Goal: Task Accomplishment & Management: Use online tool/utility

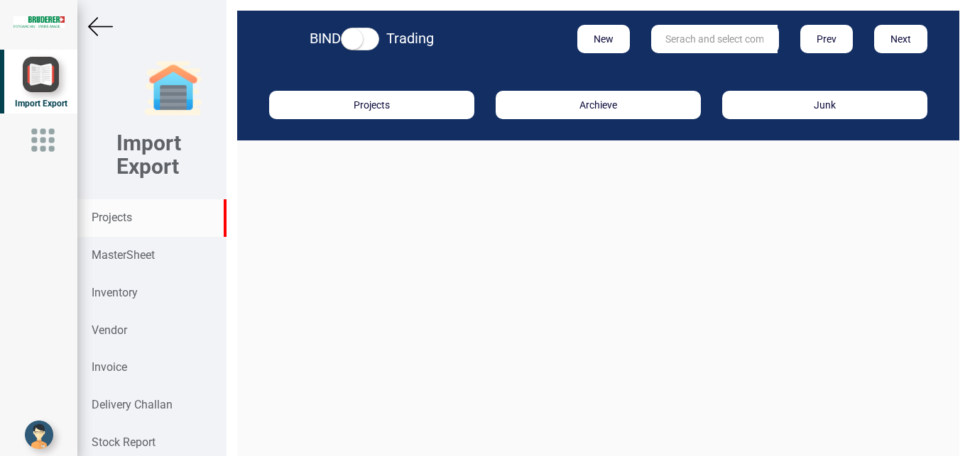
click at [106, 220] on strong "Projects" at bounding box center [112, 217] width 40 height 13
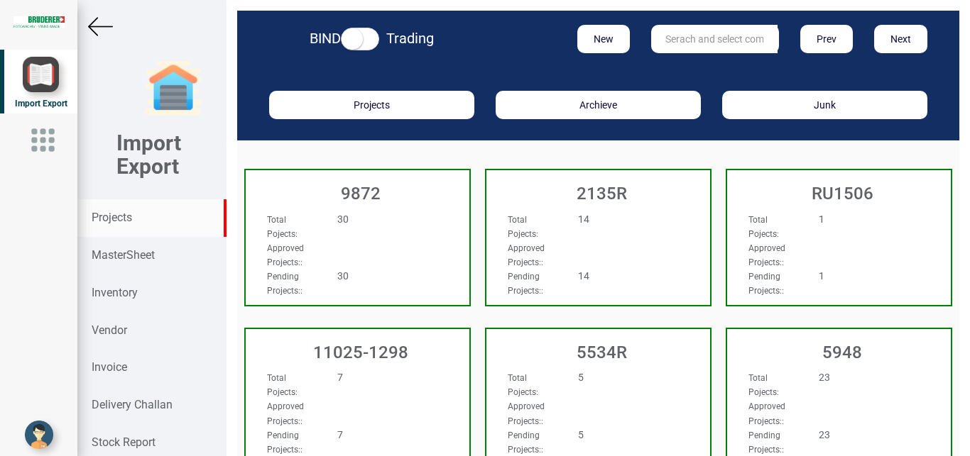
click at [696, 45] on input "text" at bounding box center [714, 39] width 126 height 28
type input "b"
type input "BIS"
click at [682, 65] on link "BIS" at bounding box center [708, 68] width 112 height 18
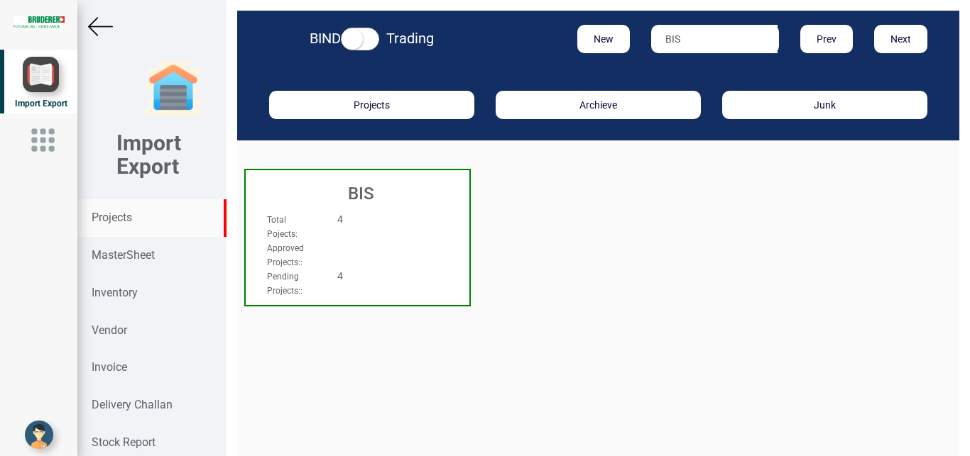
click at [389, 233] on div "Total Pojects : 4" at bounding box center [340, 226] width 169 height 28
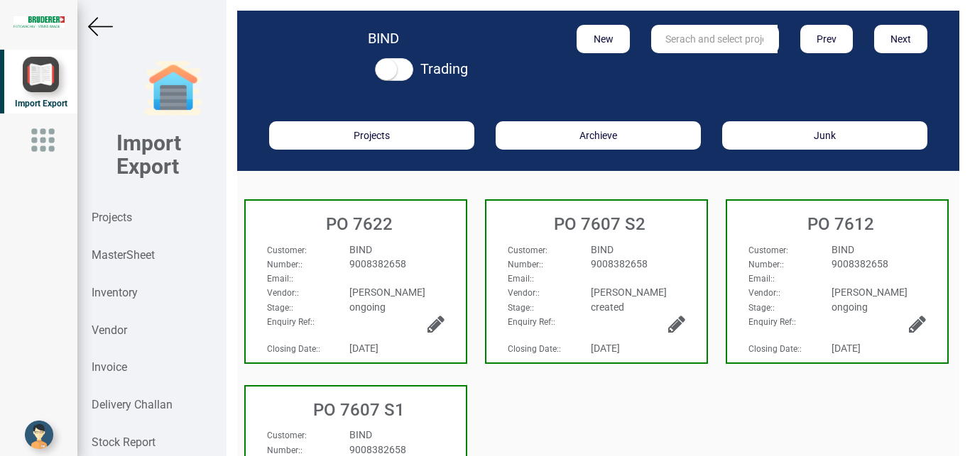
click at [667, 255] on div "BIND" at bounding box center [638, 250] width 116 height 14
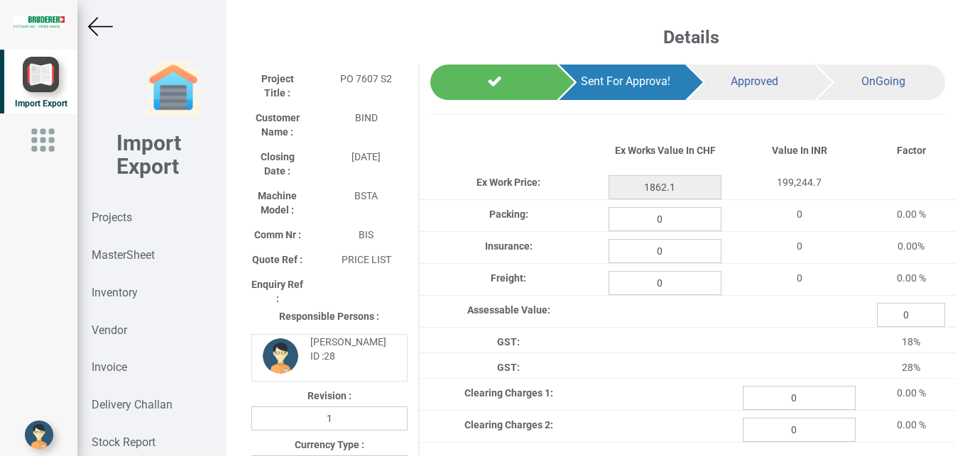
click at [99, 24] on img at bounding box center [100, 26] width 25 height 25
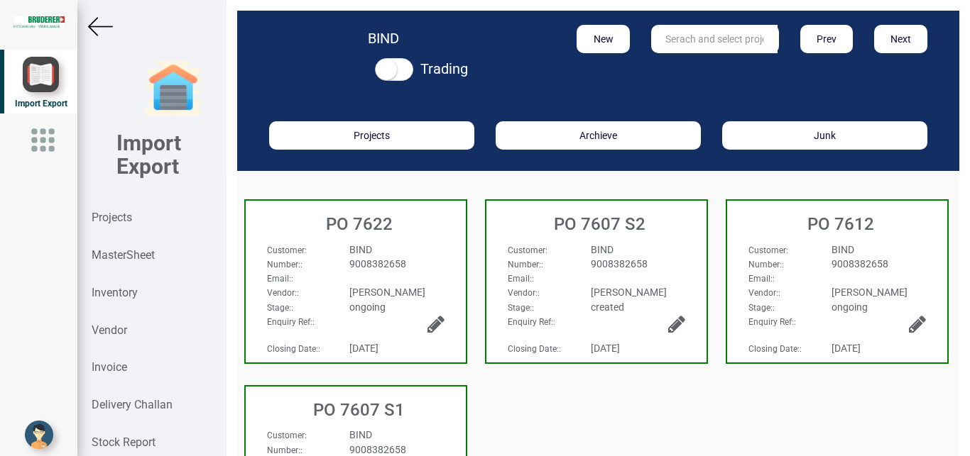
click at [103, 25] on img at bounding box center [100, 26] width 25 height 25
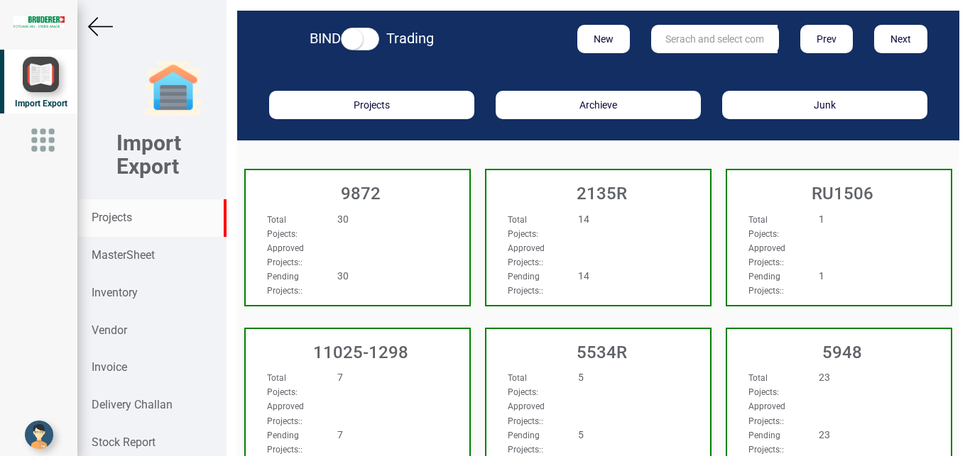
click at [660, 44] on input "text" at bounding box center [714, 39] width 126 height 28
type input "9927"
click at [705, 63] on link "9927" at bounding box center [708, 68] width 112 height 18
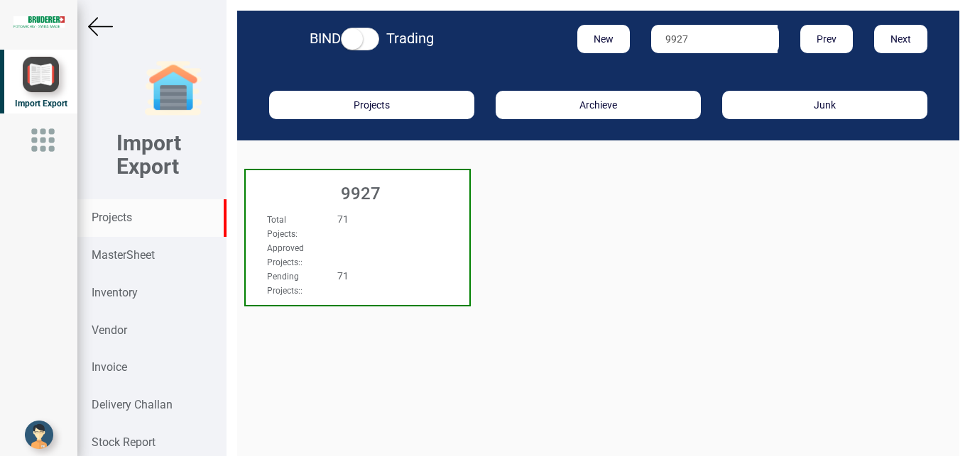
click at [359, 258] on div "Approved Projects: :" at bounding box center [340, 255] width 169 height 28
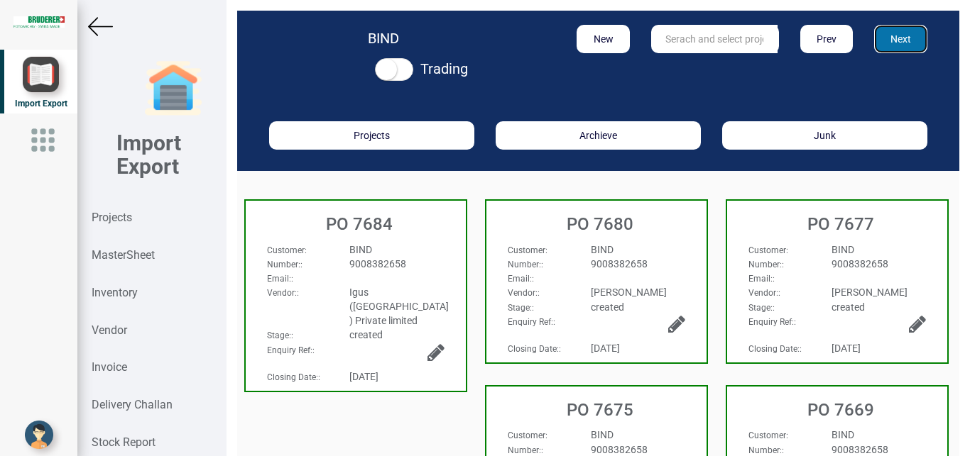
click at [893, 35] on button "Next" at bounding box center [900, 39] width 53 height 28
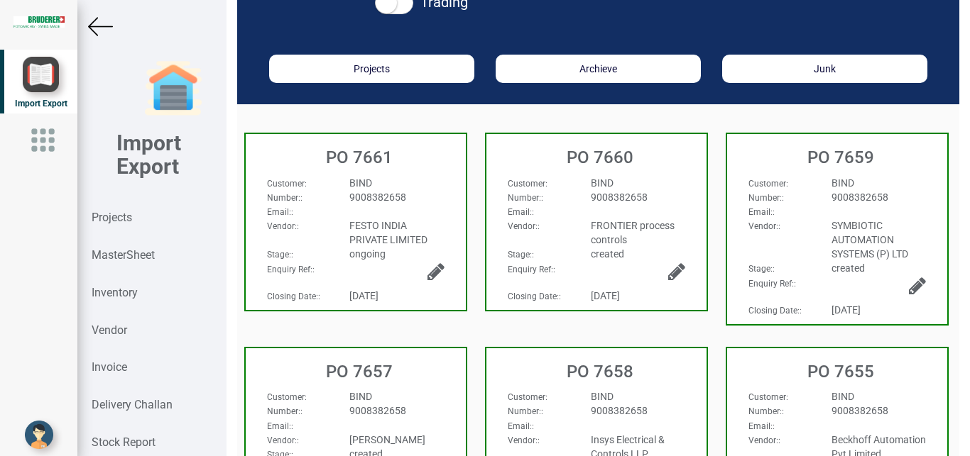
scroll to position [107, 0]
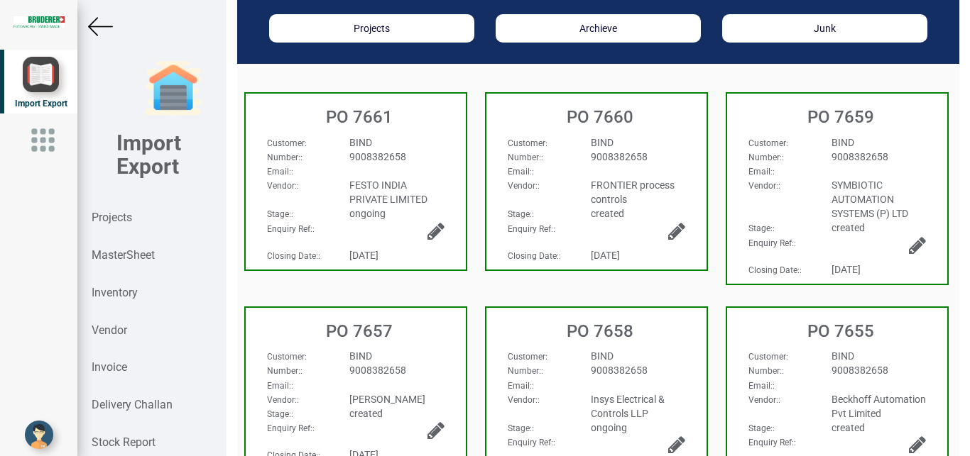
click at [425, 361] on div "BIND" at bounding box center [397, 356] width 116 height 14
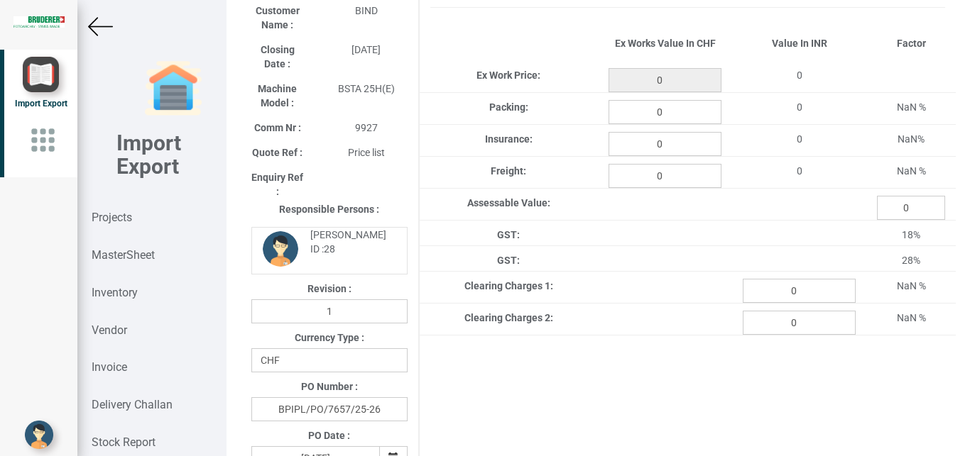
type input "207.25"
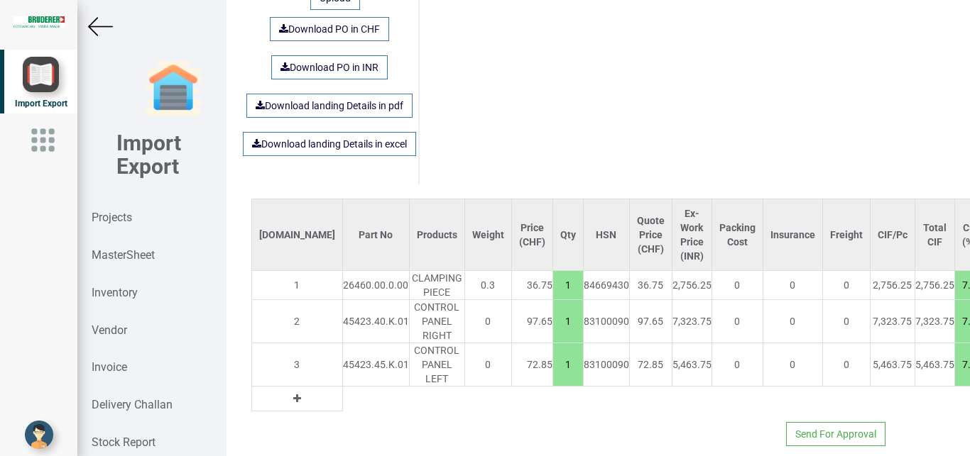
scroll to position [1010, 0]
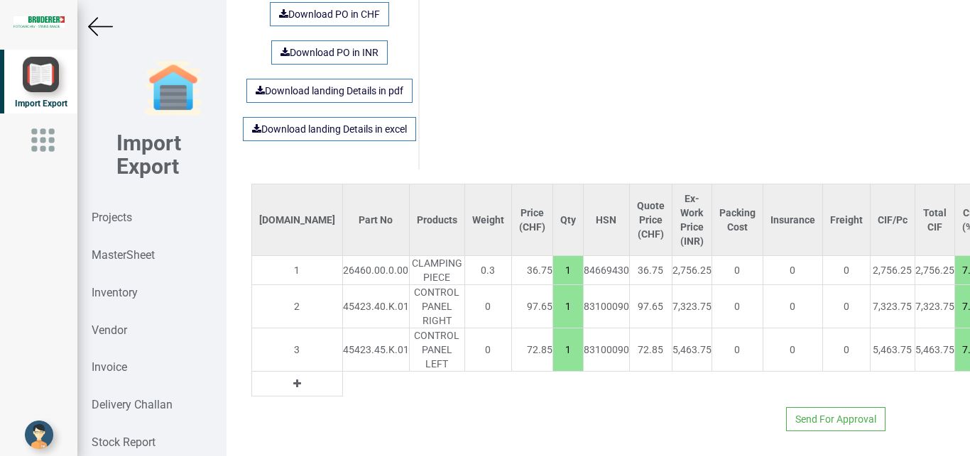
drag, startPoint x: 891, startPoint y: 296, endPoint x: 915, endPoint y: 297, distance: 24.1
click at [955, 297] on input "7.5" at bounding box center [969, 307] width 28 height 24
type input "20"
drag, startPoint x: 890, startPoint y: 334, endPoint x: 914, endPoint y: 336, distance: 24.2
click at [955, 338] on input "7.5" at bounding box center [969, 350] width 28 height 24
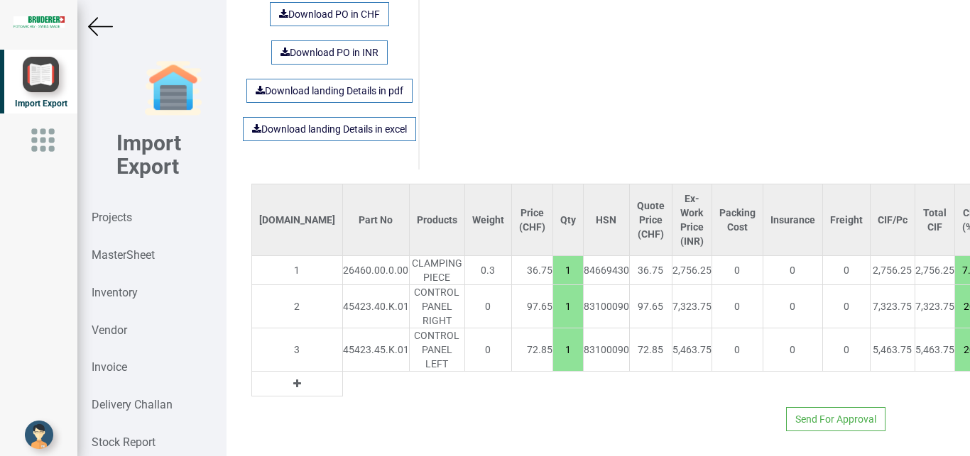
type input "20"
click at [924, 397] on div "Send For Approval" at bounding box center [598, 414] width 715 height 35
click at [101, 22] on img at bounding box center [100, 26] width 25 height 25
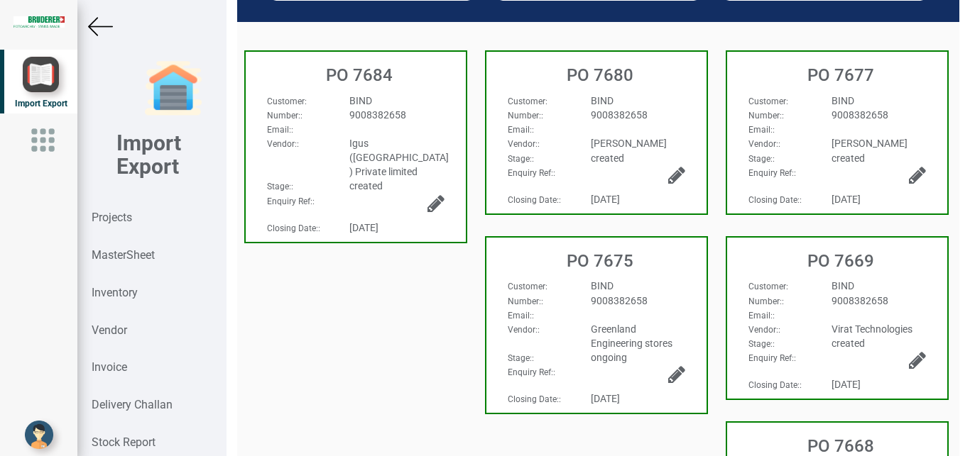
scroll to position [2, 0]
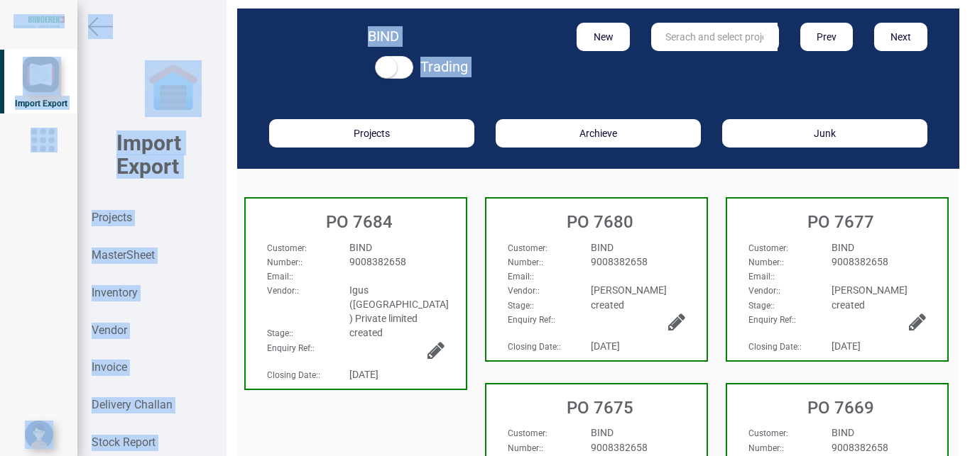
drag, startPoint x: 958, startPoint y: 132, endPoint x: 965, endPoint y: 353, distance: 220.9
click at [967, 400] on div "BIND Trading New Prev Next Projects Archieve Junk PO 7684 Customer : BIND Numbe…" at bounding box center [597, 228] width 743 height 456
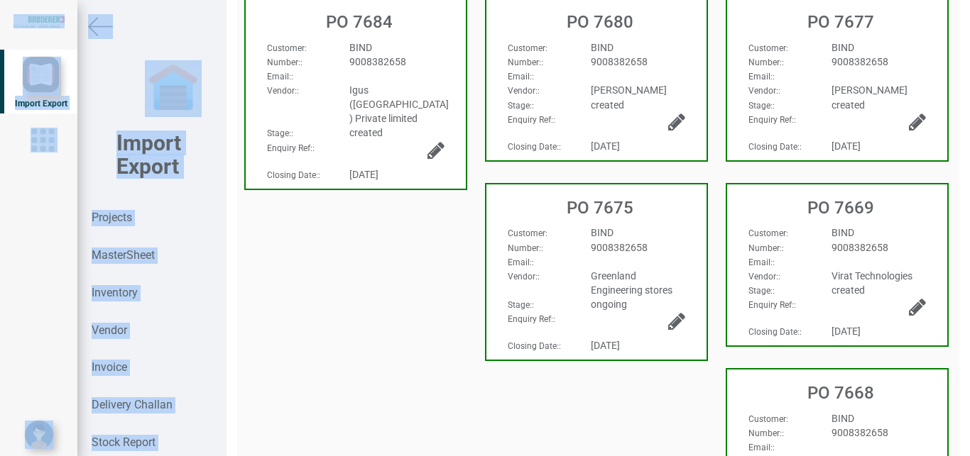
scroll to position [0, 0]
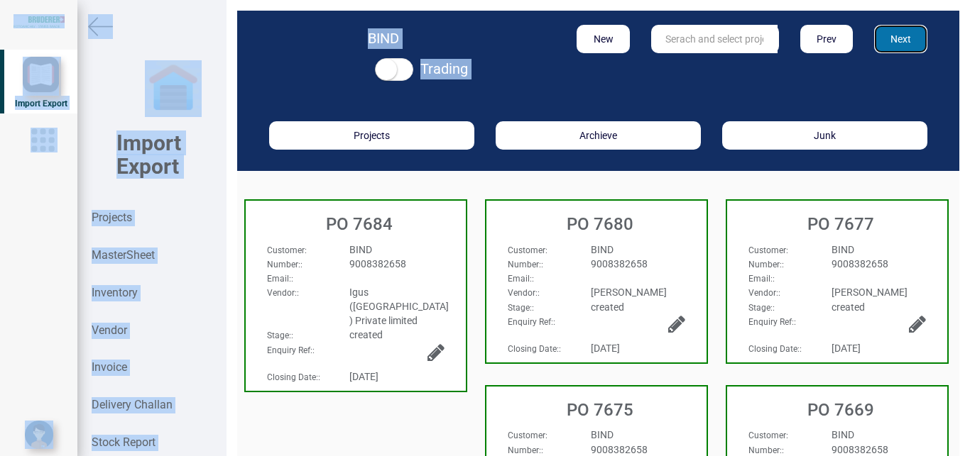
click at [886, 38] on button "Next" at bounding box center [900, 39] width 53 height 28
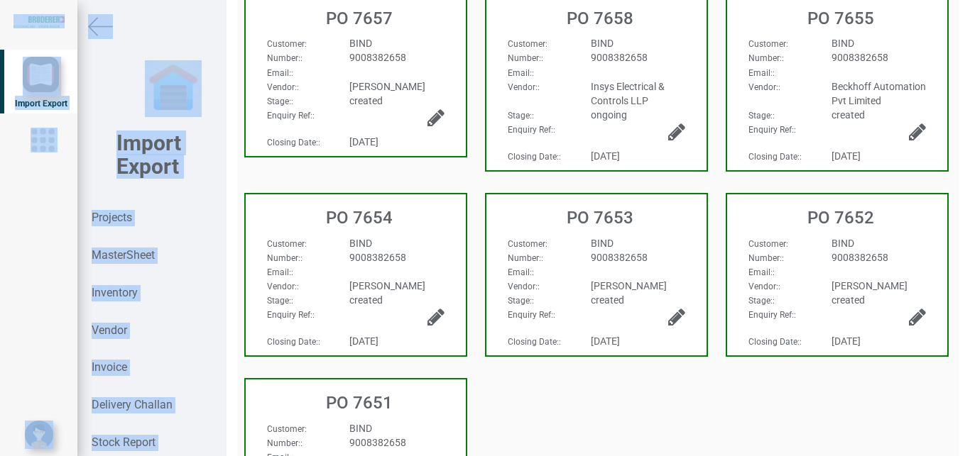
scroll to position [427, 0]
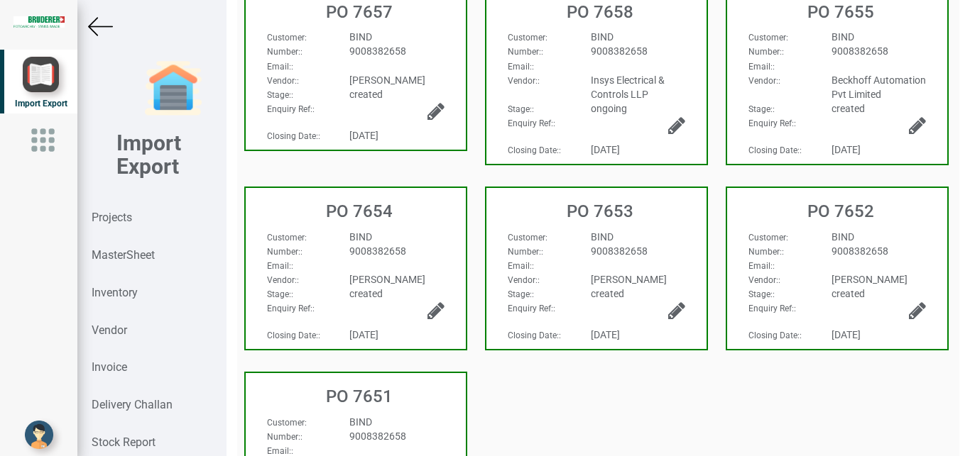
click at [421, 244] on div "BIND" at bounding box center [397, 237] width 116 height 14
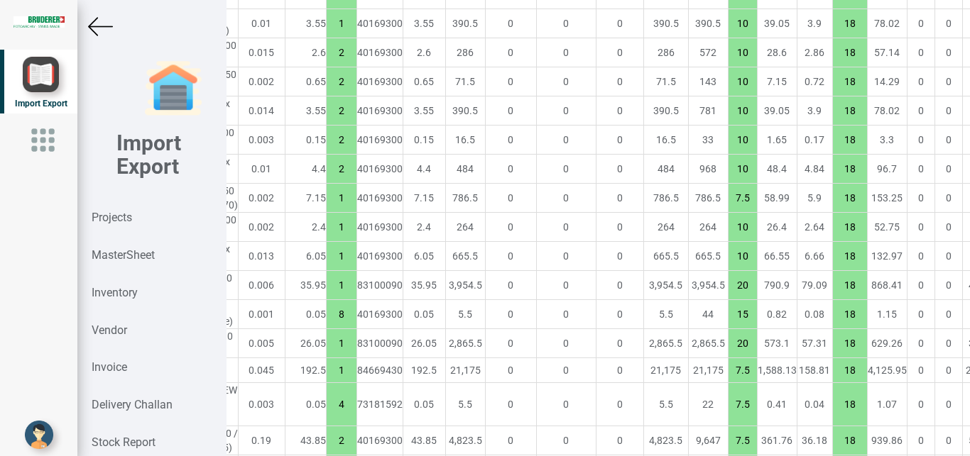
scroll to position [1497, 278]
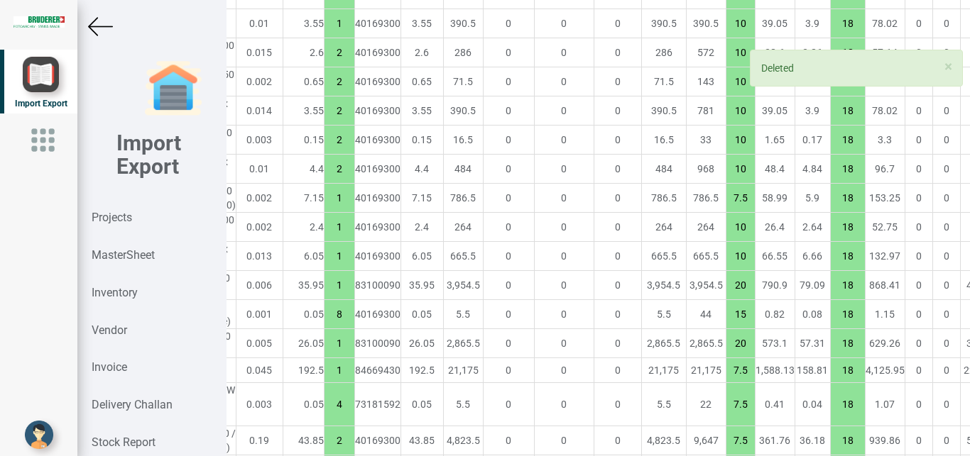
type input "1843.0999999999997"
type input "10"
type input "20"
type input "8"
type input "15"
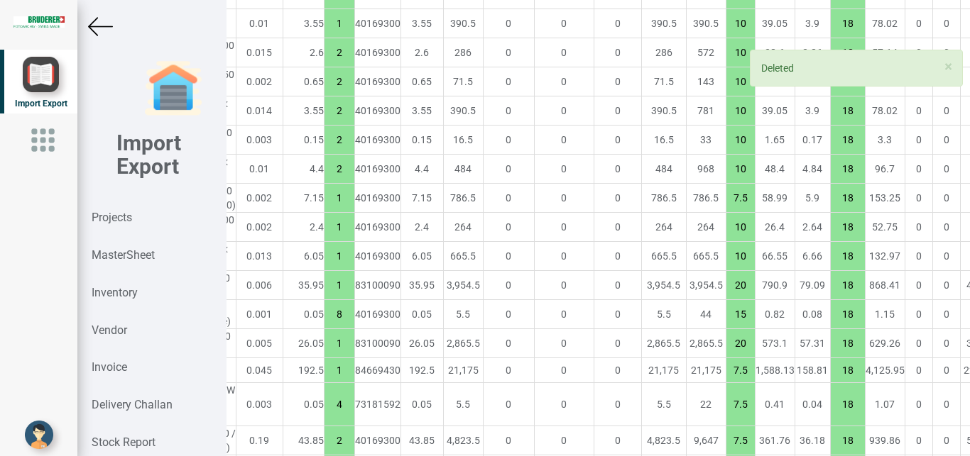
type input "1"
type input "20"
type input "7.5"
type input "4"
type input "2"
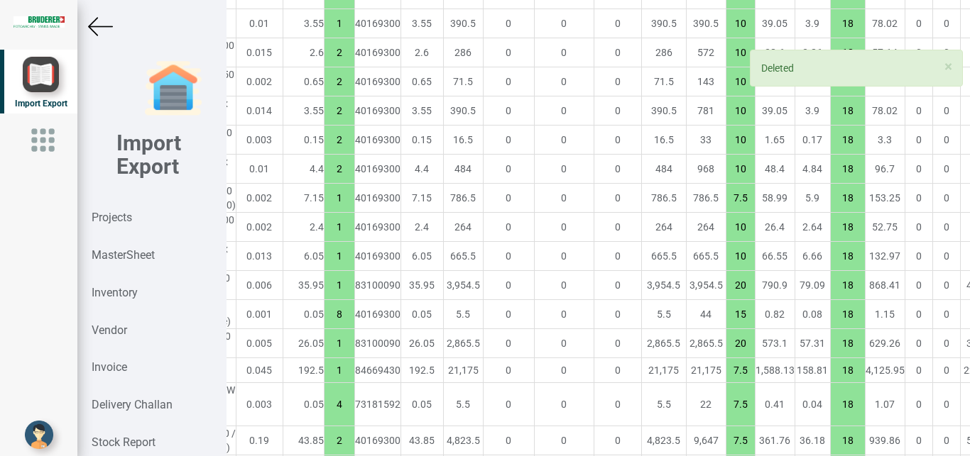
type input "3"
type input "10"
type input "1"
type input "2"
type input "1"
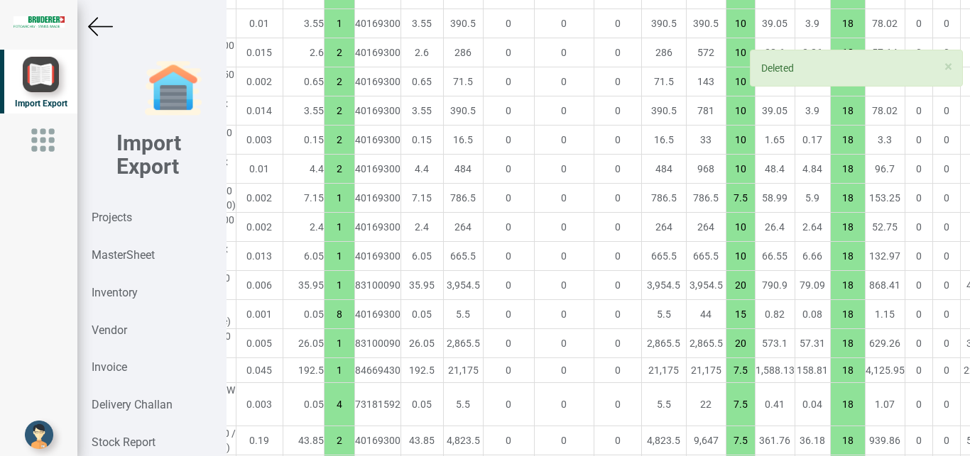
type input "8"
type input "1"
type input "17"
type input "4"
type input "20"
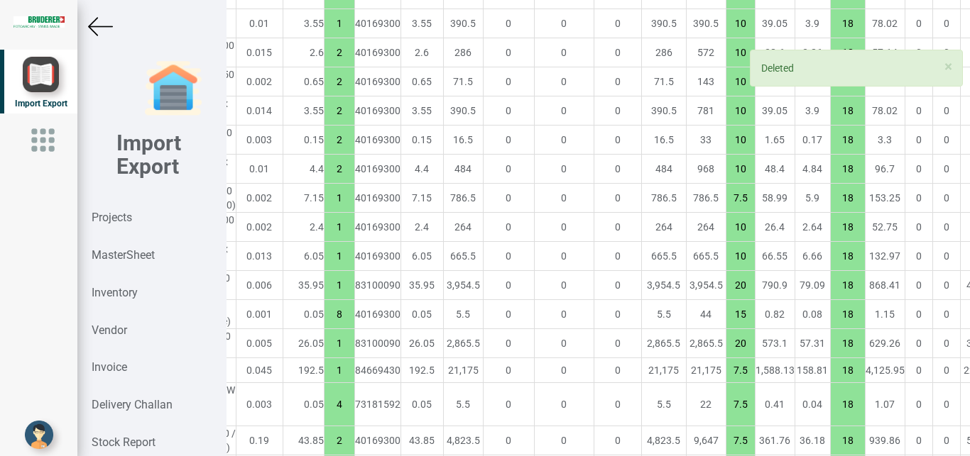
type input "4"
type input "7.5"
type input "10"
type input "8"
type input "1"
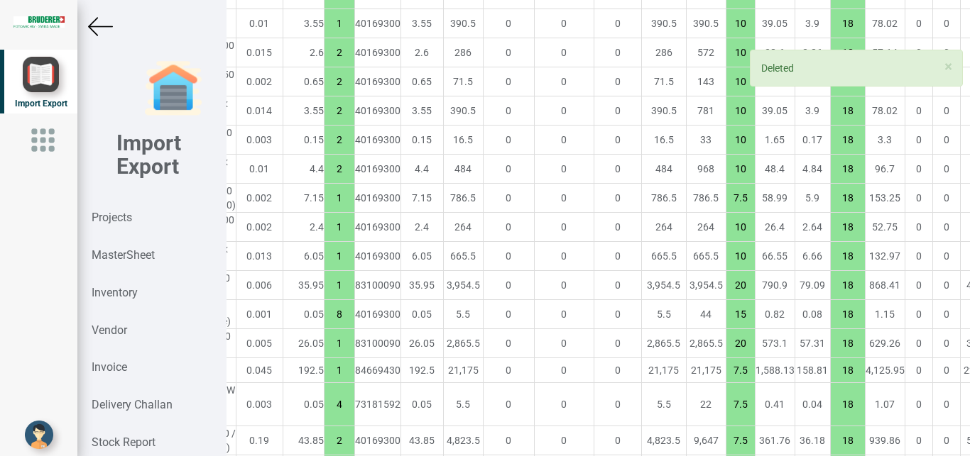
type input "7.5"
type input "8"
type input "15"
type input "10"
type input "3"
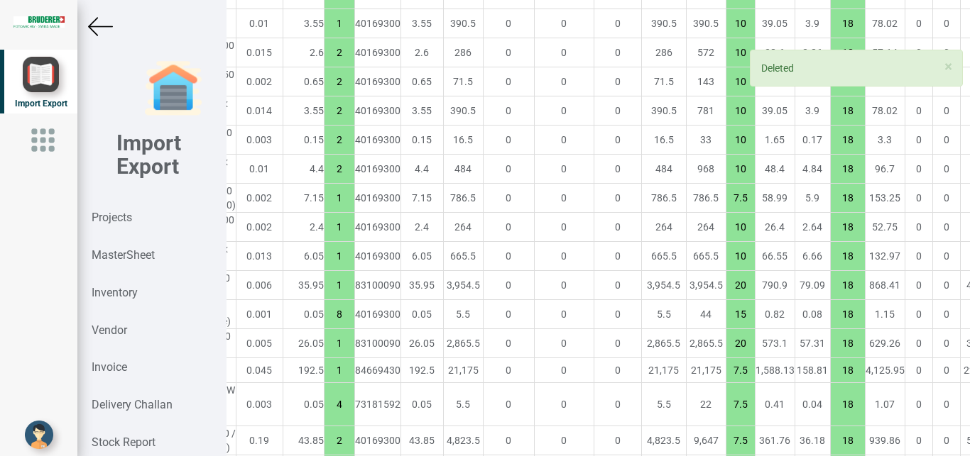
type input "15"
type input "10"
type input "4"
type input "7.5"
type input "1"
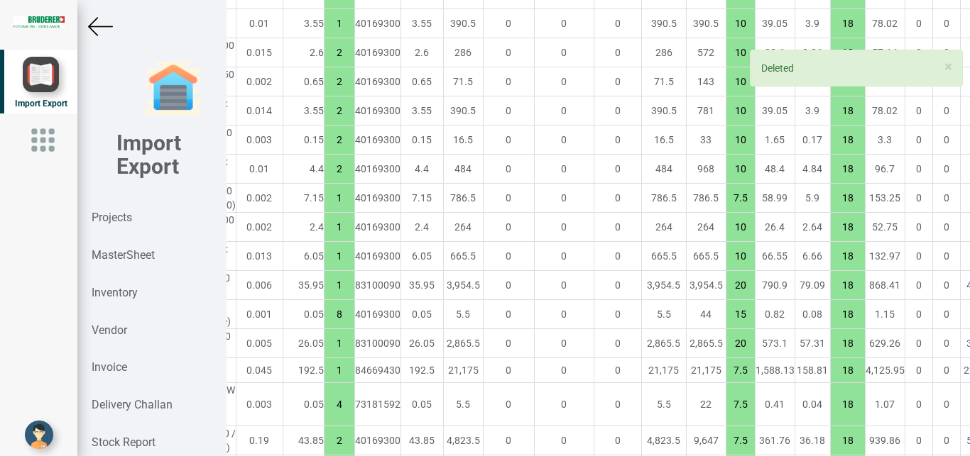
type input "20"
type input "7.5"
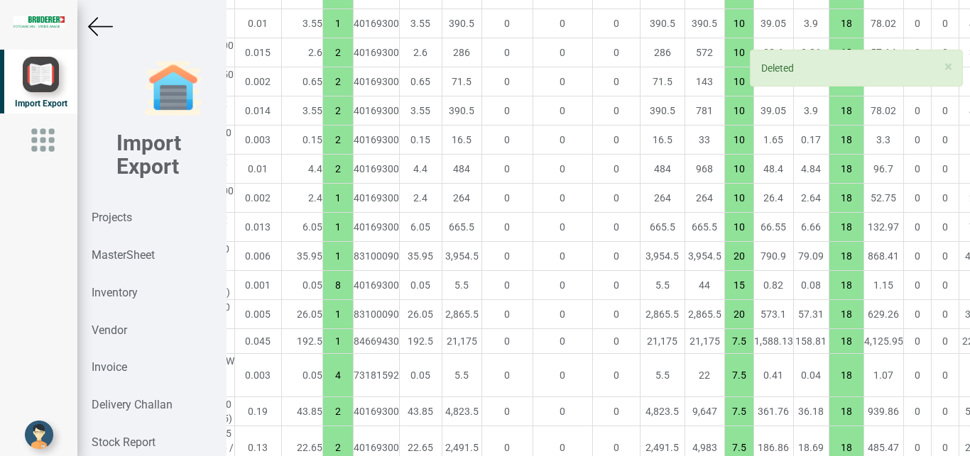
type input "1650.6"
type input "4"
type input "2"
type input "3"
type input "10"
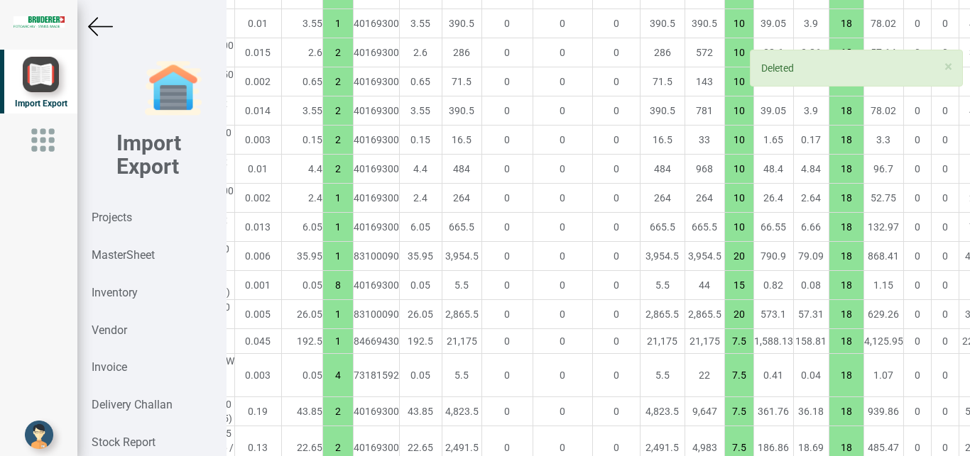
type input "1"
type input "2"
type input "1"
type input "8"
type input "1"
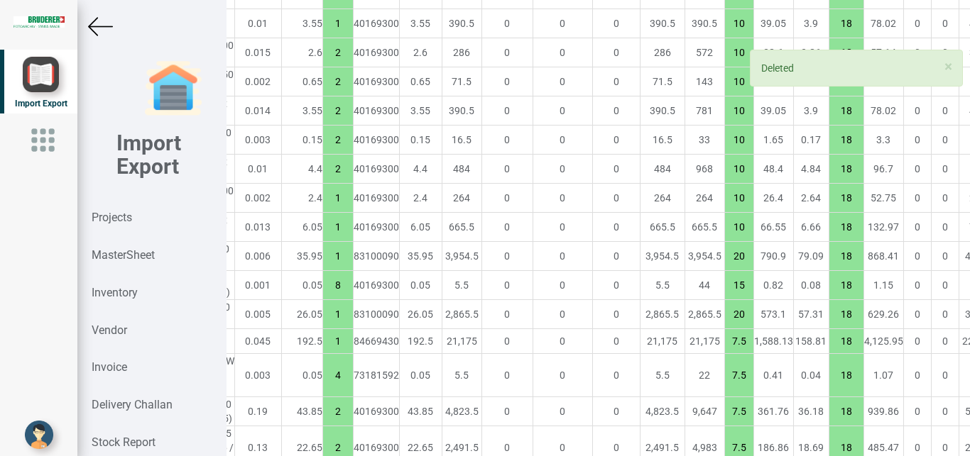
type input "17"
type input "4"
type input "20"
type input "4"
type input "7.5"
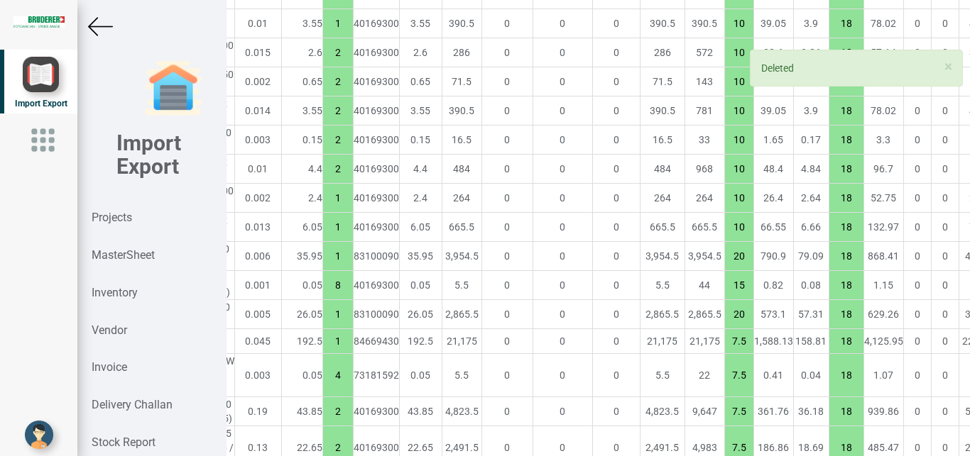
type input "10"
type input "8"
type input "1"
type input "7.5"
type input "8"
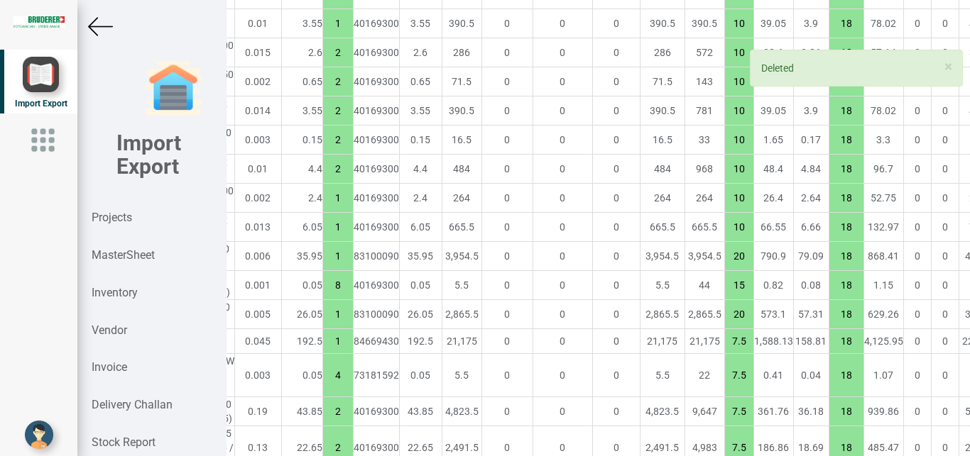
type input "15"
type input "10"
type input "3"
type input "15"
type input "10"
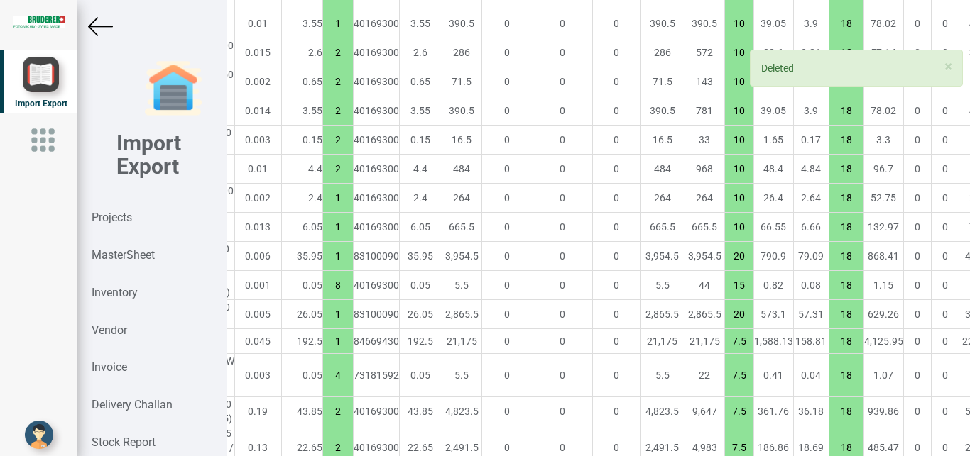
type input "4"
type input "7.5"
type input "1"
type input "20"
type input "7.5"
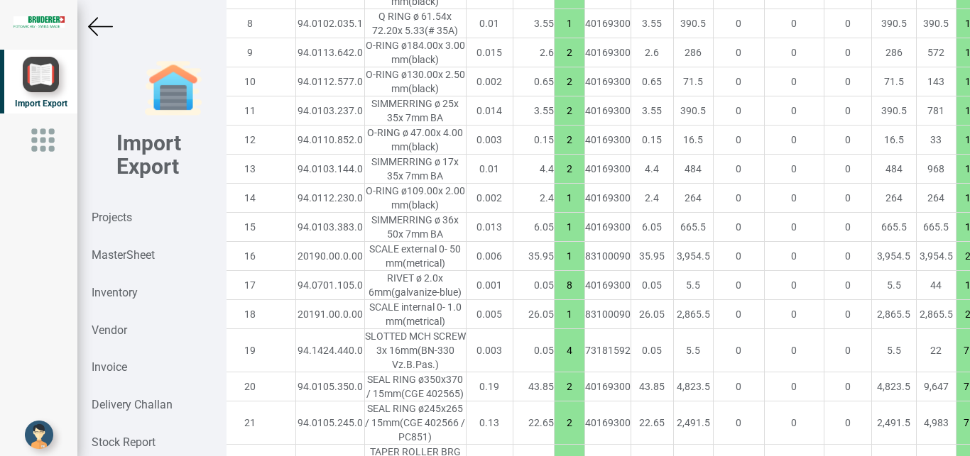
scroll to position [1497, 0]
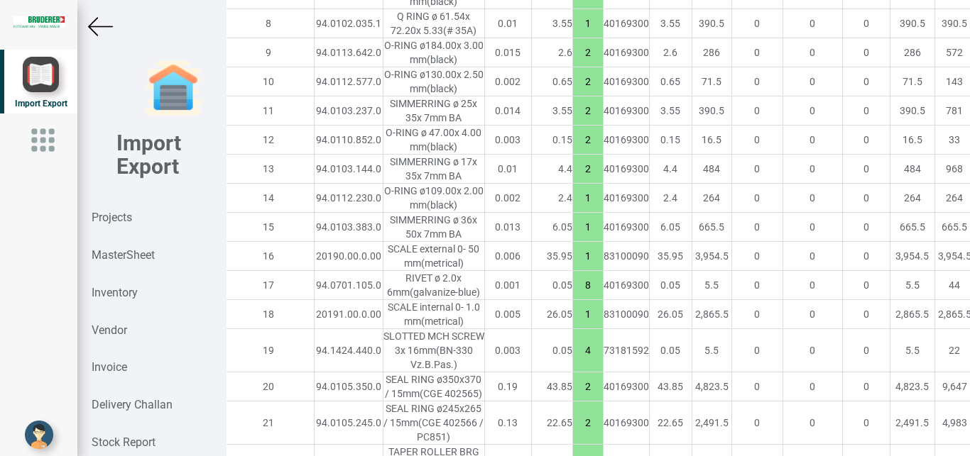
drag, startPoint x: 937, startPoint y: 315, endPoint x: 961, endPoint y: 324, distance: 25.6
click at [969, 339] on input "7.5" at bounding box center [989, 351] width 28 height 24
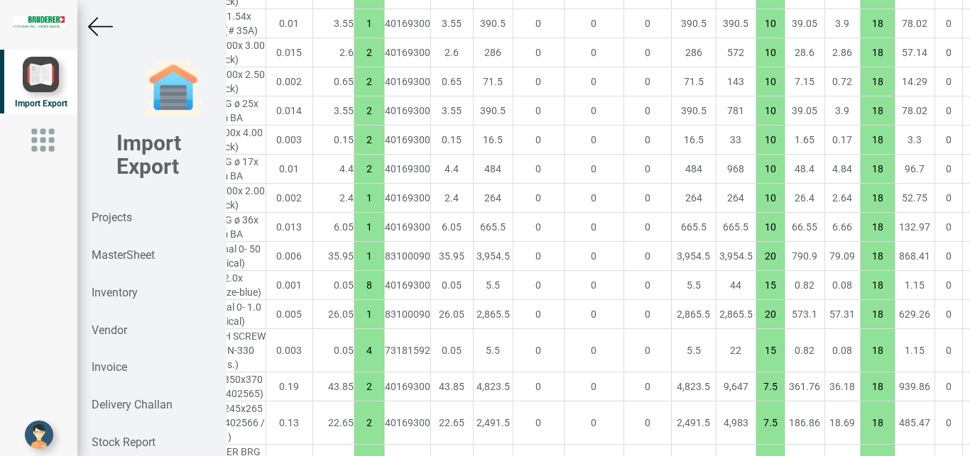
scroll to position [1497, 278]
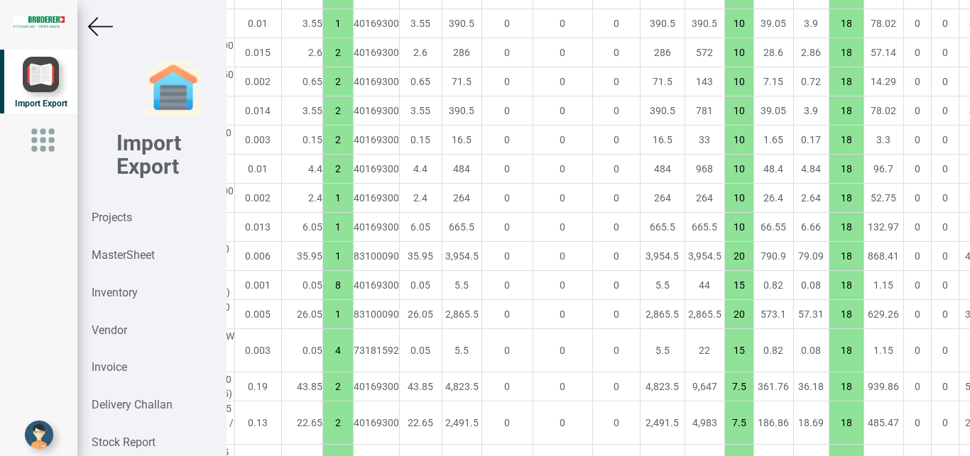
type input "15"
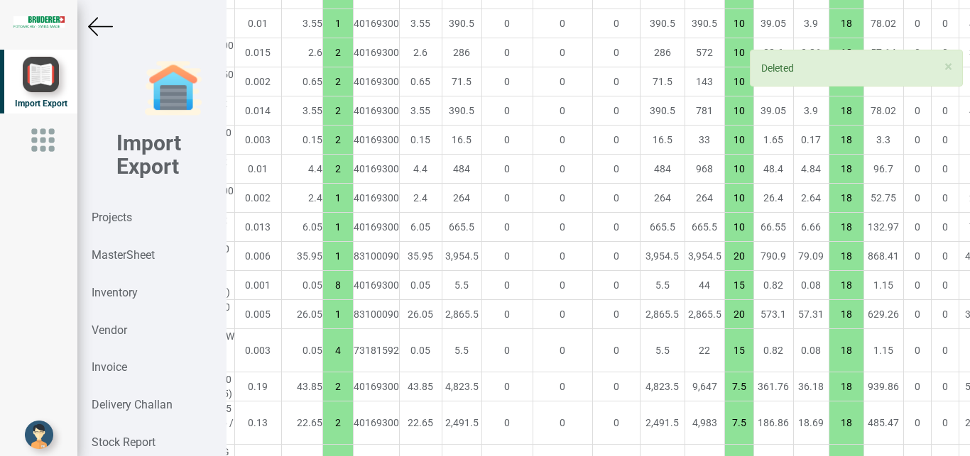
type input "1562.8999999999999"
type input "1"
type input "3"
type input "10"
type input "1"
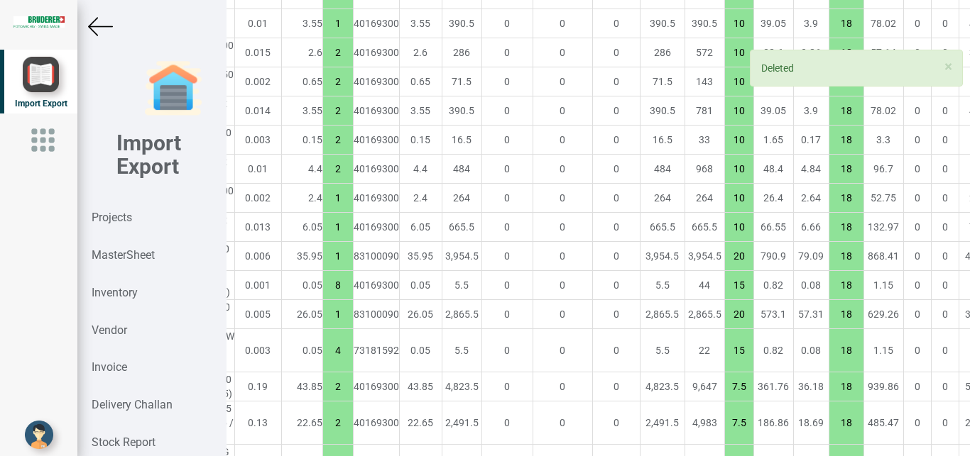
type input "2"
type input "1"
type input "8"
type input "1"
type input "17"
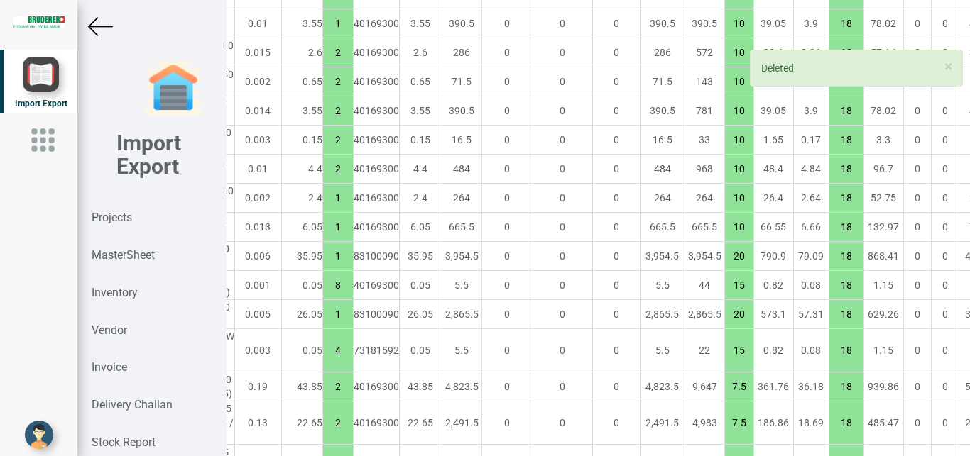
type input "4"
type input "20"
type input "4"
type input "7.5"
type input "10"
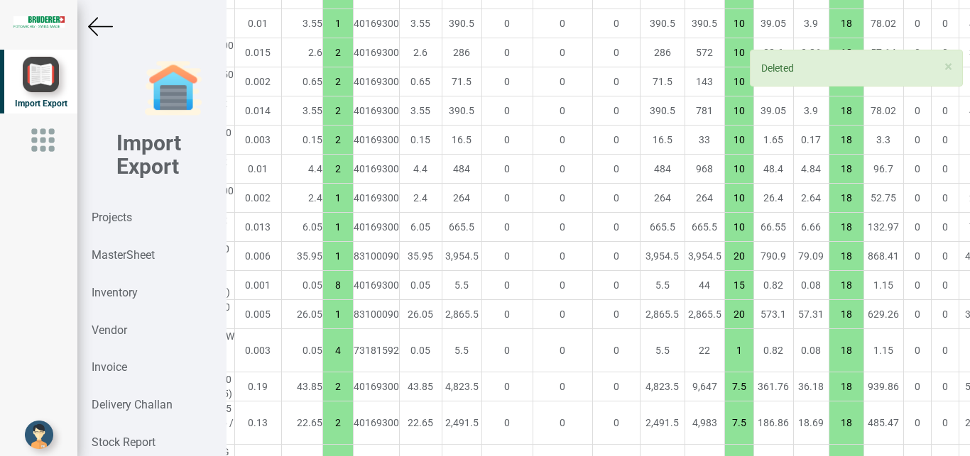
type input "8"
type input "1"
type input "7.5"
type input "8"
type input "15"
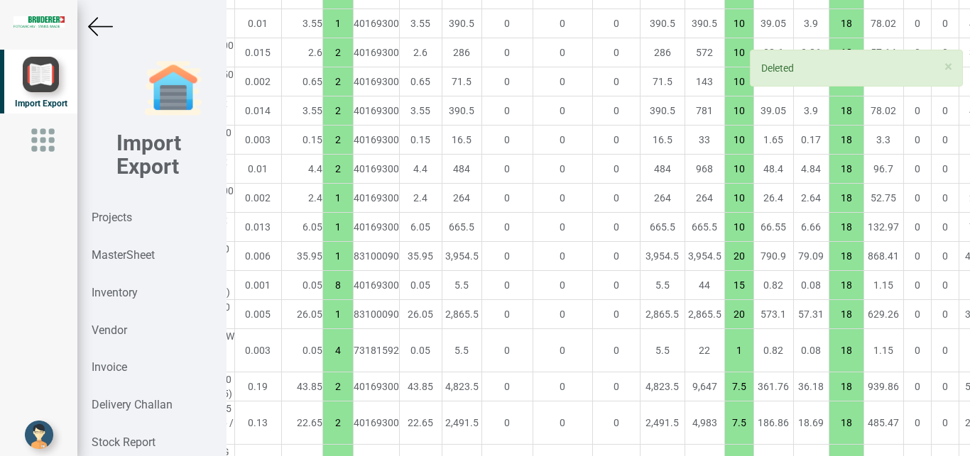
type input "10"
type input "3"
type input "15"
type input "10"
type input "4"
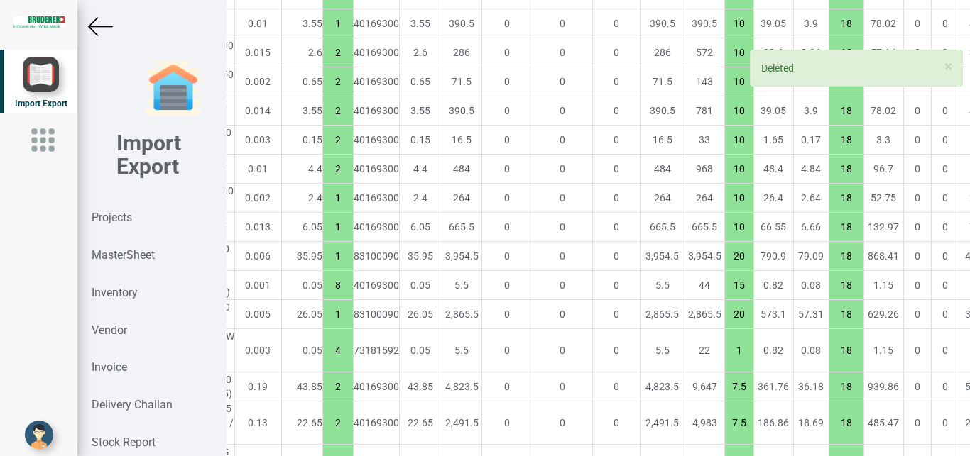
type input "7.5"
type input "1"
type input "20"
type input "7.5"
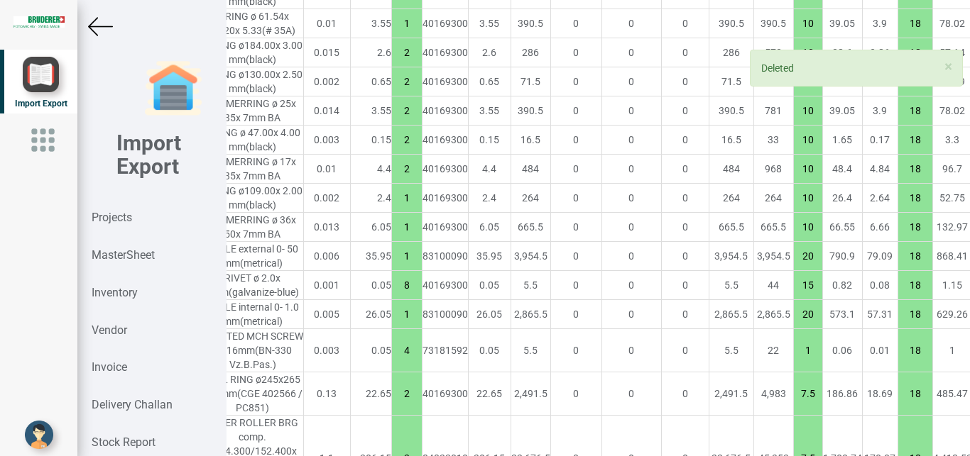
scroll to position [1497, 0]
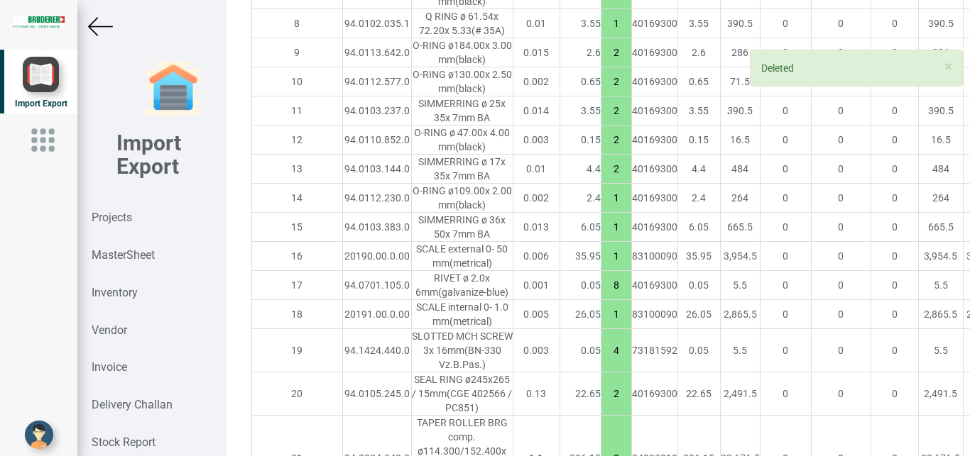
type input "1517.6000000000001"
type input "3"
type input "10"
type input "1"
type input "2"
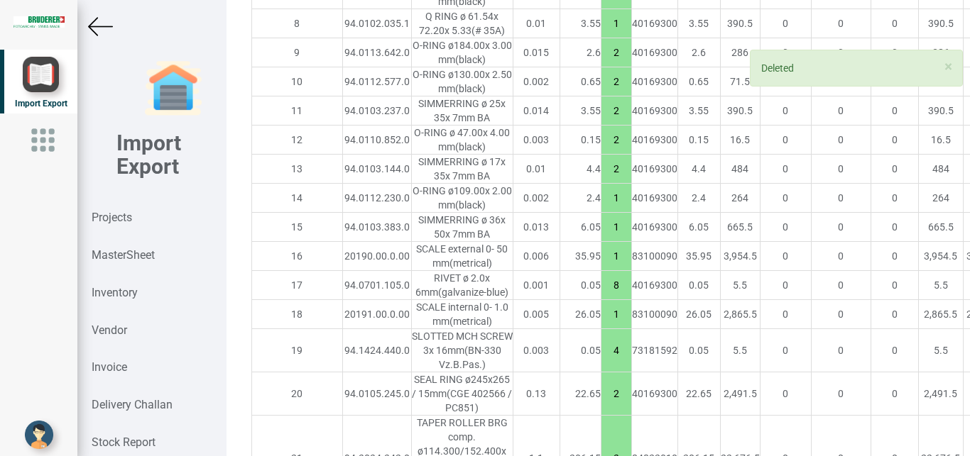
type input "1"
type input "8"
type input "1"
type input "17"
type input "4"
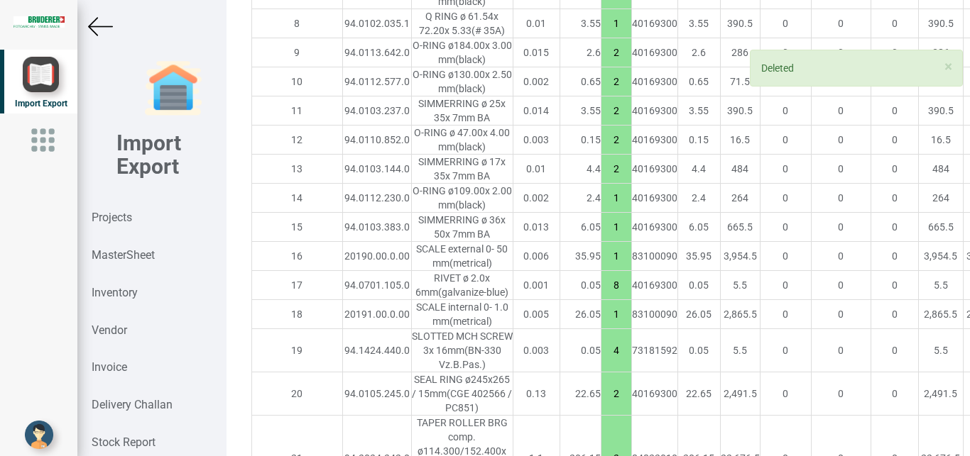
type input "20"
type input "4"
type input "7.5"
type input "10"
type input "8"
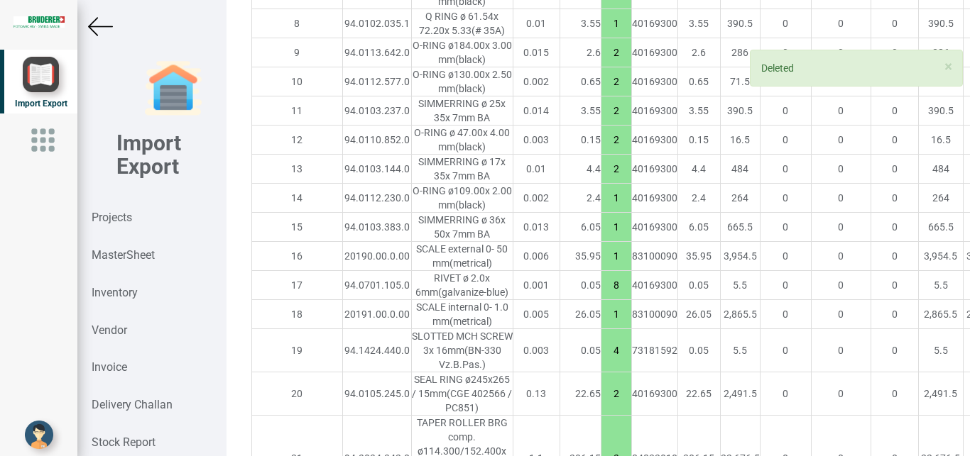
type input "1"
type input "7.5"
type input "8"
type input "15"
type input "10"
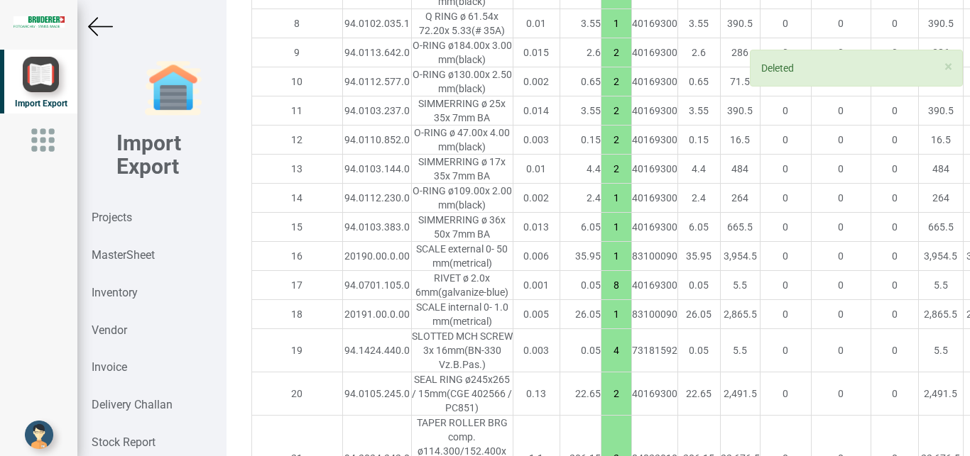
type input "3"
type input "15"
type input "10"
type input "4"
type input "7.5"
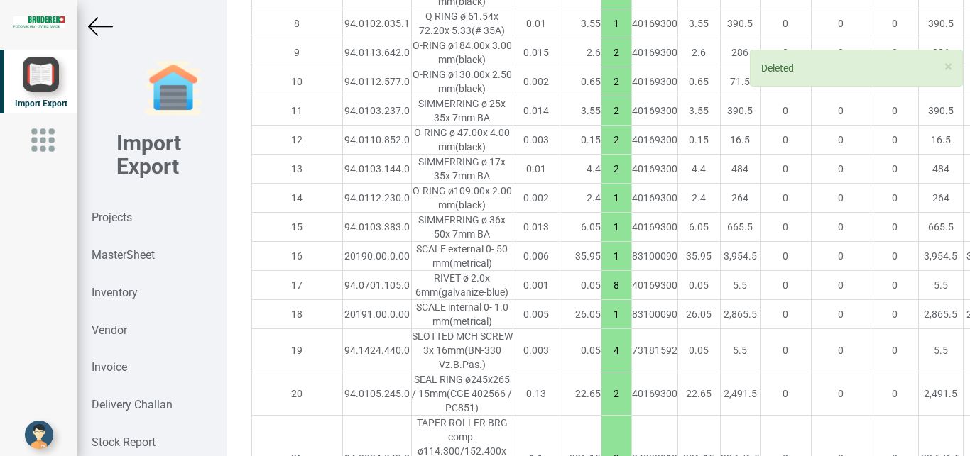
type input "1"
type input "20"
type input "7.5"
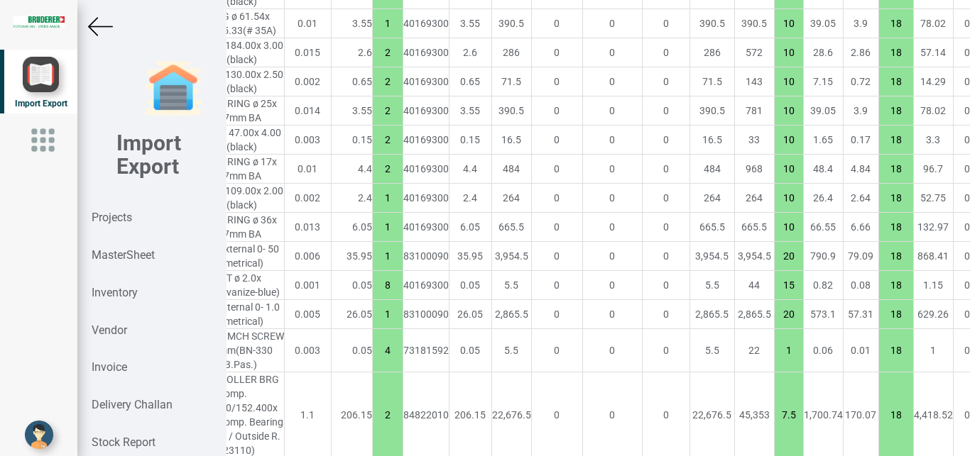
scroll to position [1497, 278]
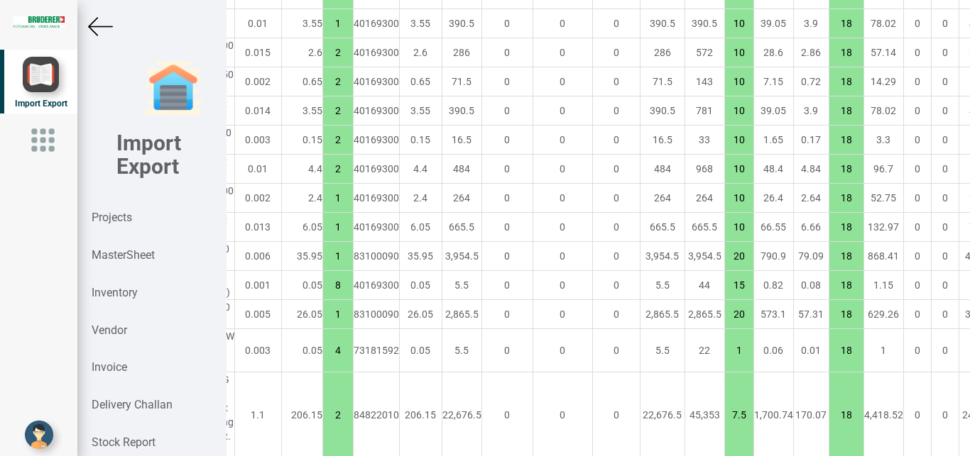
drag, startPoint x: 635, startPoint y: 453, endPoint x: 874, endPoint y: 438, distance: 239.0
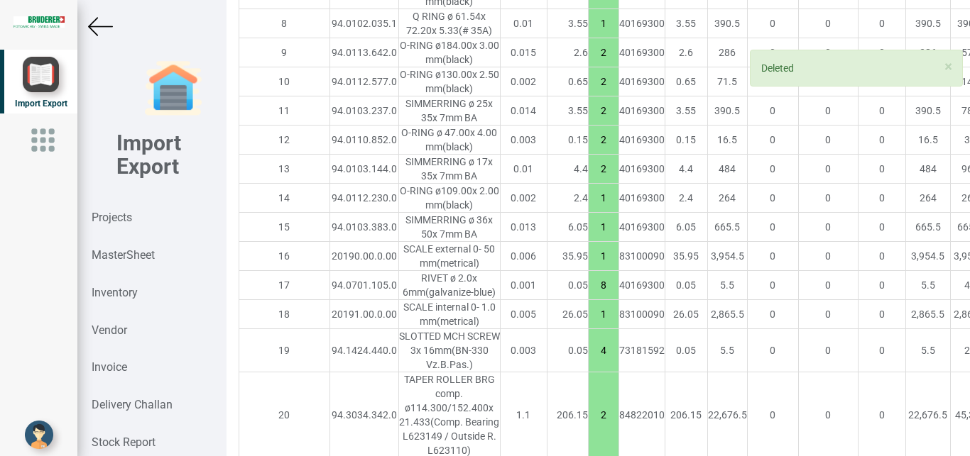
scroll to position [1497, 0]
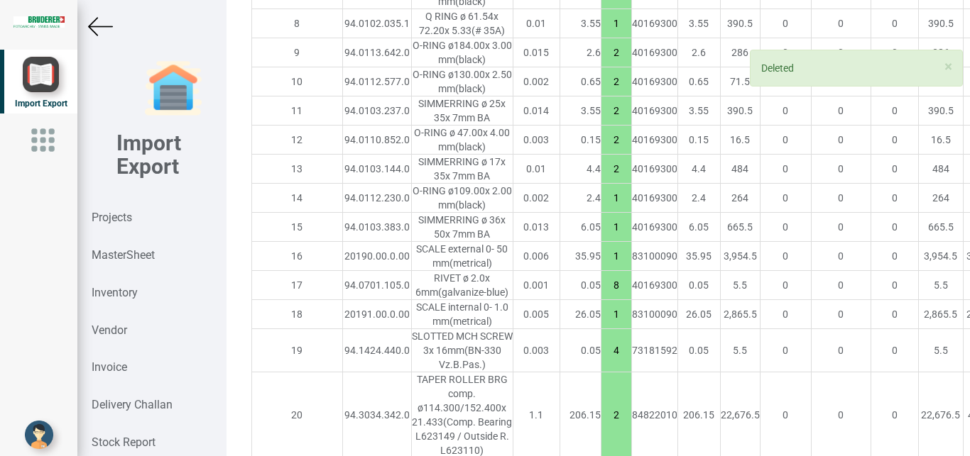
type input "1105.3"
type input "3"
type input "10"
type input "1"
type input "2"
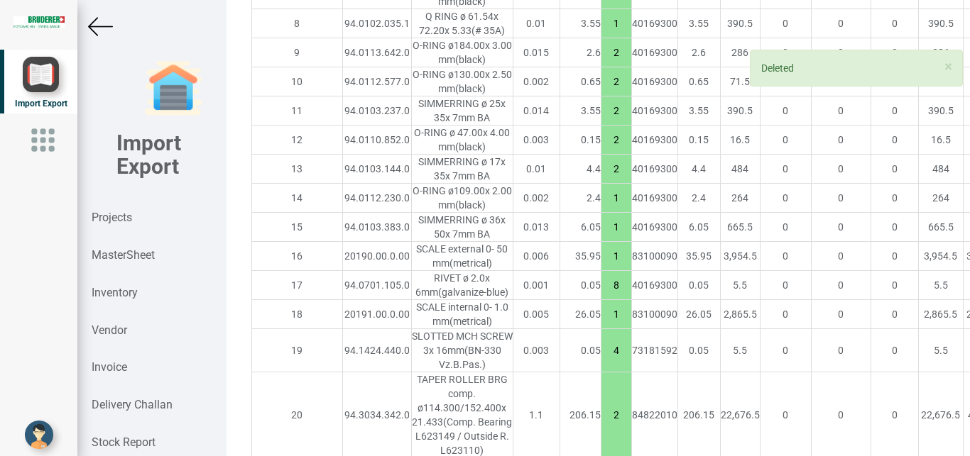
type input "1"
type input "8"
type input "1"
type input "17"
type input "4"
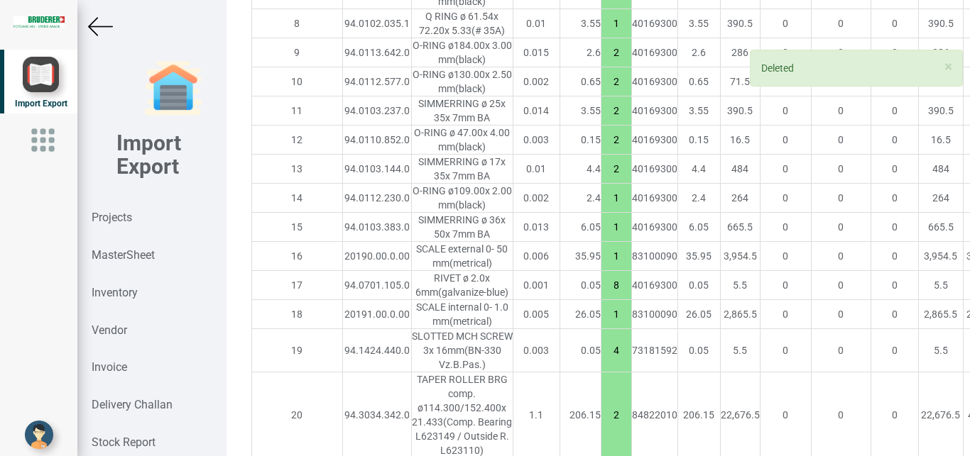
type input "20"
type input "4"
type input "7.5"
type input "10"
type input "8"
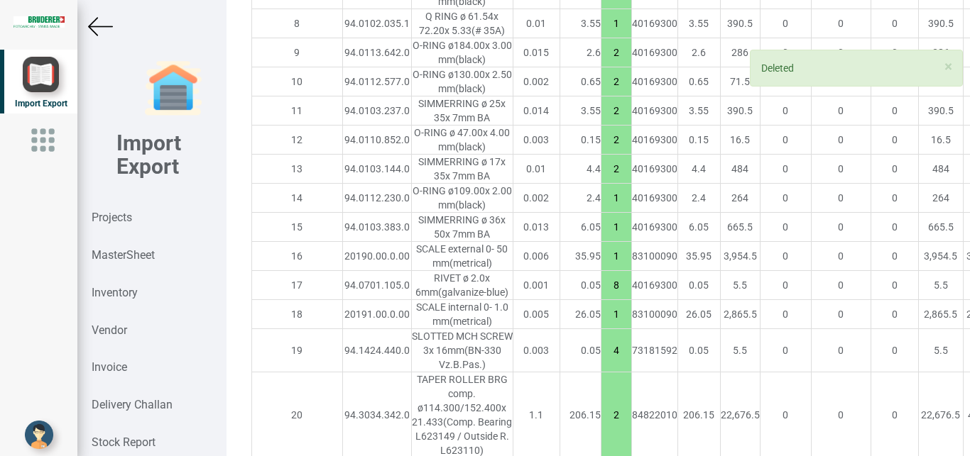
type input "1"
type input "7.5"
type input "8"
type input "15"
type input "10"
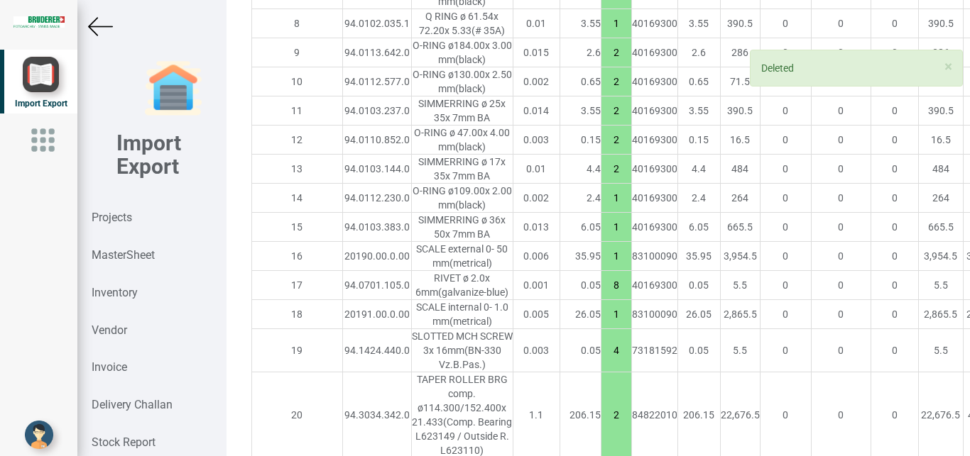
type input "3"
type input "15"
type input "10"
type input "4"
type input "7.5"
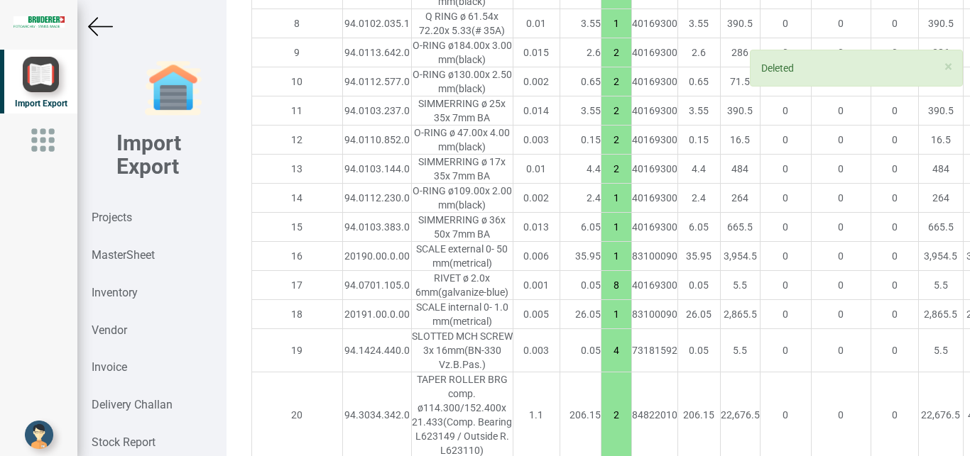
type input "1"
type input "20"
type input "7.5"
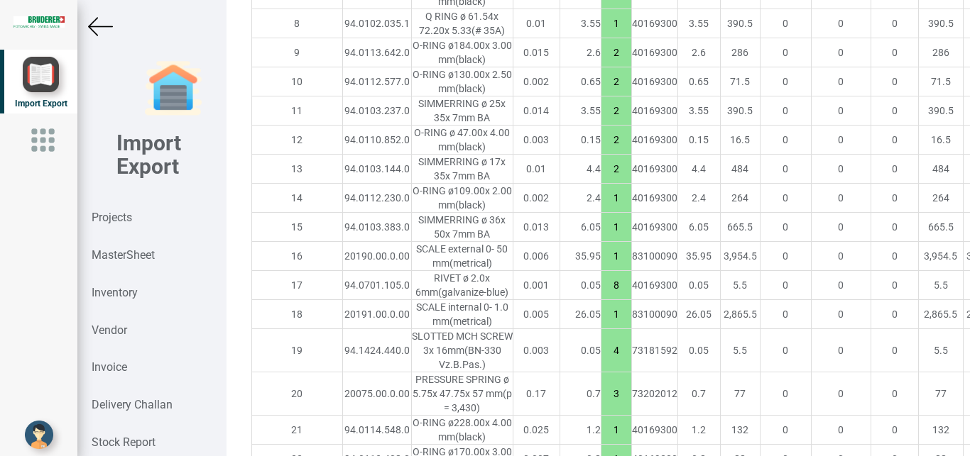
drag, startPoint x: 936, startPoint y: 369, endPoint x: 956, endPoint y: 368, distance: 19.2
type input "15"
drag, startPoint x: 936, startPoint y: 324, endPoint x: 949, endPoint y: 326, distance: 13.0
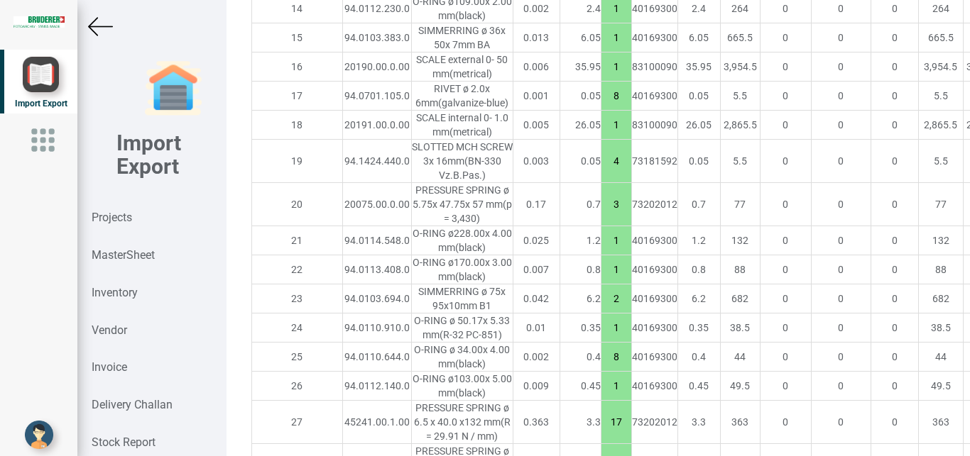
scroll to position [1714, 0]
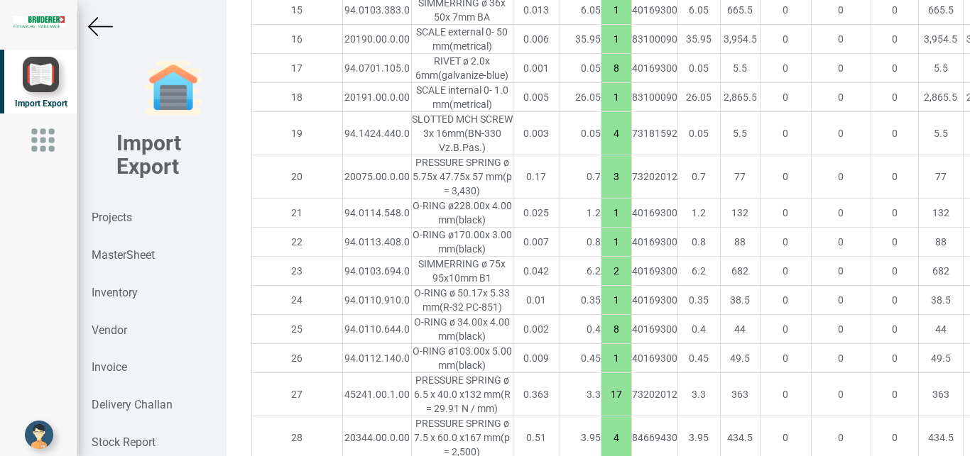
type input "15"
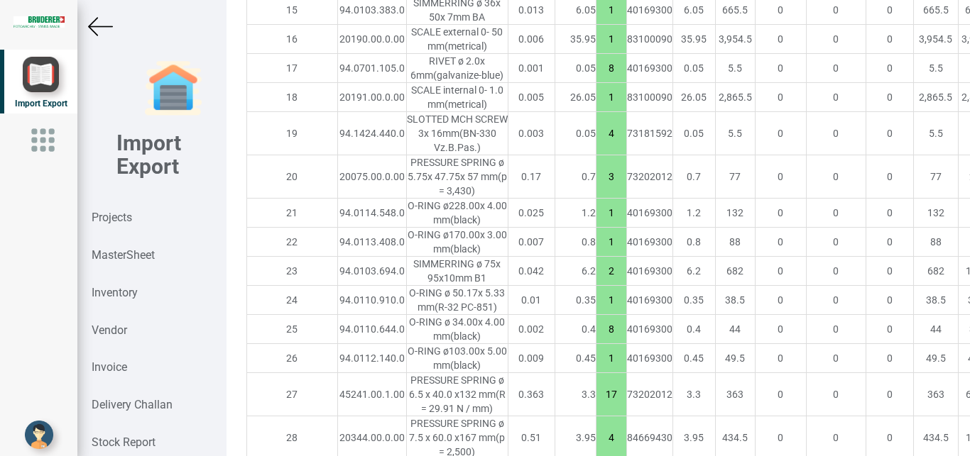
drag, startPoint x: 934, startPoint y: 371, endPoint x: 958, endPoint y: 370, distance: 24.1
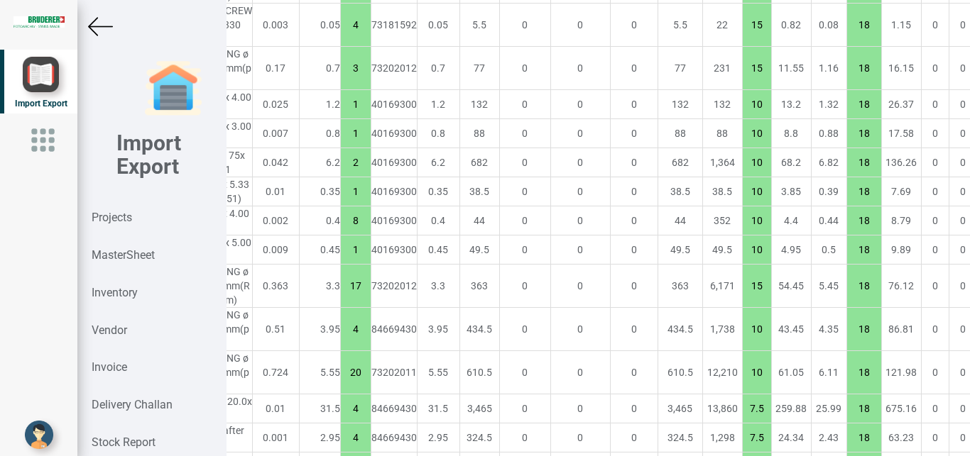
scroll to position [1823, 278]
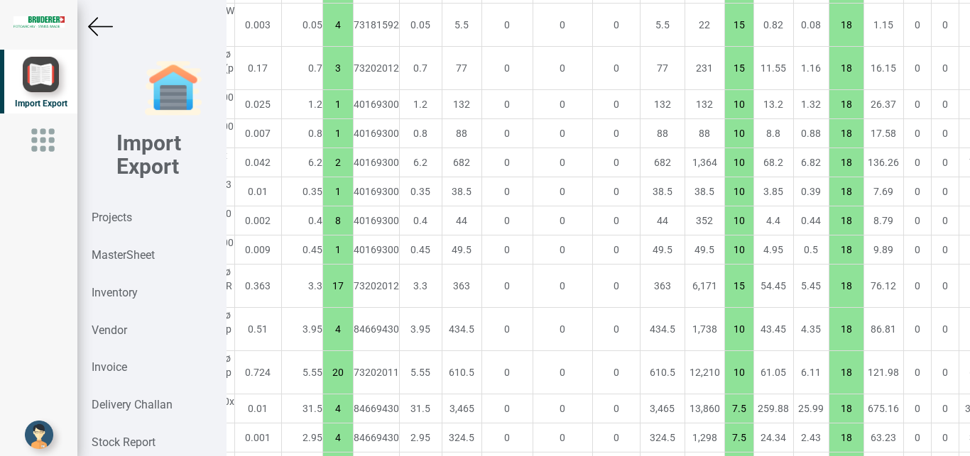
type input "15"
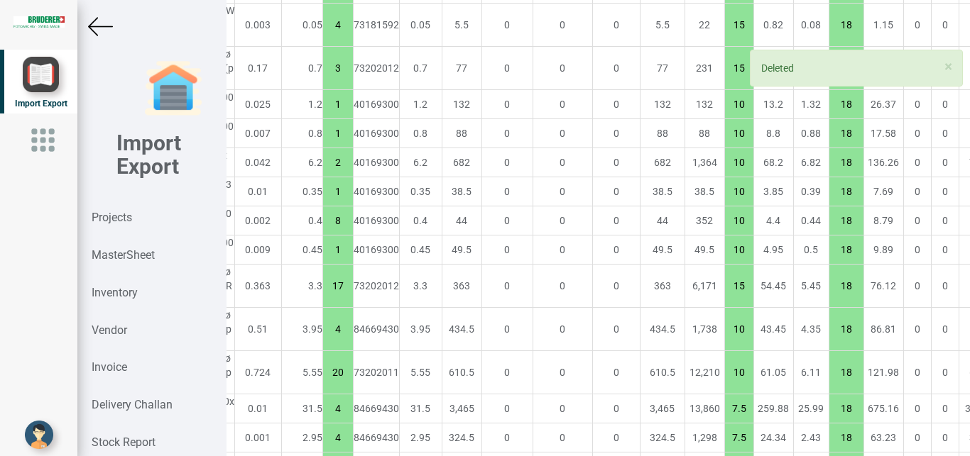
scroll to position [1823, 102]
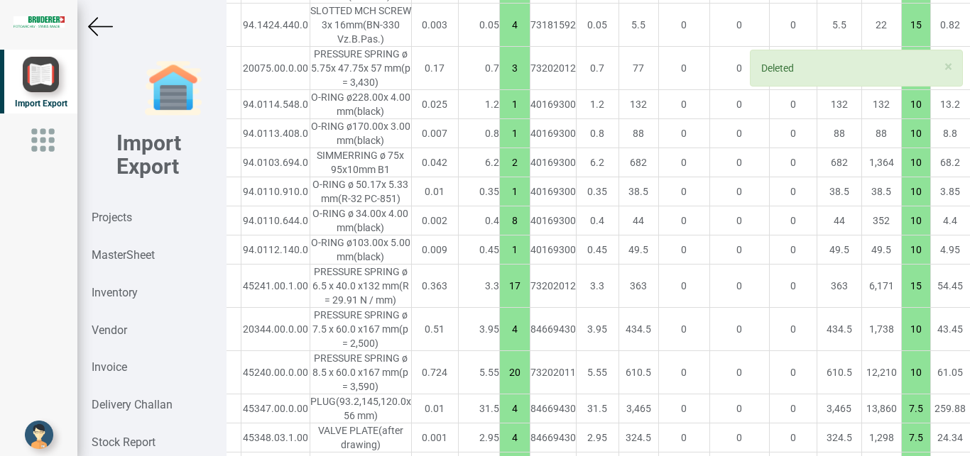
type input "1089.5"
type input "1"
type input "20"
type input "4"
type input "7.5"
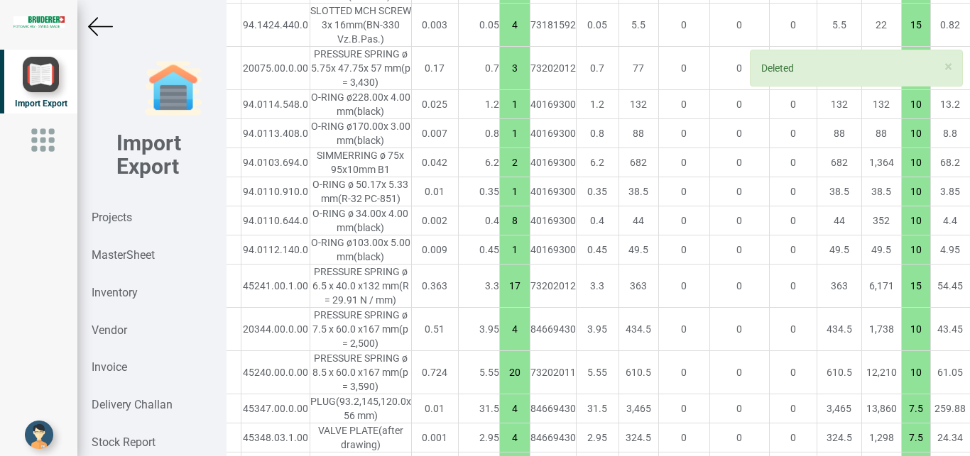
type input "10"
type input "8"
type input "1"
type input "7.5"
type input "8"
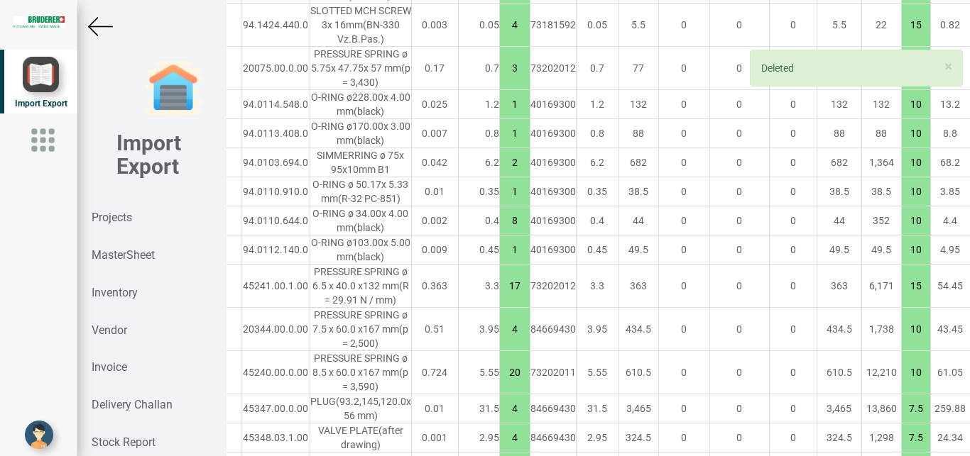
type input "15"
type input "10"
type input "3"
type input "15"
type input "10"
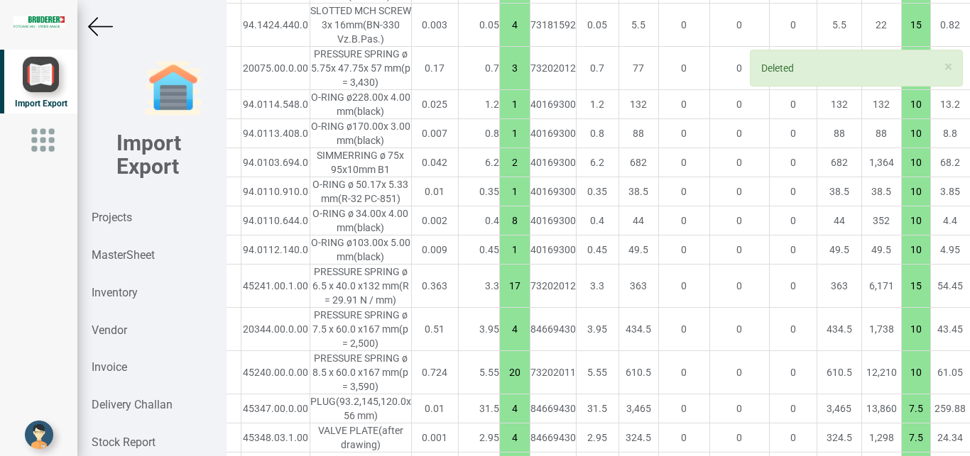
type input "4"
type input "7.5"
type input "1"
type input "20"
type input "7.5"
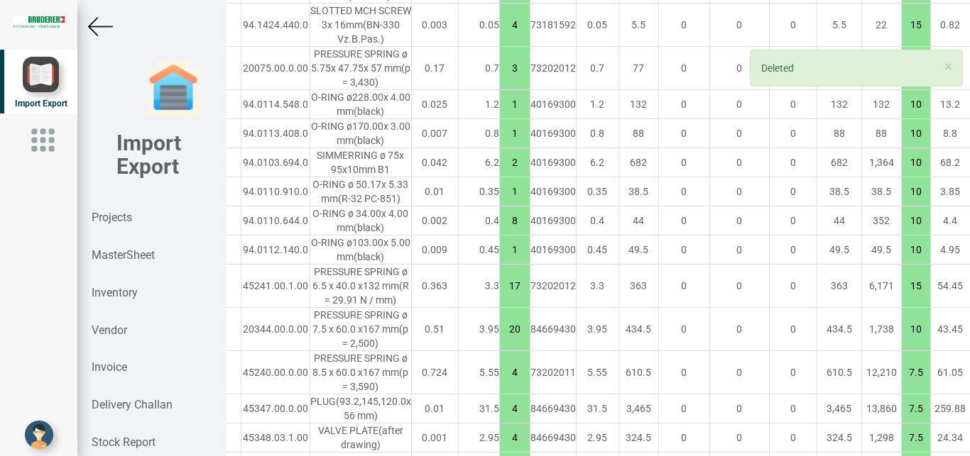
scroll to position [1823, 0]
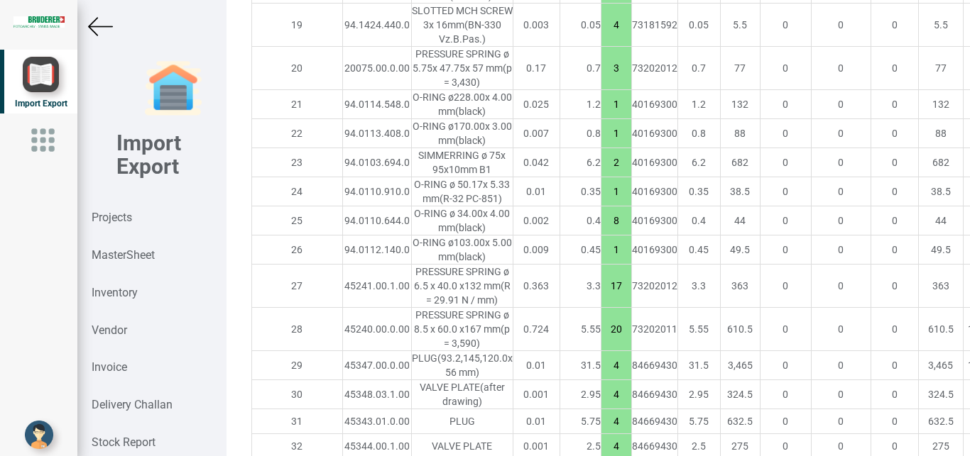
drag, startPoint x: 940, startPoint y: 311, endPoint x: 955, endPoint y: 309, distance: 15.1
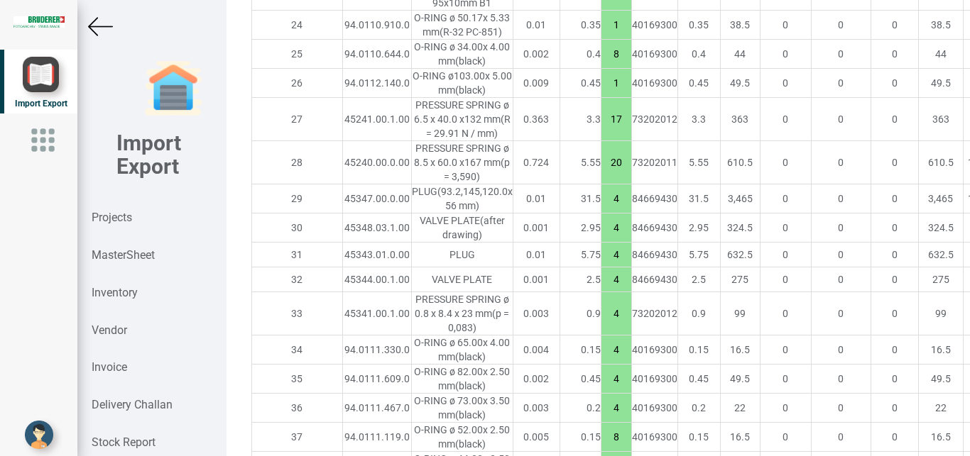
scroll to position [2010, 0]
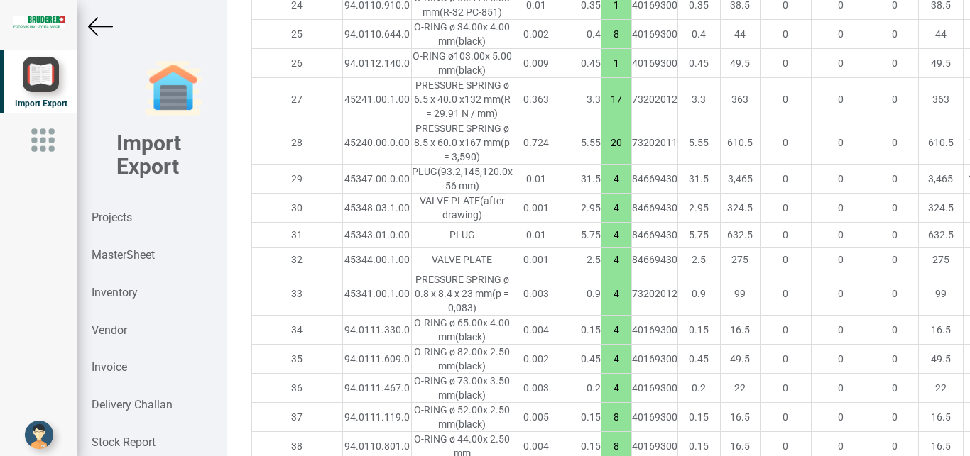
type input "15"
drag, startPoint x: 935, startPoint y: 247, endPoint x: 956, endPoint y: 252, distance: 21.9
type input "7.5"
drag, startPoint x: 938, startPoint y: 283, endPoint x: 957, endPoint y: 288, distance: 19.8
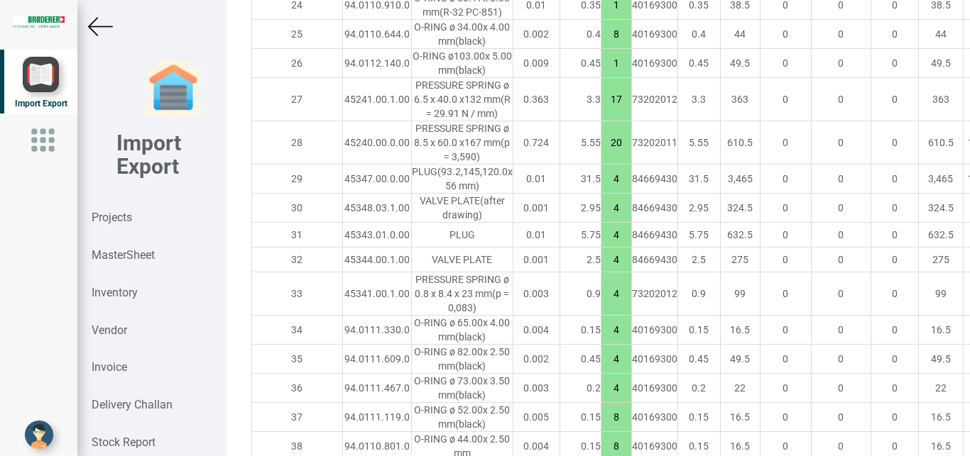
type input "15"
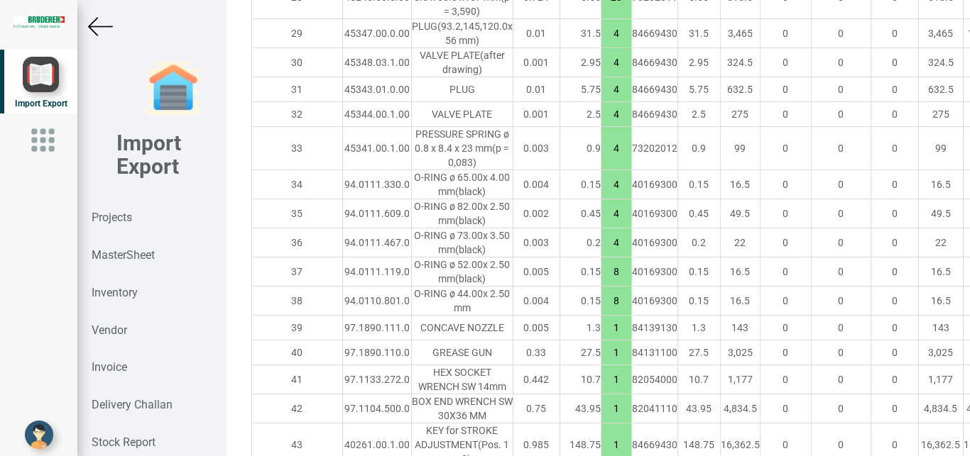
scroll to position [2160, 0]
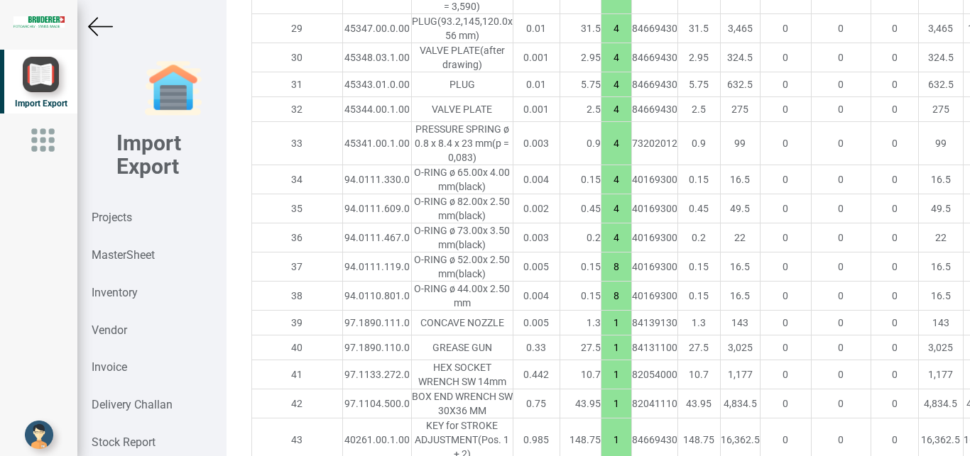
drag, startPoint x: 936, startPoint y: 364, endPoint x: 960, endPoint y: 378, distance: 28.0
type input "10"
drag, startPoint x: 931, startPoint y: 388, endPoint x: 953, endPoint y: 390, distance: 21.3
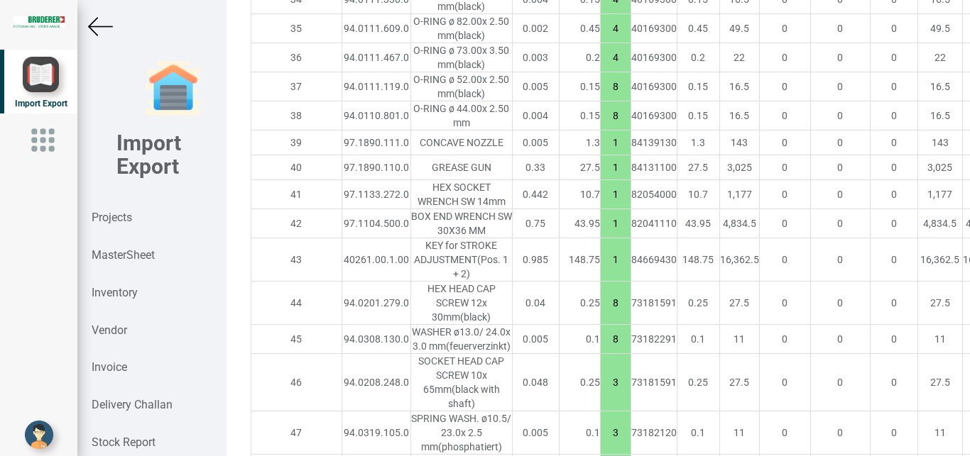
scroll to position [2391, 1]
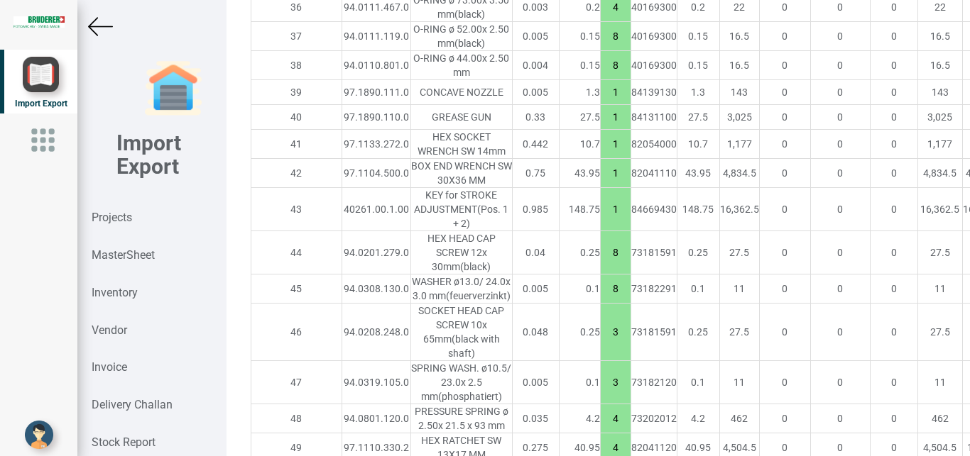
type input "10"
drag, startPoint x: 932, startPoint y: 288, endPoint x: 952, endPoint y: 287, distance: 19.9
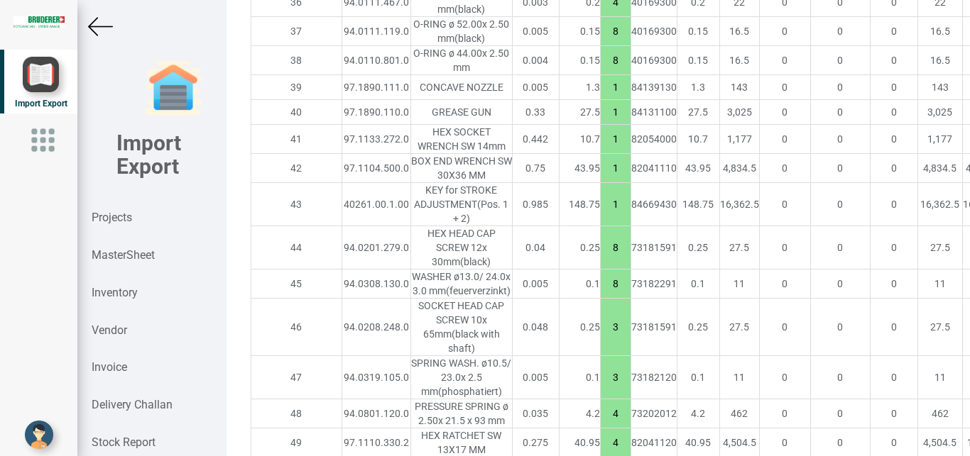
scroll to position [2406, 1]
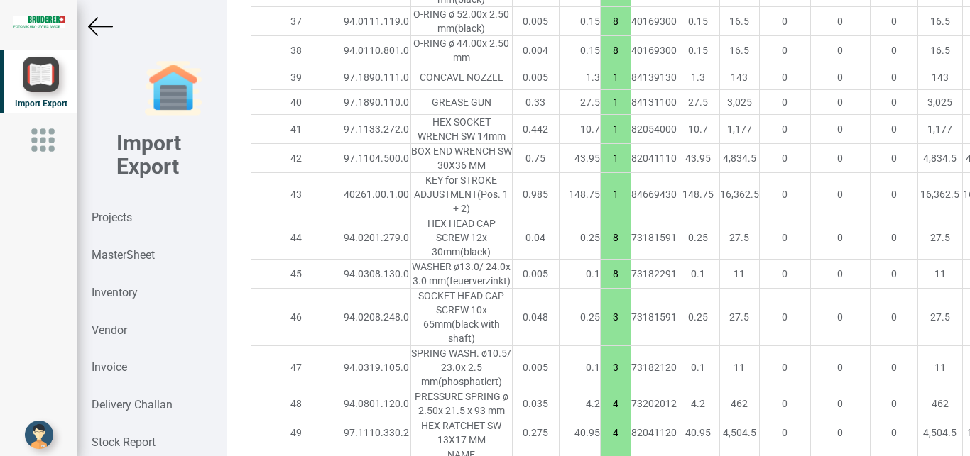
type input "15"
drag, startPoint x: 929, startPoint y: 355, endPoint x: 937, endPoint y: 355, distance: 7.8
drag, startPoint x: 937, startPoint y: 355, endPoint x: 953, endPoint y: 356, distance: 16.4
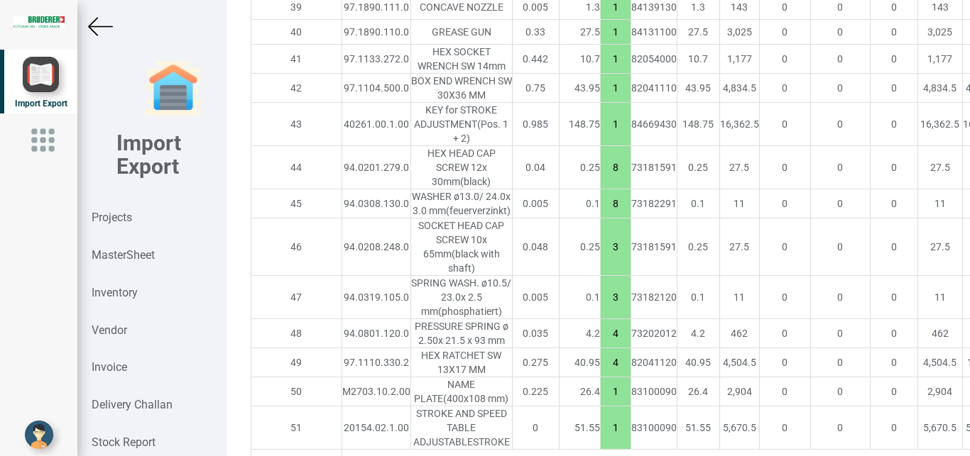
scroll to position [2481, 1]
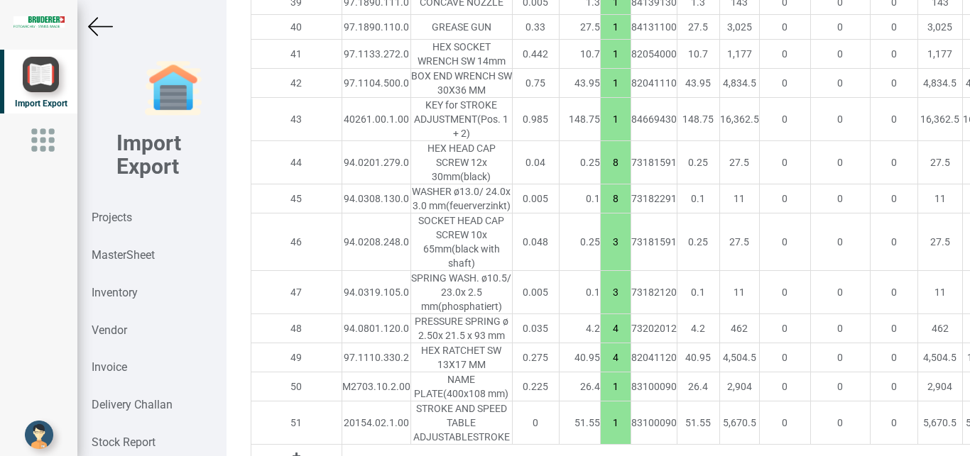
type input "15"
drag, startPoint x: 934, startPoint y: 315, endPoint x: 956, endPoint y: 317, distance: 22.1
type input "15"
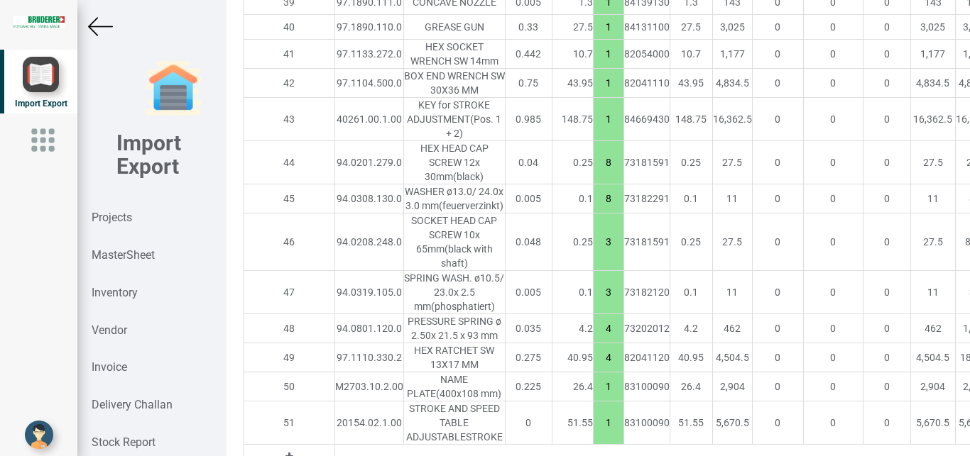
drag, startPoint x: 936, startPoint y: 346, endPoint x: 959, endPoint y: 346, distance: 22.7
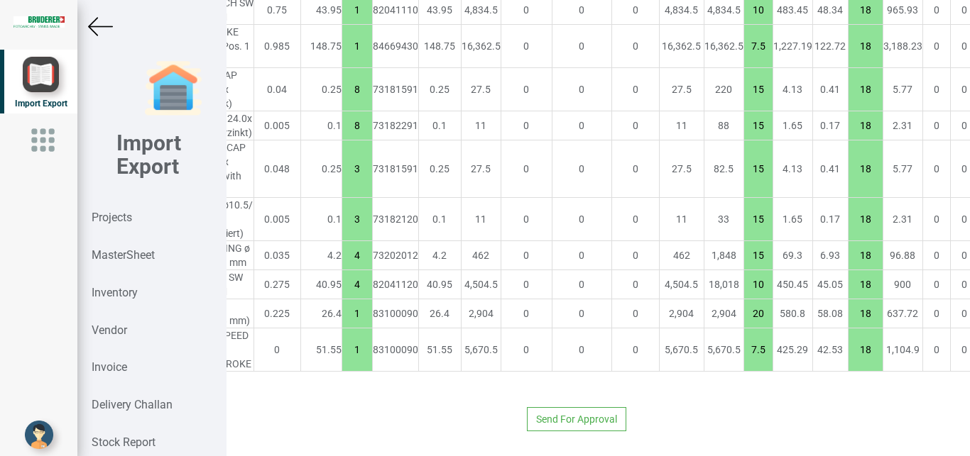
scroll to position [2556, 278]
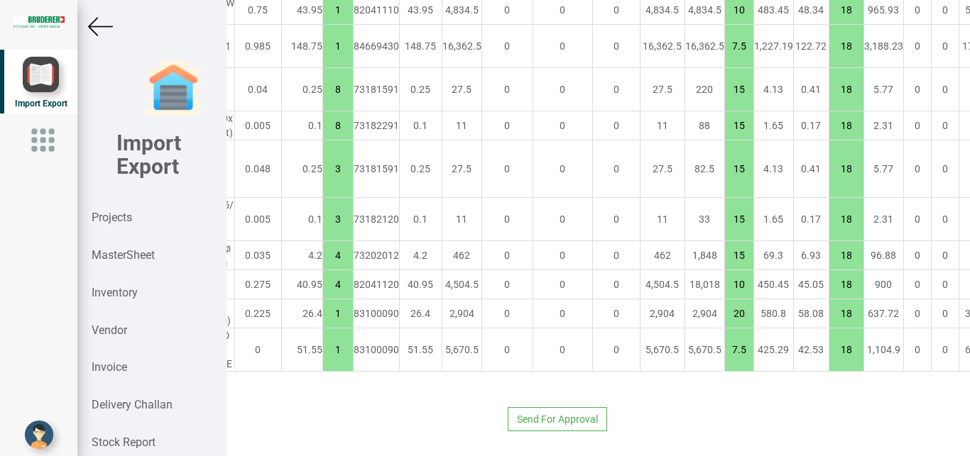
type input "10"
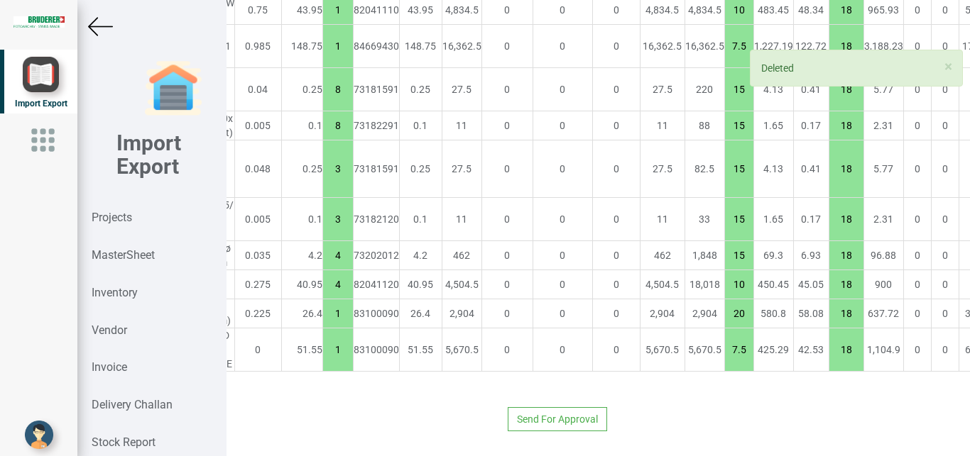
type input "1037.95"
type input "7"
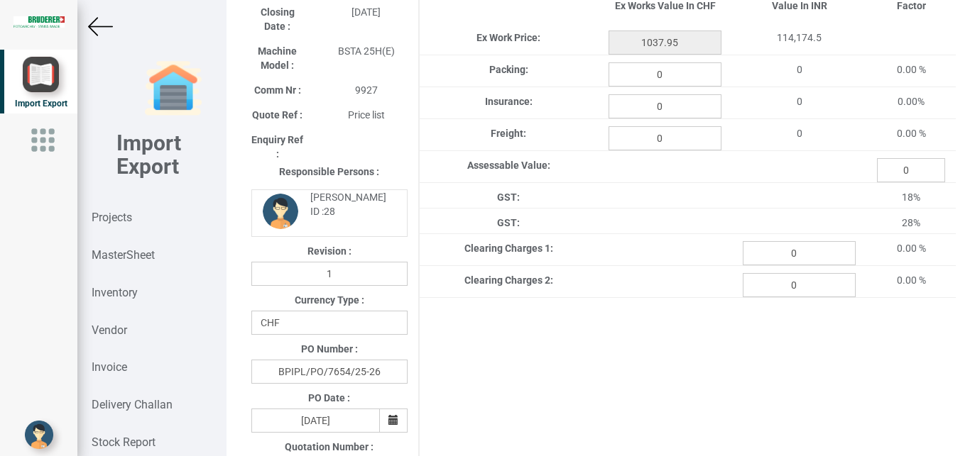
scroll to position [0, 0]
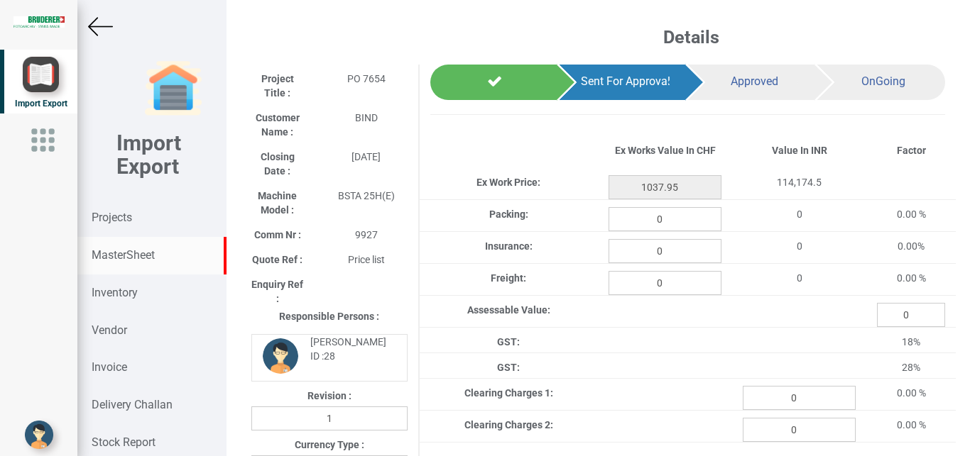
click at [143, 256] on strong "MasterSheet" at bounding box center [123, 254] width 63 height 13
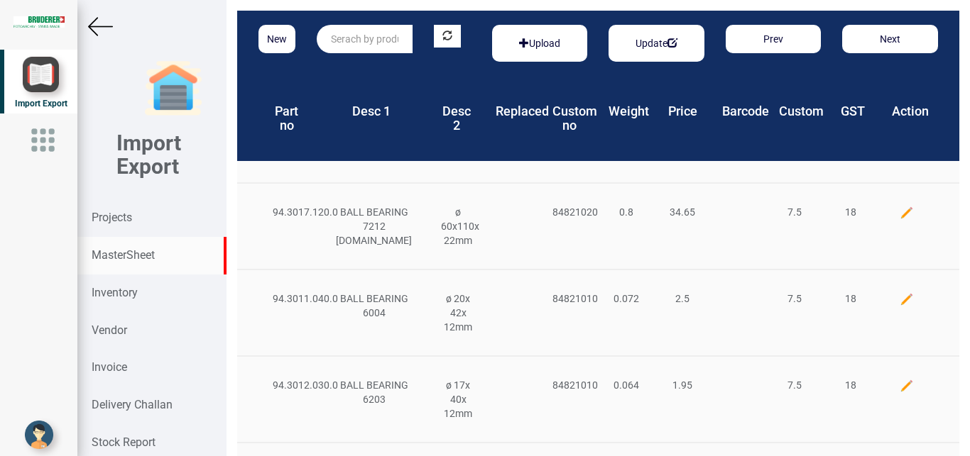
click at [335, 47] on input "text" at bounding box center [365, 39] width 96 height 28
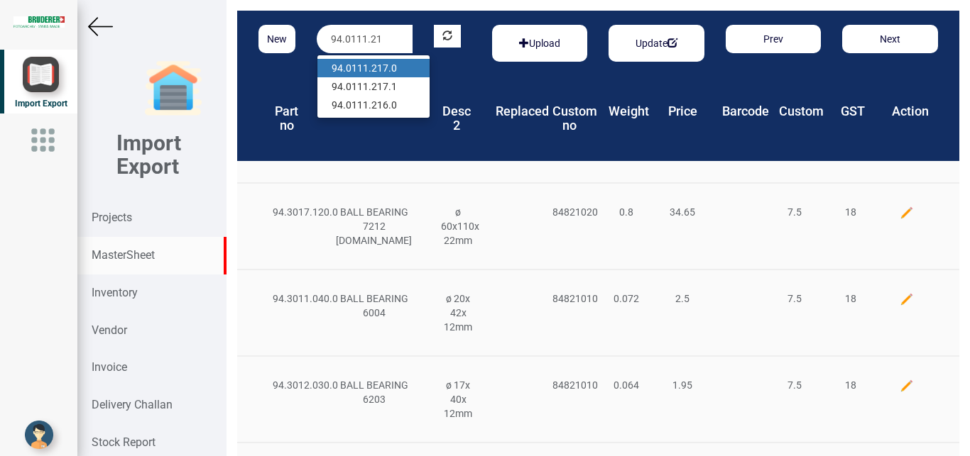
click at [378, 72] on strong "94.0111.21" at bounding box center [357, 67] width 51 height 11
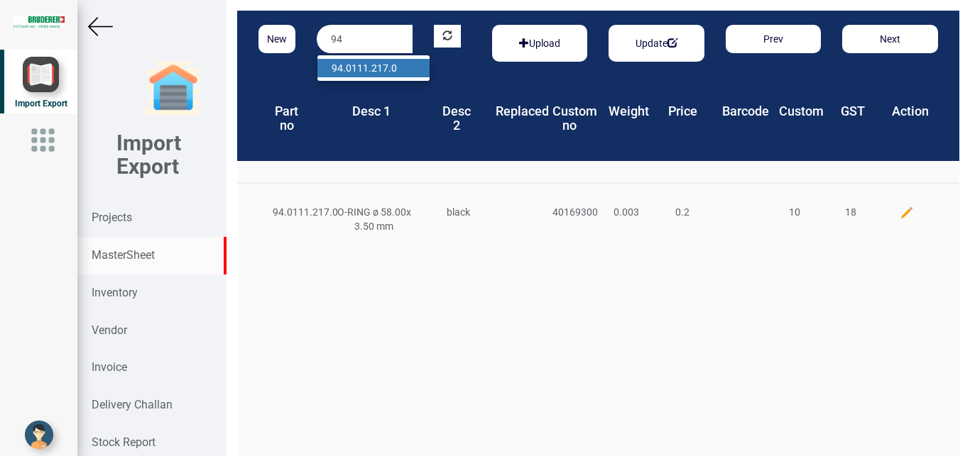
type input "9"
click at [377, 69] on link "20502 .00.0.00" at bounding box center [373, 68] width 112 height 18
type input "20502.00.0.00"
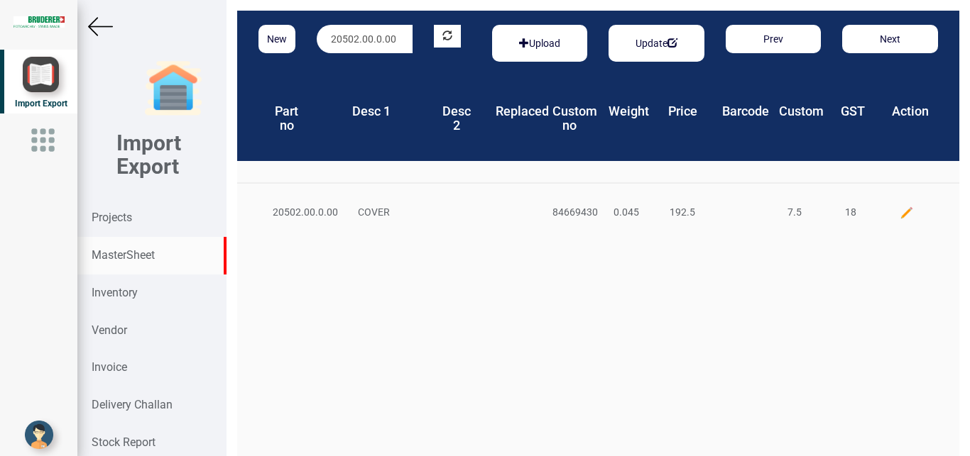
click at [899, 218] on img at bounding box center [906, 213] width 14 height 14
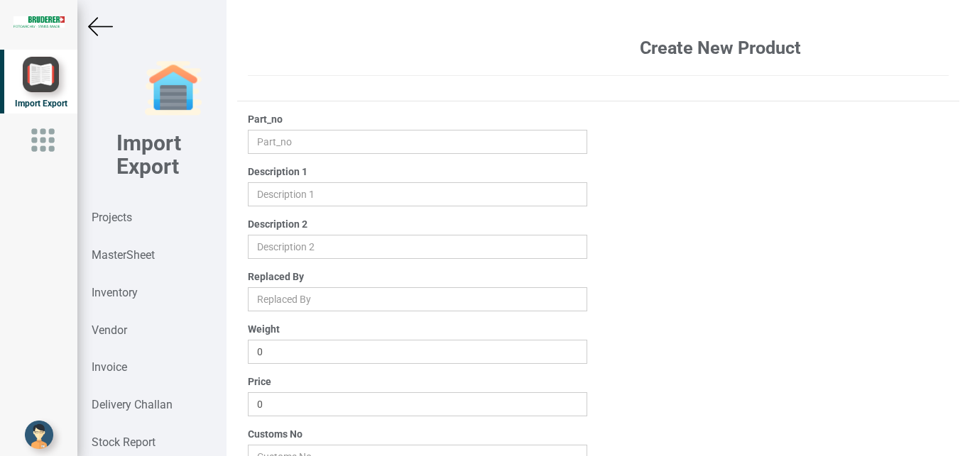
type input "20502.00.0.00"
type input "COVER"
type input "0.045"
type input "192.5"
type input "84669430"
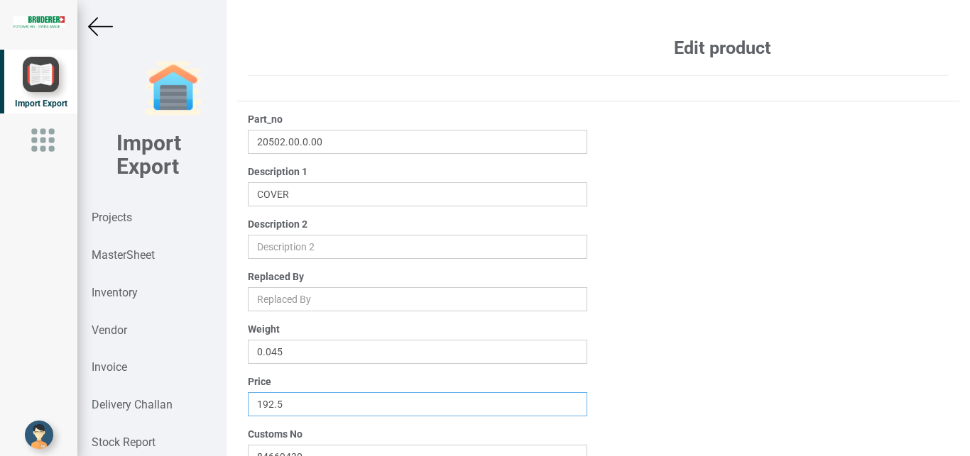
drag, startPoint x: 310, startPoint y: 406, endPoint x: 146, endPoint y: 385, distance: 164.6
click at [248, 393] on input "192.5" at bounding box center [418, 405] width 340 height 24
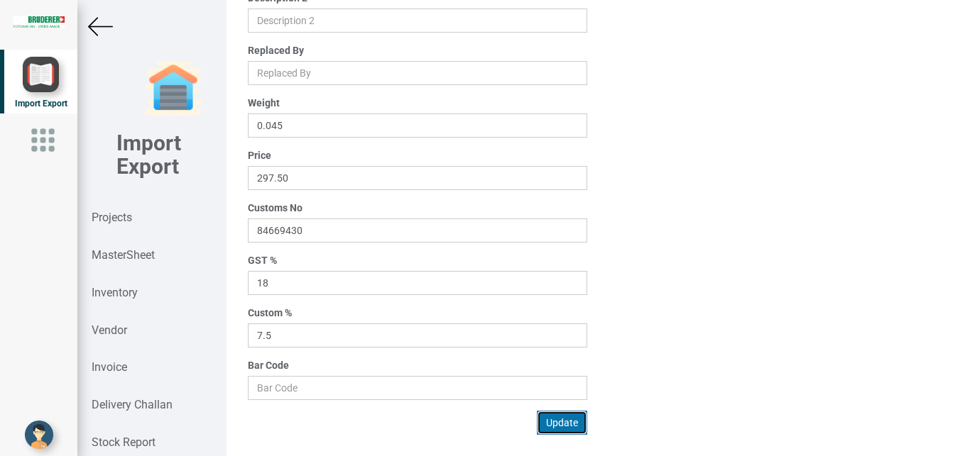
click at [564, 422] on button "Update" at bounding box center [562, 423] width 50 height 24
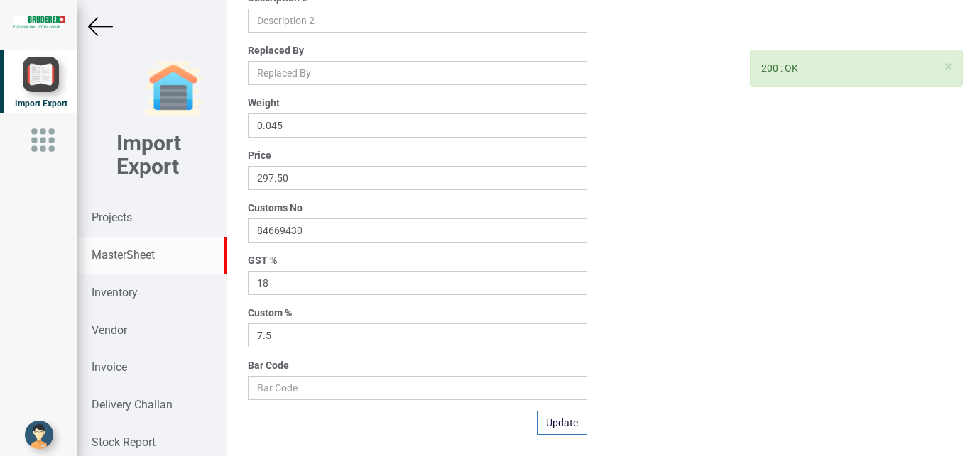
click at [113, 256] on strong "MasterSheet" at bounding box center [123, 254] width 63 height 13
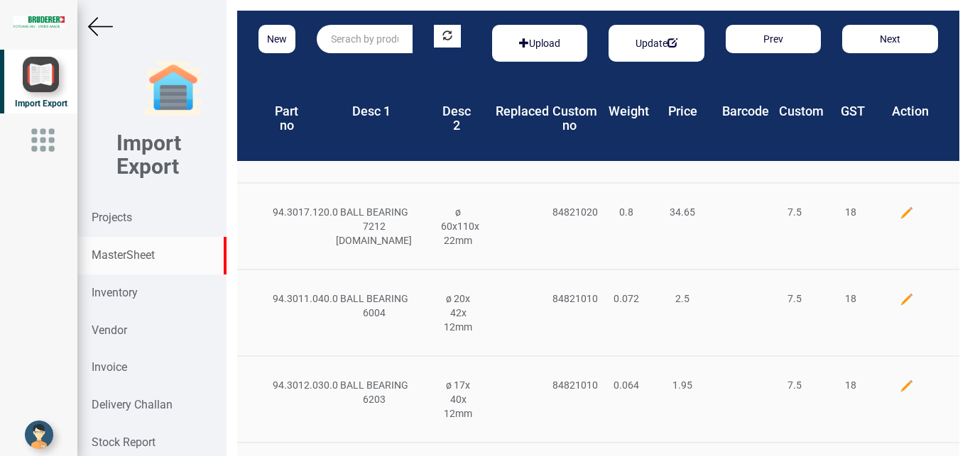
click at [361, 37] on input "text" at bounding box center [365, 39] width 96 height 28
click at [379, 67] on strong "94.0105.35" at bounding box center [357, 67] width 51 height 11
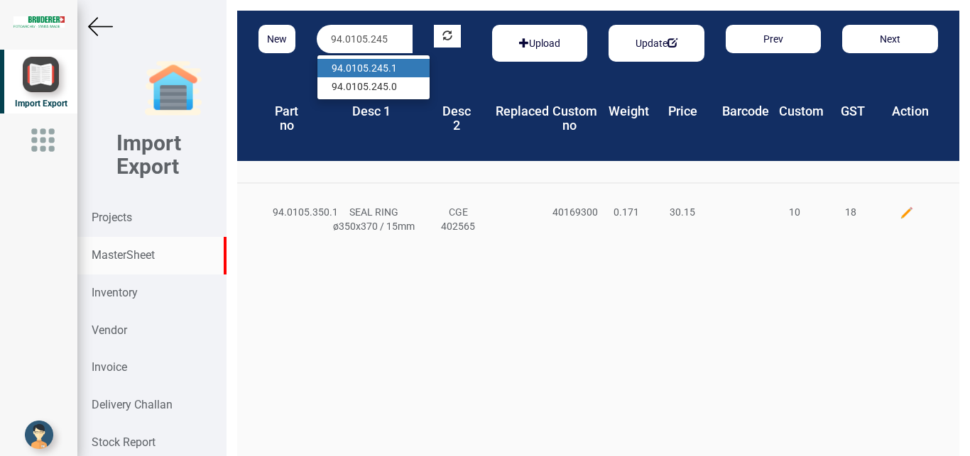
click at [383, 65] on strong "94.0105.245" at bounding box center [360, 67] width 57 height 11
click at [380, 66] on strong "94.3034.342" at bounding box center [360, 67] width 57 height 11
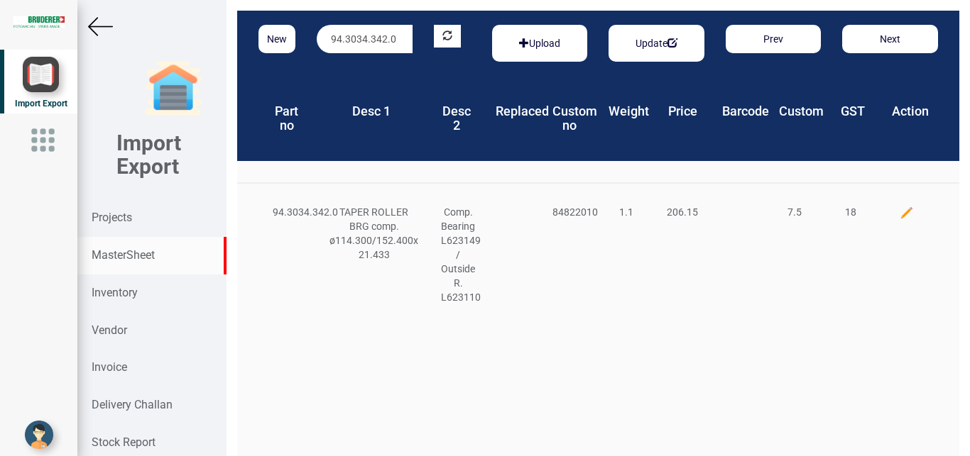
click at [899, 213] on img at bounding box center [906, 213] width 14 height 14
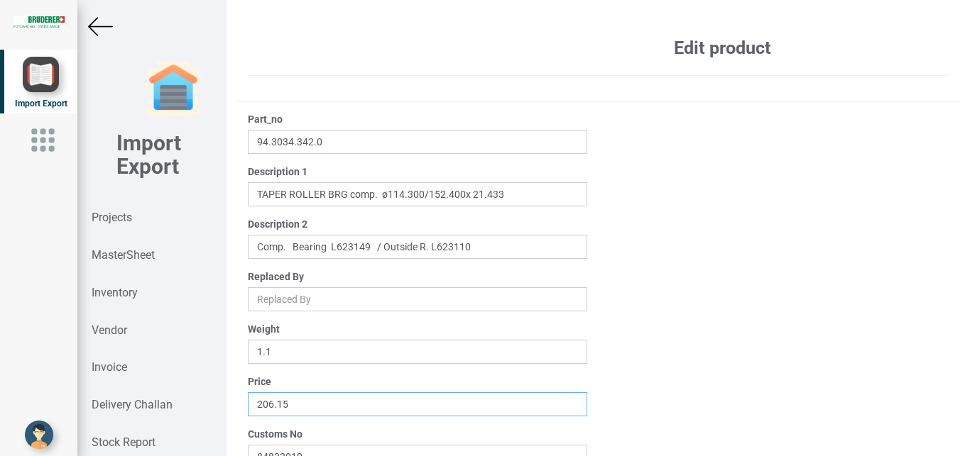
drag, startPoint x: 329, startPoint y: 404, endPoint x: 92, endPoint y: 405, distance: 237.1
click at [248, 405] on input "206.15" at bounding box center [418, 405] width 340 height 24
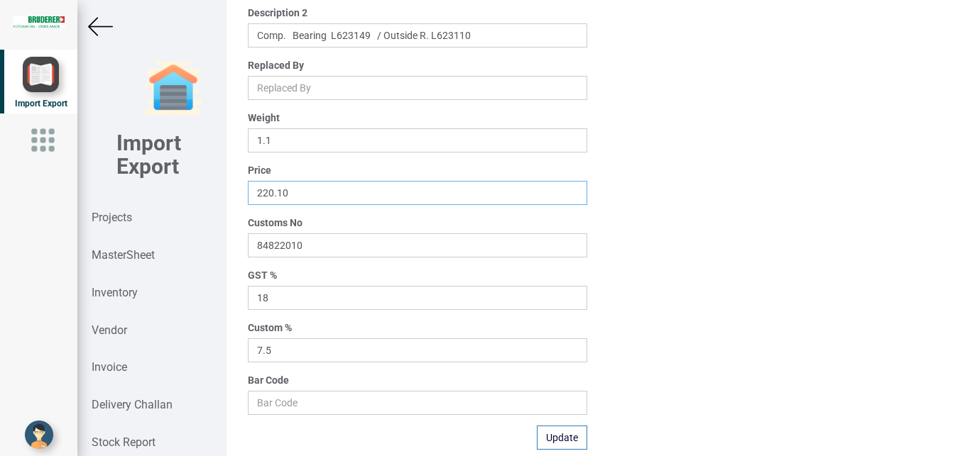
scroll to position [226, 0]
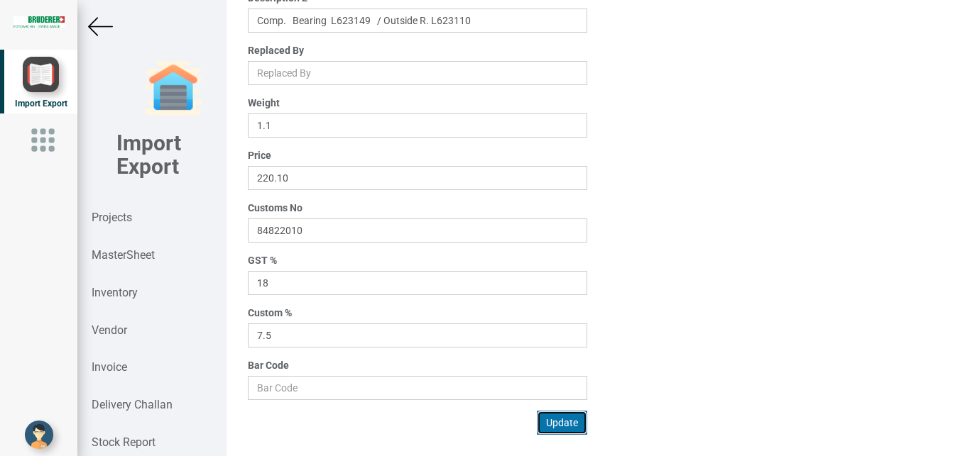
click at [559, 422] on button "Update" at bounding box center [562, 423] width 50 height 24
click at [139, 261] on strong "MasterSheet" at bounding box center [123, 254] width 63 height 13
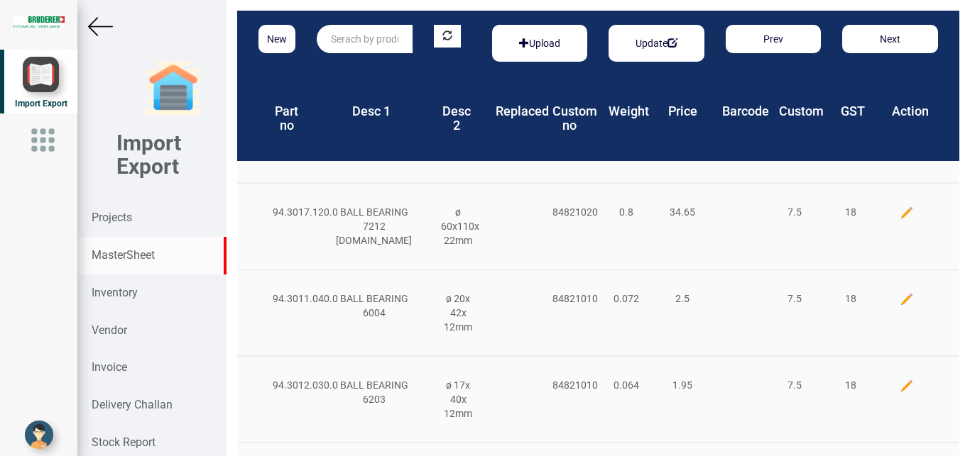
click at [356, 38] on input "text" at bounding box center [365, 39] width 96 height 28
click at [395, 66] on link "20344 .00.0.00" at bounding box center [373, 68] width 112 height 18
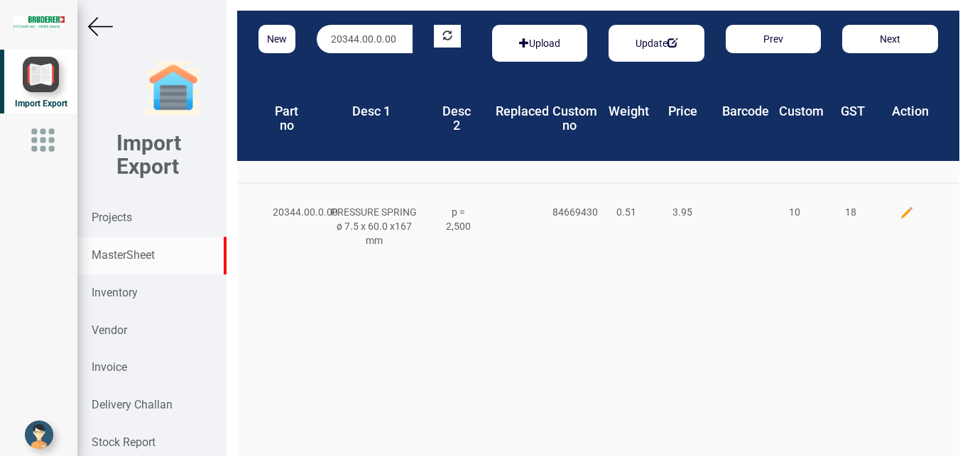
drag, startPoint x: 894, startPoint y: 209, endPoint x: 767, endPoint y: 208, distance: 127.8
click at [899, 209] on img at bounding box center [906, 213] width 14 height 14
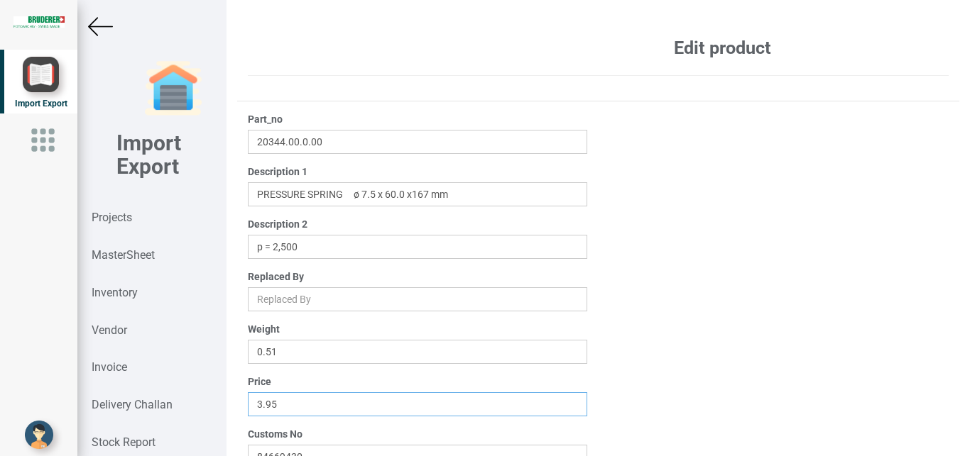
drag, startPoint x: 288, startPoint y: 401, endPoint x: 174, endPoint y: 403, distance: 114.3
click at [248, 403] on input "3.95" at bounding box center [418, 405] width 340 height 24
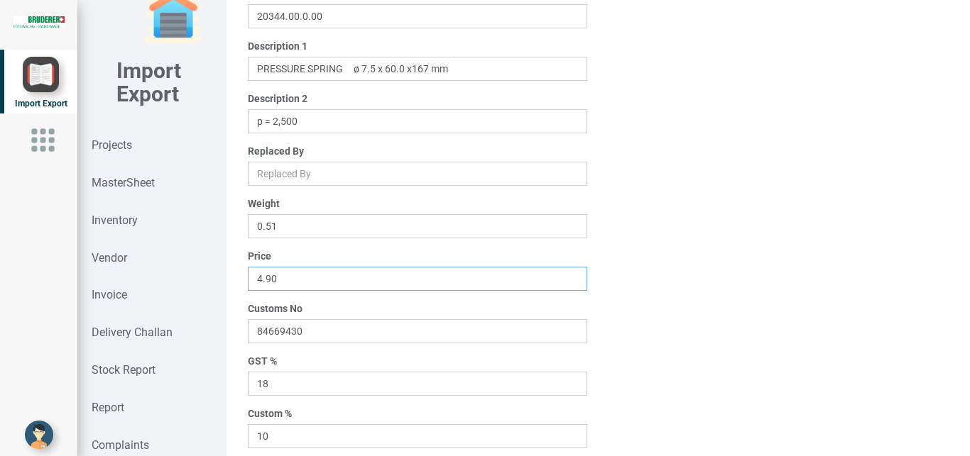
scroll to position [226, 0]
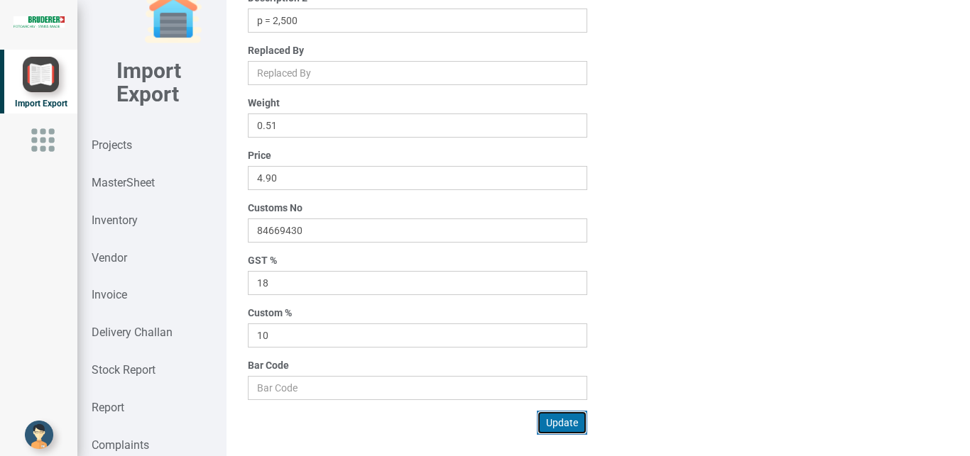
click at [554, 427] on button "Update" at bounding box center [562, 423] width 50 height 24
drag, startPoint x: 110, startPoint y: 144, endPoint x: 969, endPoint y: 292, distance: 871.6
click at [112, 143] on strong "Projects" at bounding box center [112, 144] width 40 height 13
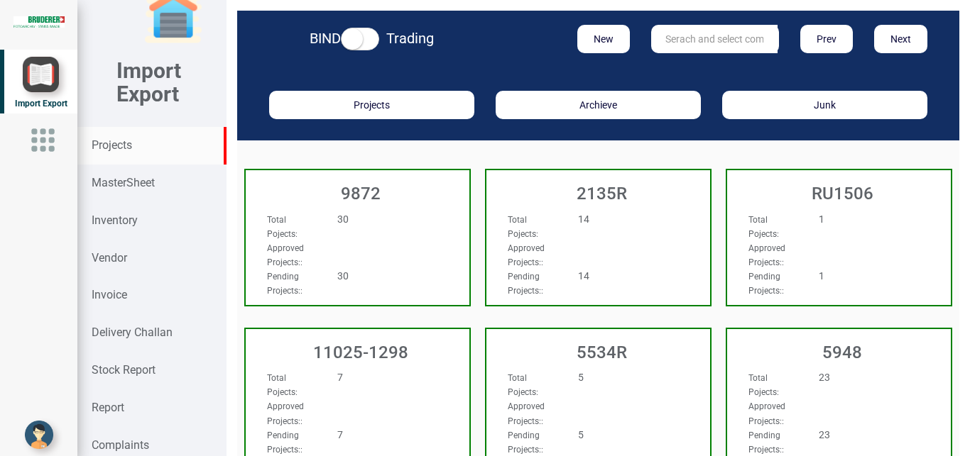
click at [701, 35] on input "text" at bounding box center [714, 39] width 126 height 28
click at [700, 60] on link "9927" at bounding box center [708, 68] width 112 height 18
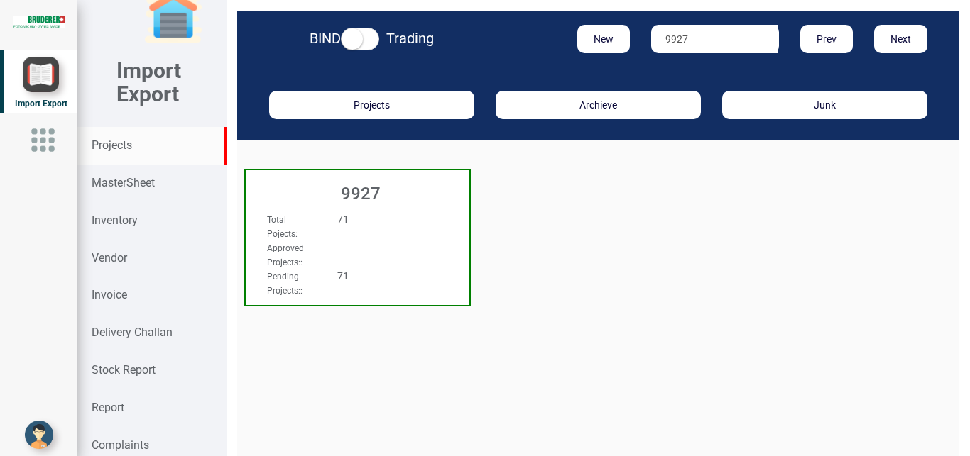
click at [336, 246] on div "Approved Projects: :" at bounding box center [340, 255] width 169 height 28
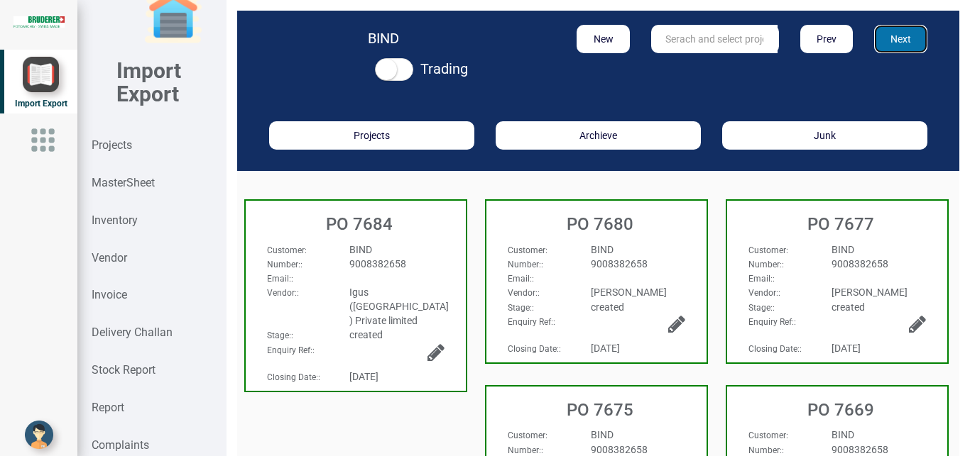
click at [906, 40] on button "Next" at bounding box center [900, 39] width 53 height 28
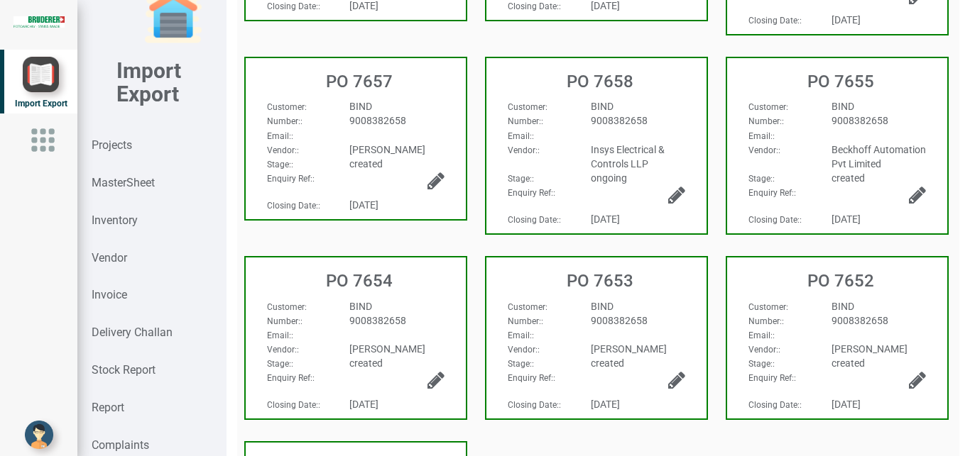
scroll to position [378, 0]
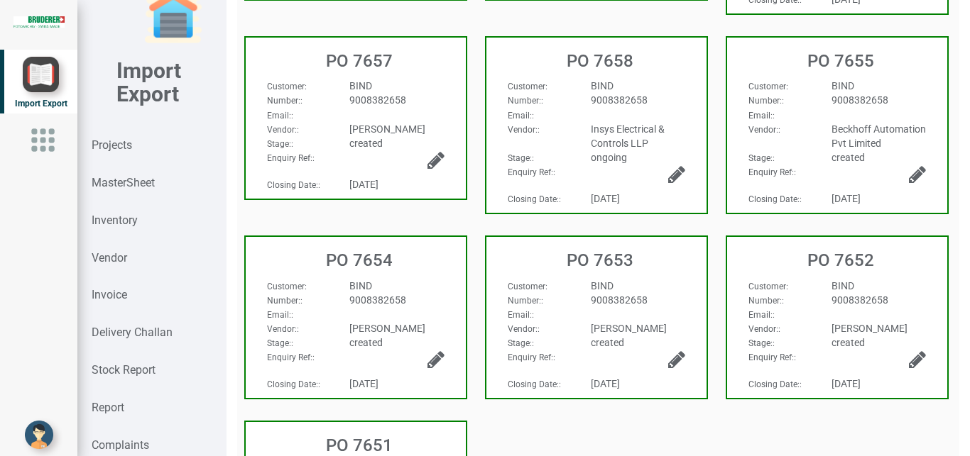
click at [398, 293] on div "BIND" at bounding box center [397, 286] width 116 height 14
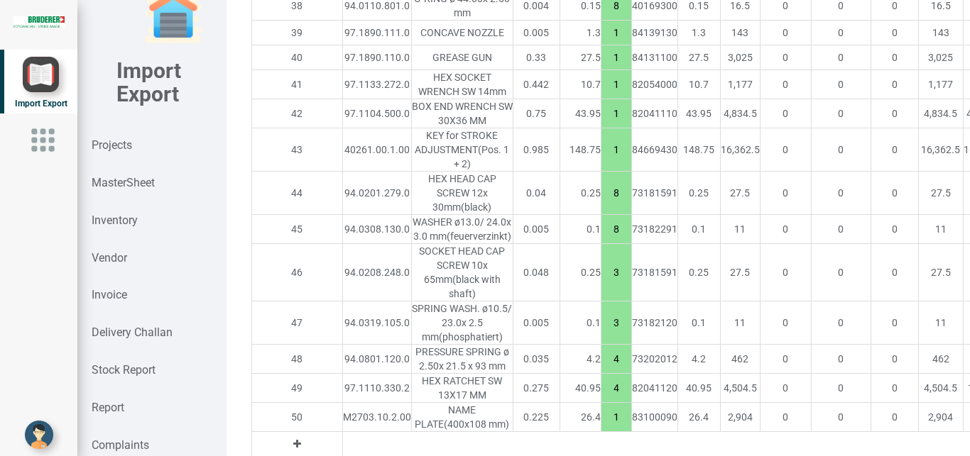
scroll to position [2773, 0]
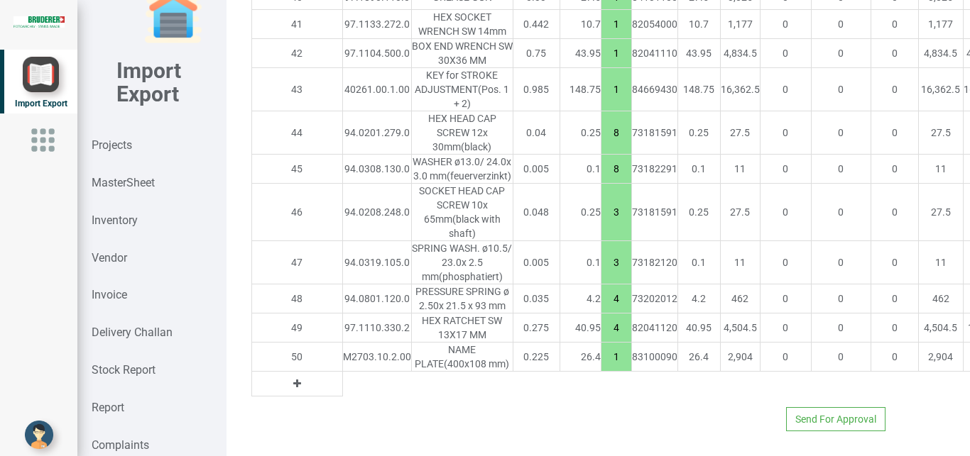
click at [293, 379] on icon at bounding box center [297, 384] width 8 height 10
click at [343, 381] on input "text" at bounding box center [377, 384] width 68 height 24
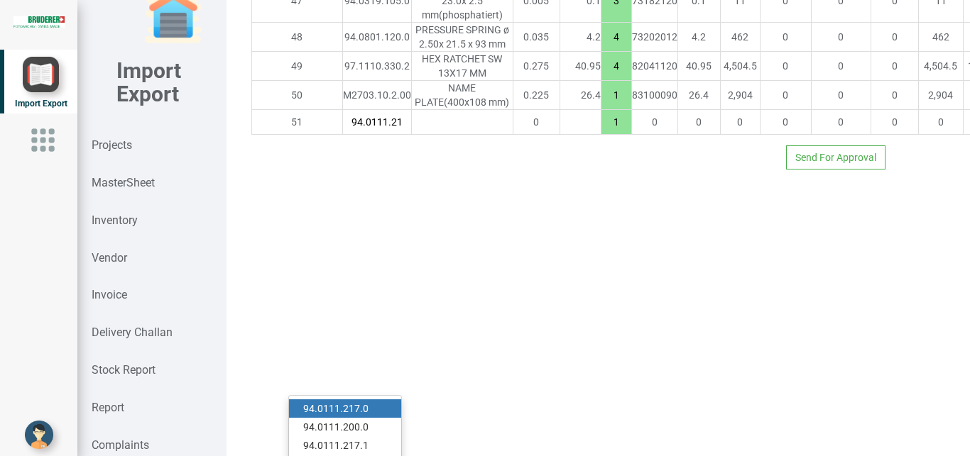
scroll to position [0, 1]
click at [370, 400] on link "94.0111.21 7.0" at bounding box center [345, 409] width 112 height 18
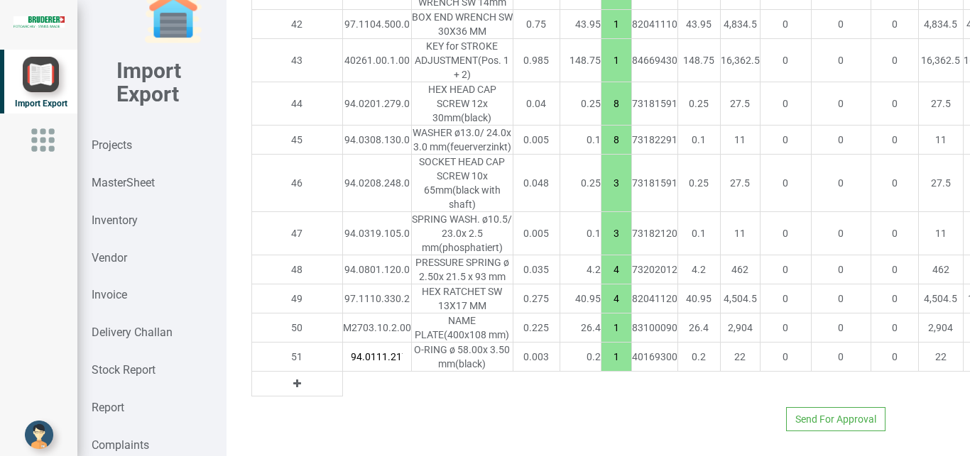
scroll to position [0, 14]
click at [293, 389] on icon at bounding box center [297, 384] width 8 height 10
click at [343, 396] on input "text" at bounding box center [377, 384] width 68 height 24
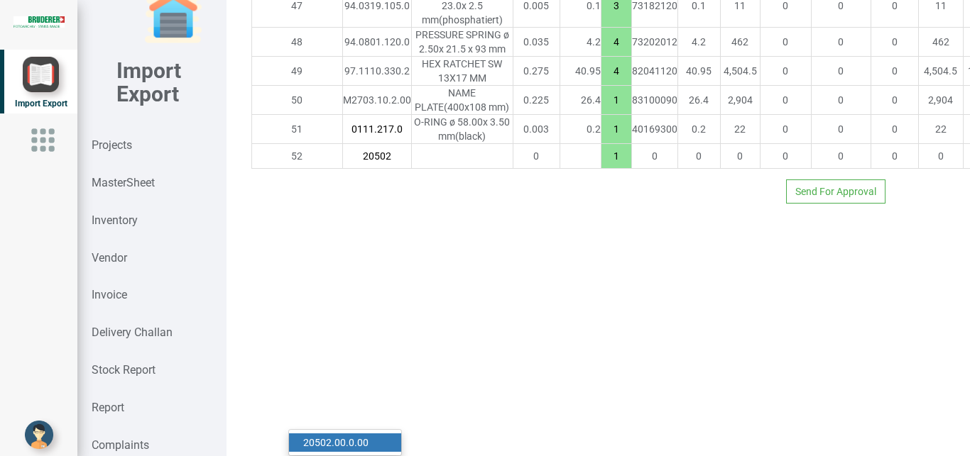
click at [361, 434] on link "20502 .00.0.00" at bounding box center [345, 443] width 112 height 18
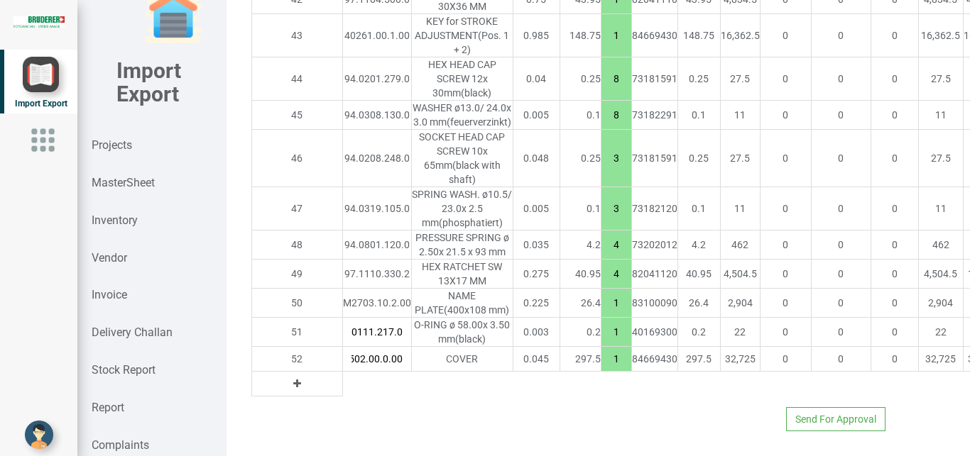
scroll to position [2827, 0]
click at [289, 376] on button at bounding box center [297, 384] width 16 height 16
click at [343, 372] on input "text" at bounding box center [377, 384] width 68 height 24
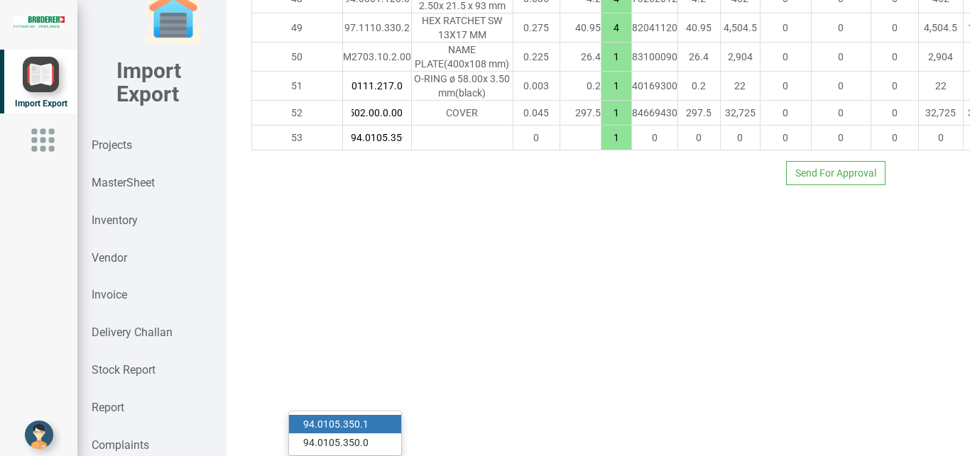
scroll to position [0, 6]
click at [348, 419] on strong "94.0105.350" at bounding box center [331, 424] width 57 height 11
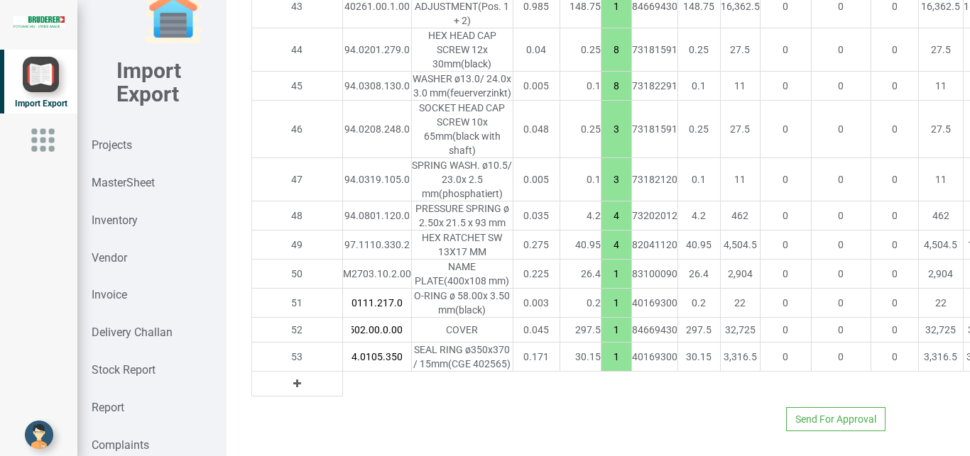
scroll to position [0, 14]
drag, startPoint x: 527, startPoint y: 385, endPoint x: 540, endPoint y: 385, distance: 12.1
click at [601, 369] on input "1" at bounding box center [616, 357] width 30 height 24
click at [289, 392] on button at bounding box center [297, 384] width 16 height 16
click at [343, 396] on input "text" at bounding box center [377, 384] width 68 height 24
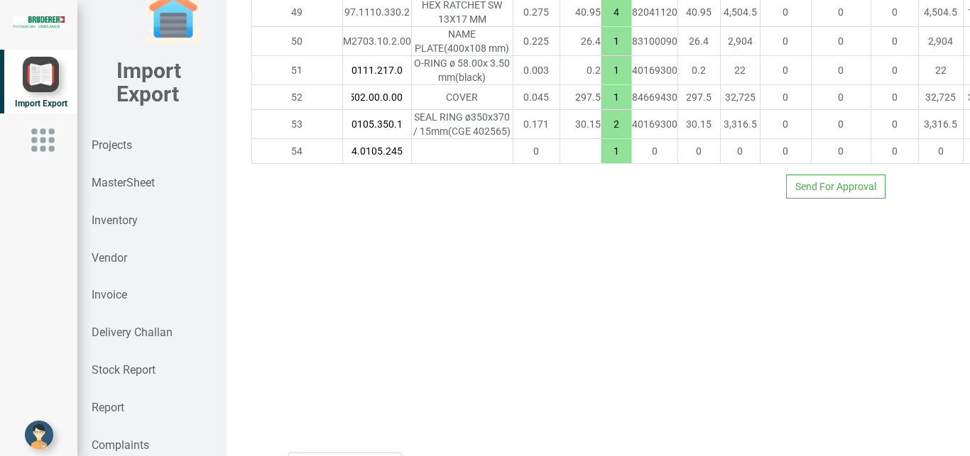
scroll to position [2884, 0]
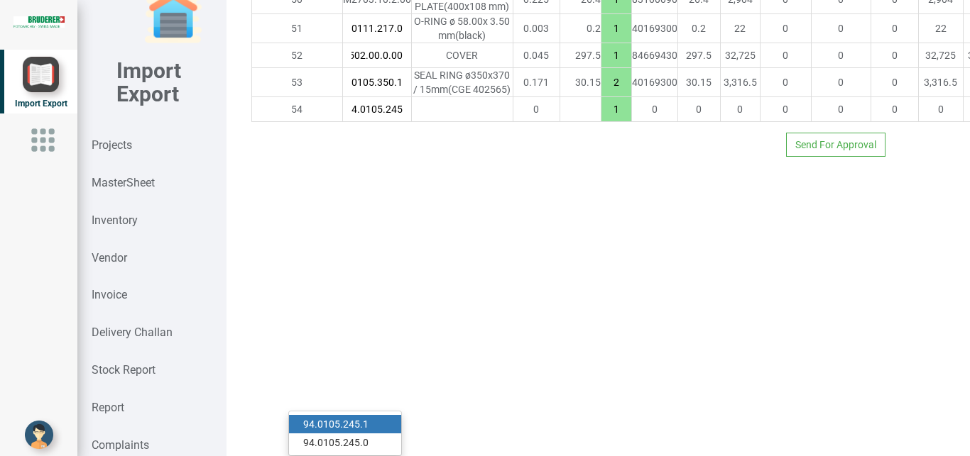
click at [377, 415] on link "94.0105.245 .1" at bounding box center [345, 424] width 112 height 18
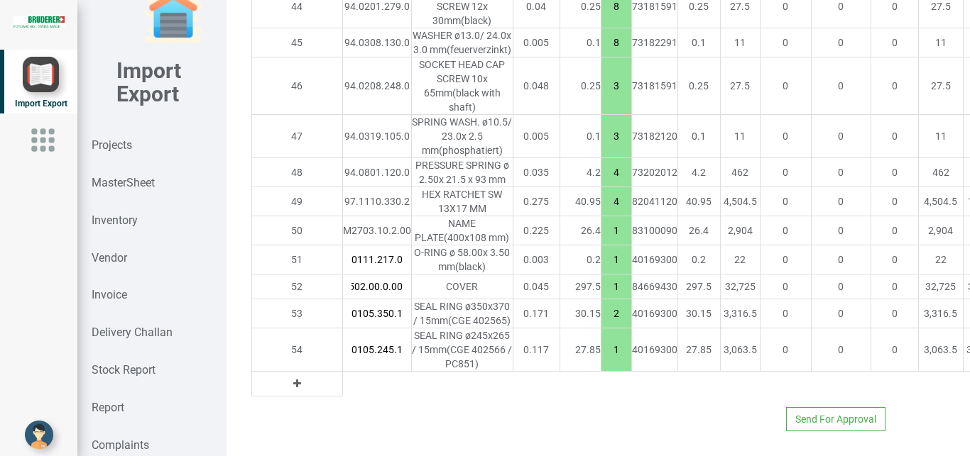
drag, startPoint x: 533, startPoint y: 384, endPoint x: 543, endPoint y: 388, distance: 10.6
click at [601, 362] on input "1" at bounding box center [616, 350] width 30 height 24
click at [293, 389] on icon at bounding box center [297, 384] width 8 height 10
click at [343, 396] on input "text" at bounding box center [377, 384] width 68 height 24
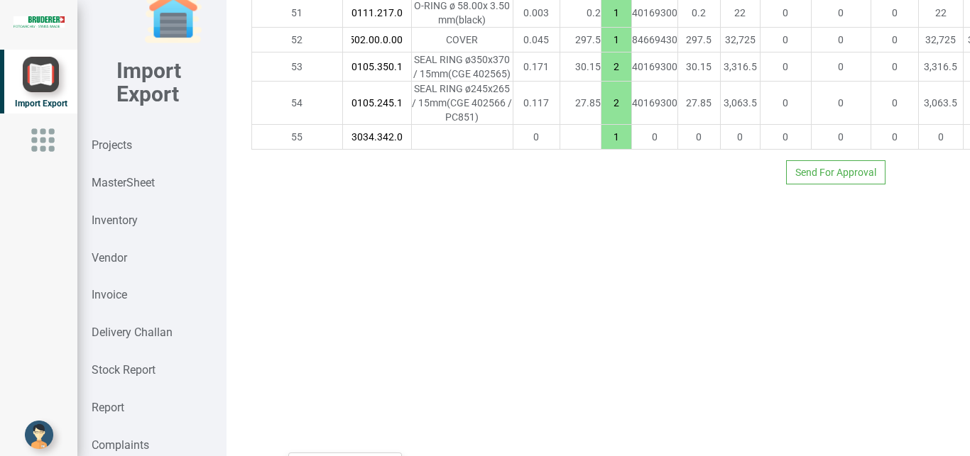
scroll to position [2942, 0]
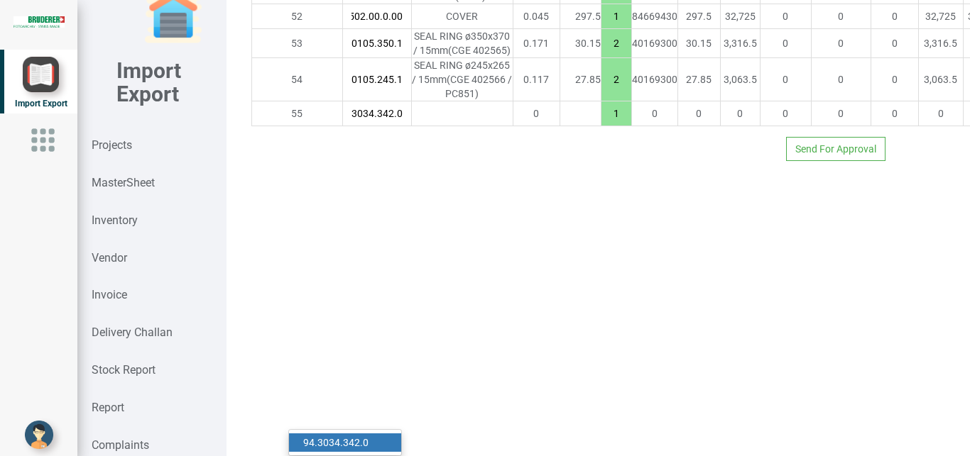
click at [322, 437] on strong "94.3034.342.0" at bounding box center [335, 442] width 65 height 11
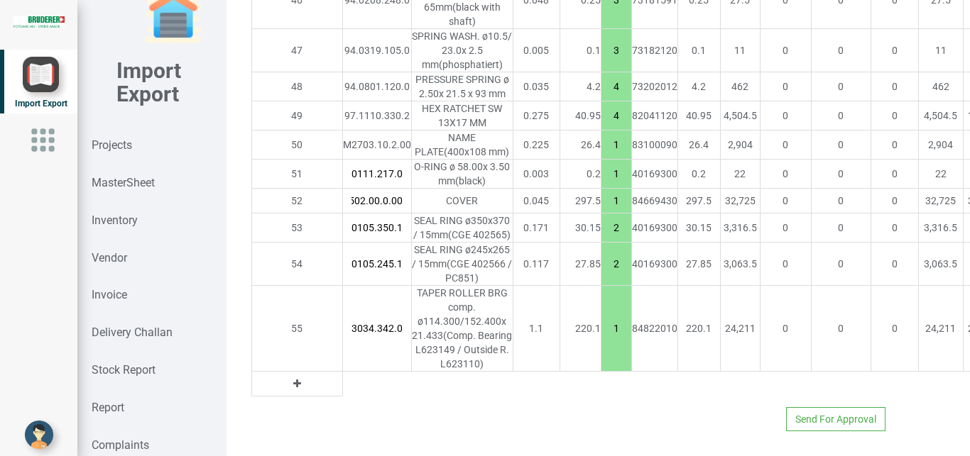
scroll to position [2810, 0]
drag, startPoint x: 540, startPoint y: 378, endPoint x: 554, endPoint y: 381, distance: 13.9
click at [601, 341] on input "1" at bounding box center [616, 329] width 30 height 24
click at [289, 376] on button at bounding box center [297, 384] width 16 height 16
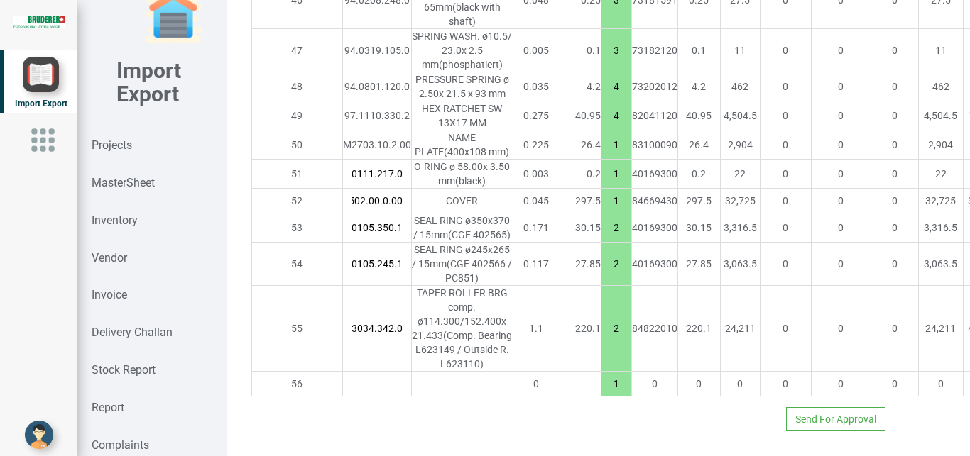
click at [343, 372] on input "text" at bounding box center [377, 384] width 68 height 24
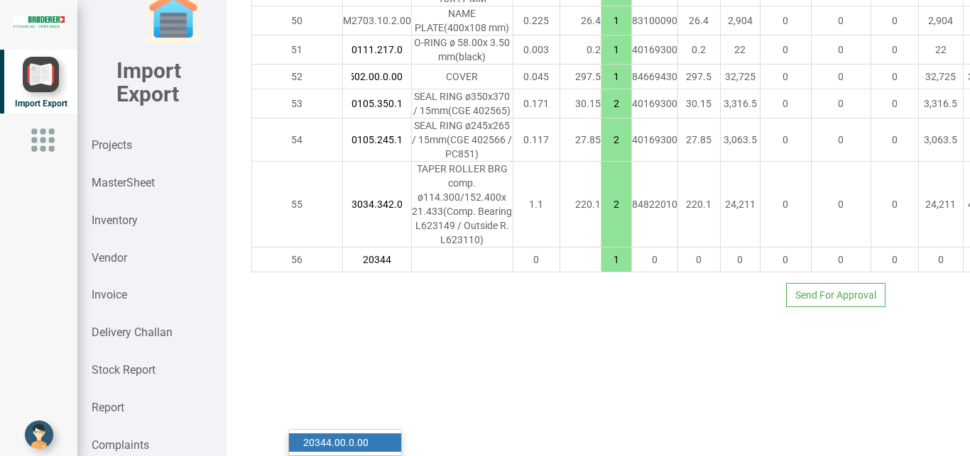
click at [346, 434] on link "20344 .00.0.00" at bounding box center [345, 443] width 112 height 18
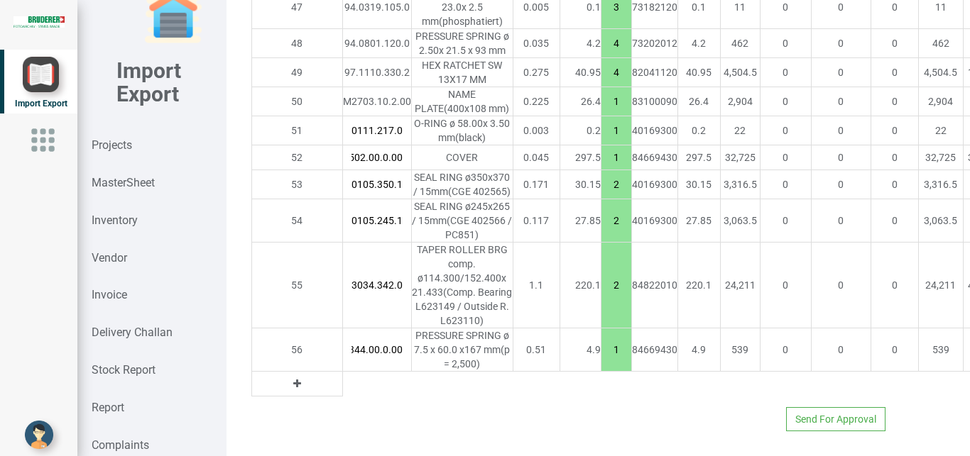
drag, startPoint x: 545, startPoint y: 381, endPoint x: 534, endPoint y: 383, distance: 11.7
click at [601, 362] on input "1" at bounding box center [616, 350] width 30 height 24
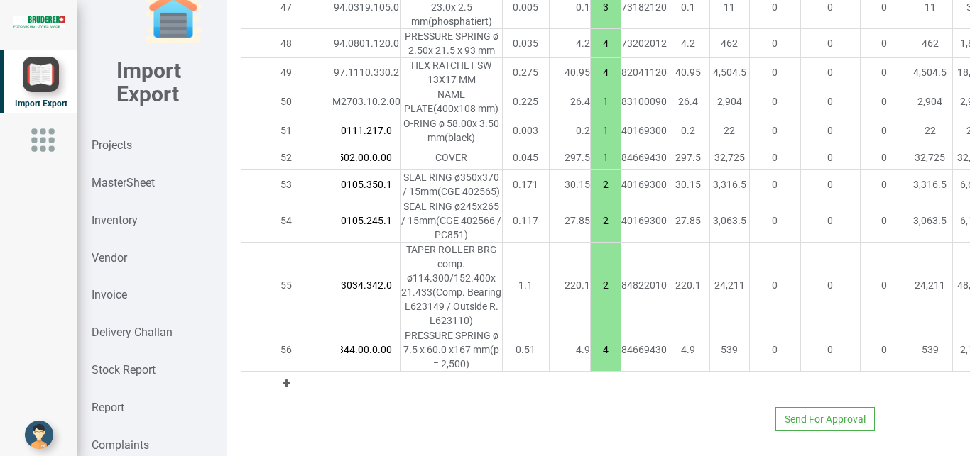
scroll to position [2882, 31]
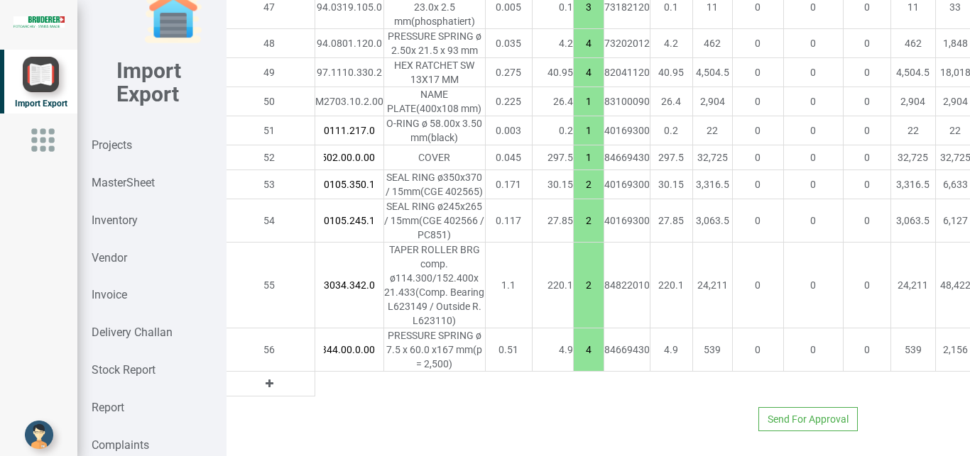
drag, startPoint x: 927, startPoint y: 382, endPoint x: 960, endPoint y: 380, distance: 32.7
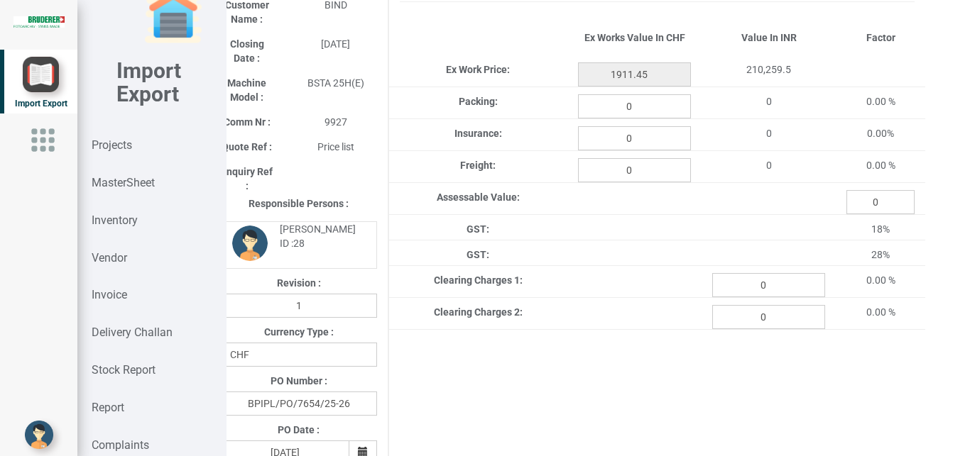
scroll to position [0, 31]
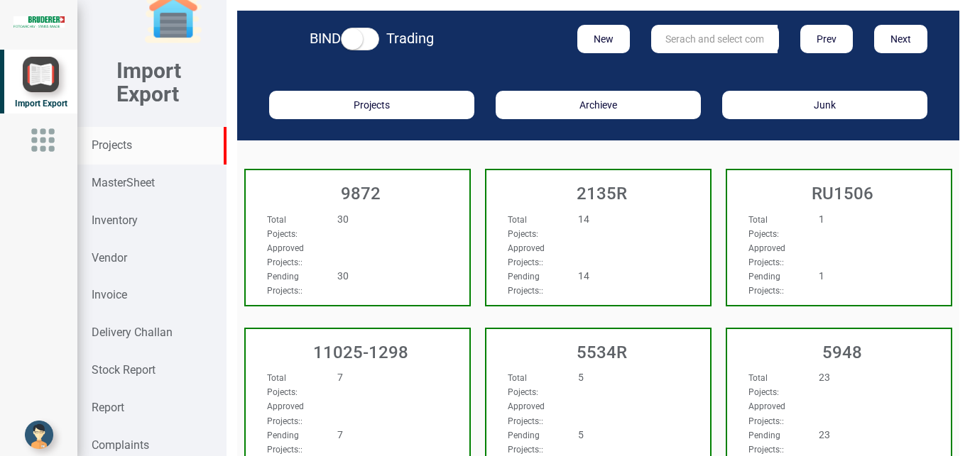
click at [683, 35] on input "text" at bounding box center [714, 39] width 126 height 28
click at [681, 70] on strong "9927" at bounding box center [677, 67] width 23 height 11
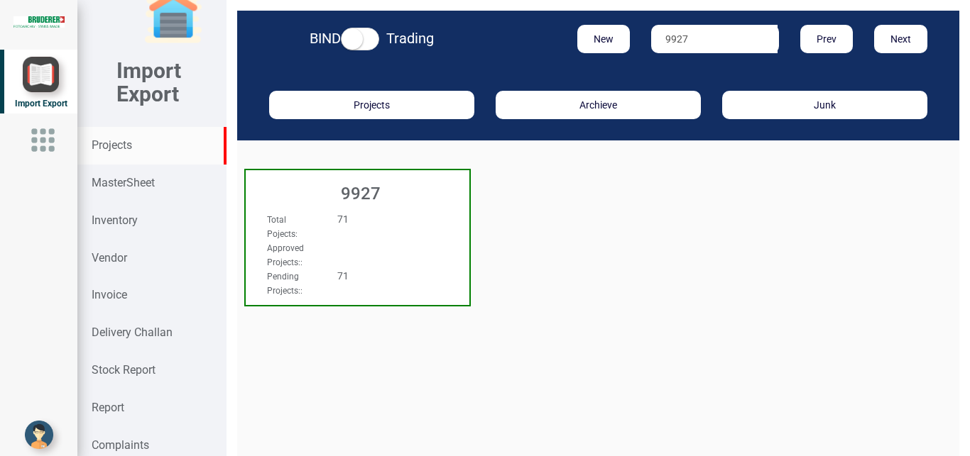
click at [361, 250] on div "Approved Projects: :" at bounding box center [340, 255] width 169 height 28
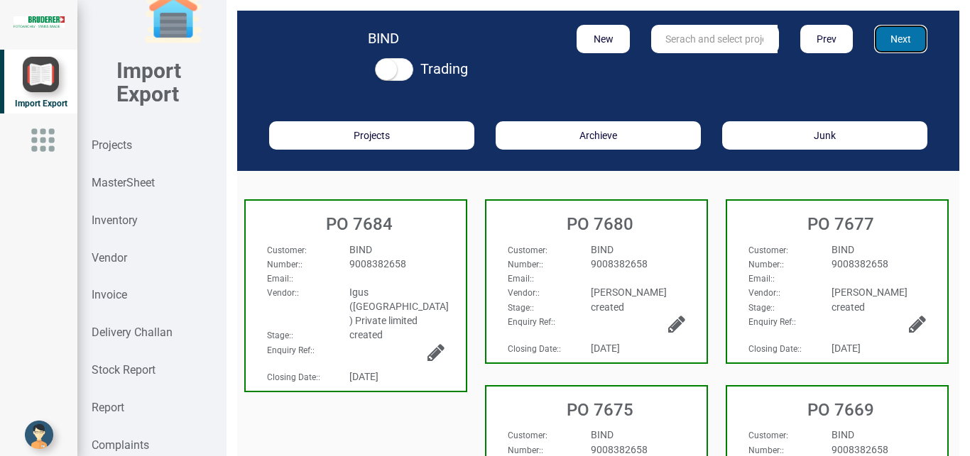
click at [874, 43] on button "Next" at bounding box center [900, 39] width 53 height 28
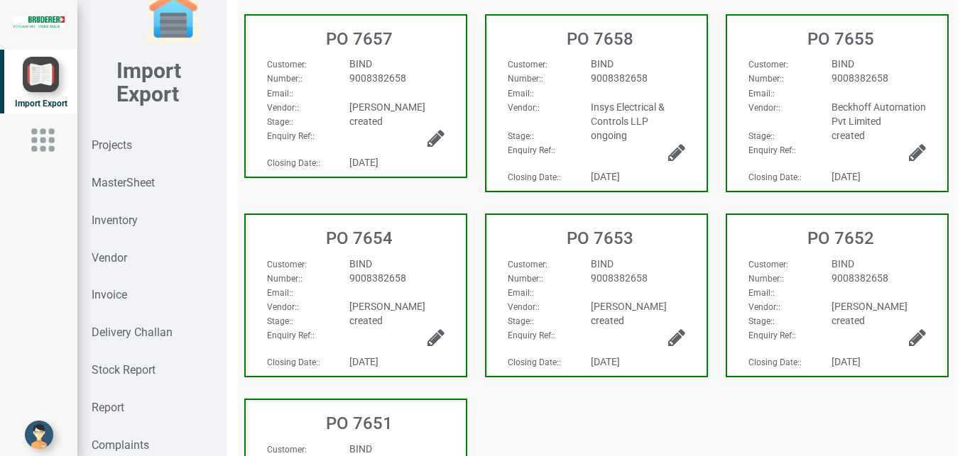
scroll to position [425, 0]
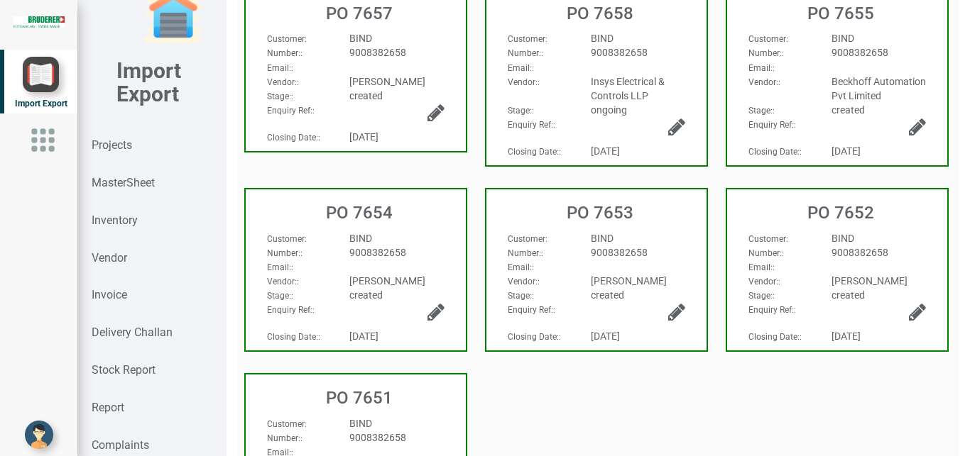
click at [417, 431] on div "BIND" at bounding box center [397, 424] width 116 height 14
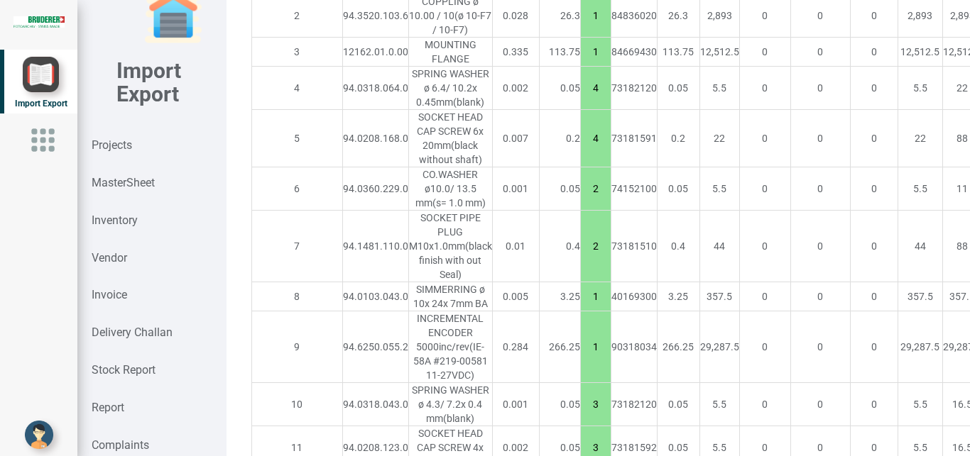
scroll to position [1333, 0]
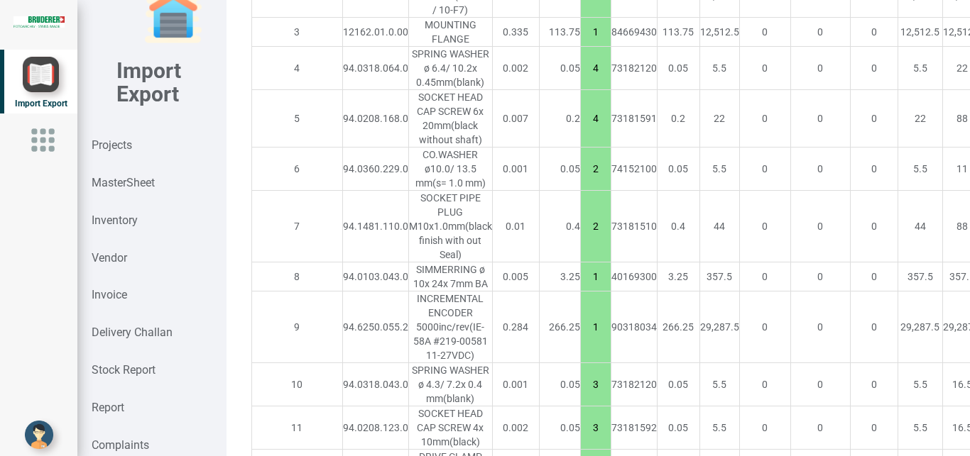
drag, startPoint x: 905, startPoint y: 281, endPoint x: 921, endPoint y: 284, distance: 15.9
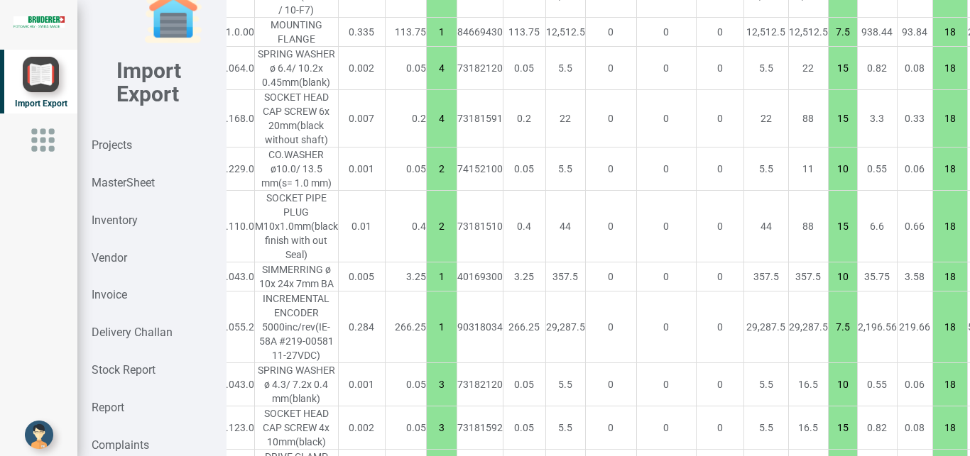
scroll to position [1333, 245]
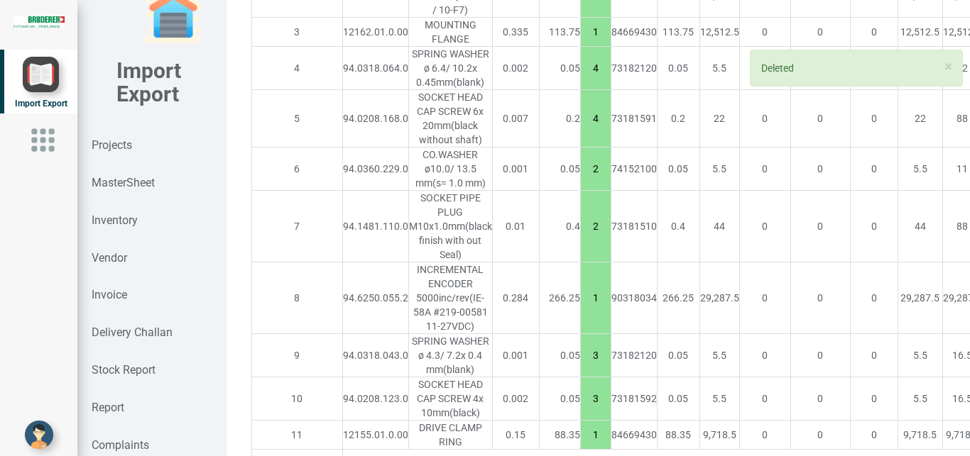
scroll to position [1429, 0]
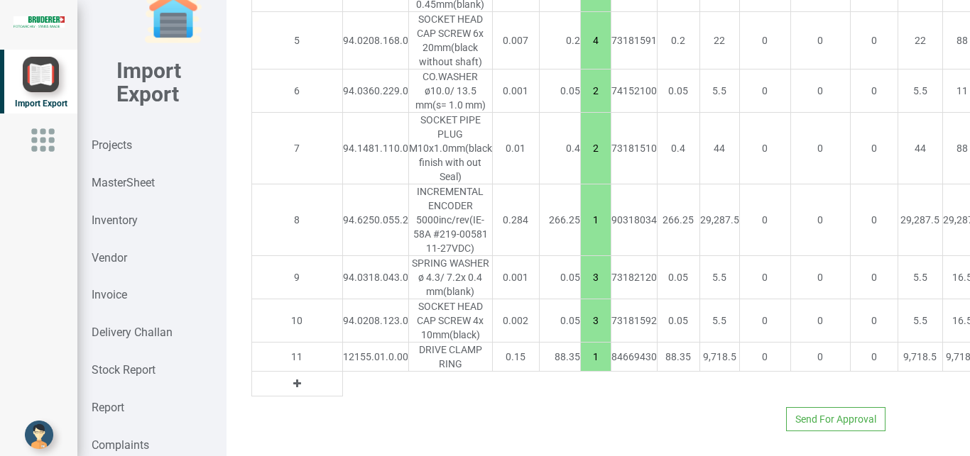
drag, startPoint x: 895, startPoint y: 270, endPoint x: 919, endPoint y: 270, distance: 23.4
click at [919, 256] on tr "8 94.6250.055.2 INCREMENTAL ENCODER 5000inc/rev (IE-58A #219-00581 11-27VDC) 0.…" at bounding box center [770, 221] width 1039 height 72
drag, startPoint x: 902, startPoint y: 265, endPoint x: 920, endPoint y: 266, distance: 18.5
drag, startPoint x: 903, startPoint y: 346, endPoint x: 929, endPoint y: 341, distance: 26.0
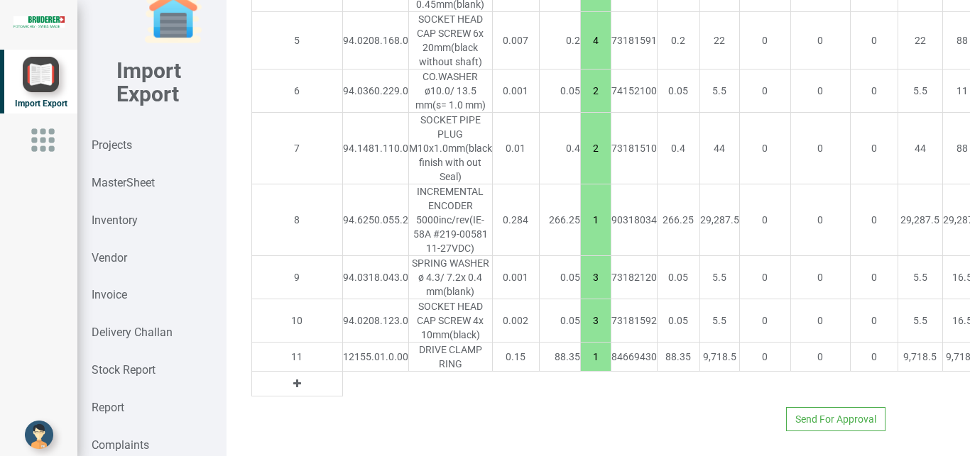
click at [141, 177] on div "MasterSheet" at bounding box center [151, 184] width 148 height 38
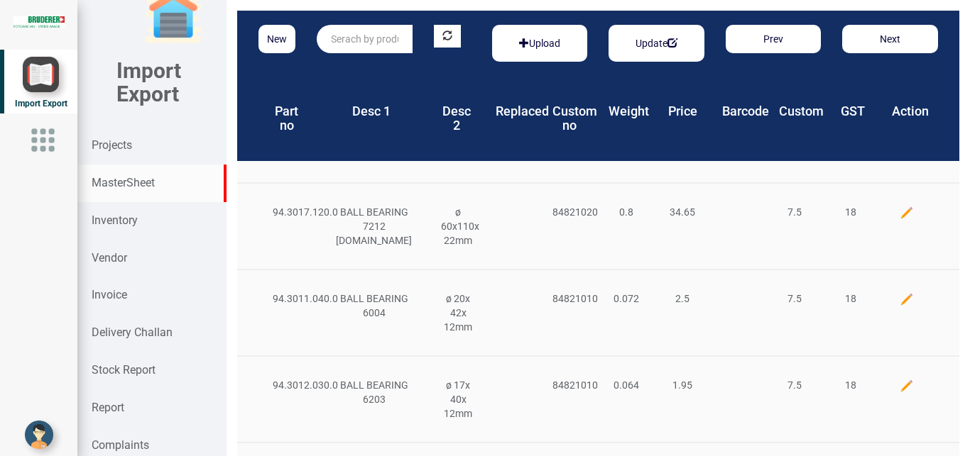
click at [329, 37] on input "text" at bounding box center [365, 39] width 96 height 28
click at [333, 60] on link "94.0103.043 .0" at bounding box center [373, 68] width 112 height 18
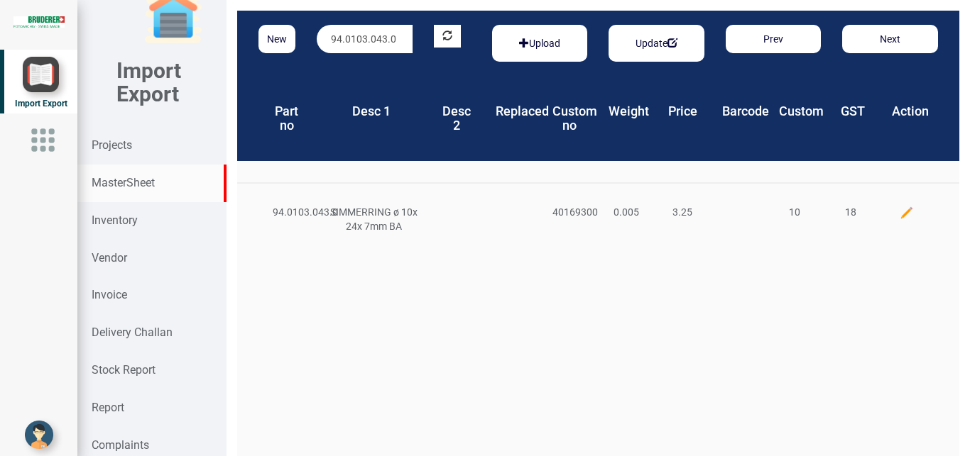
click at [899, 212] on img at bounding box center [906, 213] width 14 height 14
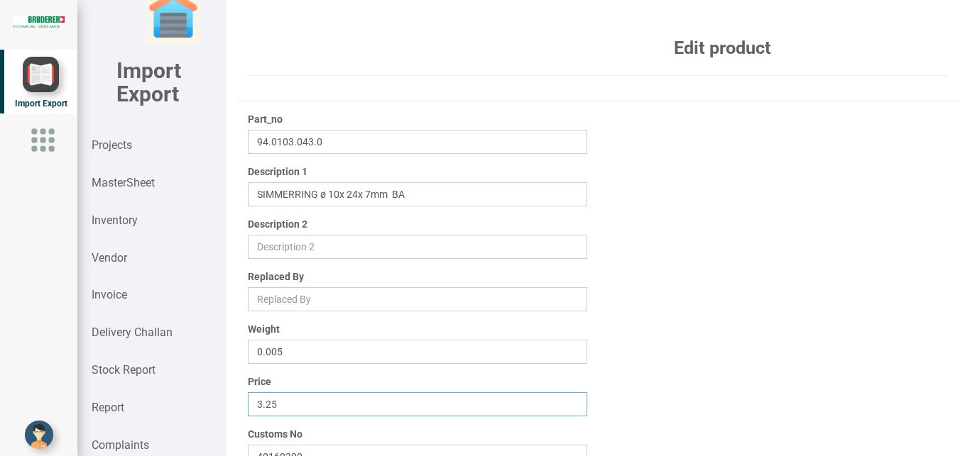
drag, startPoint x: 277, startPoint y: 404, endPoint x: 206, endPoint y: 404, distance: 71.0
click at [248, 404] on input "3.25" at bounding box center [418, 405] width 340 height 24
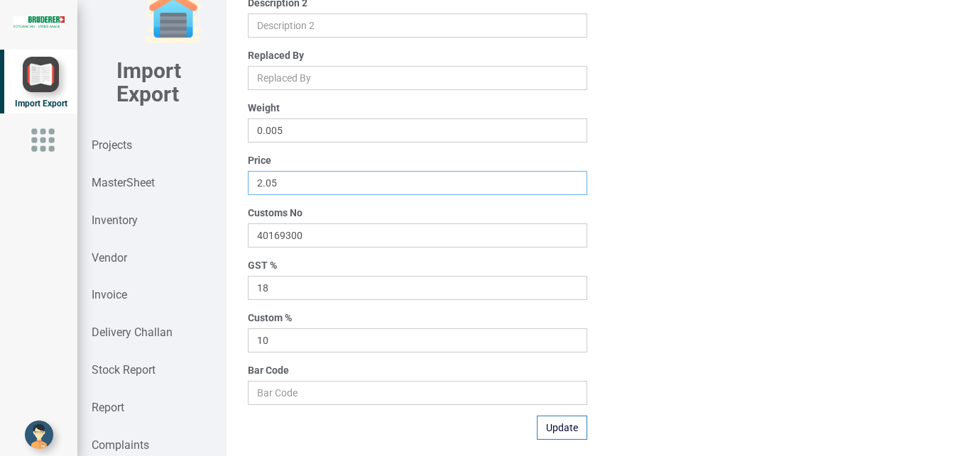
scroll to position [226, 0]
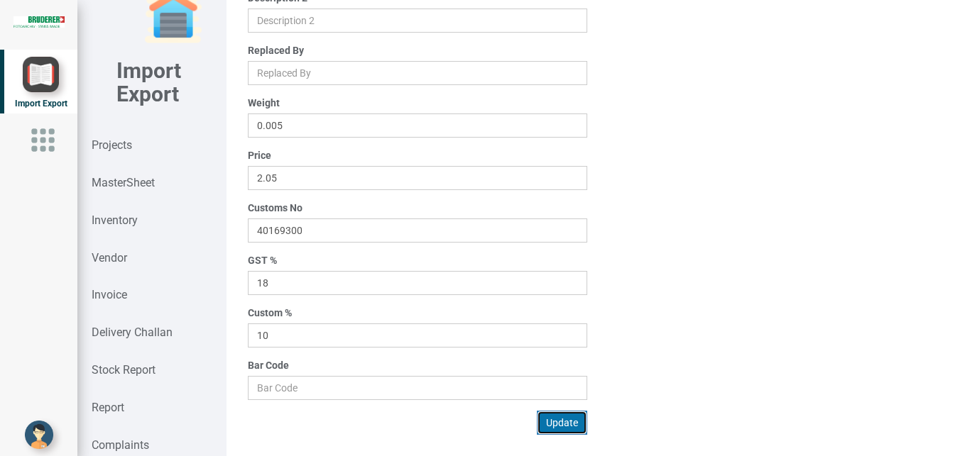
click at [555, 425] on button "Update" at bounding box center [562, 423] width 50 height 24
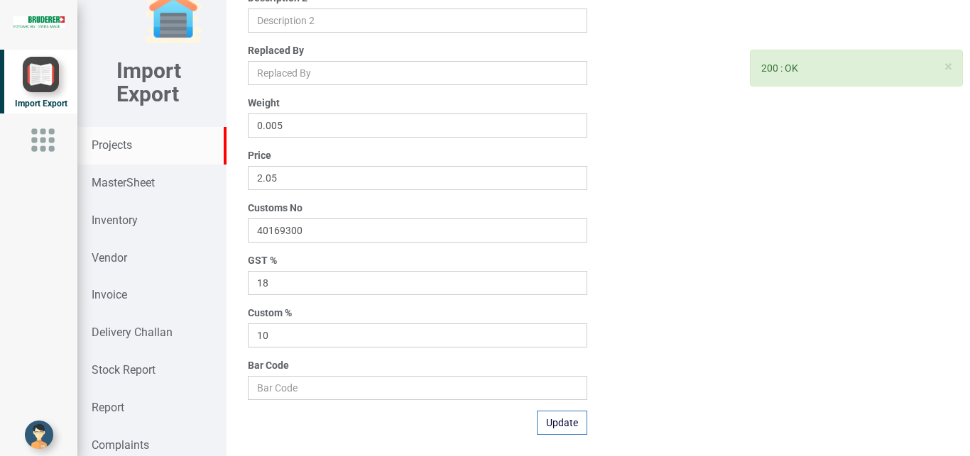
click at [117, 148] on strong "Projects" at bounding box center [112, 144] width 40 height 13
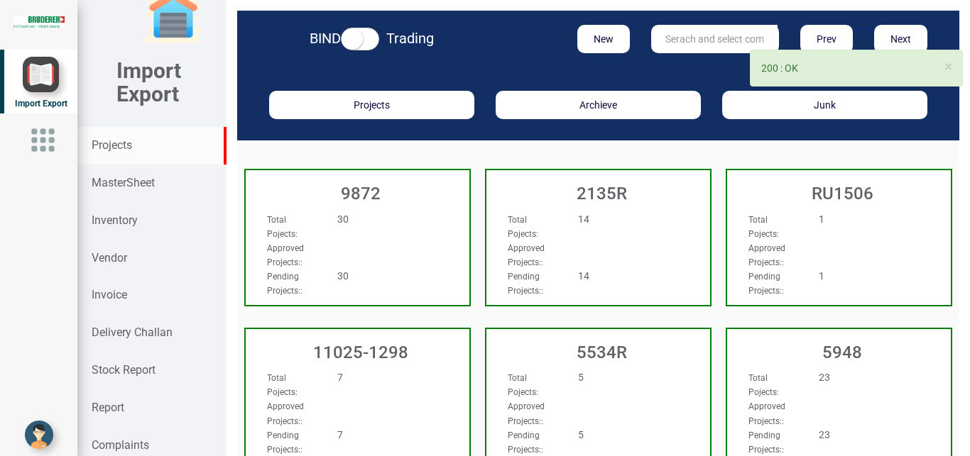
click at [666, 38] on input "text" at bounding box center [714, 39] width 126 height 28
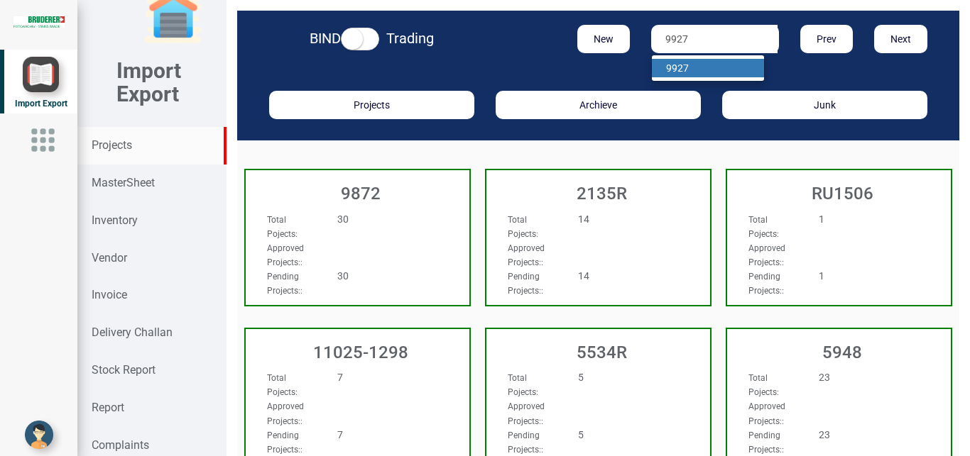
click at [679, 66] on strong "9927" at bounding box center [677, 67] width 23 height 11
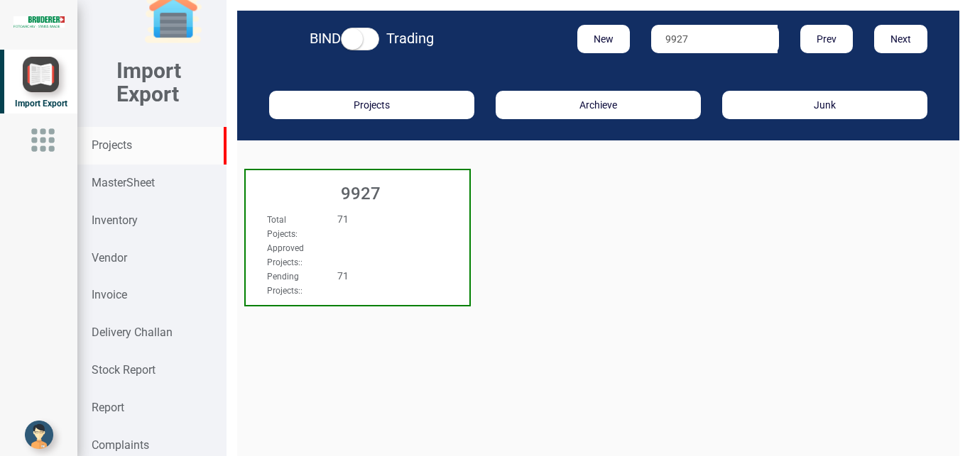
click at [410, 249] on div "Approved Projects: :" at bounding box center [340, 255] width 169 height 28
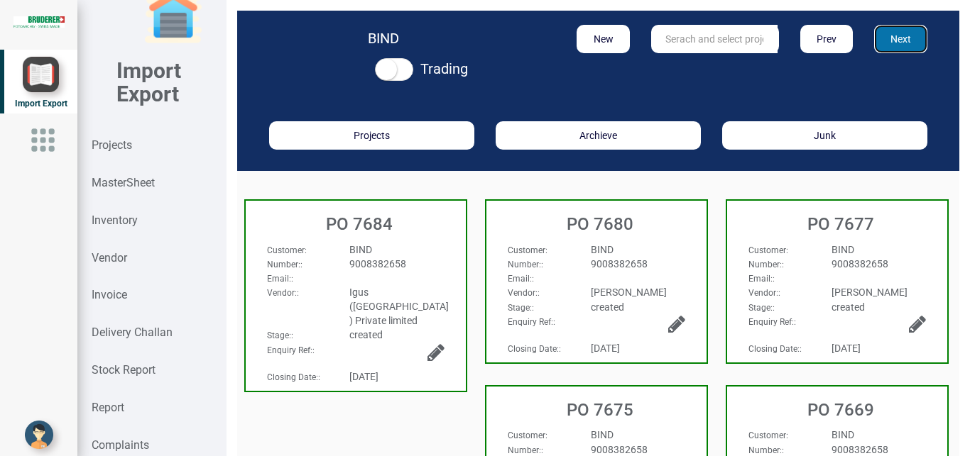
click at [884, 39] on button "Next" at bounding box center [900, 39] width 53 height 28
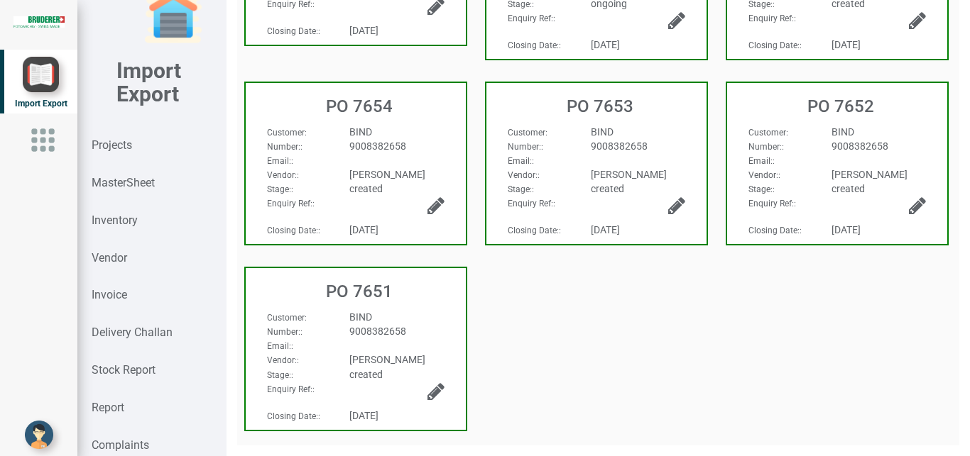
scroll to position [544, 0]
click at [423, 325] on div "9008382658" at bounding box center [397, 331] width 116 height 14
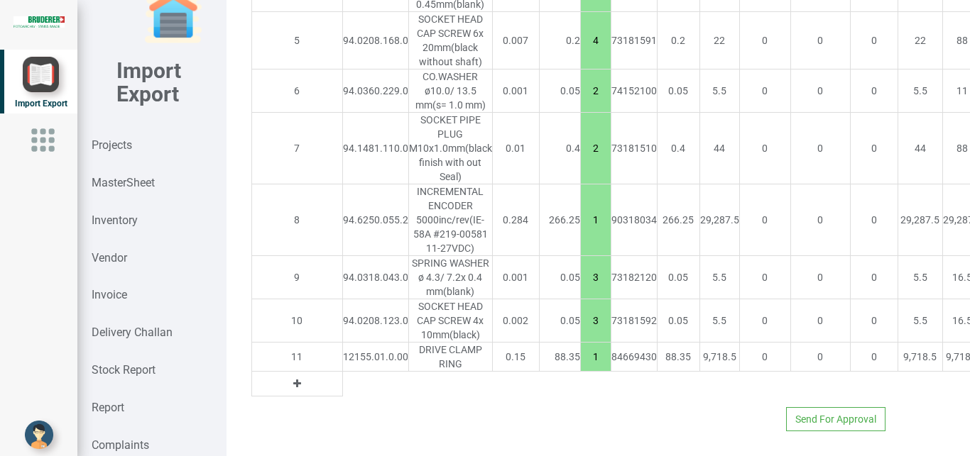
scroll to position [1527, 0]
click at [289, 376] on button at bounding box center [297, 384] width 16 height 16
click at [343, 376] on input "text" at bounding box center [375, 384] width 65 height 24
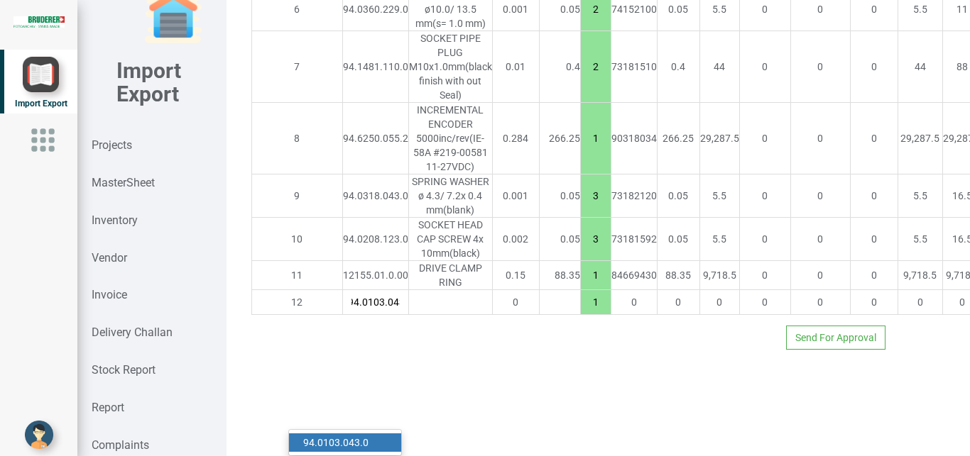
scroll to position [0, 9]
click at [371, 434] on link "94.0103.043 .0" at bounding box center [345, 443] width 112 height 18
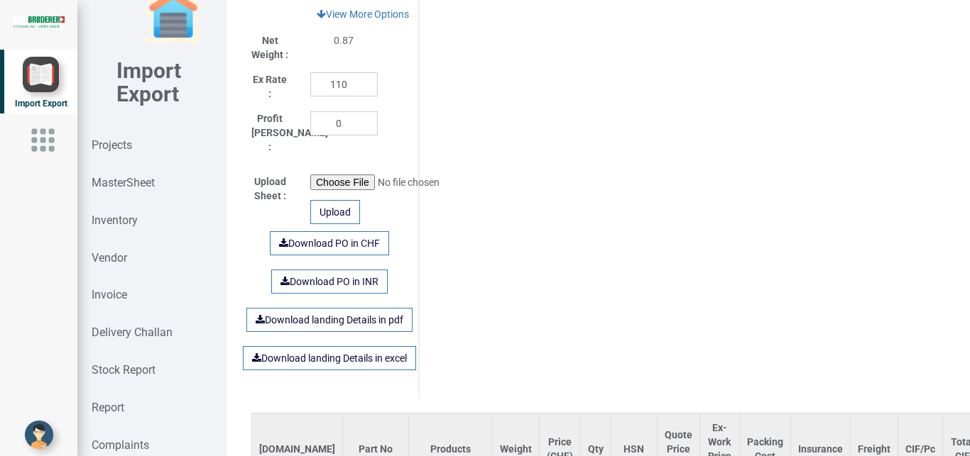
scroll to position [0, 0]
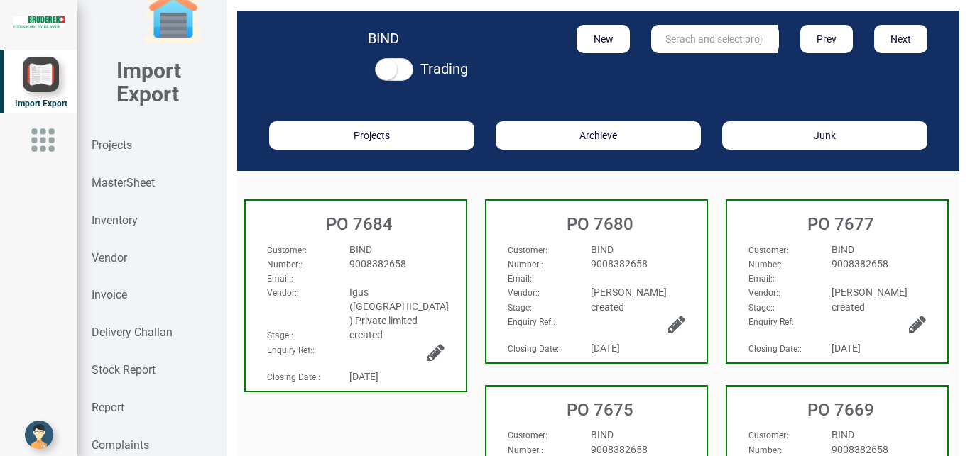
click at [876, 256] on div "BIND" at bounding box center [879, 250] width 116 height 14
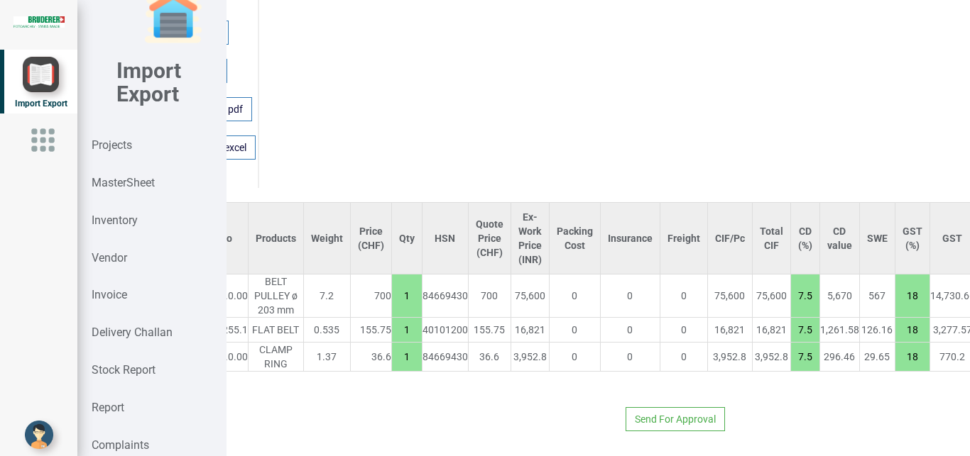
scroll to position [992, 149]
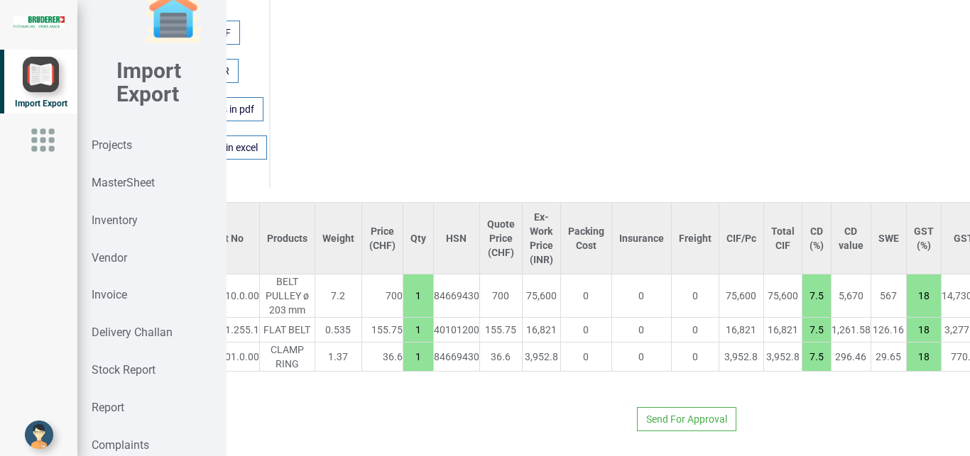
drag, startPoint x: 730, startPoint y: 314, endPoint x: 786, endPoint y: 329, distance: 58.0
click at [802, 329] on input "7.5" at bounding box center [816, 330] width 28 height 24
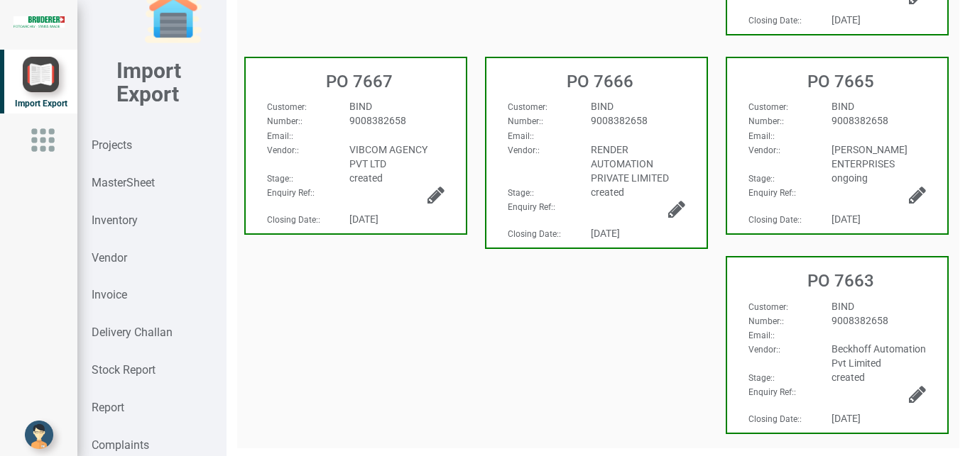
scroll to position [268, 0]
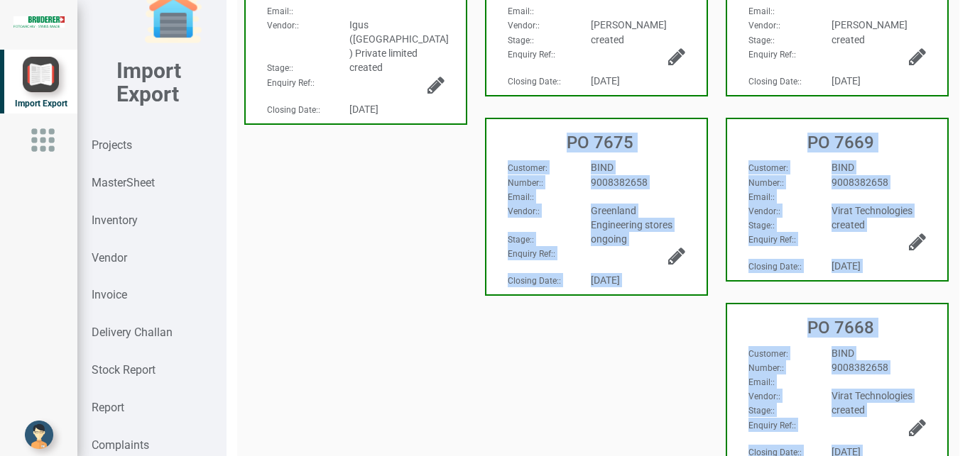
drag, startPoint x: 956, startPoint y: 184, endPoint x: 943, endPoint y: 53, distance: 131.3
click at [943, 53] on div "BIND Trading New Prev Next Projects Archieve Junk PO 7684 Customer : BIND Numbe…" at bounding box center [597, 228] width 743 height 456
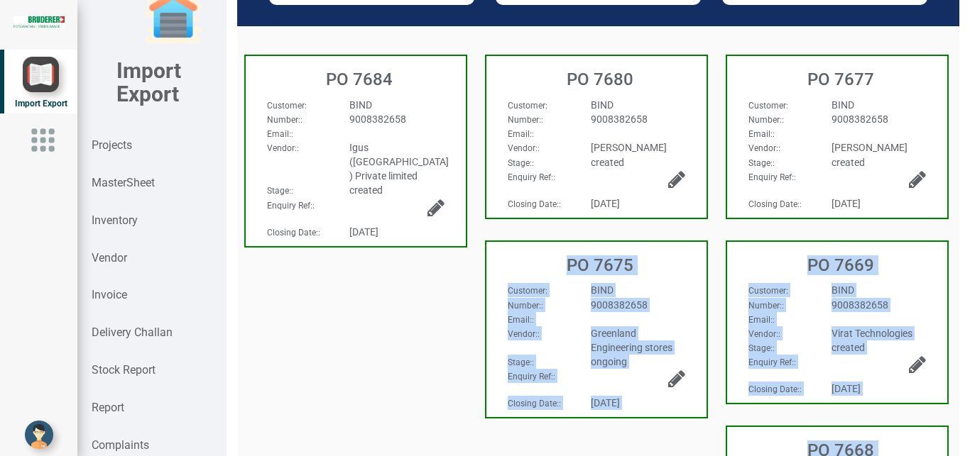
scroll to position [149, 0]
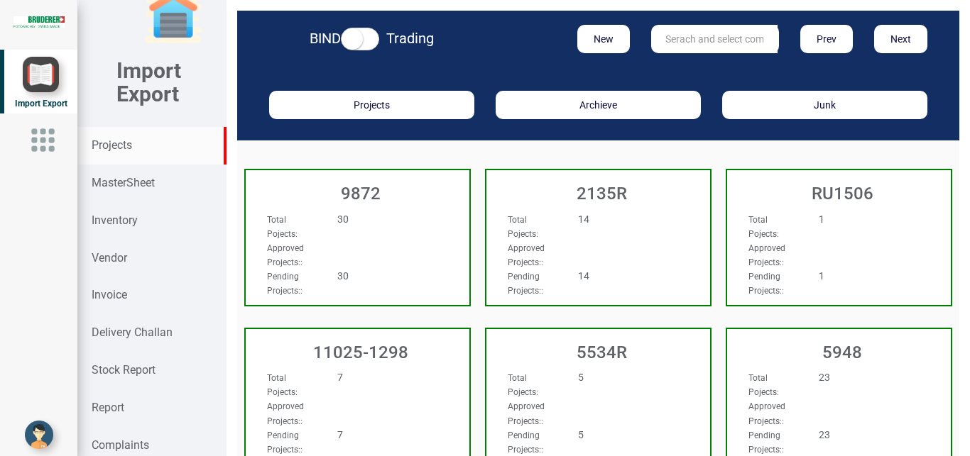
click at [669, 42] on input "text" at bounding box center [714, 39] width 126 height 28
click at [667, 35] on input "text" at bounding box center [714, 39] width 126 height 28
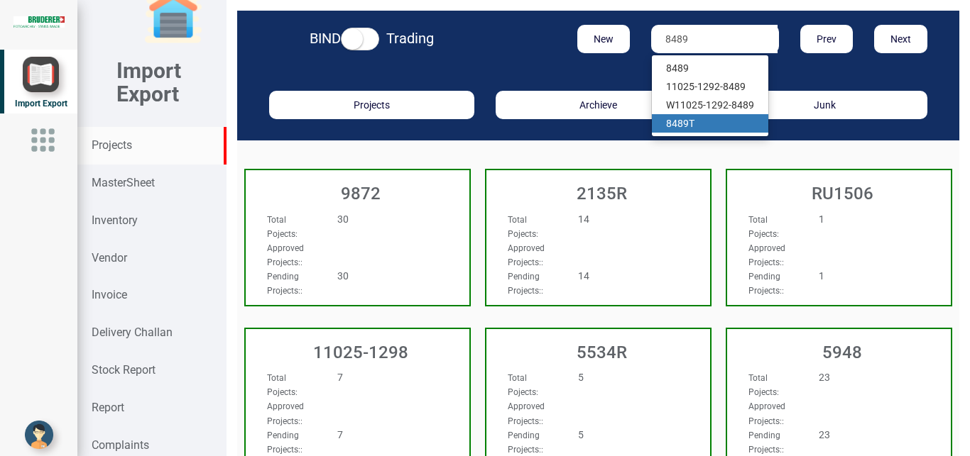
click at [681, 124] on strong "8489" at bounding box center [677, 123] width 23 height 11
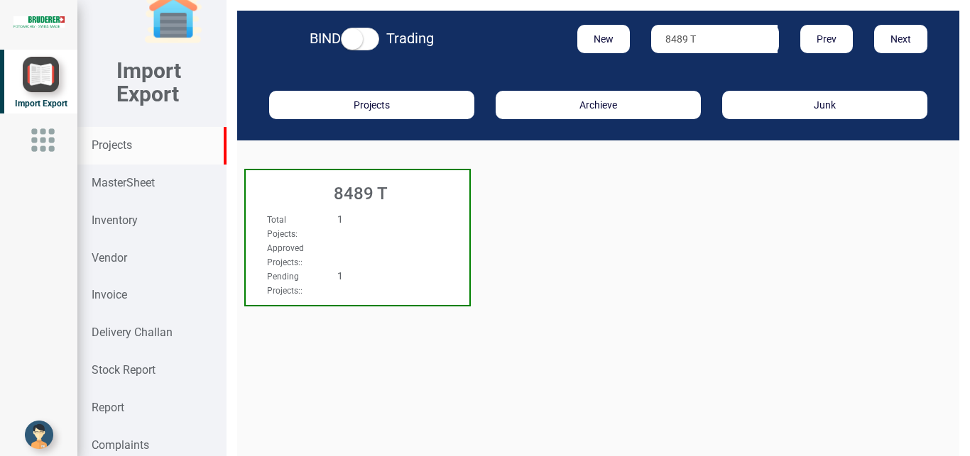
click at [402, 273] on div "1" at bounding box center [376, 276] width 99 height 14
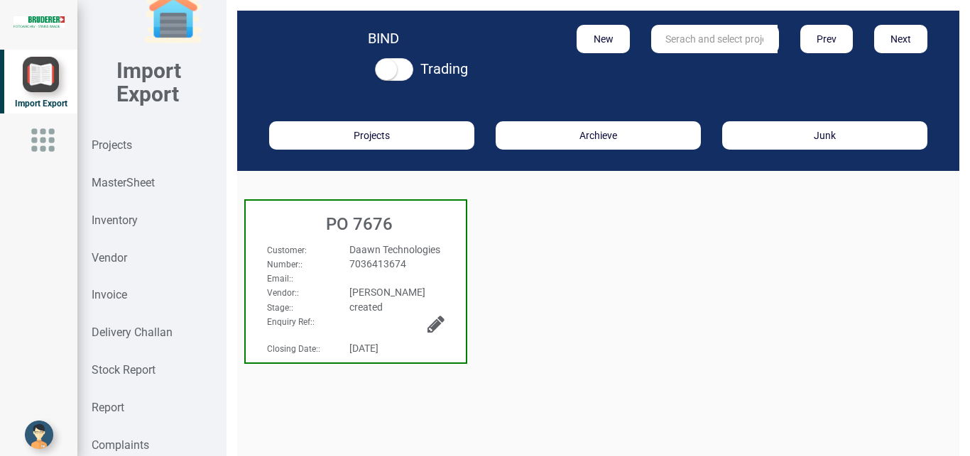
click at [405, 281] on div "Email: :" at bounding box center [355, 278] width 199 height 14
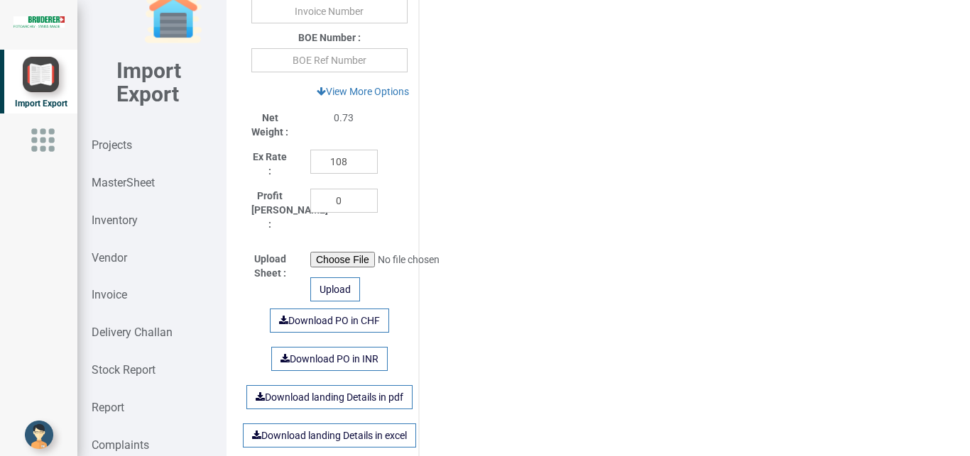
scroll to position [966, 0]
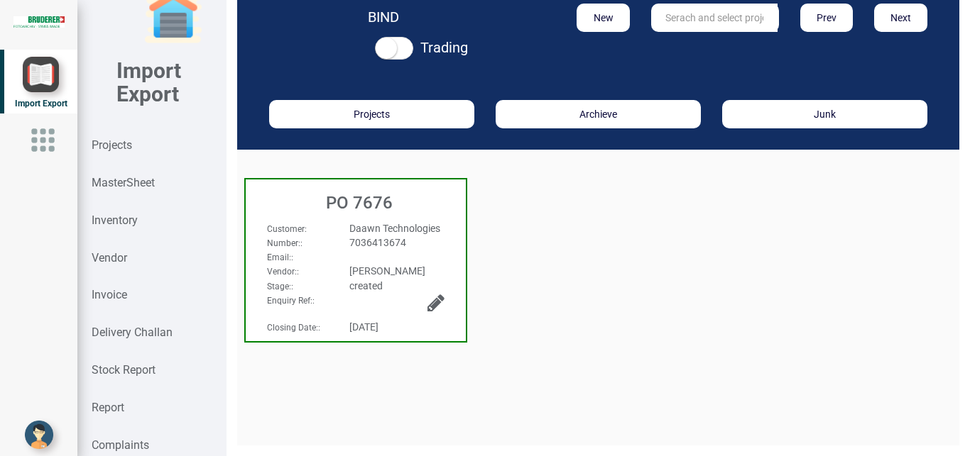
scroll to position [21, 0]
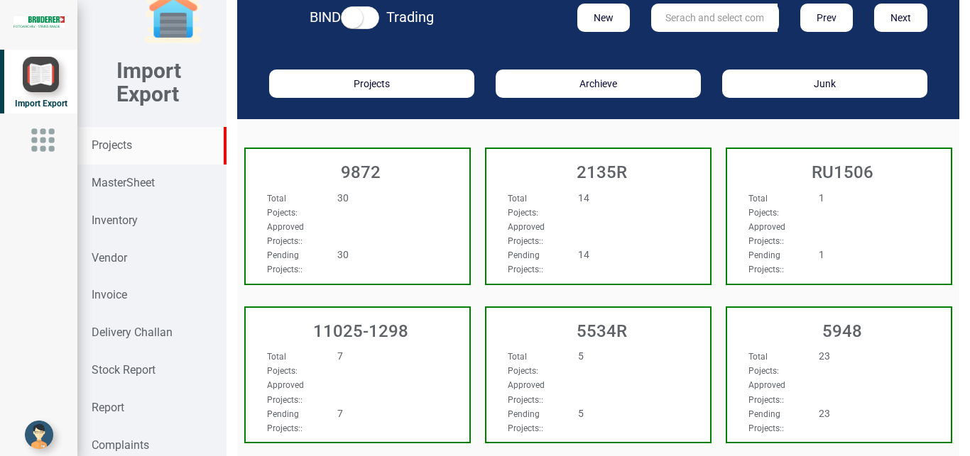
scroll to position [21, 0]
click at [655, 13] on input "text" at bounding box center [714, 18] width 126 height 28
click at [691, 43] on link "9927" at bounding box center [708, 47] width 112 height 18
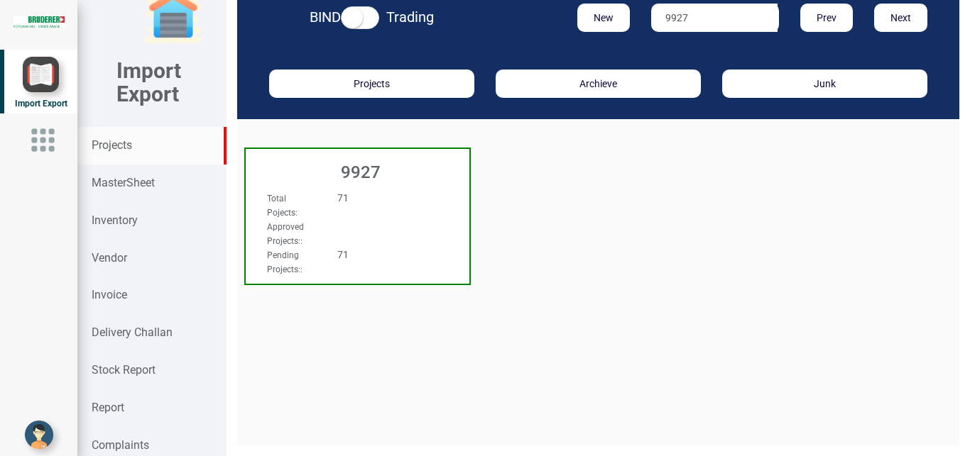
click at [410, 237] on div "Approved Projects: :" at bounding box center [340, 233] width 169 height 28
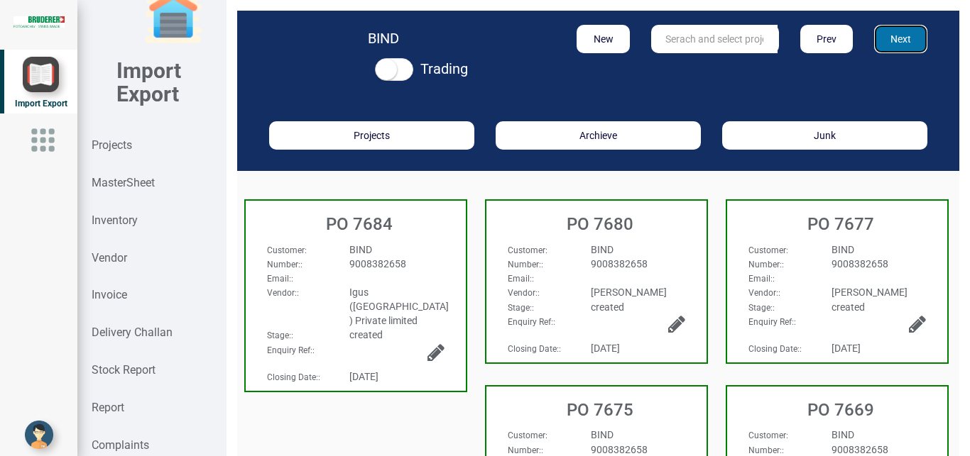
click at [907, 38] on button "Next" at bounding box center [900, 39] width 53 height 28
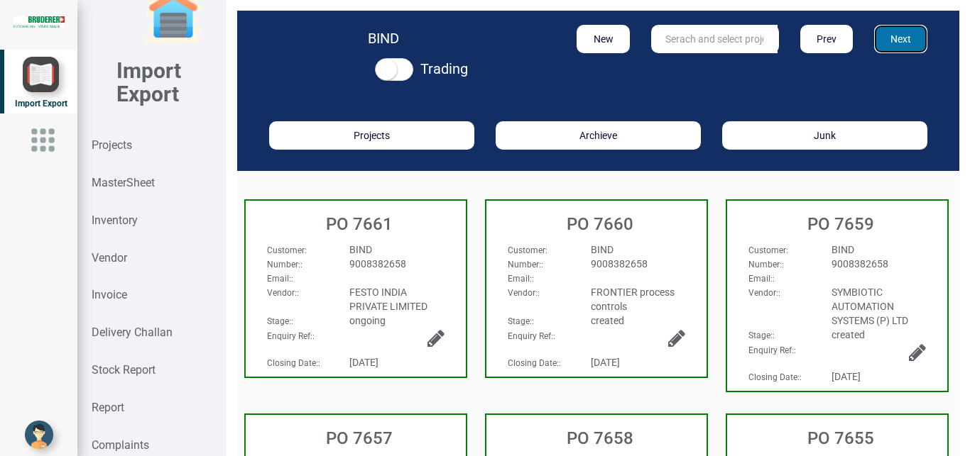
click at [899, 33] on button "Next" at bounding box center [900, 39] width 53 height 28
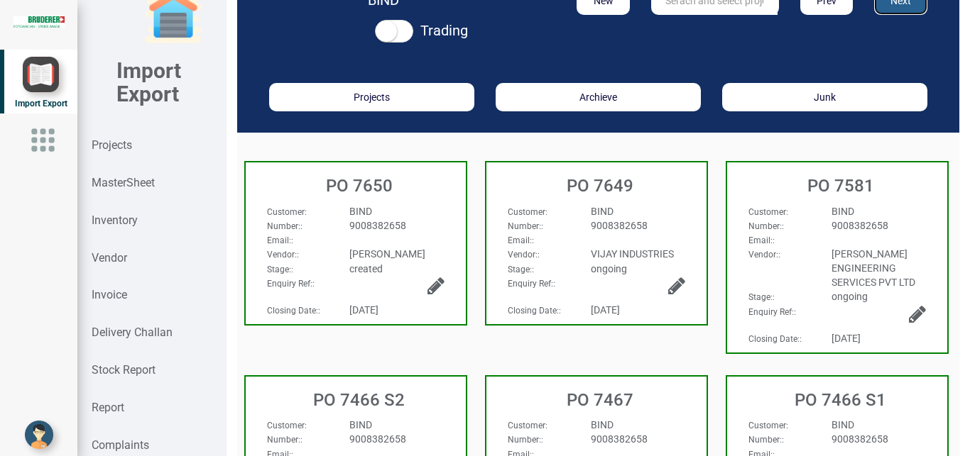
scroll to position [37, 0]
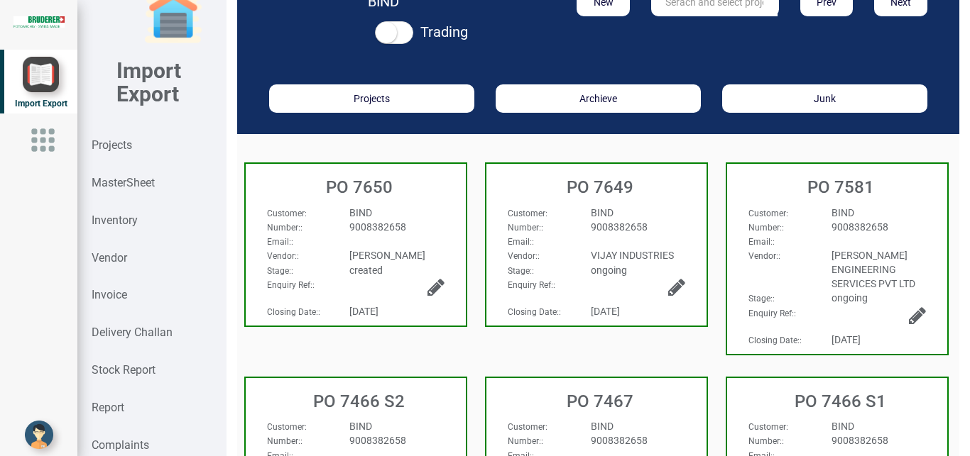
click at [400, 202] on div "PO 7650" at bounding box center [356, 184] width 220 height 40
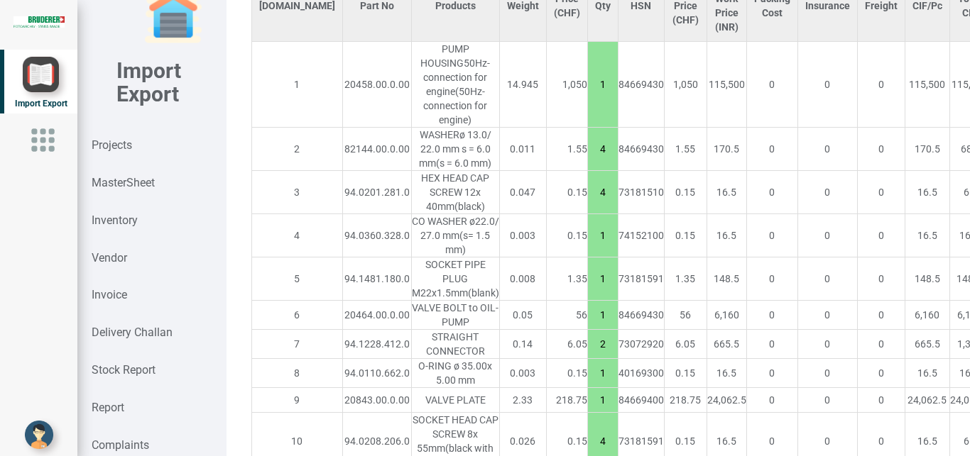
scroll to position [1233, 0]
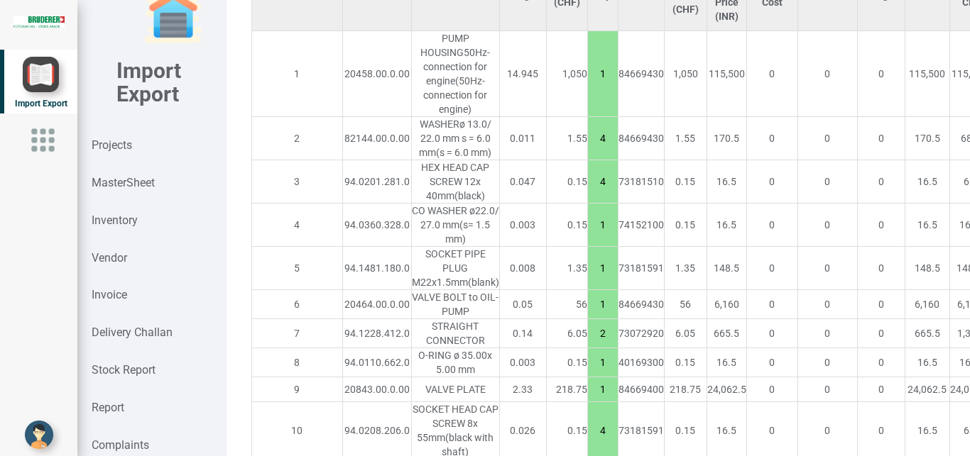
drag, startPoint x: 911, startPoint y: 307, endPoint x: 932, endPoint y: 307, distance: 21.3
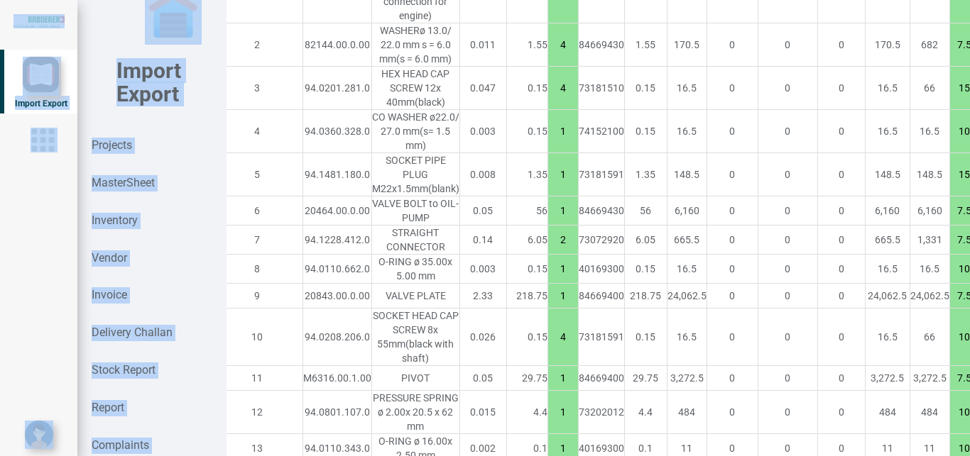
drag, startPoint x: 957, startPoint y: 297, endPoint x: 961, endPoint y: 314, distance: 17.4
click at [961, 314] on tbody "[DOMAIN_NAME] Part No Products Weight Price (CHF) Qty HSN Quote Price (CHF) Ex-…" at bounding box center [738, 265] width 1052 height 799
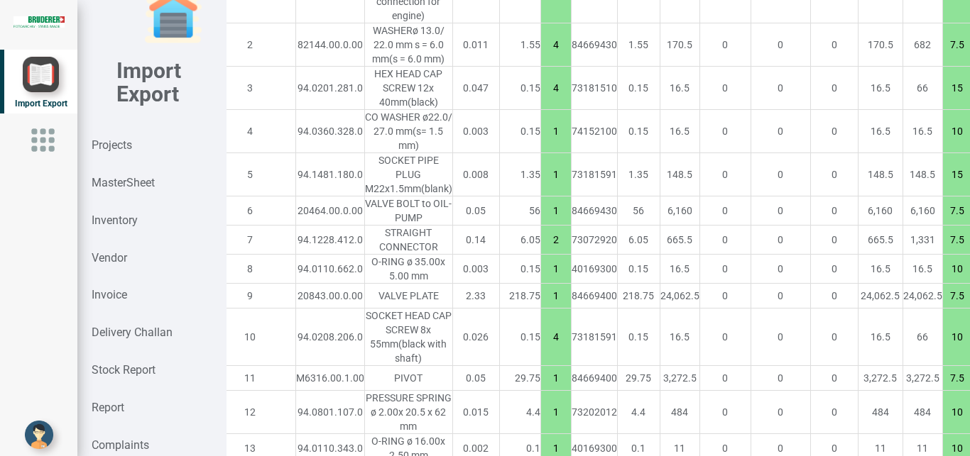
click at [660, 309] on td "24,062.5" at bounding box center [680, 296] width 40 height 25
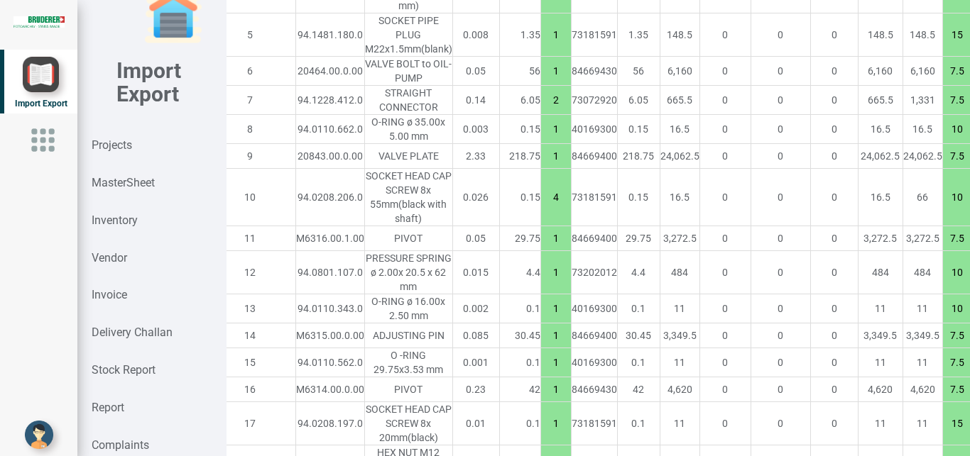
scroll to position [1467, 0]
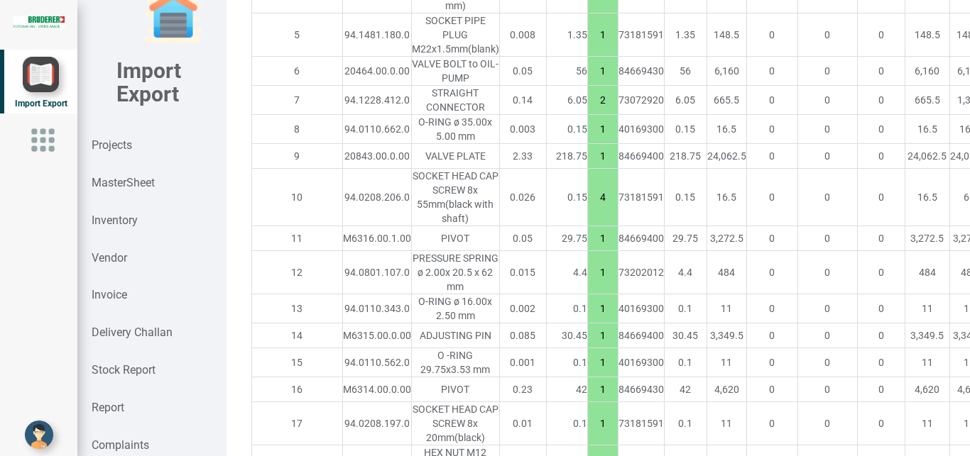
drag, startPoint x: 903, startPoint y: 153, endPoint x: 927, endPoint y: 146, distance: 25.2
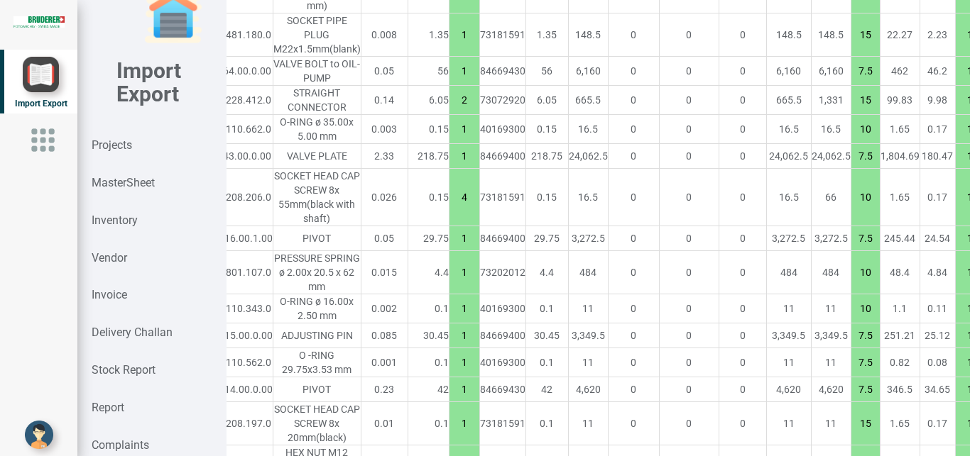
scroll to position [1467, 256]
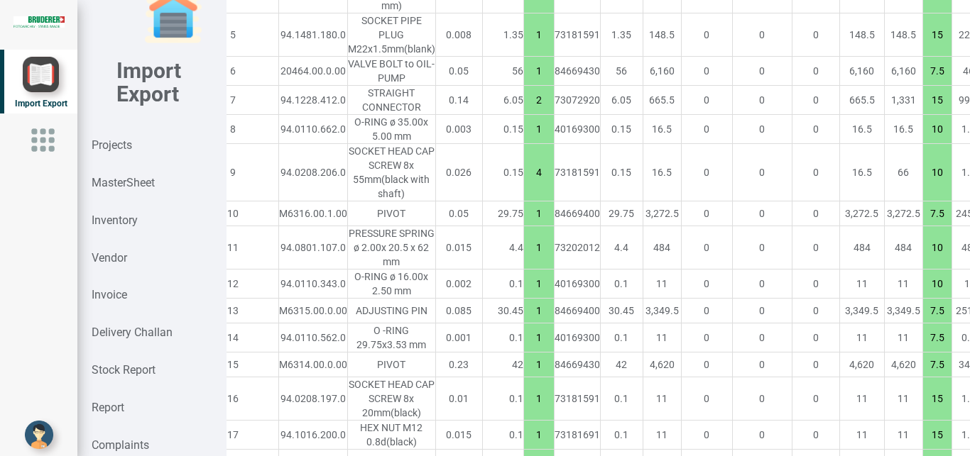
scroll to position [1467, 69]
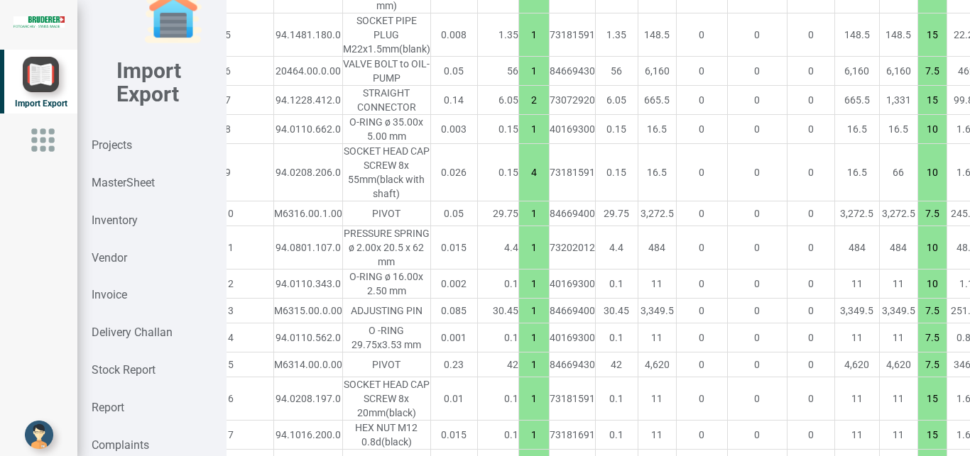
drag, startPoint x: 833, startPoint y: 230, endPoint x: 854, endPoint y: 232, distance: 20.7
click at [918, 185] on input "10" at bounding box center [932, 172] width 28 height 24
drag, startPoint x: 824, startPoint y: 312, endPoint x: 854, endPoint y: 322, distance: 31.7
click at [854, 270] on tr "11 94.0801.107.0 PRESSURE SPRING ø 2.00x 20.5 x 62 mm 0.015 4.4 1 73202012 4.4 …" at bounding box center [706, 247] width 1049 height 43
drag, startPoint x: 830, startPoint y: 309, endPoint x: 850, endPoint y: 312, distance: 20.1
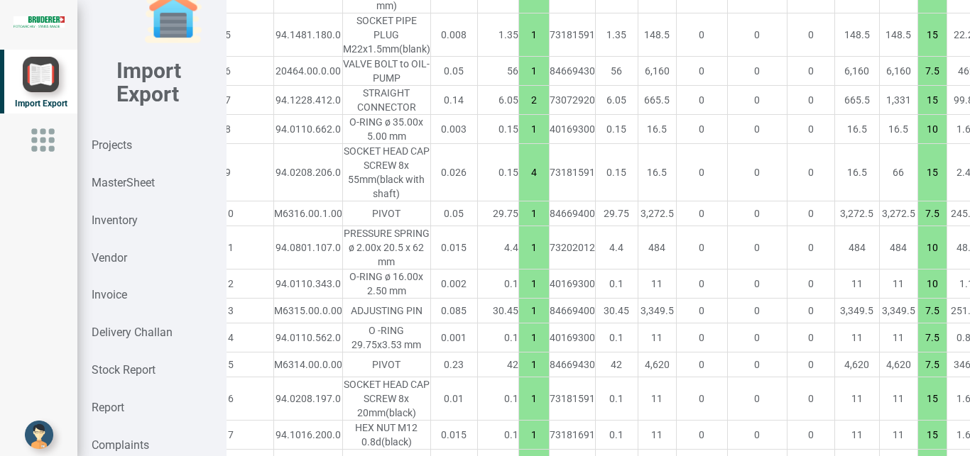
click at [918, 260] on input "10" at bounding box center [932, 248] width 28 height 24
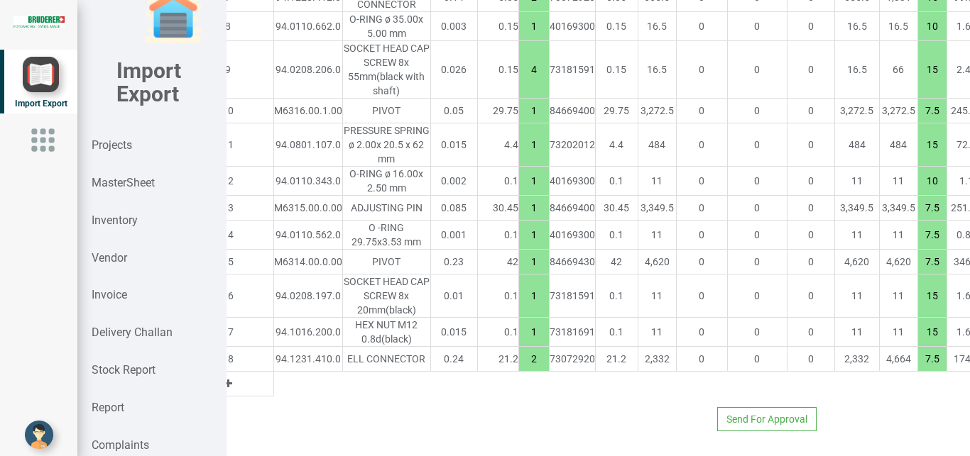
scroll to position [1616, 69]
drag, startPoint x: 831, startPoint y: 359, endPoint x: 855, endPoint y: 361, distance: 23.6
click at [918, 308] on input "15" at bounding box center [932, 296] width 28 height 24
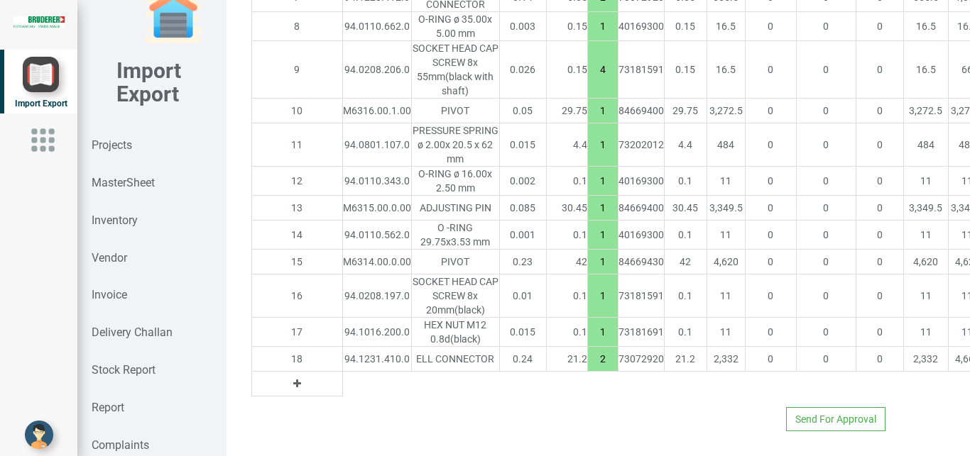
click at [293, 379] on icon at bounding box center [297, 384] width 8 height 10
click at [126, 186] on strong "MasterSheet" at bounding box center [123, 182] width 63 height 13
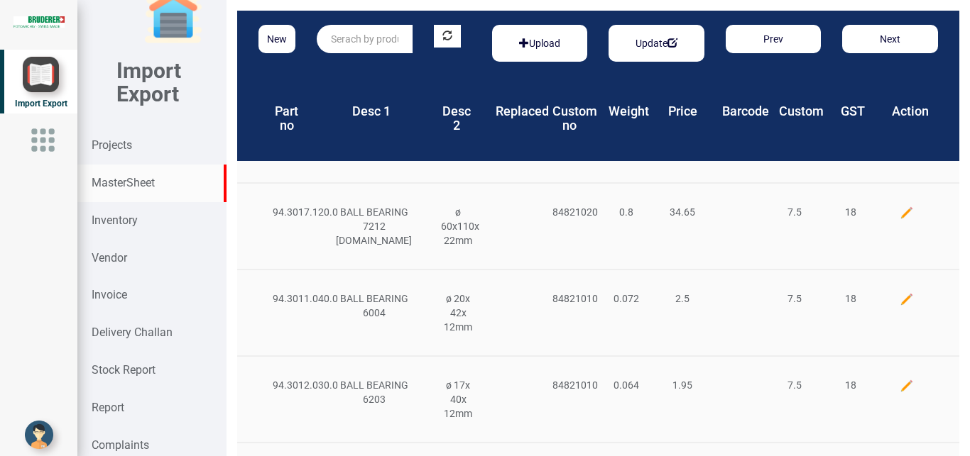
click at [346, 40] on input "text" at bounding box center [365, 39] width 96 height 28
click at [380, 67] on link "20843 .00.0.00" at bounding box center [373, 68] width 112 height 18
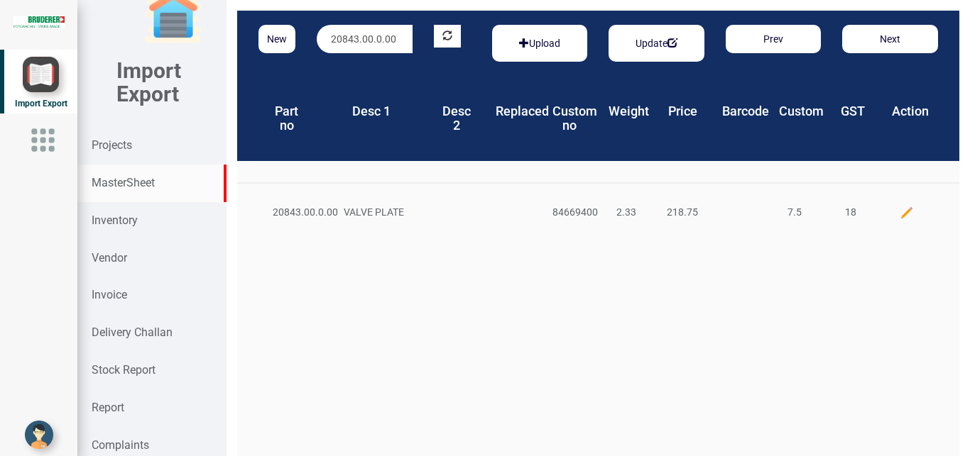
click at [899, 206] on img at bounding box center [906, 213] width 14 height 14
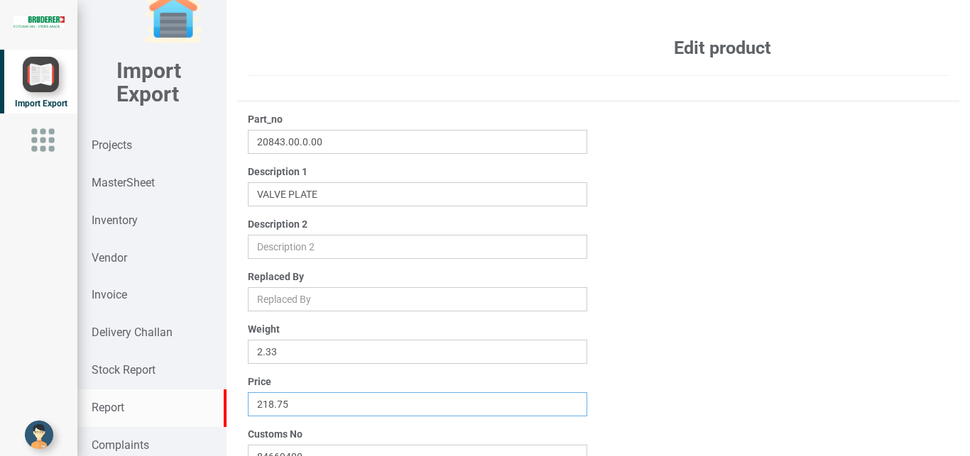
drag, startPoint x: 300, startPoint y: 407, endPoint x: 209, endPoint y: 395, distance: 92.4
click at [248, 405] on input "218.75" at bounding box center [418, 405] width 340 height 24
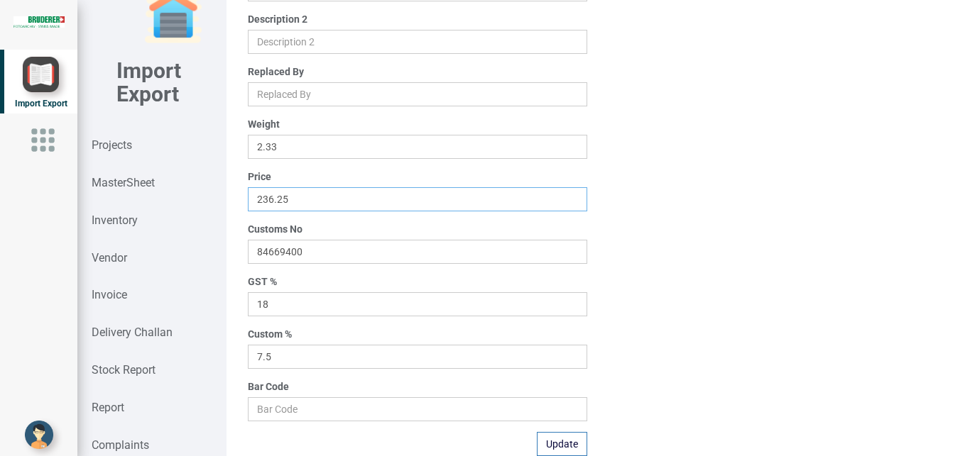
scroll to position [226, 0]
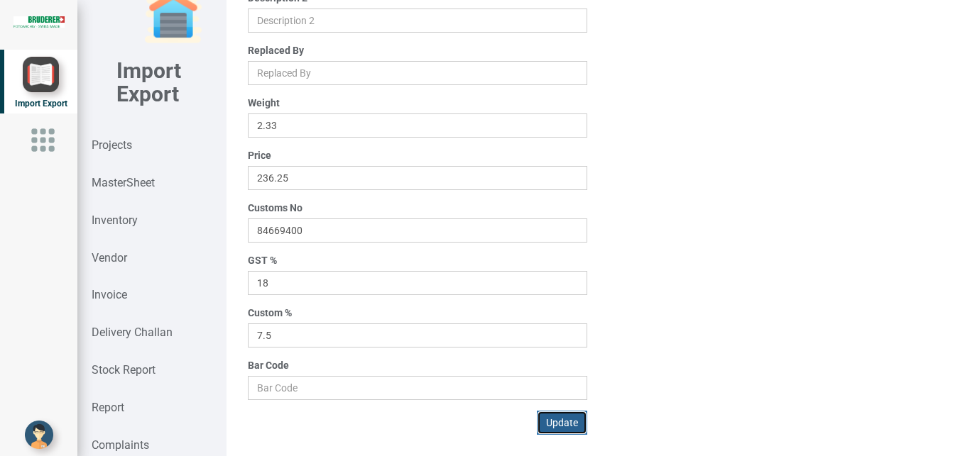
drag, startPoint x: 554, startPoint y: 425, endPoint x: 339, endPoint y: 248, distance: 277.9
click at [554, 425] on button "Update" at bounding box center [562, 423] width 50 height 24
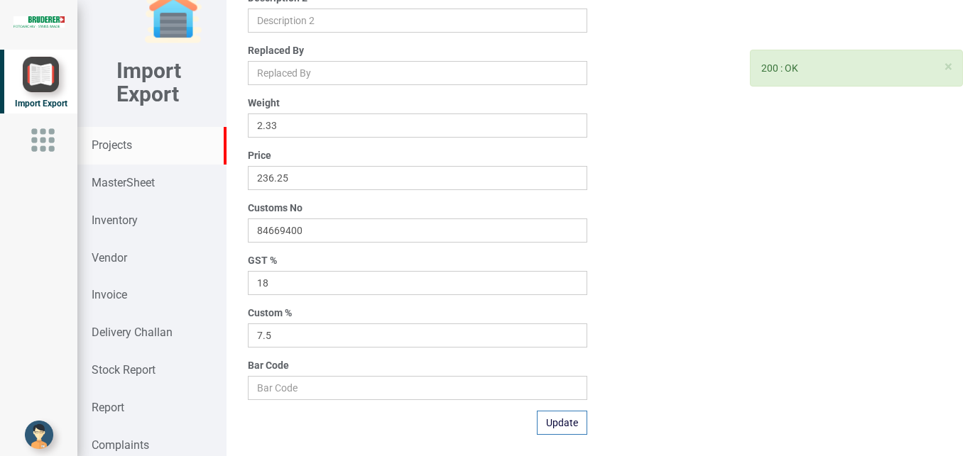
drag, startPoint x: 109, startPoint y: 144, endPoint x: 969, endPoint y: 212, distance: 863.1
click at [109, 144] on strong "Projects" at bounding box center [112, 144] width 40 height 13
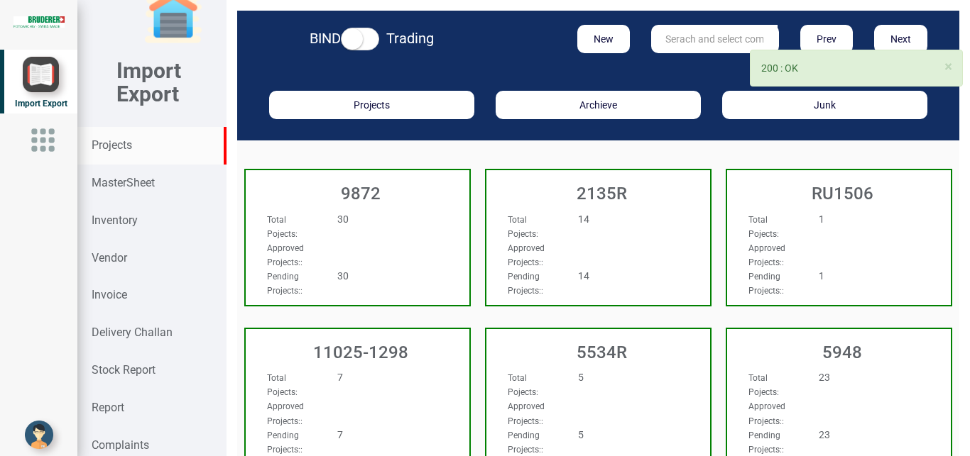
drag, startPoint x: 672, startPoint y: 45, endPoint x: 696, endPoint y: 38, distance: 25.2
click at [675, 45] on input "text" at bounding box center [714, 39] width 126 height 28
click at [701, 32] on input "text" at bounding box center [714, 39] width 126 height 28
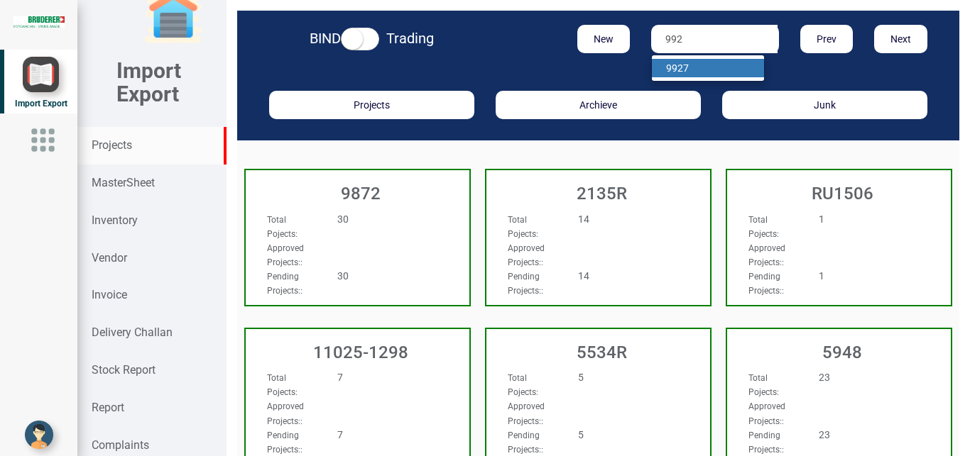
click at [689, 67] on link "992 7" at bounding box center [708, 68] width 112 height 18
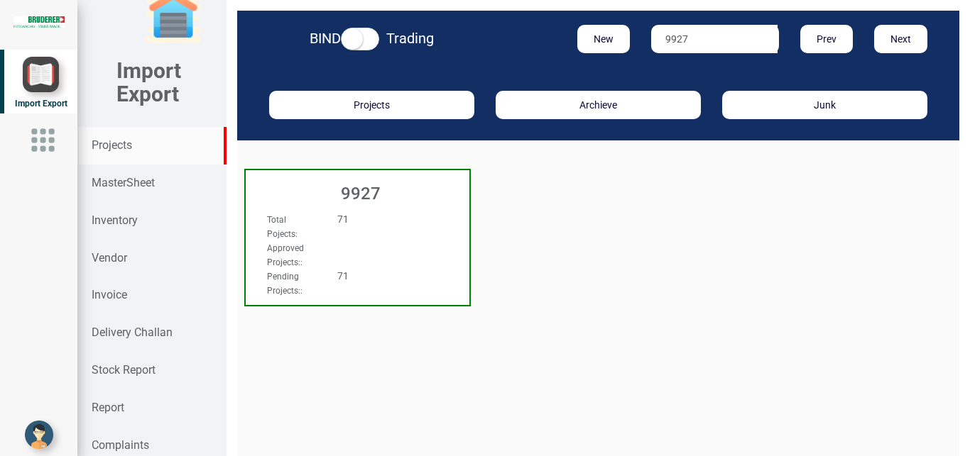
click at [360, 255] on div "Approved Projects: :" at bounding box center [340, 255] width 169 height 28
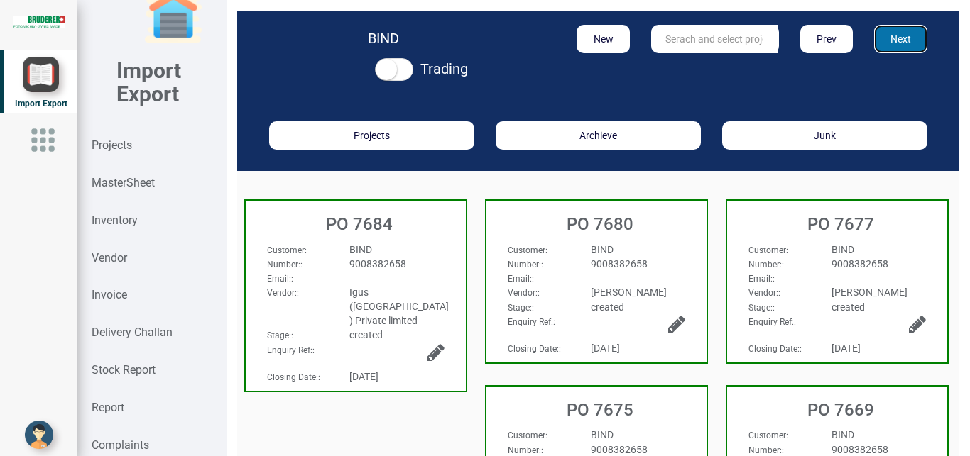
click at [897, 35] on button "Next" at bounding box center [900, 39] width 53 height 28
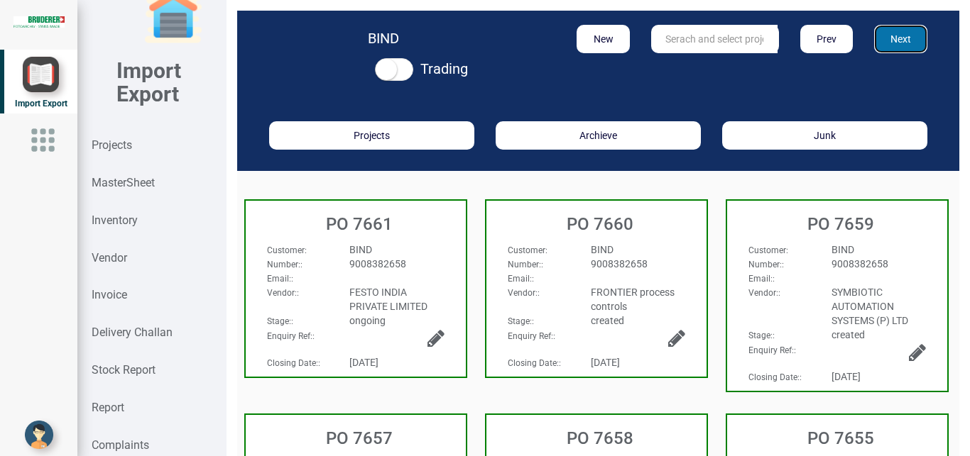
click at [882, 42] on button "Next" at bounding box center [900, 39] width 53 height 28
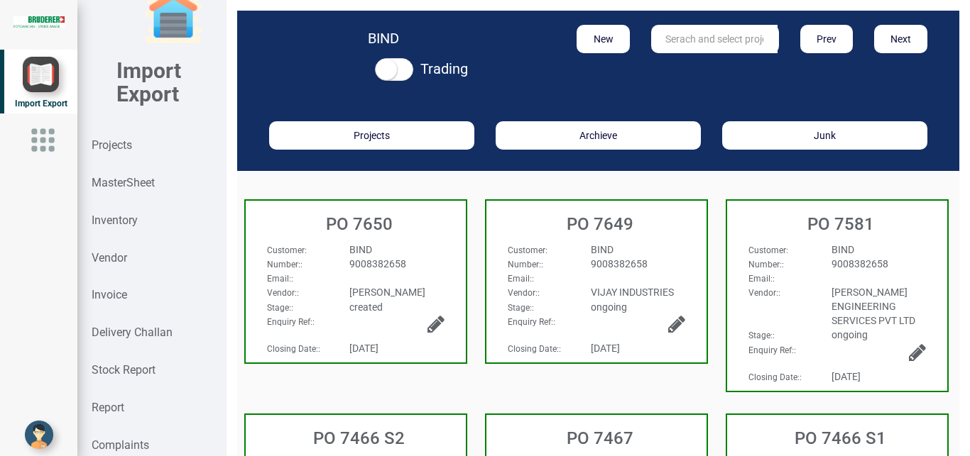
click at [424, 283] on div "Email: :" at bounding box center [355, 278] width 199 height 14
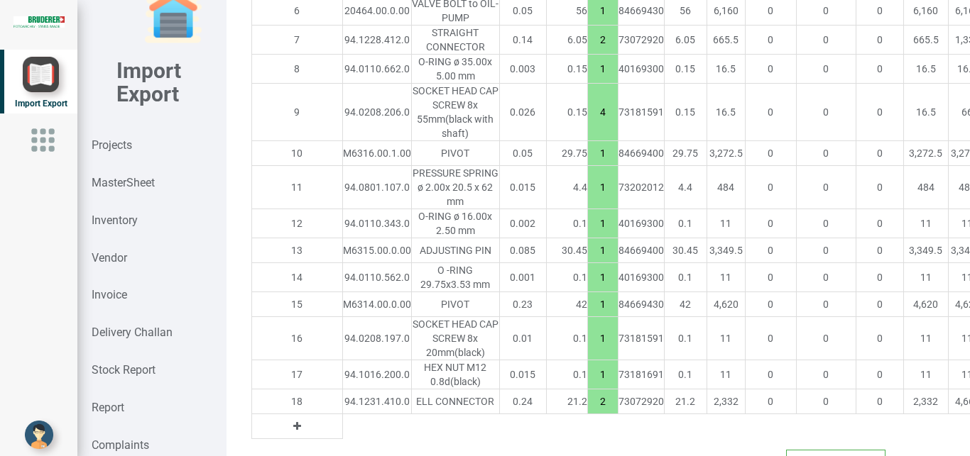
scroll to position [1694, 0]
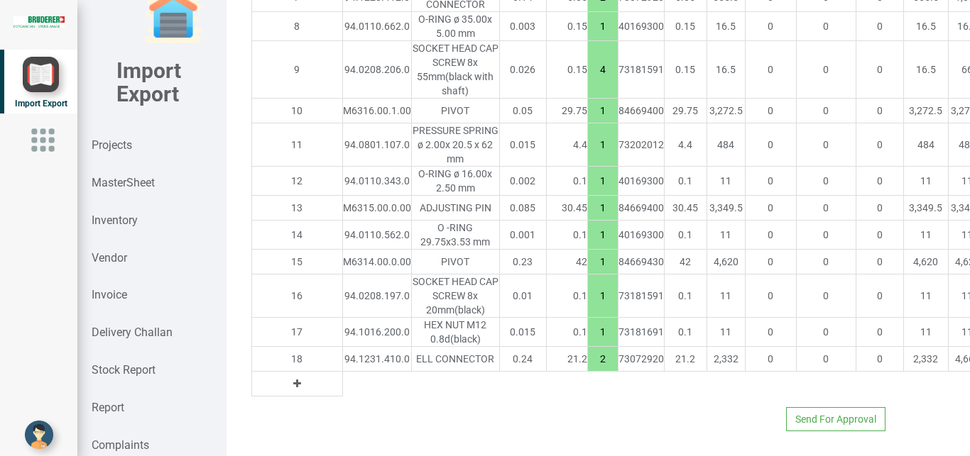
click at [293, 379] on icon at bounding box center [297, 384] width 8 height 10
click at [343, 373] on input "text" at bounding box center [377, 384] width 68 height 24
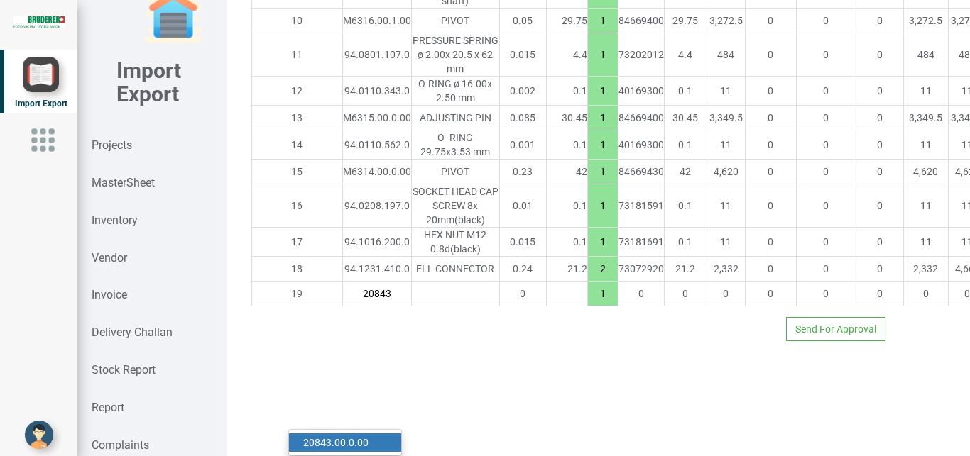
click at [319, 437] on strong "20843" at bounding box center [317, 442] width 28 height 11
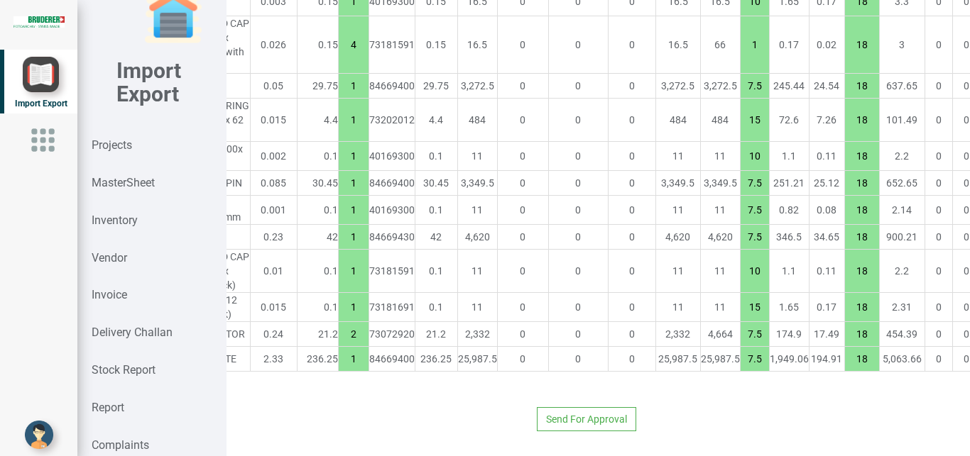
scroll to position [1719, 256]
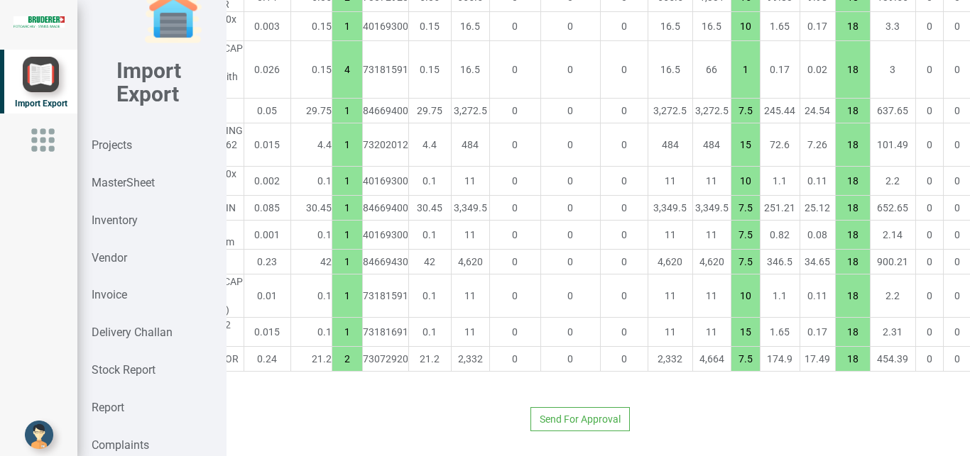
scroll to position [1694, 251]
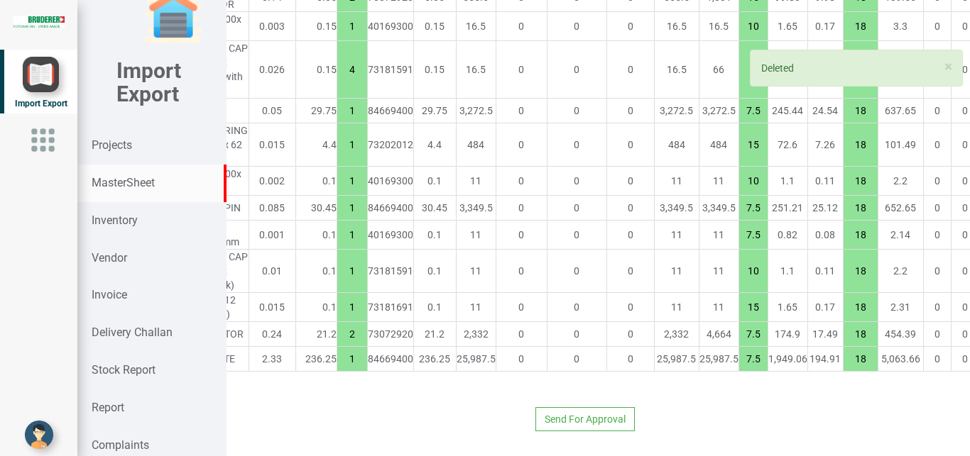
click at [126, 180] on strong "MasterSheet" at bounding box center [123, 182] width 63 height 13
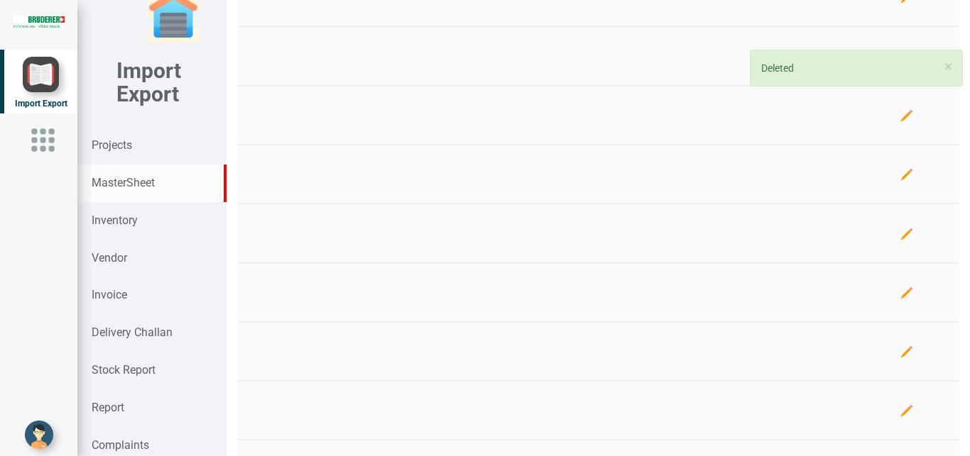
scroll to position [603, 0]
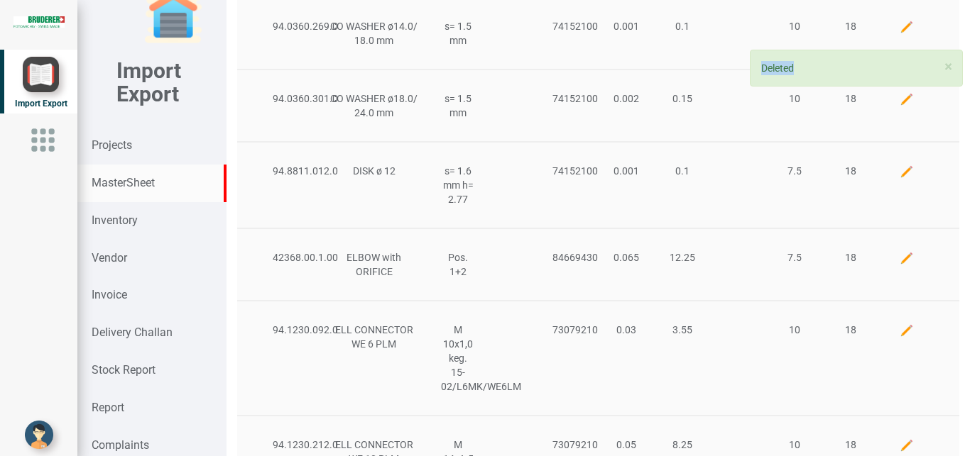
drag, startPoint x: 956, startPoint y: 295, endPoint x: 969, endPoint y: 6, distance: 289.9
click at [969, 6] on div "New Upload Update Prev Next Part no Desc 1 Desc 2 Replaced Custom no Weight Pri…" at bounding box center [597, 228] width 743 height 456
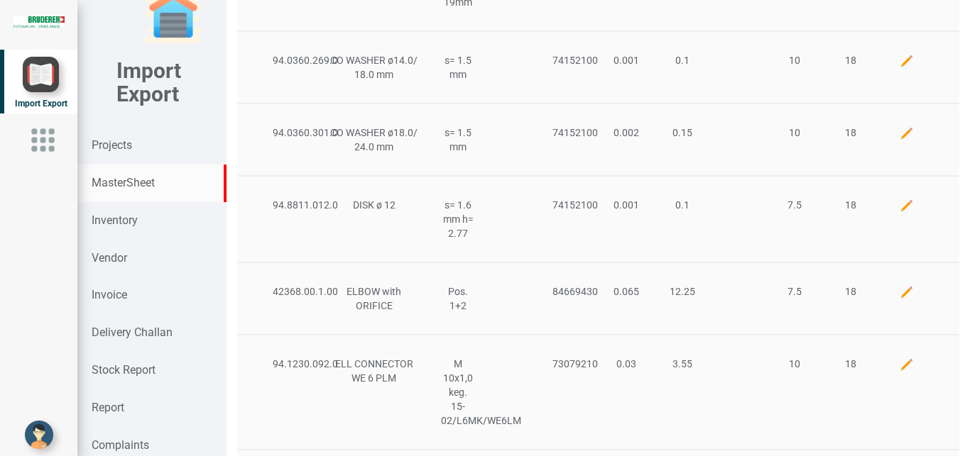
click at [293, 249] on div "94.8811.012.0 DISK ø 12 s= 1.6 mm h= 2.77 74152100 0.001 0.1 7.5 18" at bounding box center [598, 218] width 722 height 87
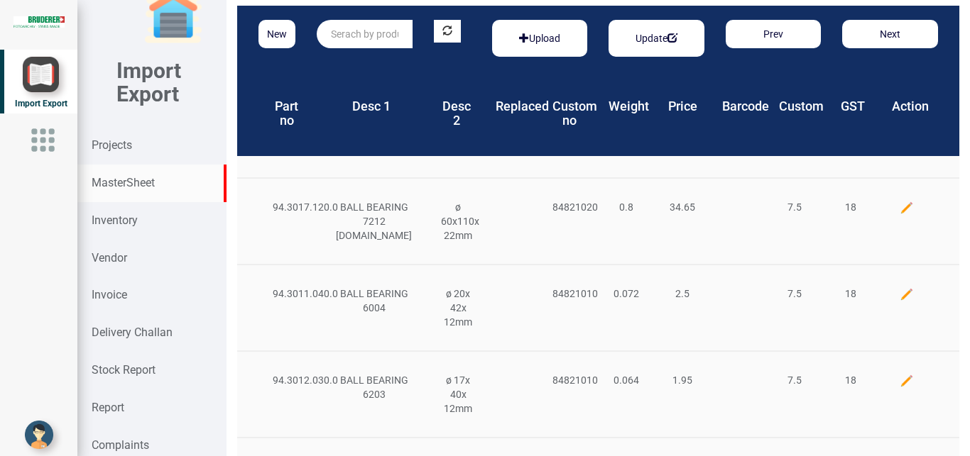
scroll to position [0, 0]
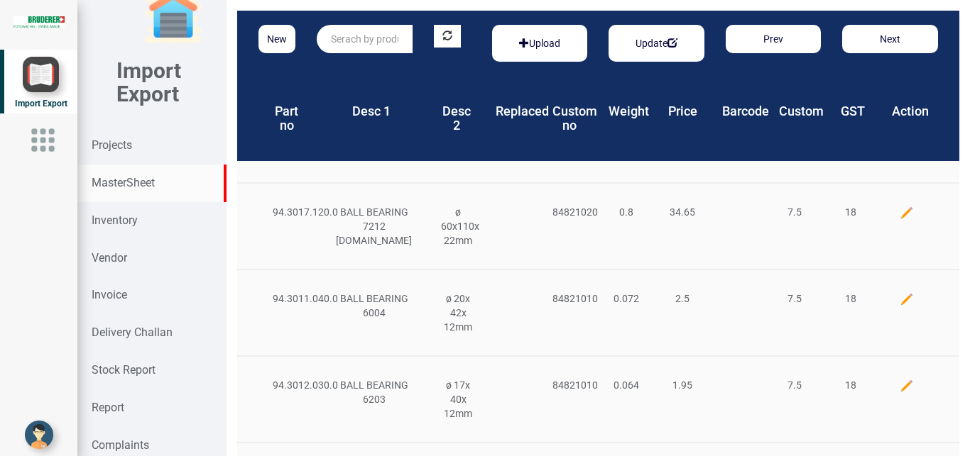
click at [349, 41] on input "text" at bounding box center [365, 39] width 96 height 28
click at [371, 62] on link "M6314 .00.0.00" at bounding box center [373, 68] width 112 height 18
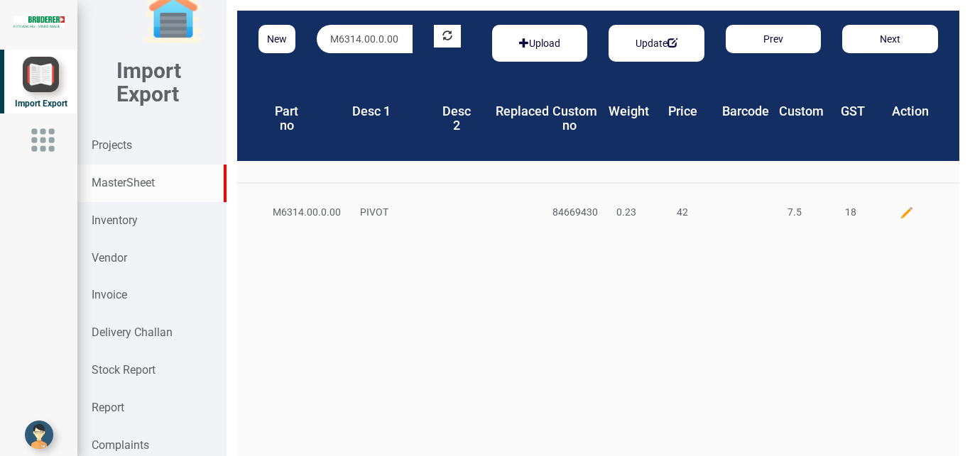
click at [882, 207] on div at bounding box center [906, 212] width 56 height 15
click at [899, 209] on img at bounding box center [906, 213] width 14 height 14
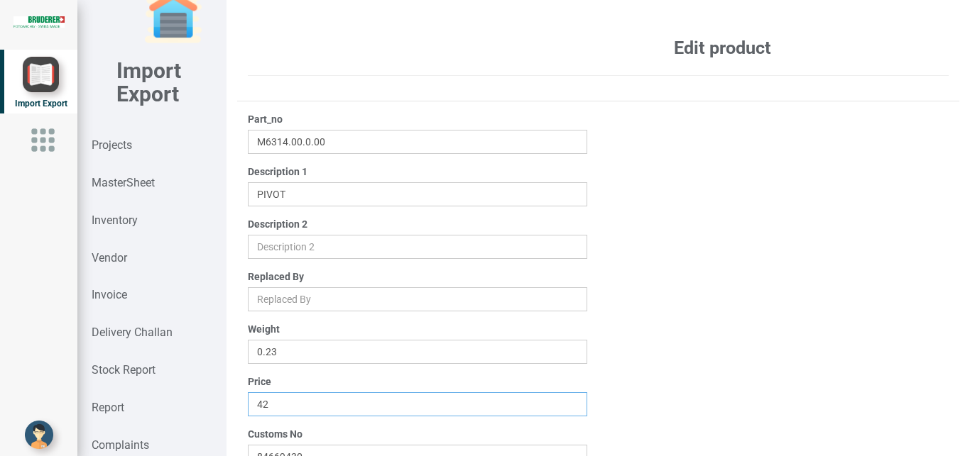
drag, startPoint x: 287, startPoint y: 412, endPoint x: 143, endPoint y: 381, distance: 147.6
click at [248, 393] on input "42" at bounding box center [418, 405] width 340 height 24
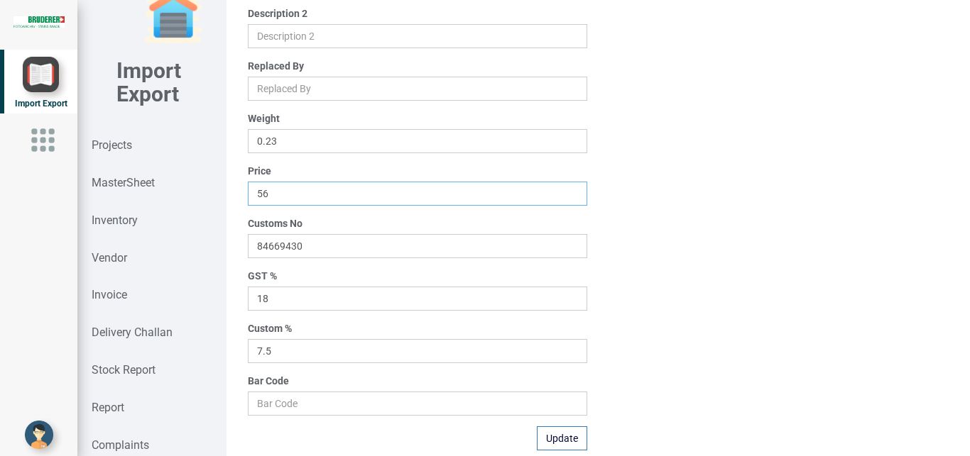
scroll to position [226, 0]
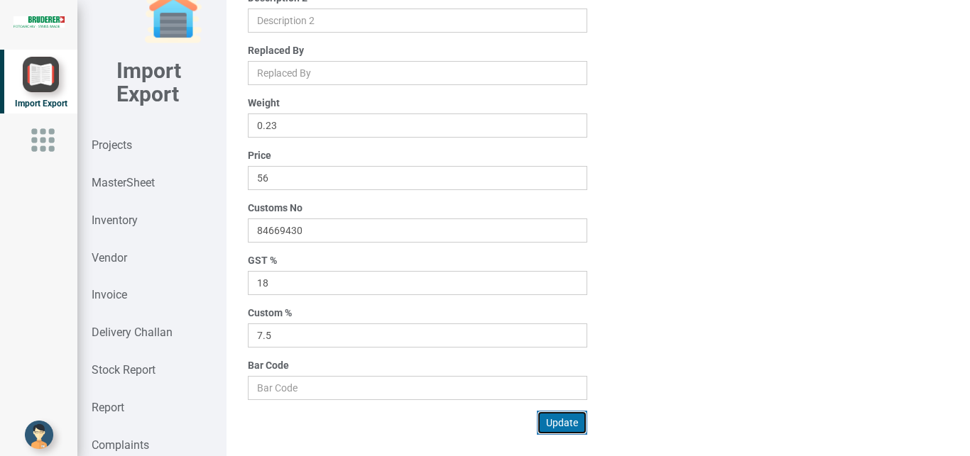
click at [537, 417] on button "Update" at bounding box center [562, 423] width 50 height 24
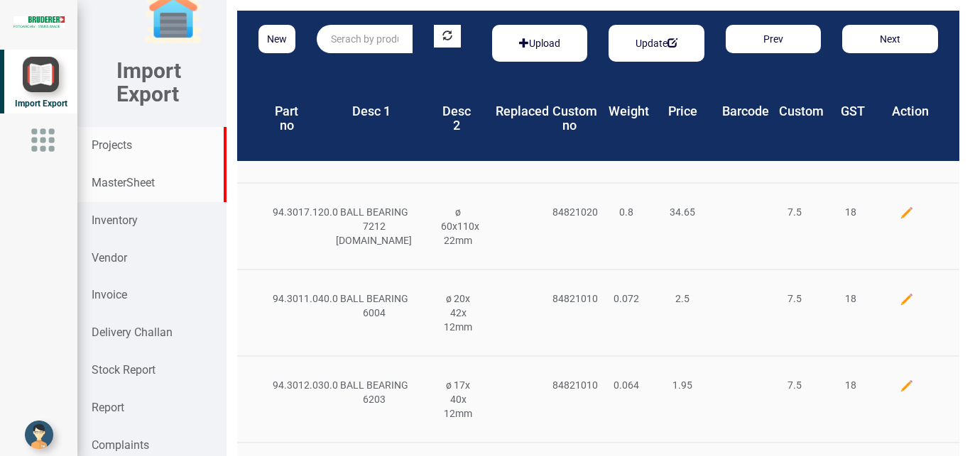
click at [128, 143] on strong "Projects" at bounding box center [112, 144] width 40 height 13
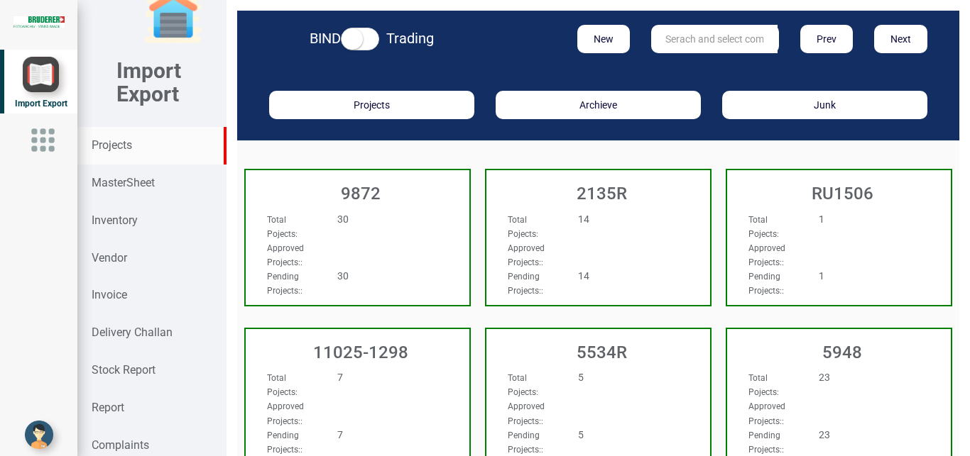
click at [669, 33] on input "text" at bounding box center [714, 39] width 126 height 28
click at [708, 67] on link "9927" at bounding box center [708, 68] width 112 height 18
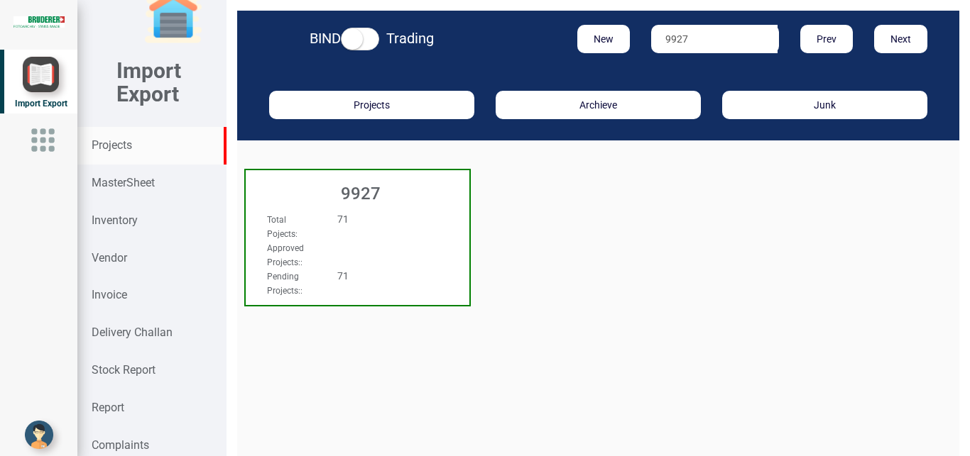
click at [399, 226] on div "Total Pojects : 71" at bounding box center [340, 226] width 169 height 28
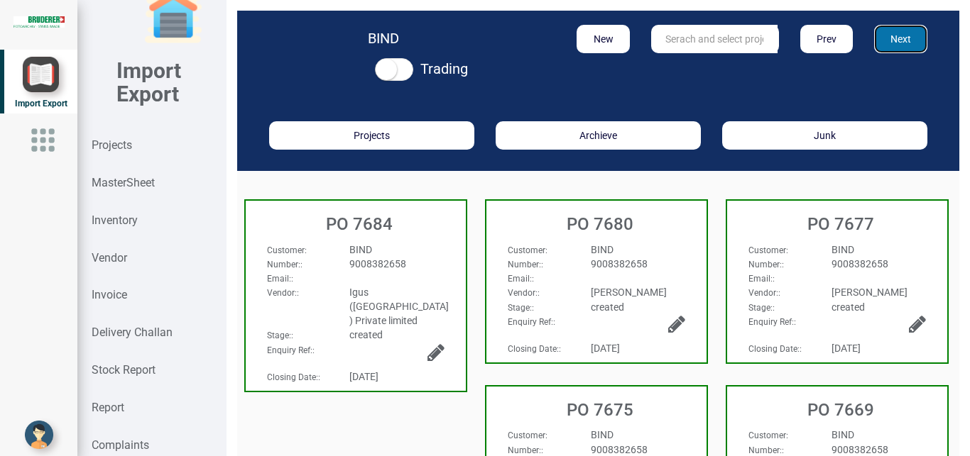
click at [891, 38] on button "Next" at bounding box center [900, 39] width 53 height 28
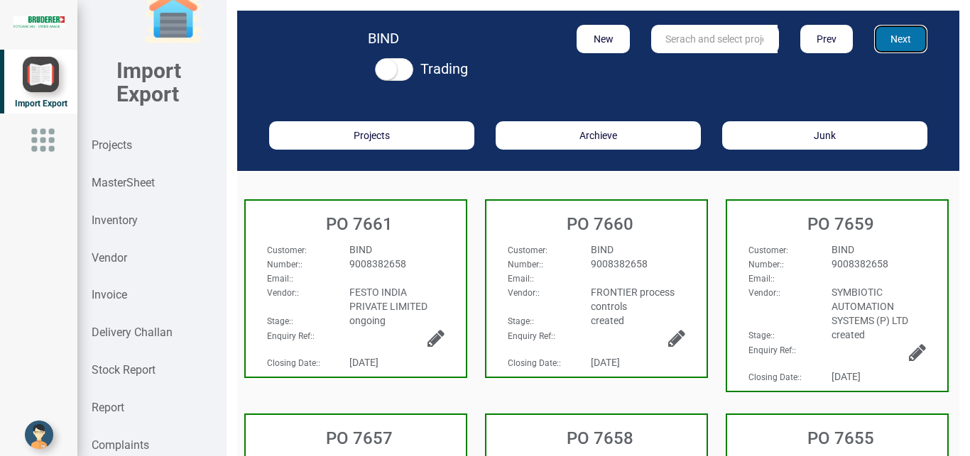
click at [874, 42] on button "Next" at bounding box center [900, 39] width 53 height 28
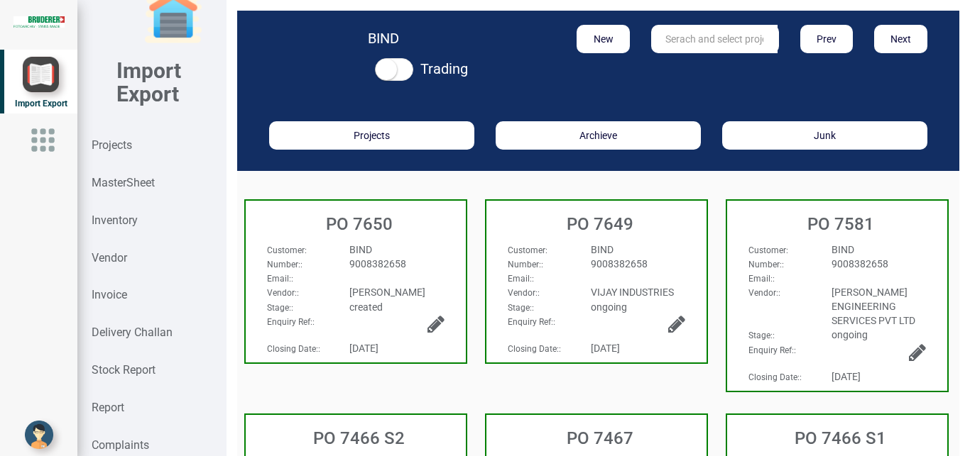
click at [349, 274] on div "Email: :" at bounding box center [355, 278] width 199 height 14
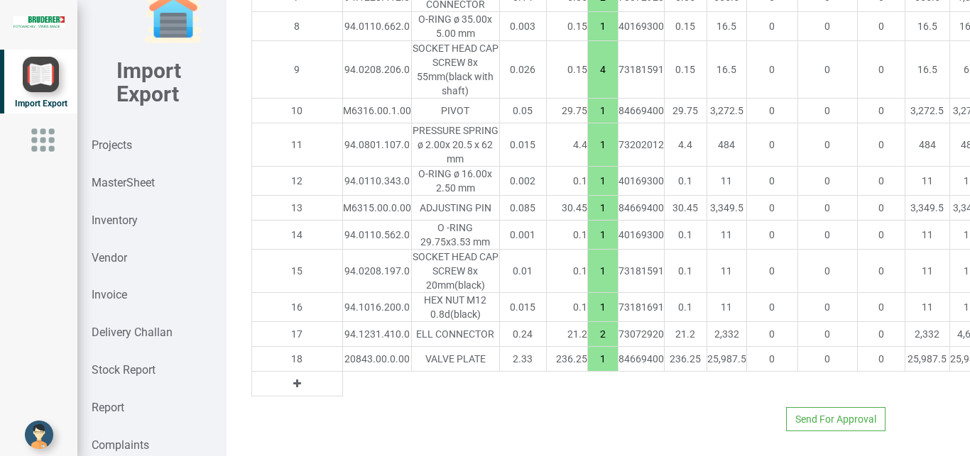
scroll to position [1694, 0]
click at [289, 376] on button at bounding box center [297, 384] width 16 height 16
click at [343, 372] on input "text" at bounding box center [377, 384] width 68 height 24
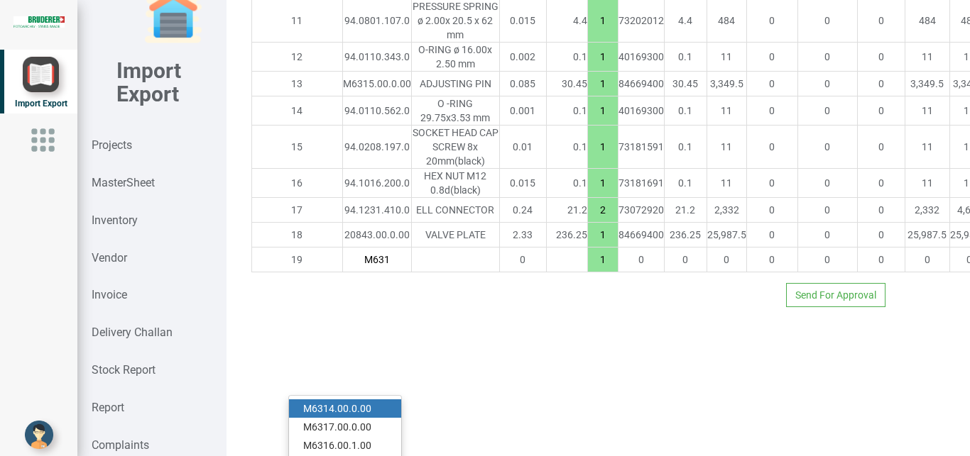
click at [345, 400] on link "M631 4.00.0.00" at bounding box center [345, 409] width 112 height 18
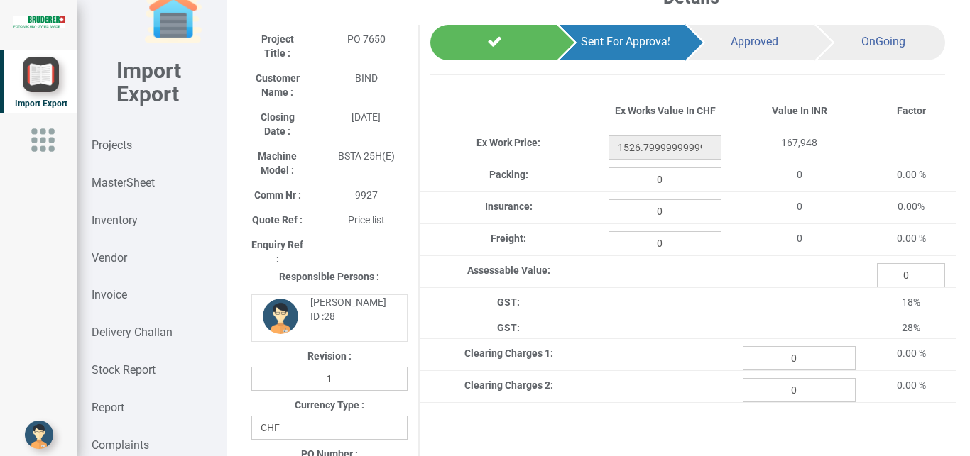
scroll to position [36, 0]
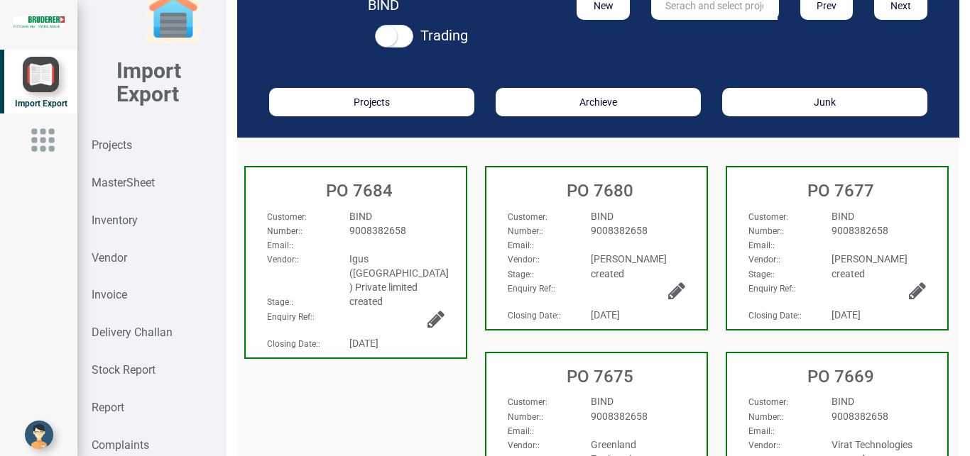
scroll to position [28, 0]
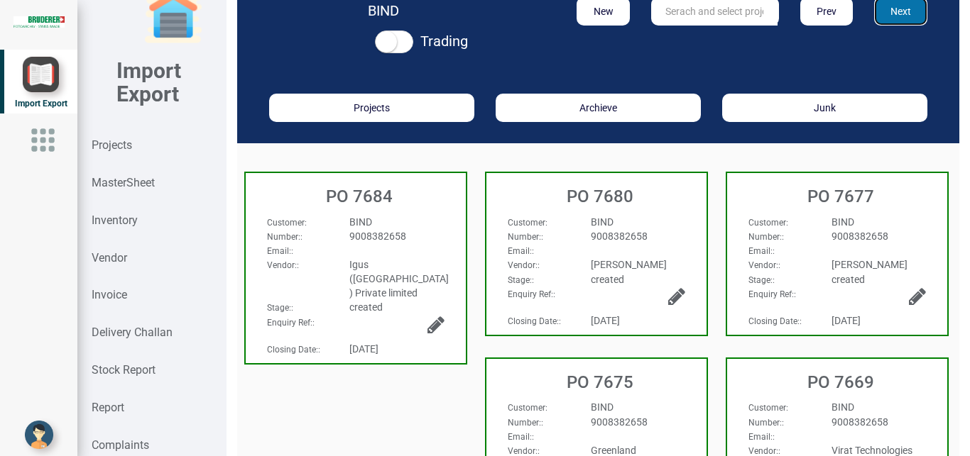
click at [888, 5] on button "Next" at bounding box center [900, 11] width 53 height 28
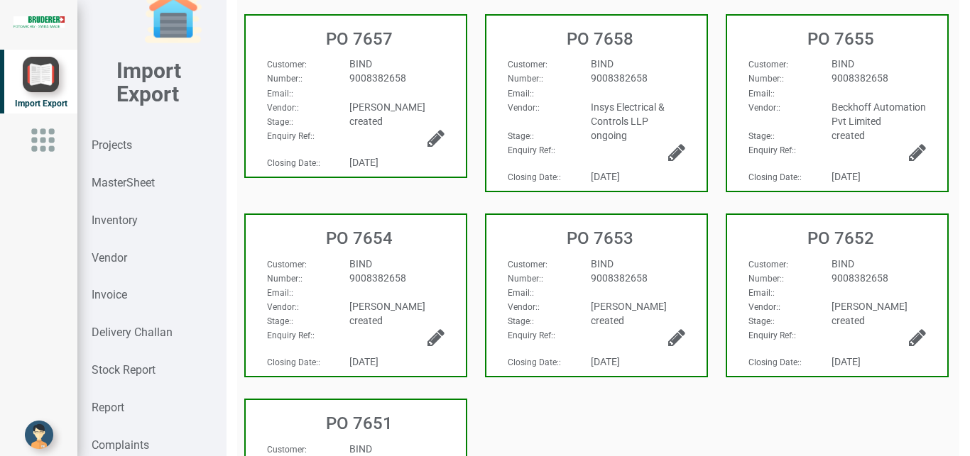
scroll to position [411, 0]
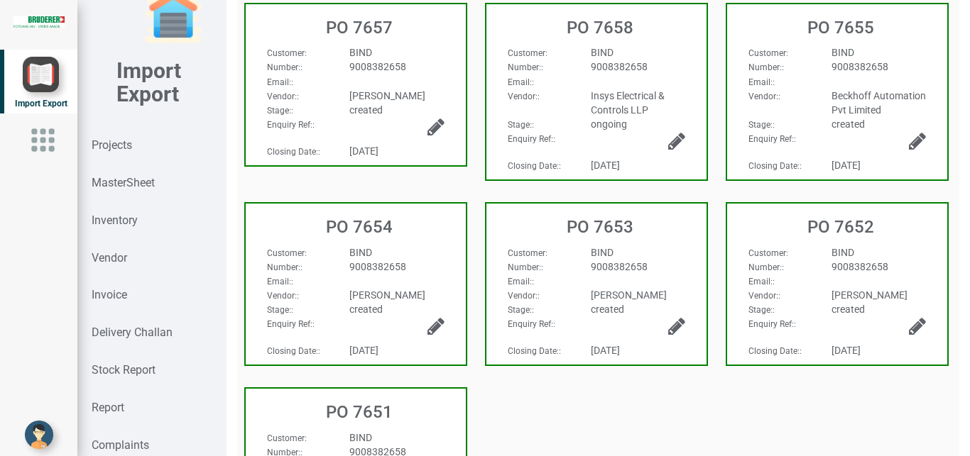
click at [598, 273] on span "9008382658" at bounding box center [619, 266] width 57 height 11
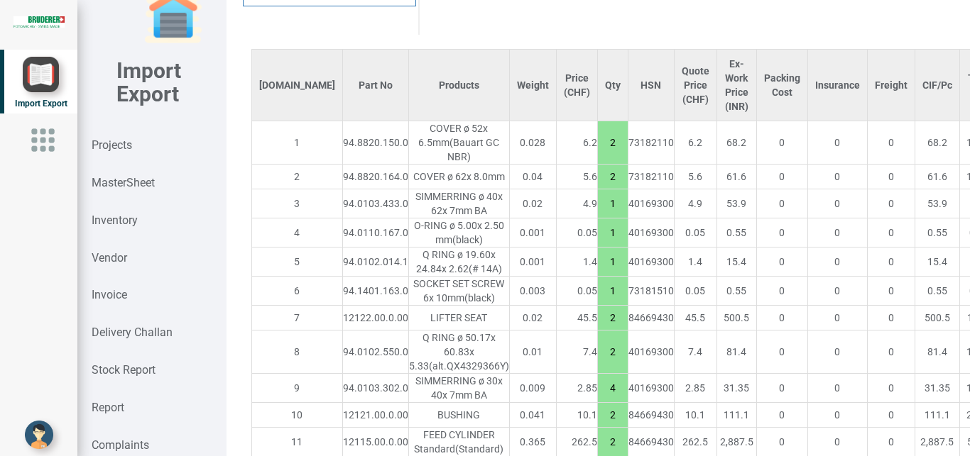
scroll to position [1139, 0]
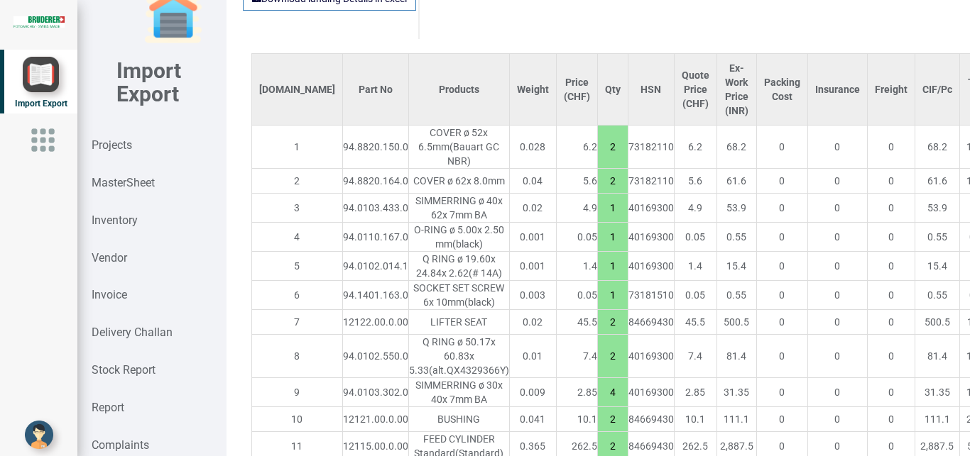
drag, startPoint x: 909, startPoint y: 134, endPoint x: 920, endPoint y: 133, distance: 10.7
click at [920, 133] on tr "1 94.8820.150.0 COVER ø 52x 6.5mm (Bauart GC NBR) 0.028 6.2 2 73182110 6.2 68.2…" at bounding box center [776, 147] width 1051 height 43
drag, startPoint x: 920, startPoint y: 133, endPoint x: 954, endPoint y: 138, distance: 34.4
drag, startPoint x: 917, startPoint y: 173, endPoint x: 938, endPoint y: 173, distance: 21.3
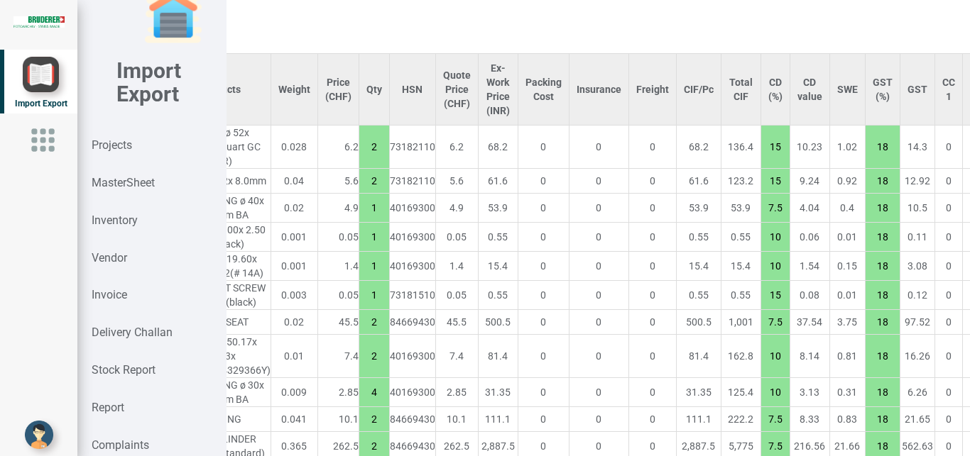
scroll to position [1139, 255]
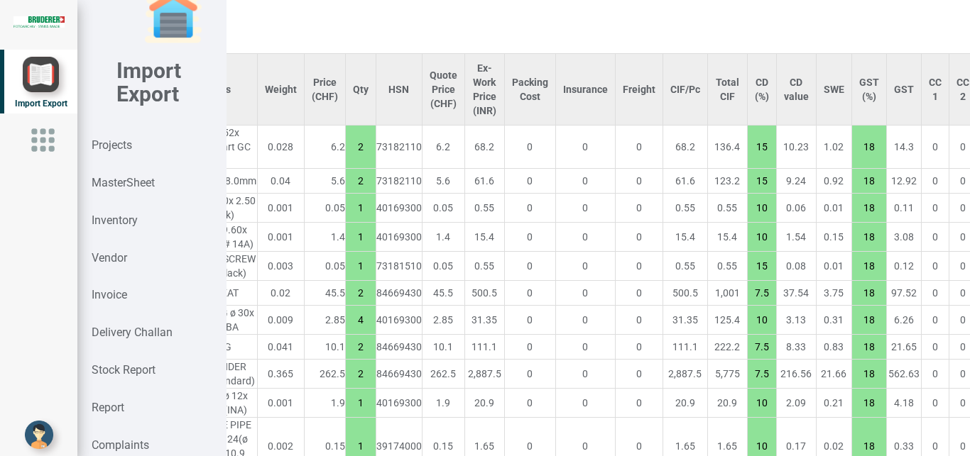
scroll to position [1139, 250]
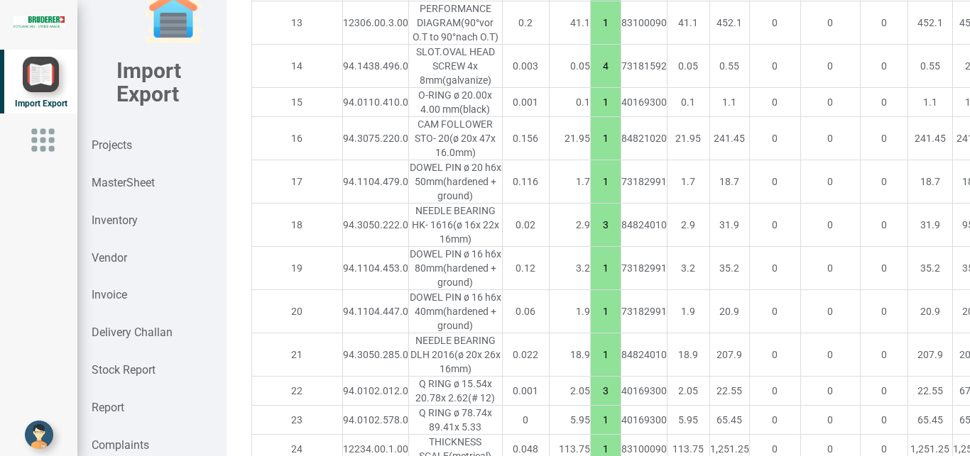
scroll to position [1704, 0]
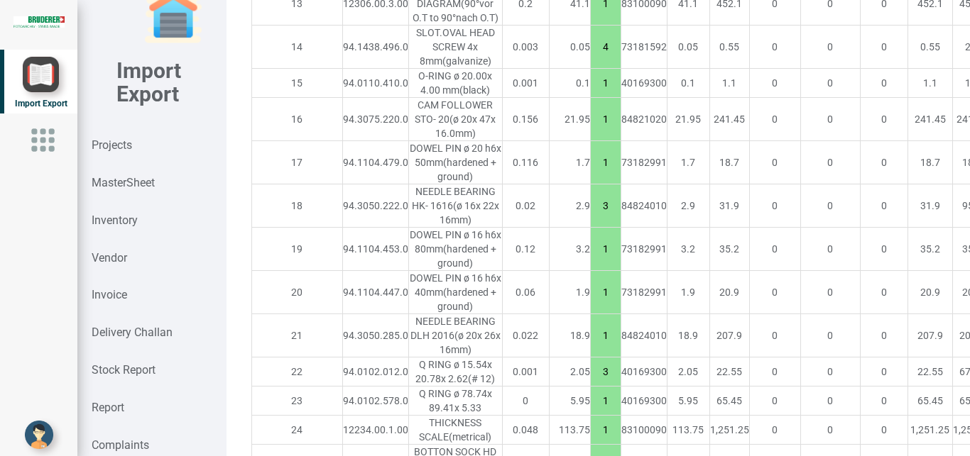
drag, startPoint x: 912, startPoint y: 292, endPoint x: 928, endPoint y: 289, distance: 16.7
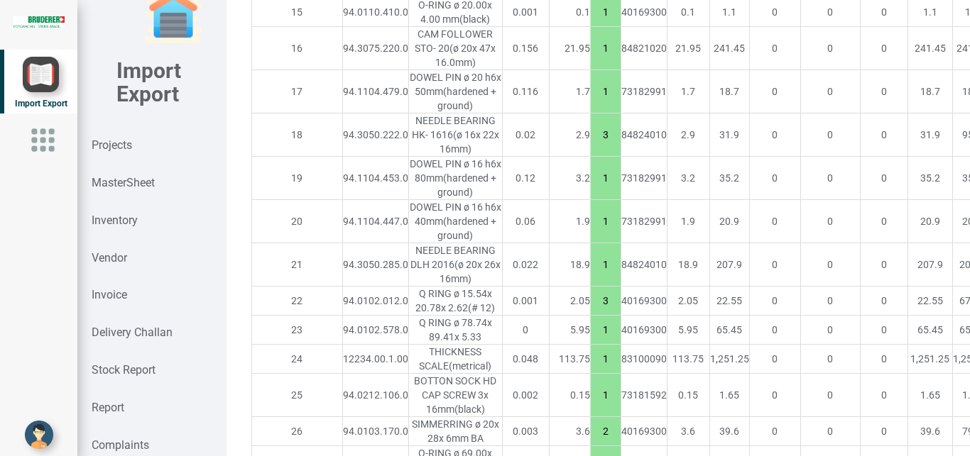
scroll to position [1799, 0]
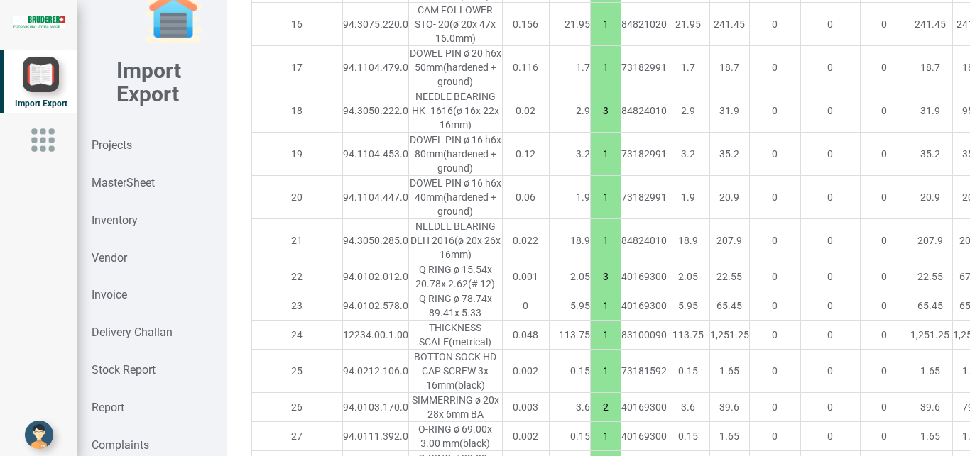
drag, startPoint x: 913, startPoint y: 305, endPoint x: 935, endPoint y: 309, distance: 22.4
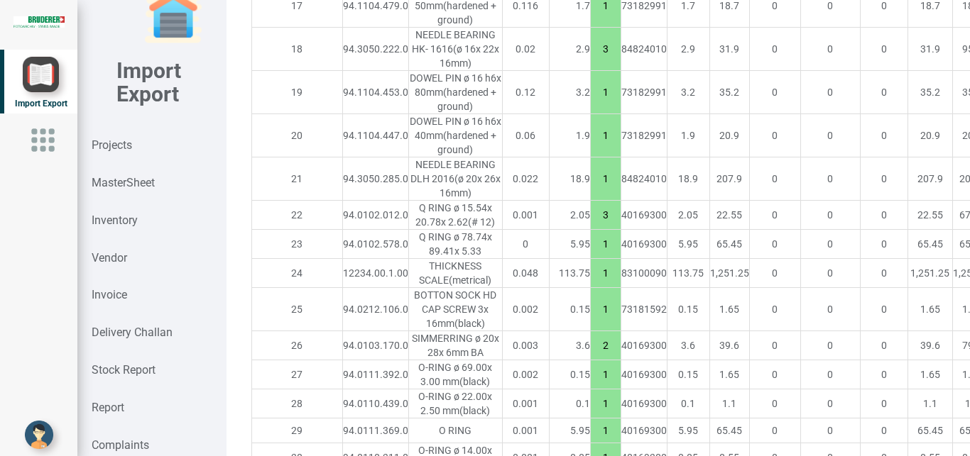
scroll to position [1866, 0]
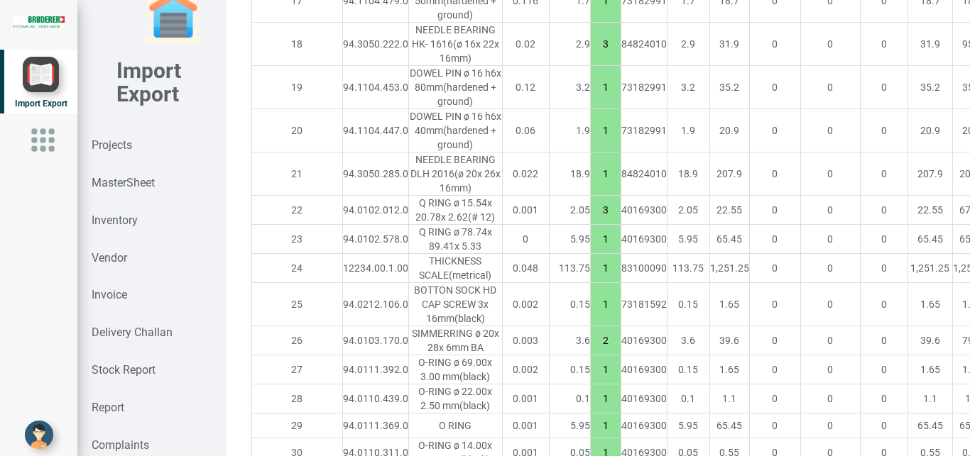
drag, startPoint x: 912, startPoint y: 292, endPoint x: 932, endPoint y: 296, distance: 20.9
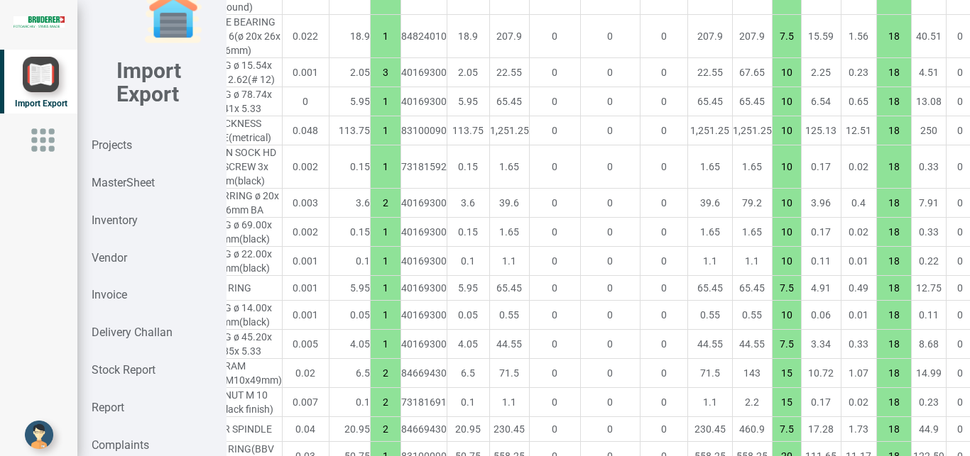
scroll to position [2003, 250]
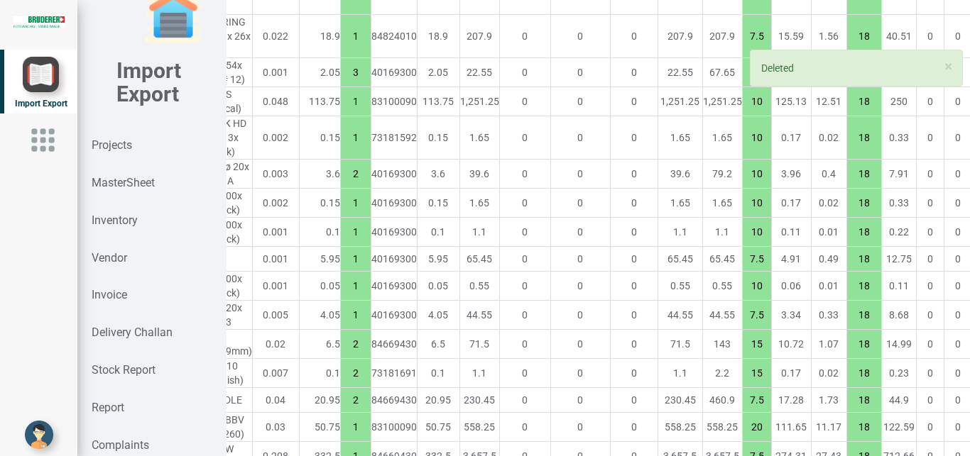
scroll to position [2003, 0]
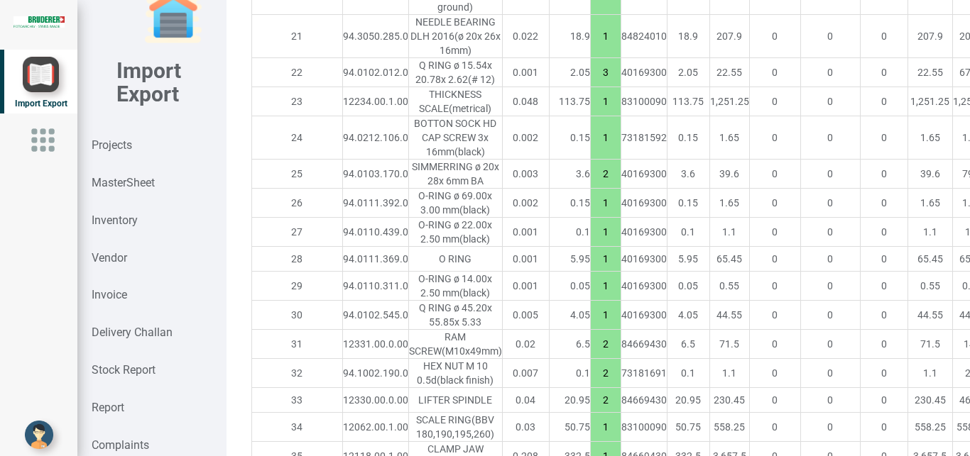
drag, startPoint x: 913, startPoint y: 312, endPoint x: 930, endPoint y: 312, distance: 17.1
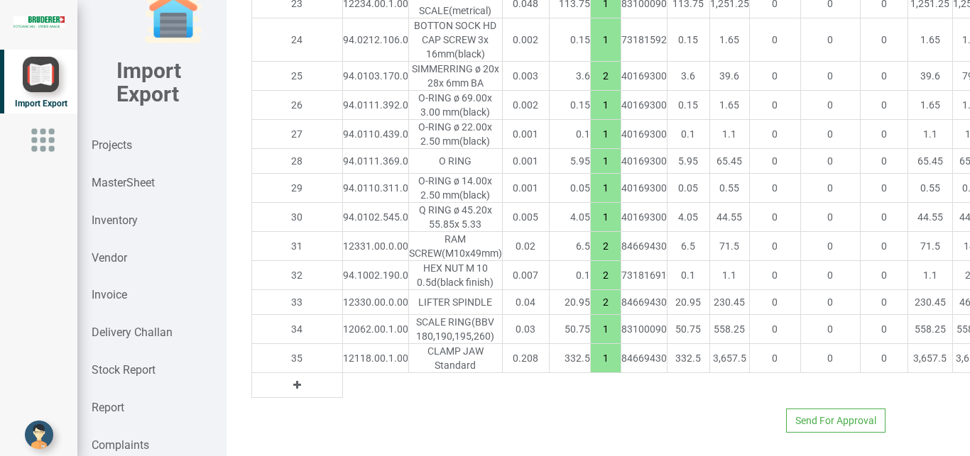
scroll to position [2115, 0]
drag, startPoint x: 909, startPoint y: 258, endPoint x: 934, endPoint y: 254, distance: 25.1
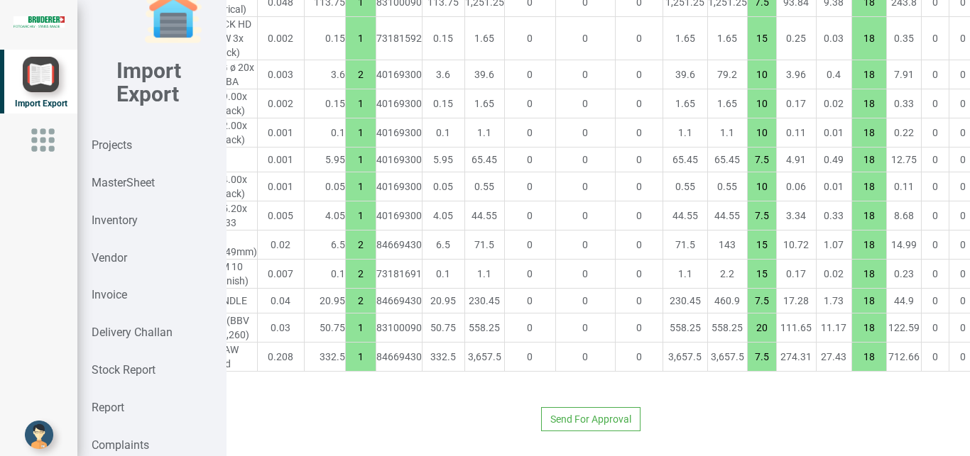
scroll to position [2247, 250]
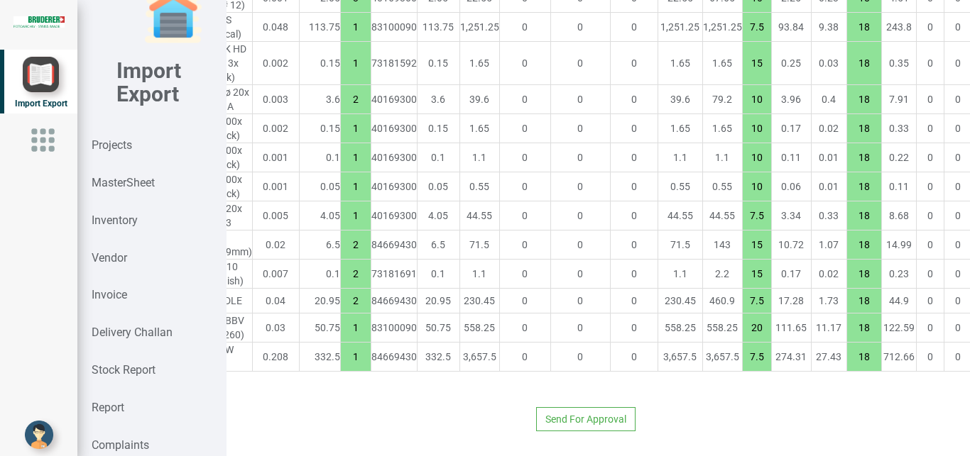
scroll to position [2247, 4]
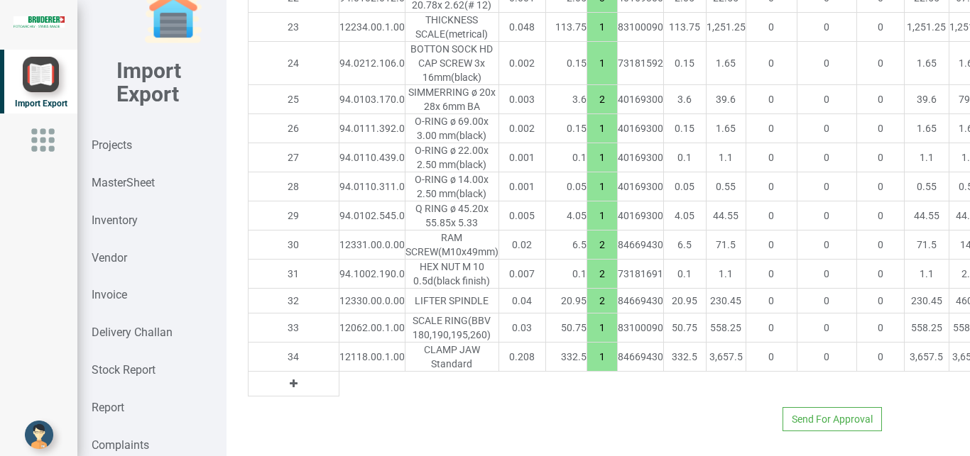
drag, startPoint x: 911, startPoint y: 283, endPoint x: 929, endPoint y: 285, distance: 18.7
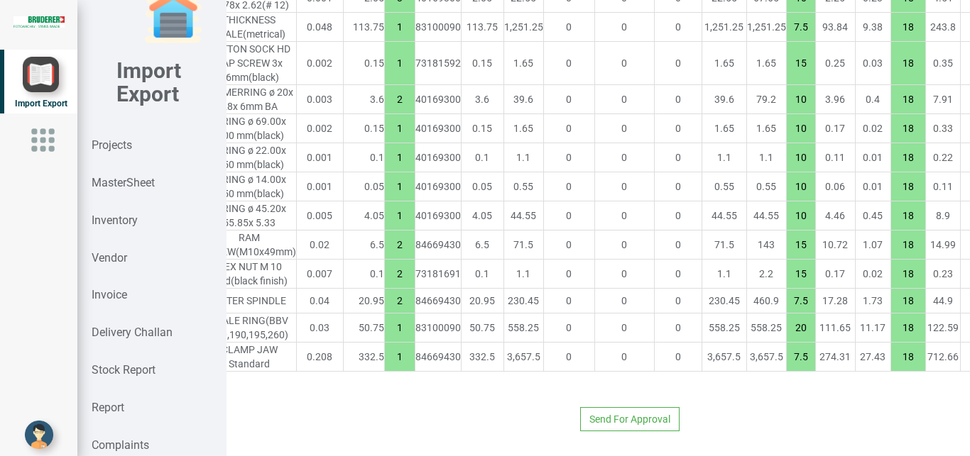
scroll to position [2247, 250]
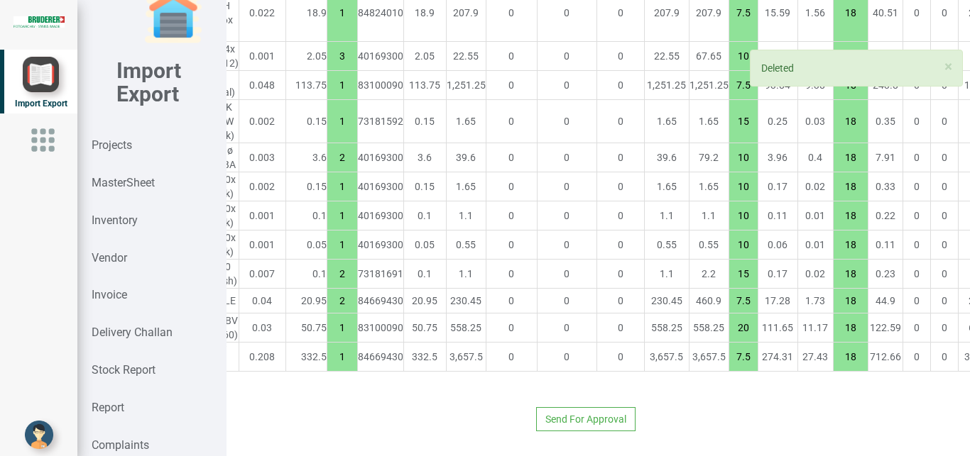
scroll to position [2247, 0]
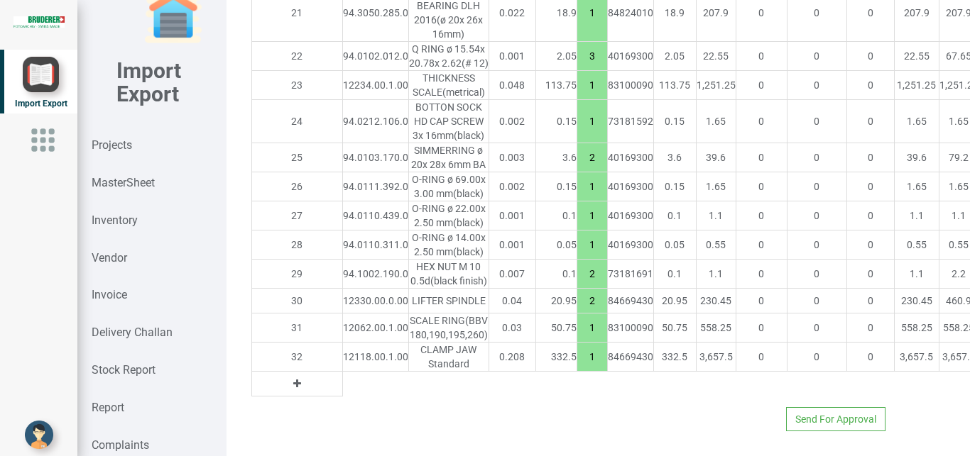
drag, startPoint x: 921, startPoint y: 357, endPoint x: 936, endPoint y: 361, distance: 14.8
click at [129, 187] on strong "MasterSheet" at bounding box center [123, 182] width 63 height 13
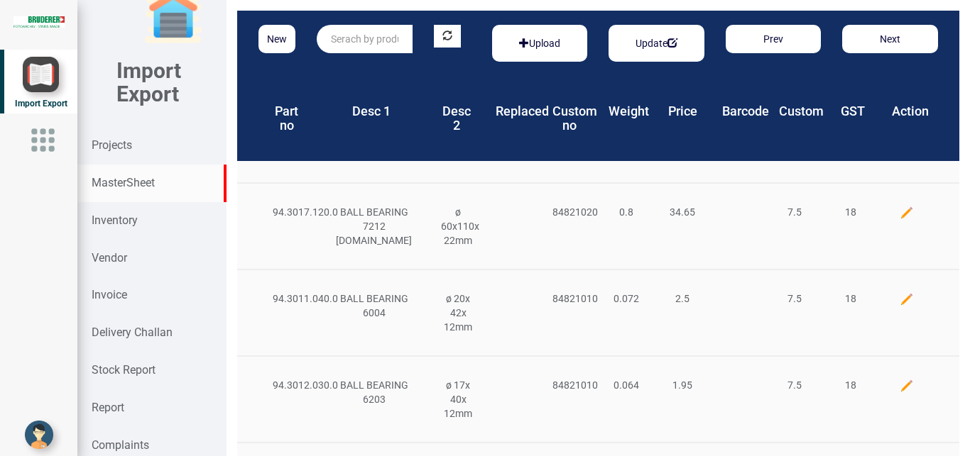
click at [353, 40] on input "text" at bounding box center [365, 39] width 96 height 28
click at [333, 65] on strong "94.0103.433" at bounding box center [360, 67] width 57 height 11
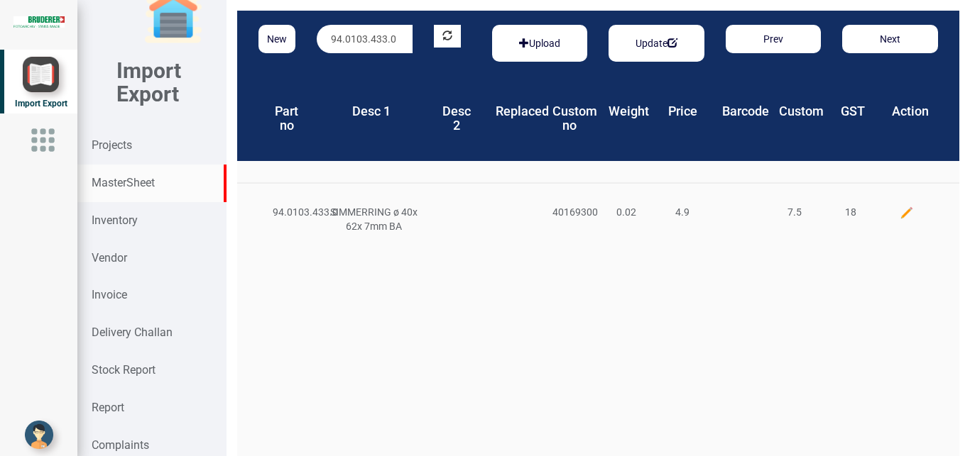
click at [899, 209] on img at bounding box center [906, 213] width 14 height 14
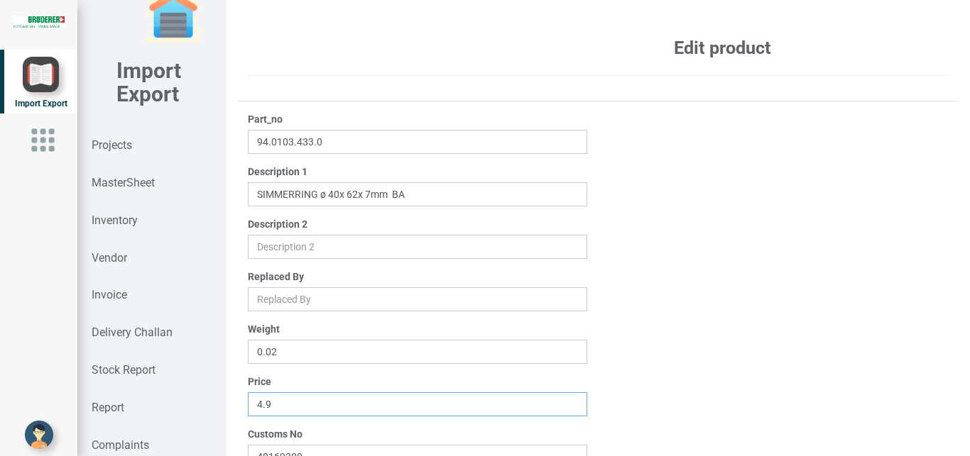
drag, startPoint x: 285, startPoint y: 407, endPoint x: 205, endPoint y: 404, distance: 80.3
click at [248, 404] on input "4.9" at bounding box center [418, 405] width 340 height 24
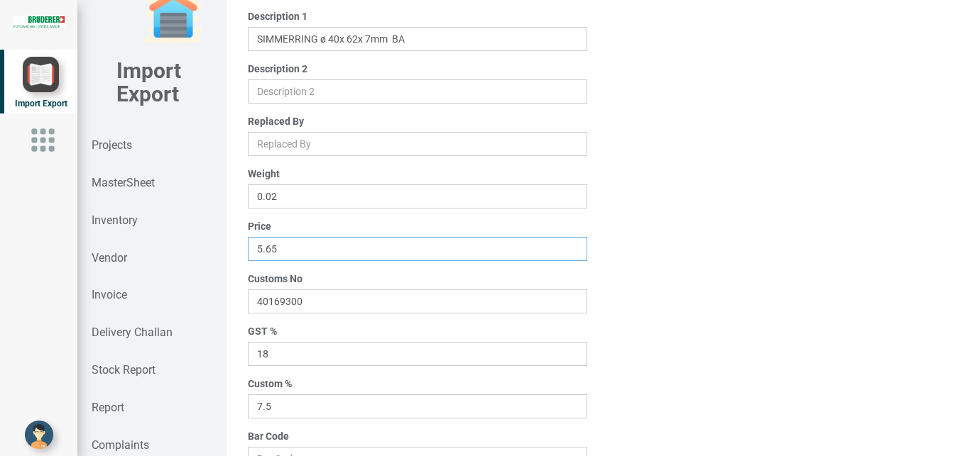
scroll to position [222, 0]
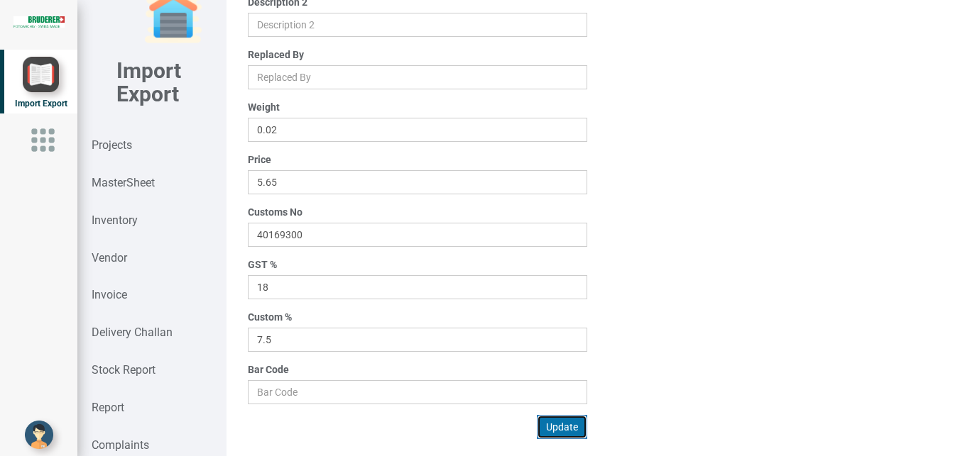
click at [557, 425] on button "Update" at bounding box center [562, 427] width 50 height 24
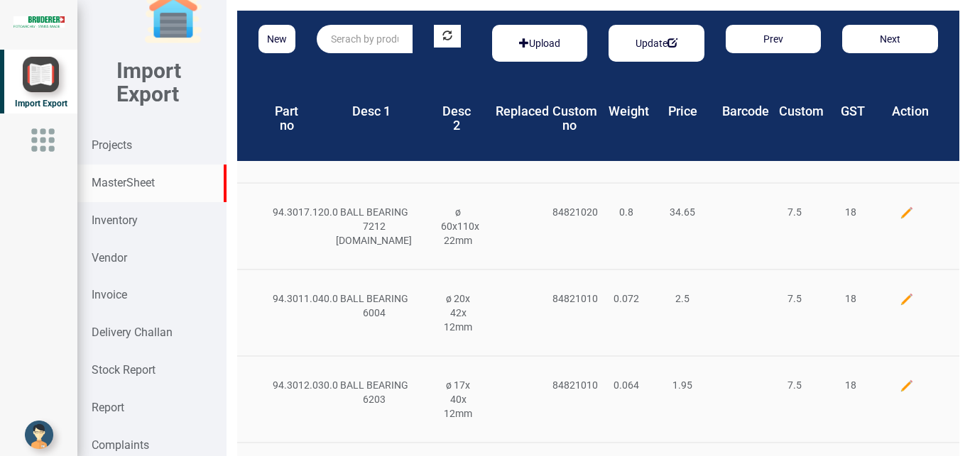
click at [352, 45] on input "text" at bounding box center [365, 39] width 96 height 28
click at [358, 40] on input "text" at bounding box center [365, 39] width 96 height 28
click at [335, 39] on input "text" at bounding box center [365, 39] width 96 height 28
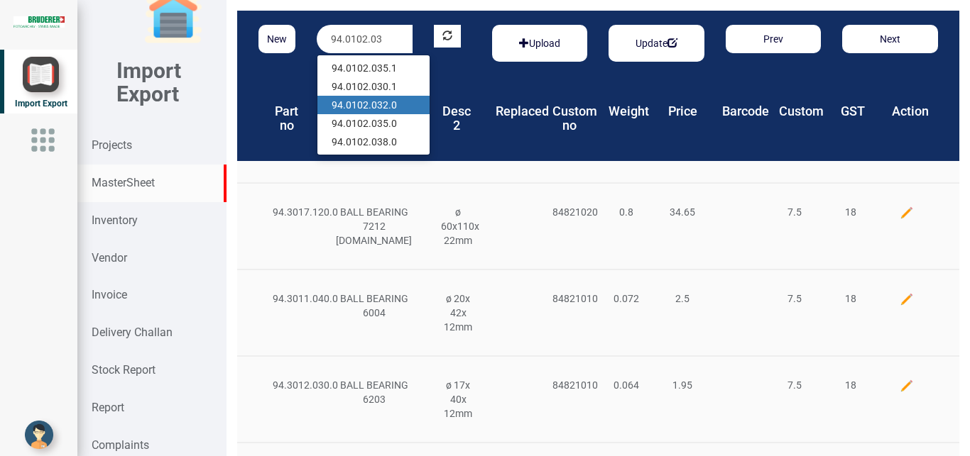
click at [394, 108] on link "94.0102.03 2.0" at bounding box center [373, 105] width 112 height 18
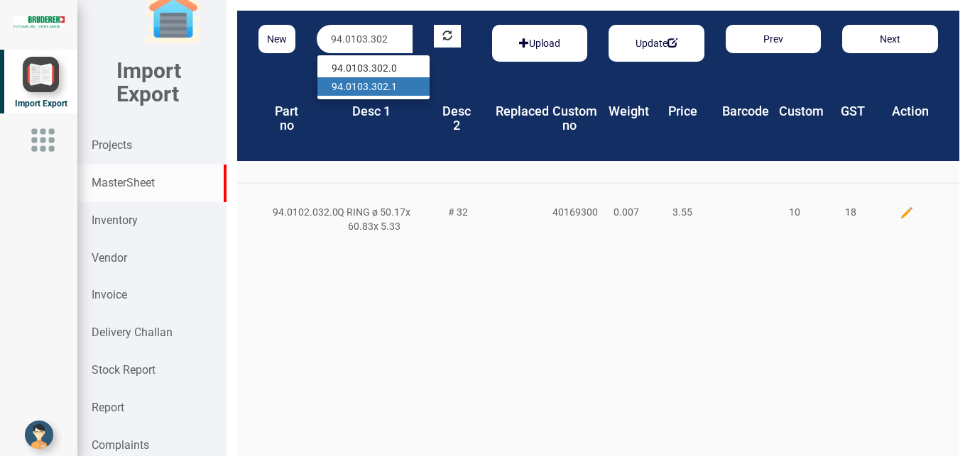
click at [383, 89] on strong "94.0103.302" at bounding box center [360, 86] width 57 height 11
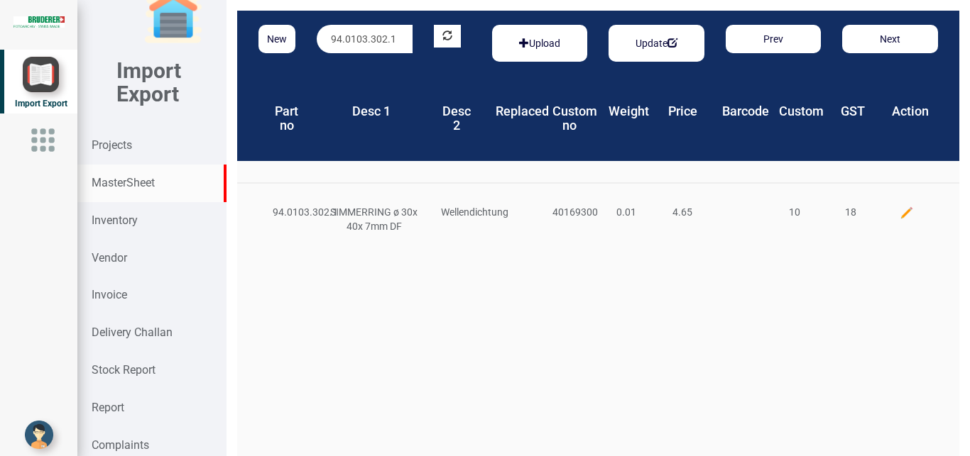
drag, startPoint x: 392, startPoint y: 40, endPoint x: 256, endPoint y: 36, distance: 135.6
click at [317, 36] on input "94.0103.302.1" at bounding box center [365, 39] width 96 height 28
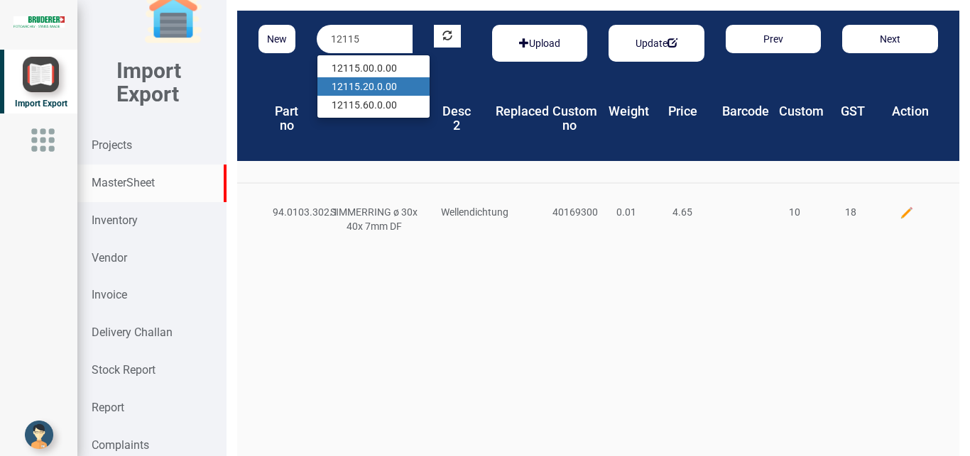
click at [381, 87] on link "12115 .20.0.00" at bounding box center [373, 86] width 112 height 18
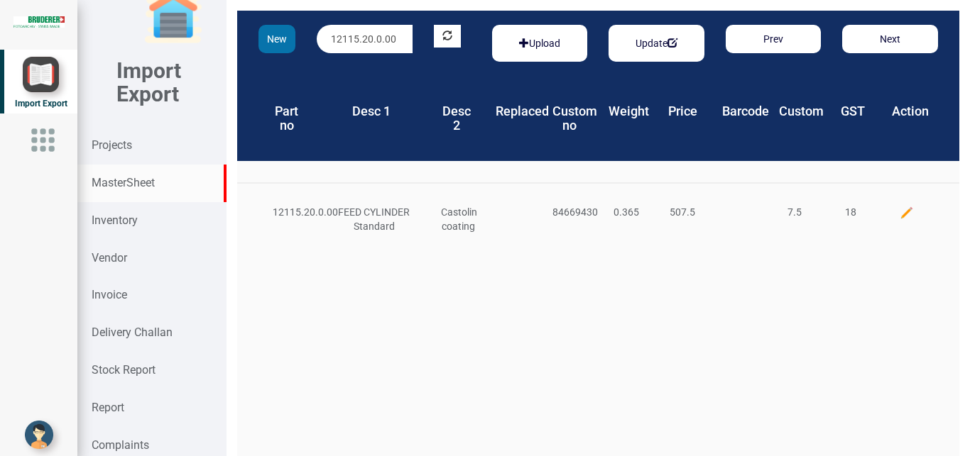
drag, startPoint x: 399, startPoint y: 36, endPoint x: 282, endPoint y: 47, distance: 117.6
click at [282, 47] on div "New 12115.20.0.00 Upload Update Prev Next" at bounding box center [598, 43] width 722 height 65
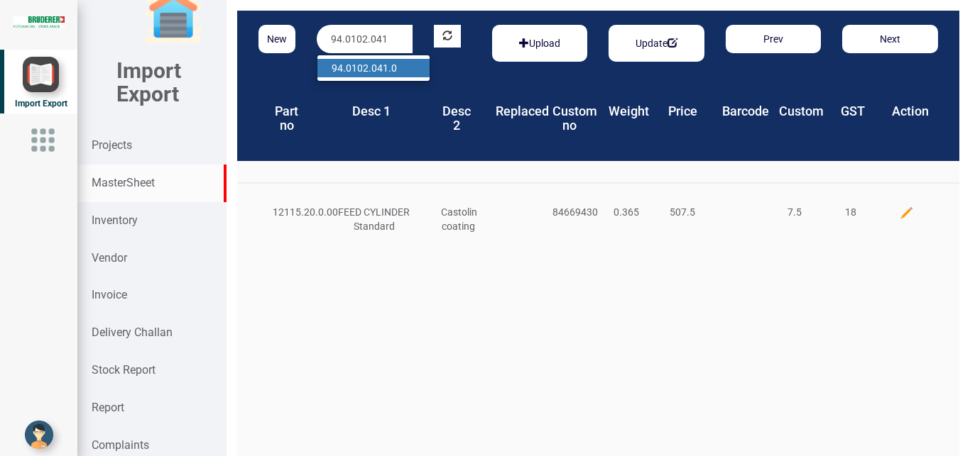
click at [368, 62] on strong "94.0102.041" at bounding box center [360, 67] width 57 height 11
click at [400, 67] on link "94.0111.375 .0" at bounding box center [373, 68] width 112 height 18
drag, startPoint x: 398, startPoint y: 33, endPoint x: 308, endPoint y: 39, distance: 90.4
click at [308, 39] on div "94.0111.375.0" at bounding box center [364, 39] width 117 height 28
drag, startPoint x: 398, startPoint y: 67, endPoint x: 422, endPoint y: 82, distance: 28.7
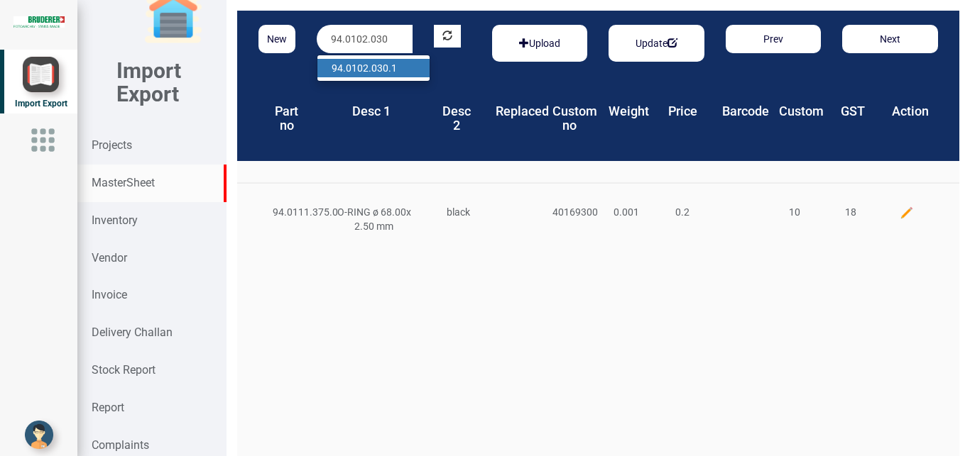
click at [398, 67] on link "94.0102.030 .1" at bounding box center [373, 68] width 112 height 18
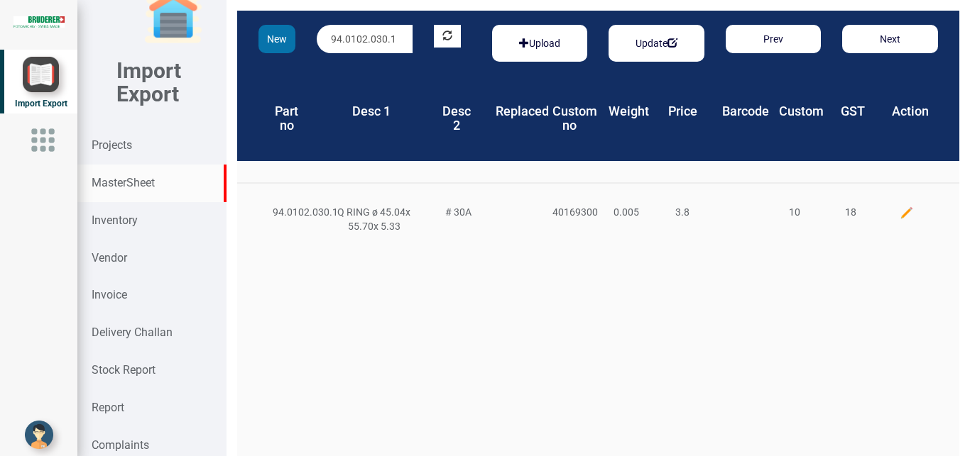
drag, startPoint x: 398, startPoint y: 40, endPoint x: 266, endPoint y: 35, distance: 132.2
click at [266, 35] on div "New 94.0102.030.1 Upload Update Prev Next" at bounding box center [598, 43] width 722 height 65
drag, startPoint x: 393, startPoint y: 40, endPoint x: 283, endPoint y: 40, distance: 110.0
click at [317, 40] on input "94.0102.030.1" at bounding box center [365, 39] width 96 height 28
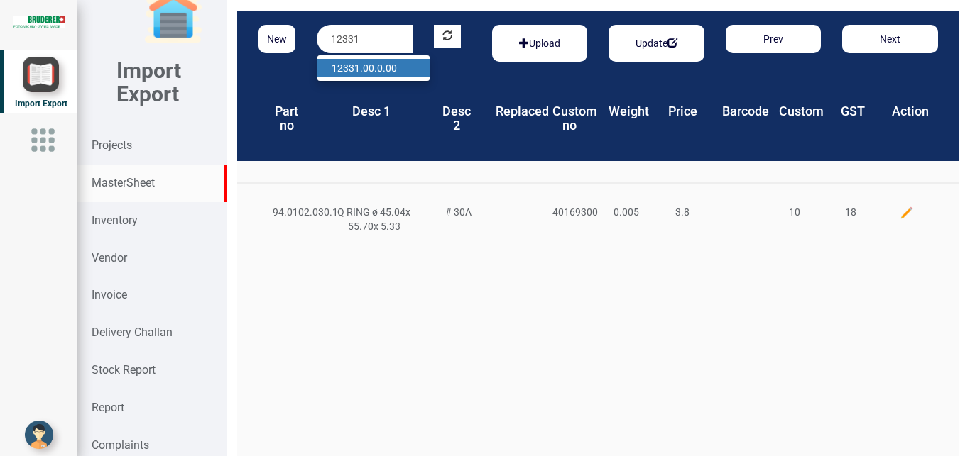
click at [359, 70] on link "12331 .00.0.00" at bounding box center [373, 68] width 112 height 18
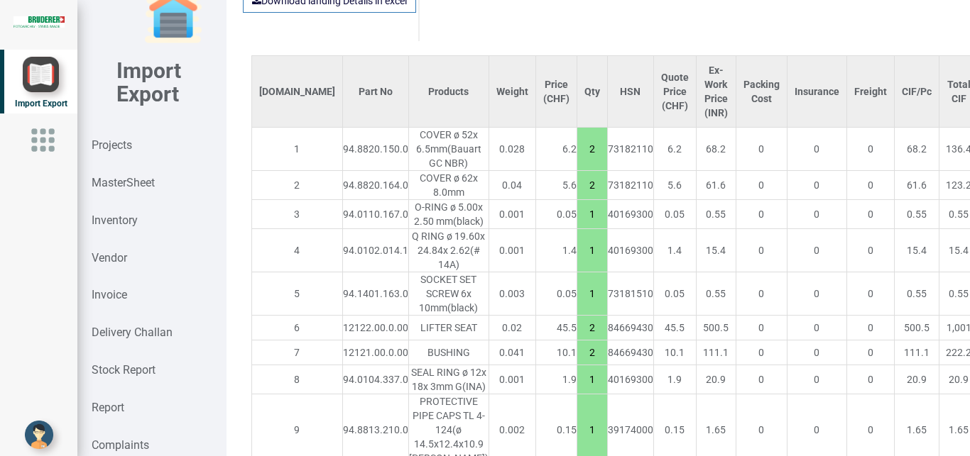
scroll to position [2296, 0]
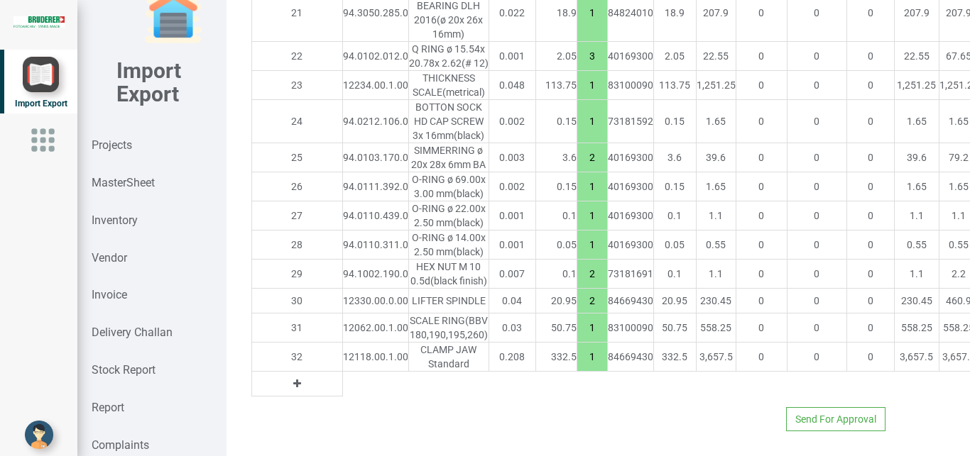
click at [289, 376] on button at bounding box center [297, 384] width 16 height 16
click at [343, 372] on input "text" at bounding box center [375, 384] width 65 height 24
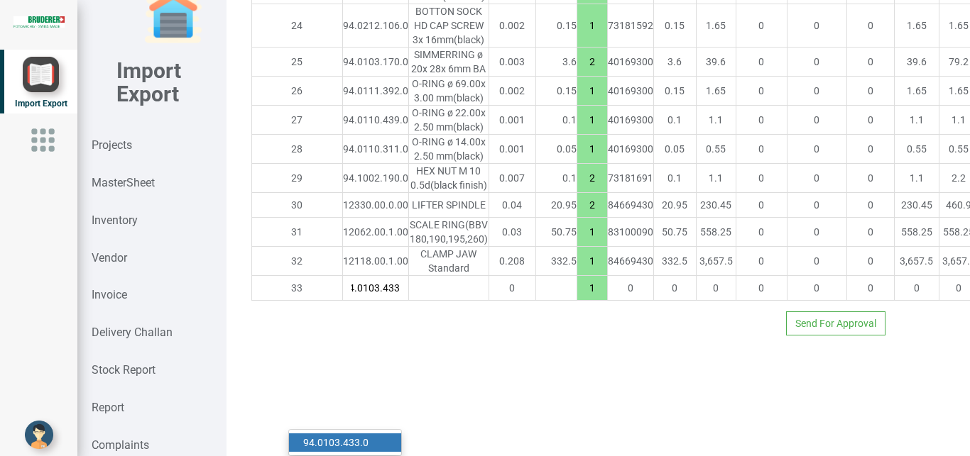
click at [351, 437] on strong "94.0103.433" at bounding box center [331, 442] width 57 height 11
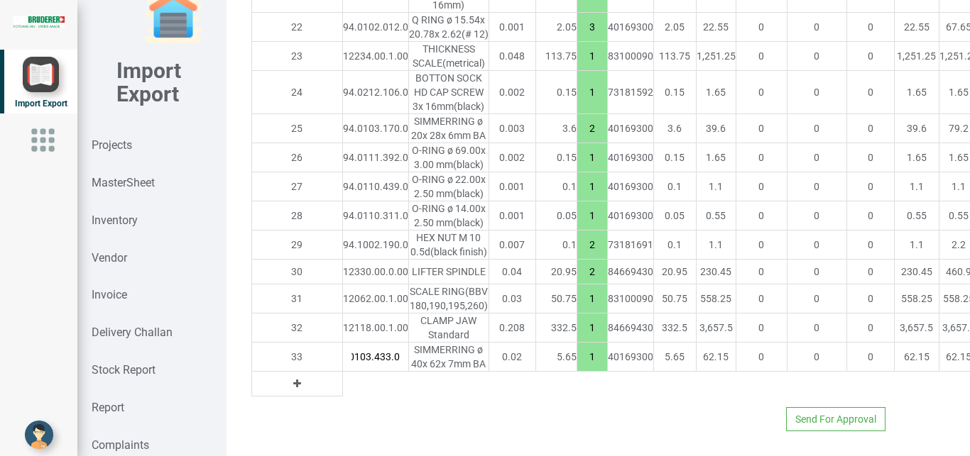
drag, startPoint x: 914, startPoint y: 366, endPoint x: 931, endPoint y: 373, distance: 18.9
click at [293, 389] on icon at bounding box center [297, 384] width 8 height 10
click at [343, 396] on input "text" at bounding box center [375, 384] width 65 height 24
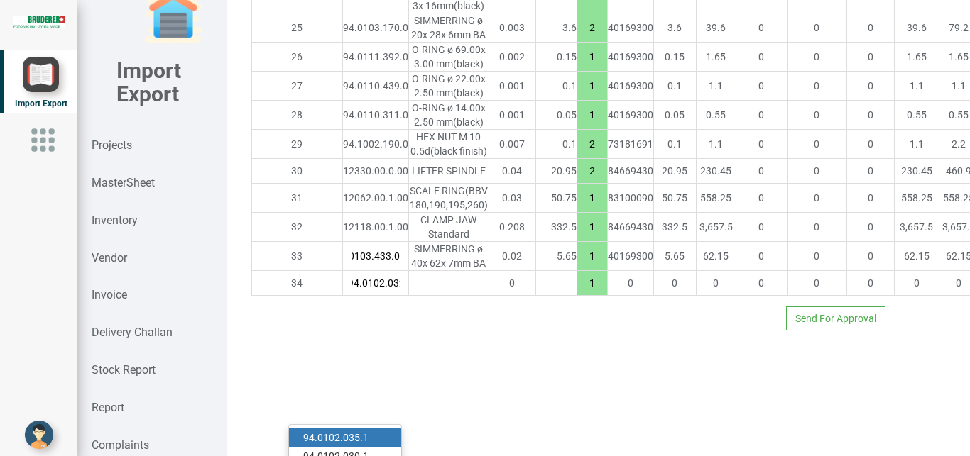
scroll to position [0, 9]
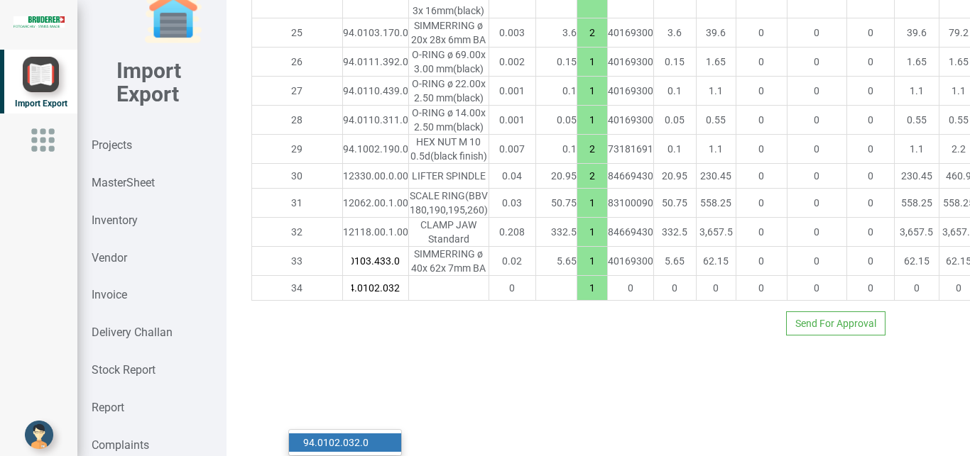
click at [361, 434] on link "94.0102.032 .0" at bounding box center [345, 443] width 112 height 18
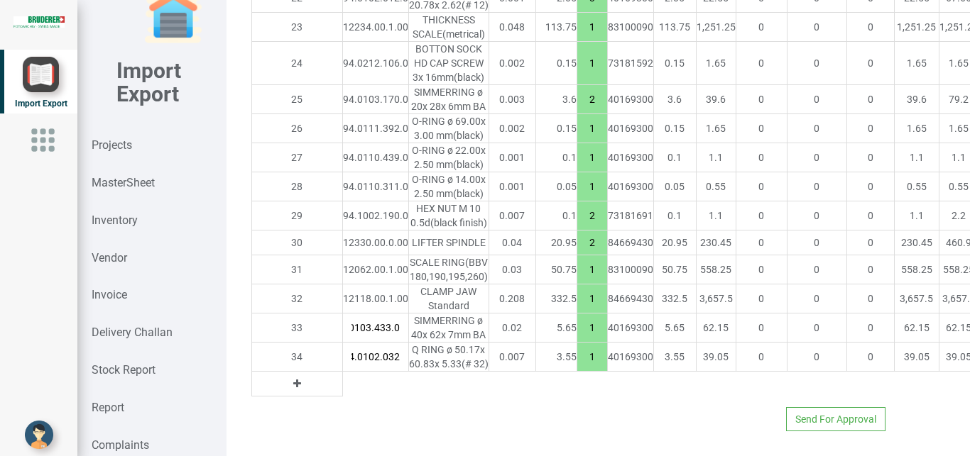
scroll to position [0, 17]
drag, startPoint x: 521, startPoint y: 410, endPoint x: 547, endPoint y: 420, distance: 28.1
click at [577, 369] on input "1" at bounding box center [592, 357] width 30 height 24
click at [293, 379] on icon at bounding box center [297, 384] width 8 height 10
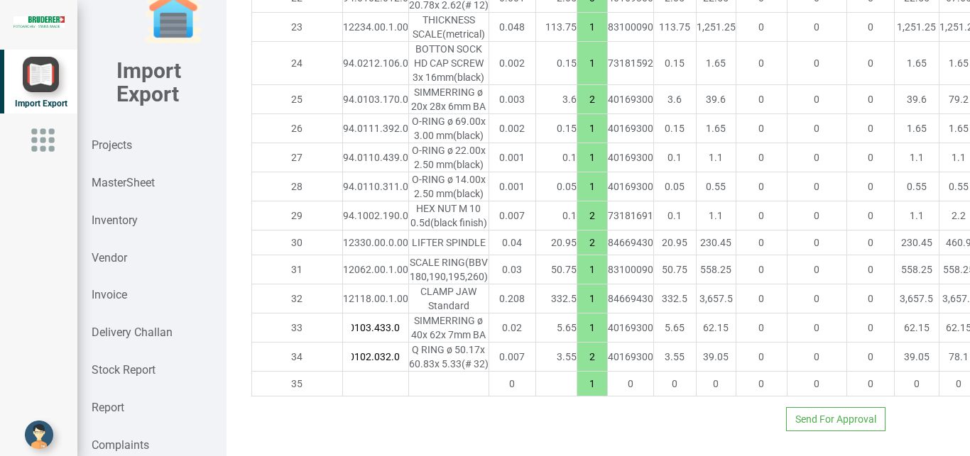
click at [343, 381] on input "text" at bounding box center [375, 384] width 65 height 24
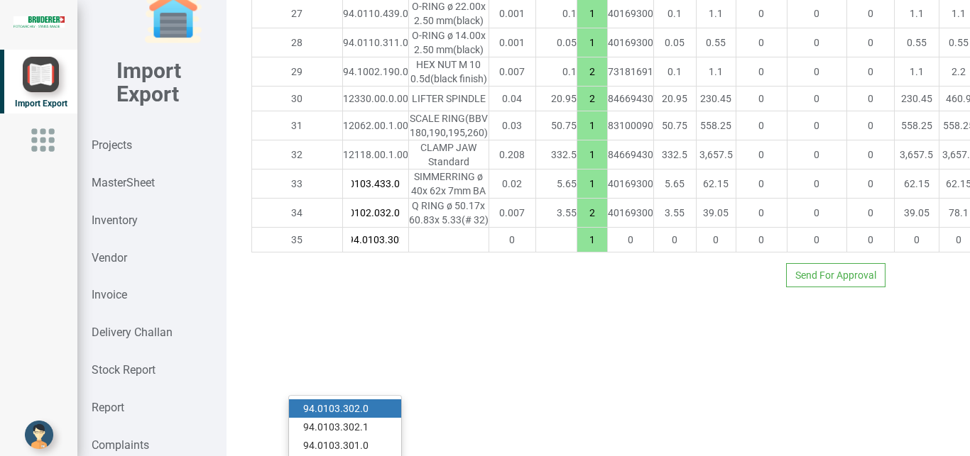
scroll to position [0, 9]
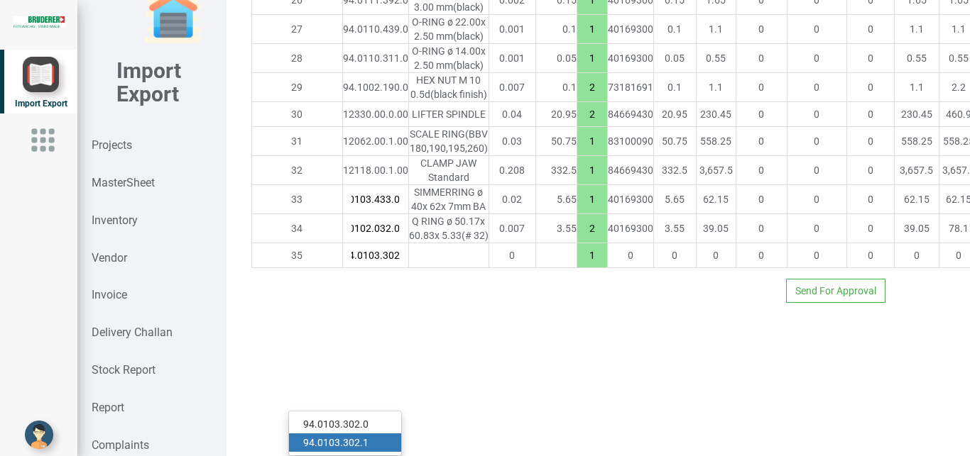
click at [373, 434] on link "94.0103.302 .1" at bounding box center [345, 443] width 112 height 18
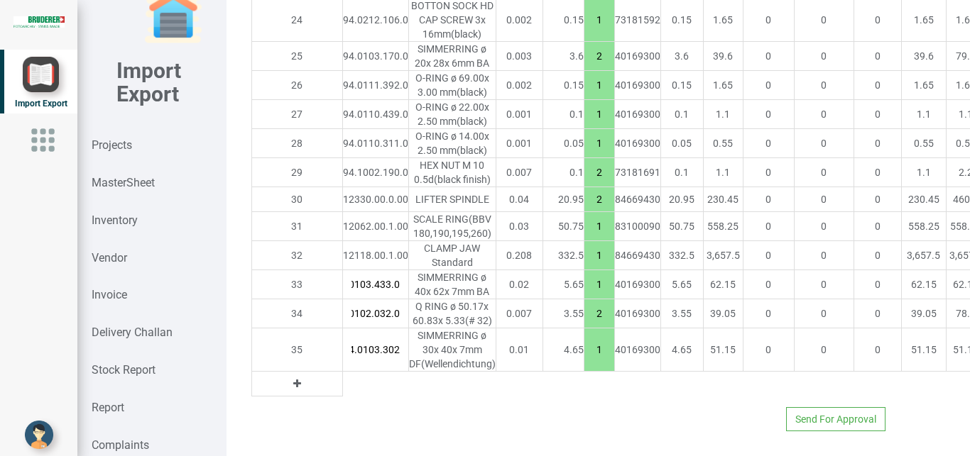
scroll to position [0, 17]
drag, startPoint x: 530, startPoint y: 365, endPoint x: 552, endPoint y: 369, distance: 22.4
click at [584, 362] on input "1" at bounding box center [599, 350] width 30 height 24
click at [293, 379] on icon at bounding box center [297, 384] width 8 height 10
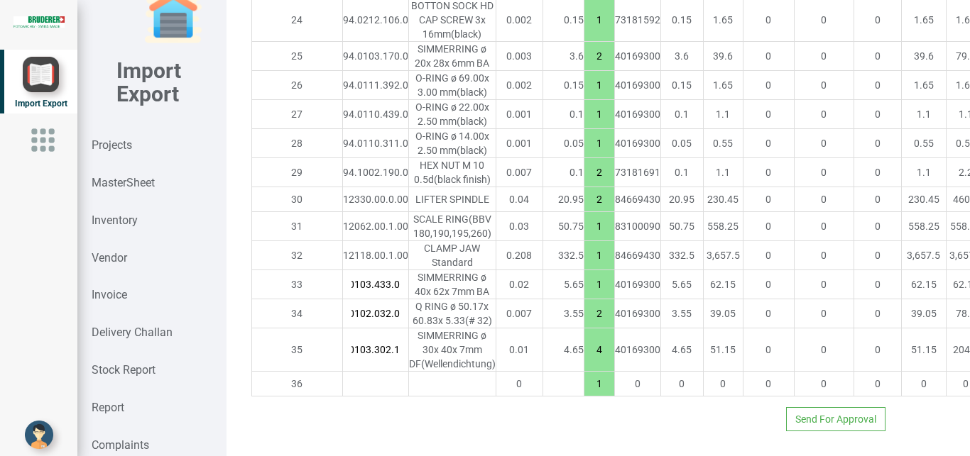
click at [343, 372] on input "text" at bounding box center [375, 384] width 65 height 24
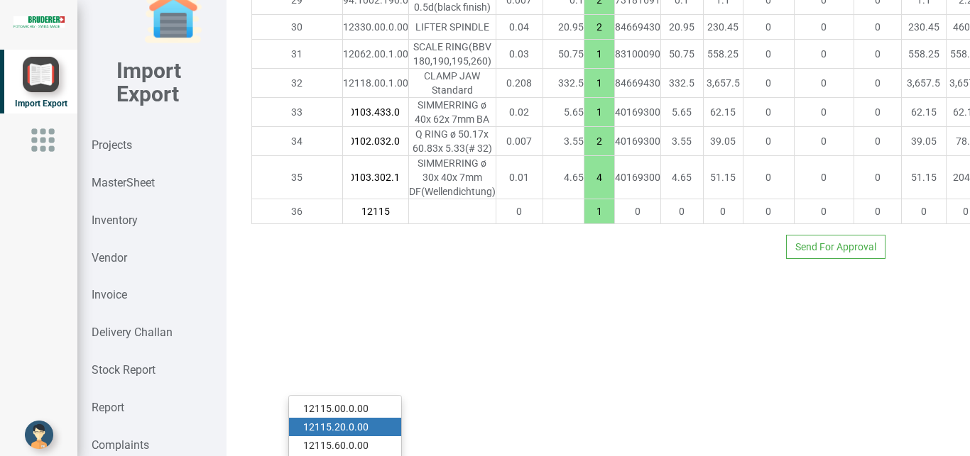
click at [350, 420] on link "12115 .20.0.00" at bounding box center [345, 427] width 112 height 18
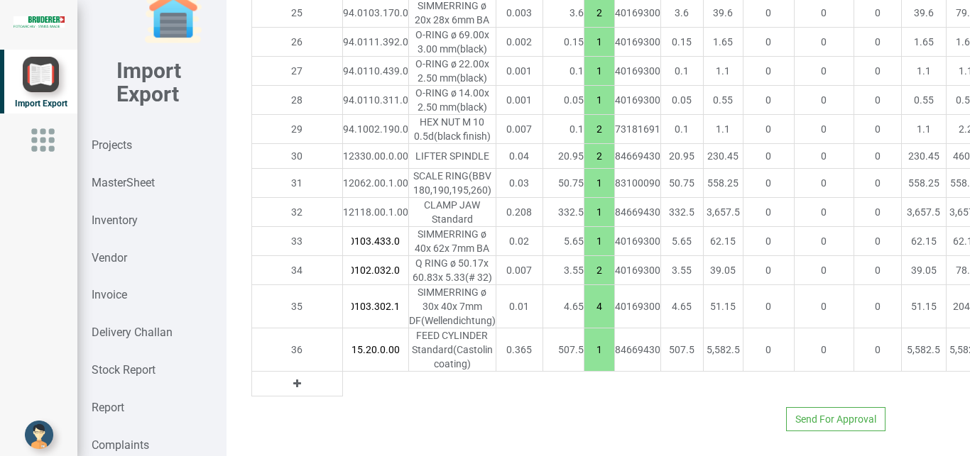
drag, startPoint x: 536, startPoint y: 387, endPoint x: 506, endPoint y: 386, distance: 29.8
click at [584, 362] on input "1" at bounding box center [599, 350] width 30 height 24
click at [293, 379] on icon at bounding box center [297, 384] width 8 height 10
click at [343, 375] on input "text" at bounding box center [375, 384] width 65 height 24
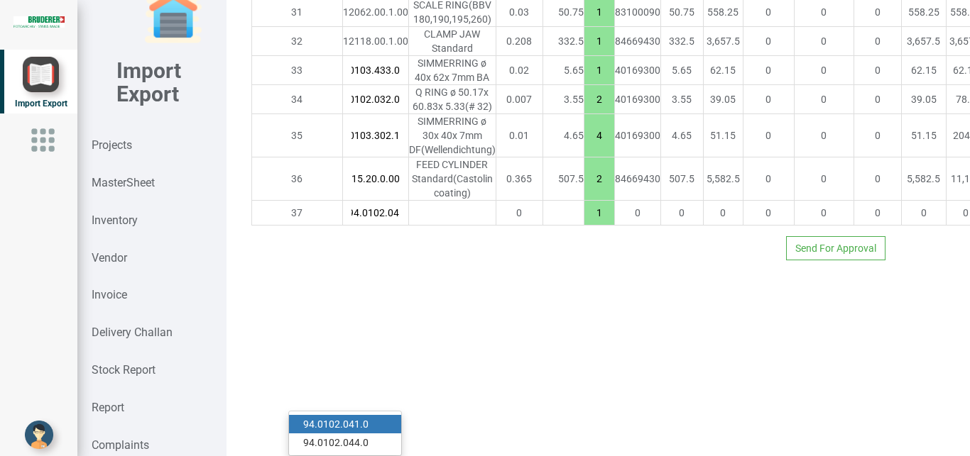
scroll to position [0, 9]
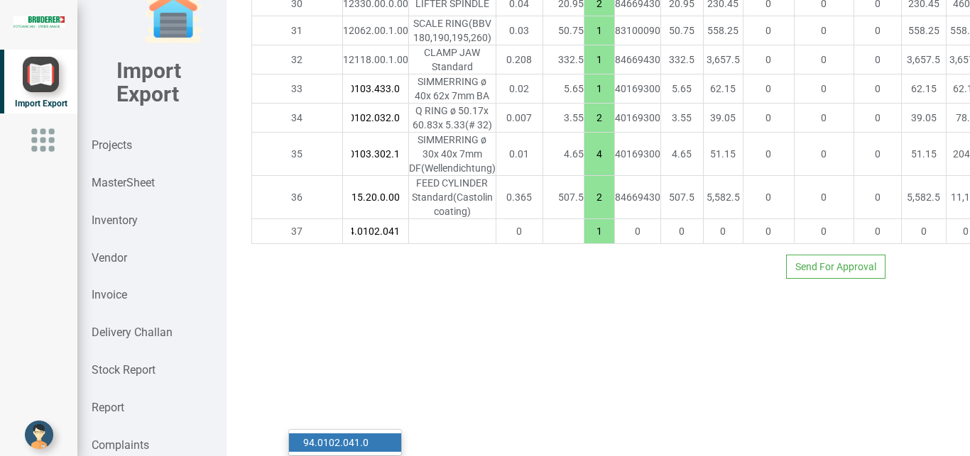
click at [356, 437] on strong "94.0102.041" at bounding box center [331, 442] width 57 height 11
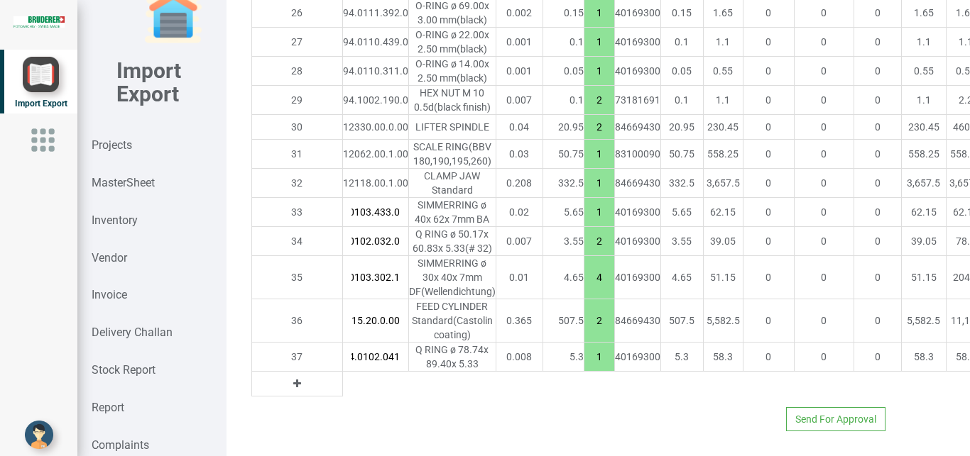
scroll to position [0, 17]
click at [289, 392] on button at bounding box center [297, 384] width 16 height 16
click at [343, 396] on input "text" at bounding box center [375, 384] width 65 height 24
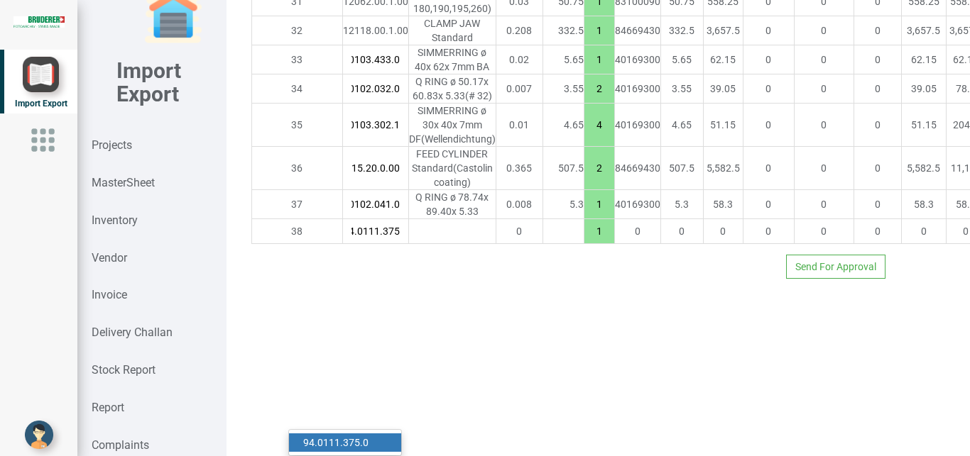
click at [366, 434] on link "94.0111.375 .0" at bounding box center [345, 443] width 112 height 18
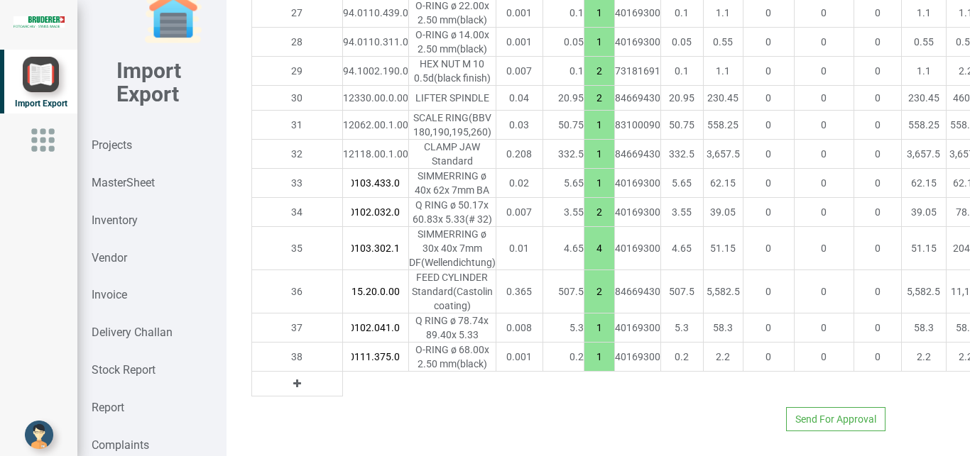
scroll to position [2471, 0]
click at [289, 377] on button at bounding box center [297, 384] width 16 height 16
click at [343, 378] on input "text" at bounding box center [375, 384] width 65 height 24
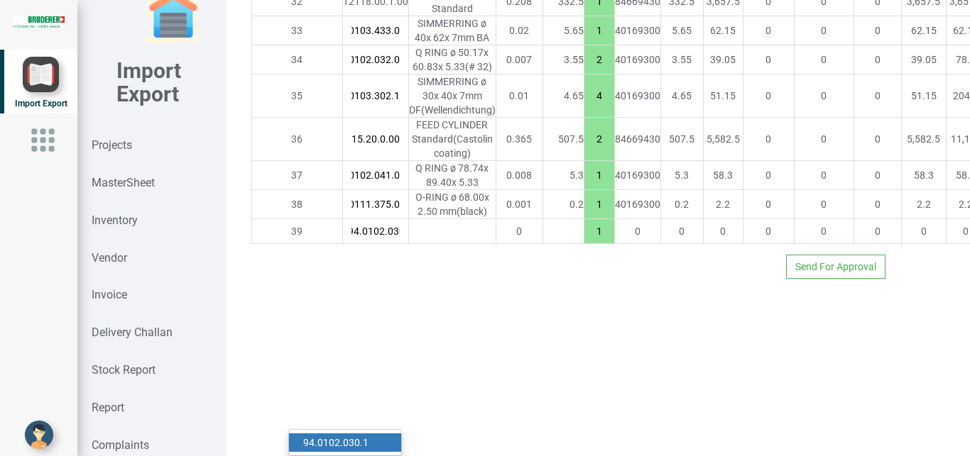
scroll to position [0, 9]
click at [367, 434] on link "94.0102.030 .1" at bounding box center [345, 443] width 112 height 18
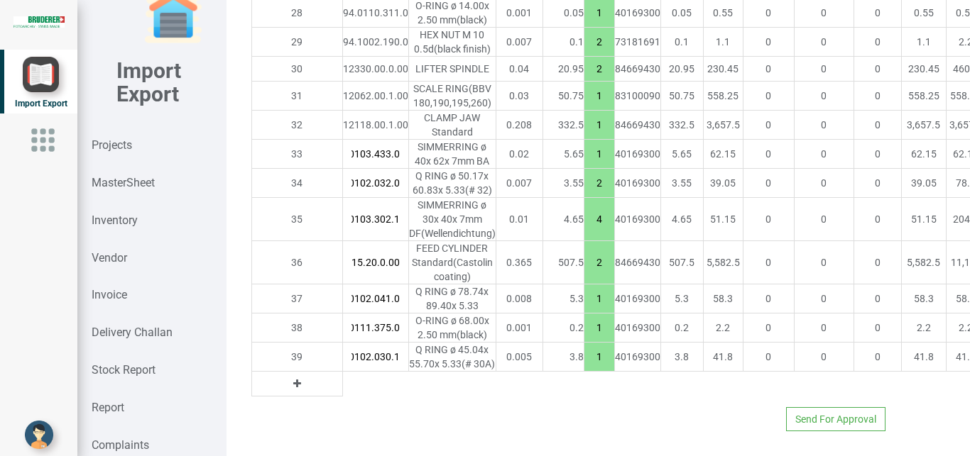
click at [293, 389] on icon at bounding box center [297, 384] width 8 height 10
click at [343, 396] on input "text" at bounding box center [375, 384] width 65 height 24
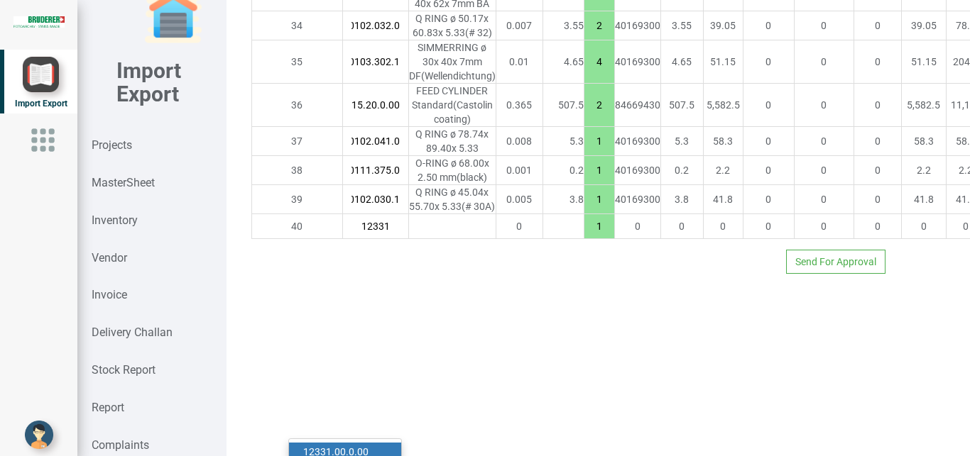
drag, startPoint x: 388, startPoint y: 439, endPoint x: 470, endPoint y: 437, distance: 81.7
click at [388, 443] on link "12331 .00.0.00" at bounding box center [345, 452] width 112 height 18
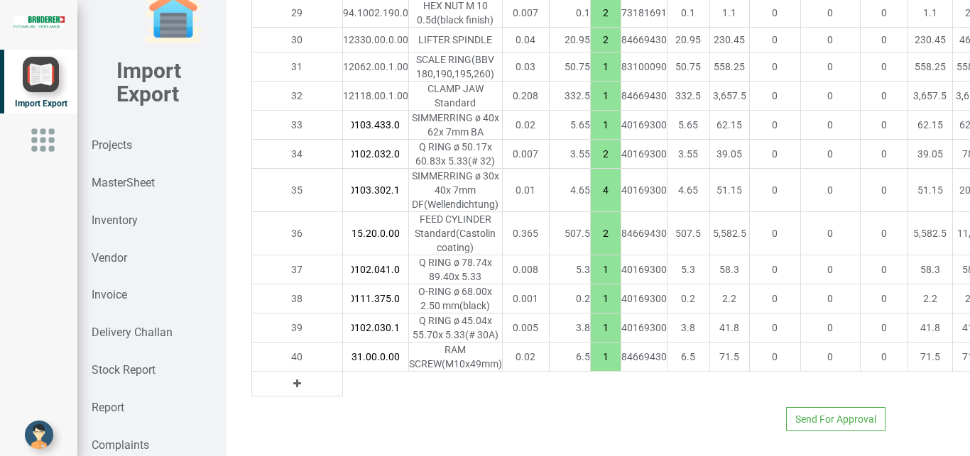
drag, startPoint x: 524, startPoint y: 418, endPoint x: 545, endPoint y: 425, distance: 22.2
click at [591, 369] on input "1" at bounding box center [606, 357] width 30 height 24
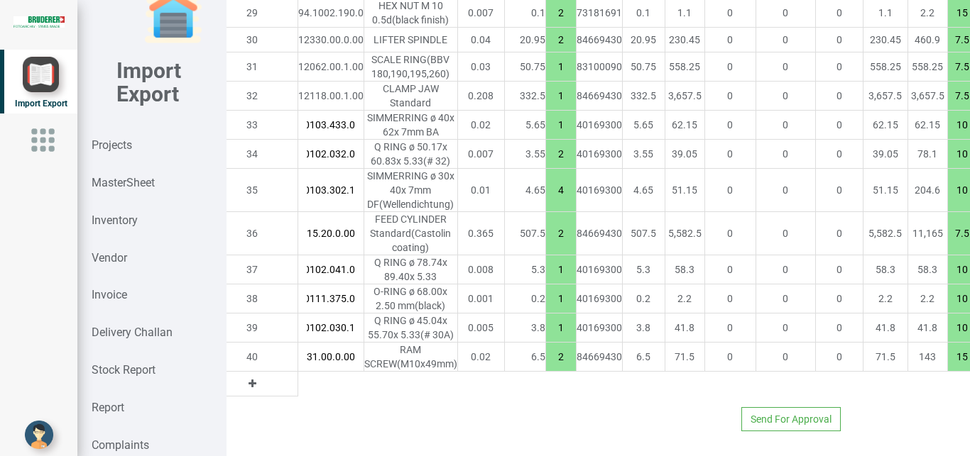
drag, startPoint x: 914, startPoint y: 415, endPoint x: 965, endPoint y: 415, distance: 51.1
click at [965, 369] on input "15" at bounding box center [962, 357] width 28 height 24
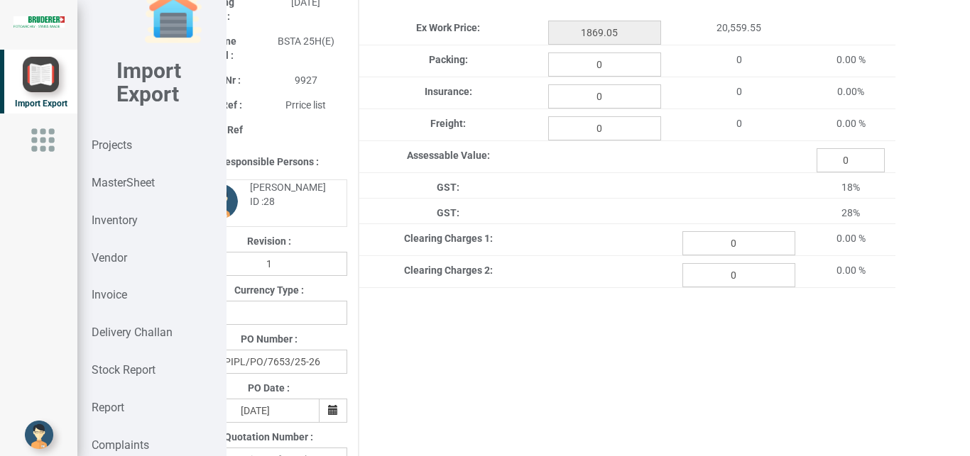
scroll to position [0, 60]
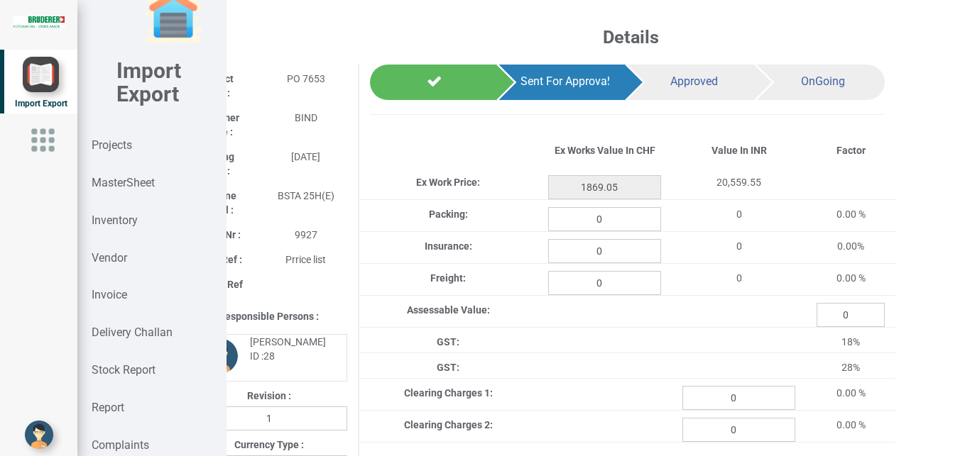
click at [567, 43] on span "Details" at bounding box center [418, 37] width 482 height 21
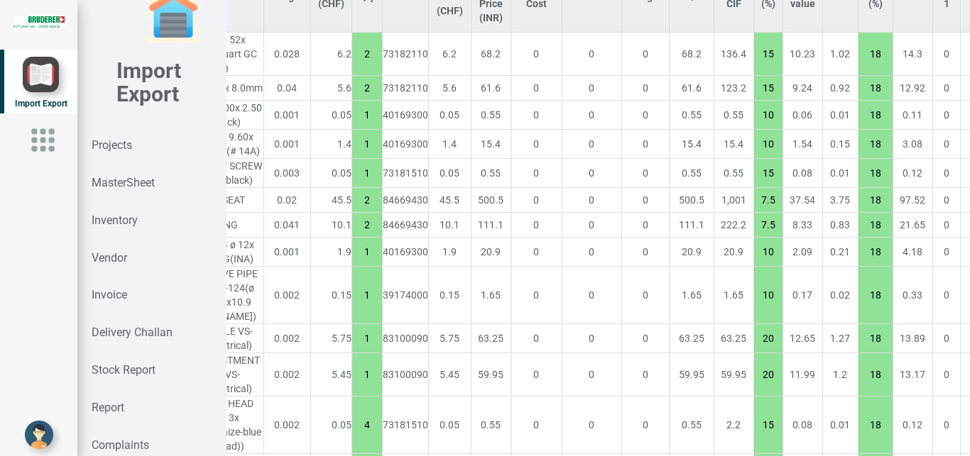
scroll to position [1232, 256]
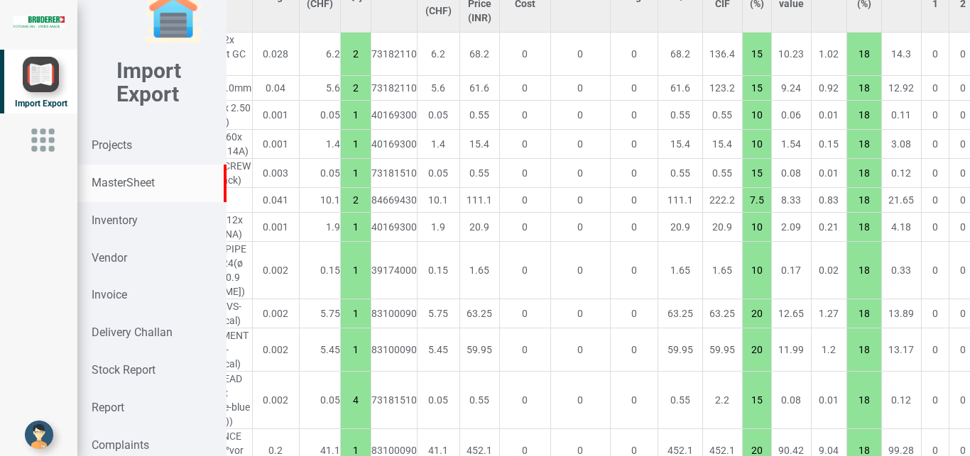
click at [121, 175] on div "MasterSheet" at bounding box center [151, 184] width 148 height 38
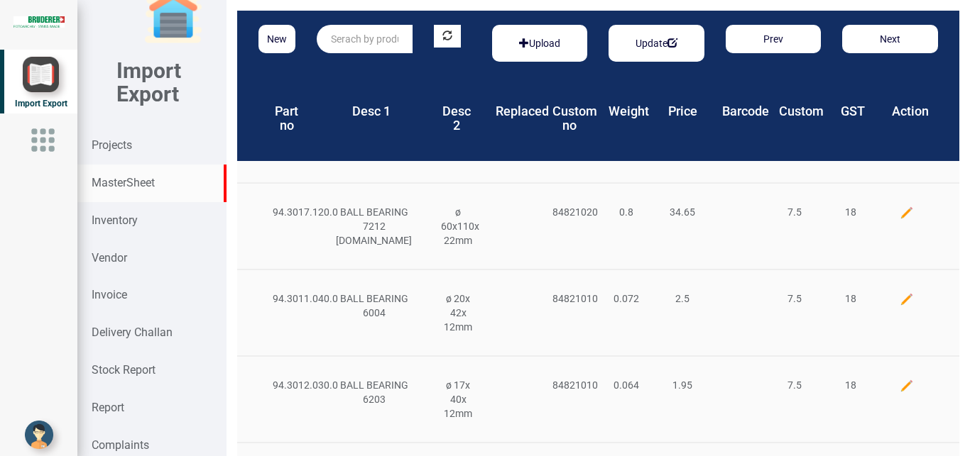
click at [351, 40] on input "text" at bounding box center [365, 39] width 96 height 28
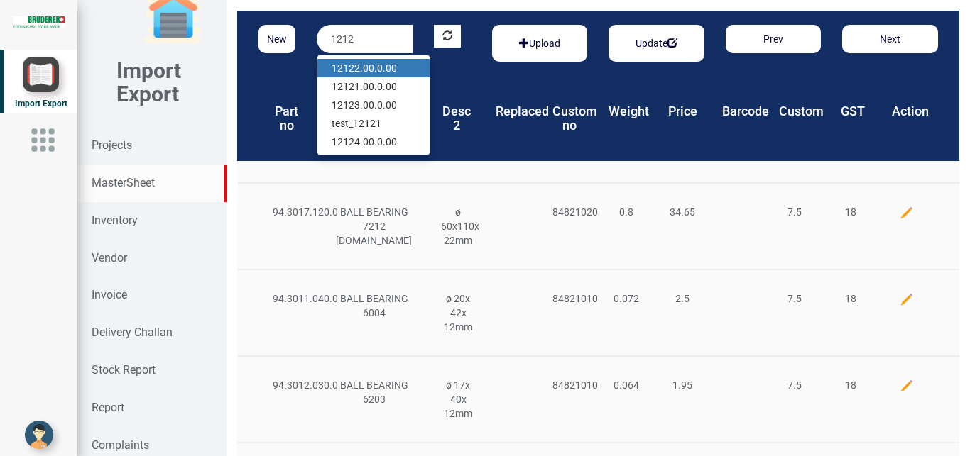
click at [385, 66] on link "1212 2.00.0.00" at bounding box center [373, 68] width 112 height 18
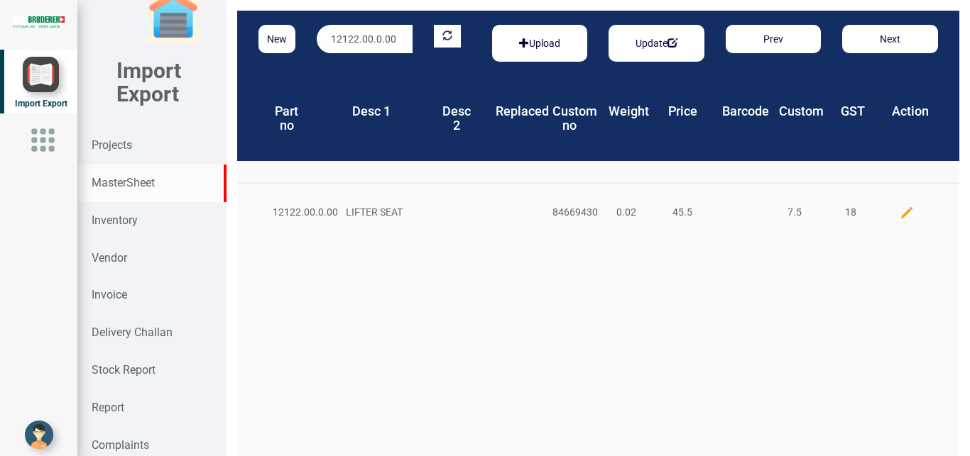
click at [883, 214] on div at bounding box center [906, 212] width 56 height 15
click at [899, 209] on img at bounding box center [906, 213] width 14 height 14
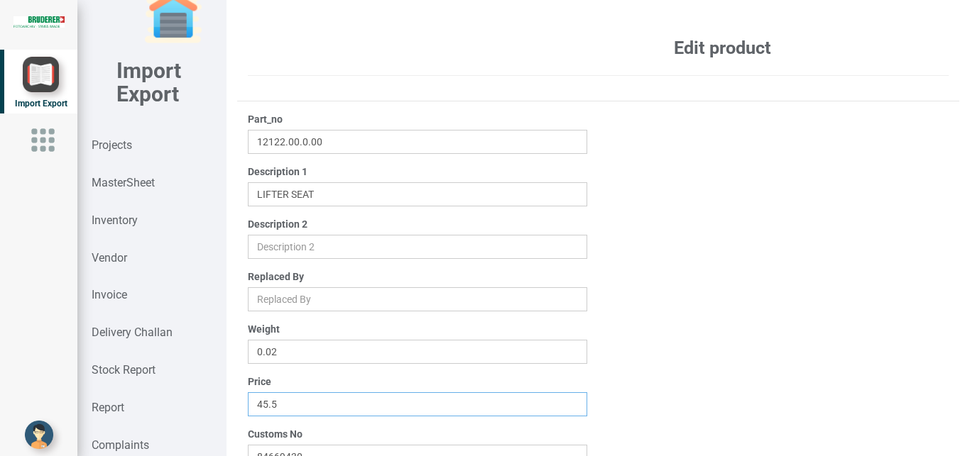
drag, startPoint x: 310, startPoint y: 406, endPoint x: 199, endPoint y: 405, distance: 110.7
click at [248, 405] on input "45.5" at bounding box center [418, 405] width 340 height 24
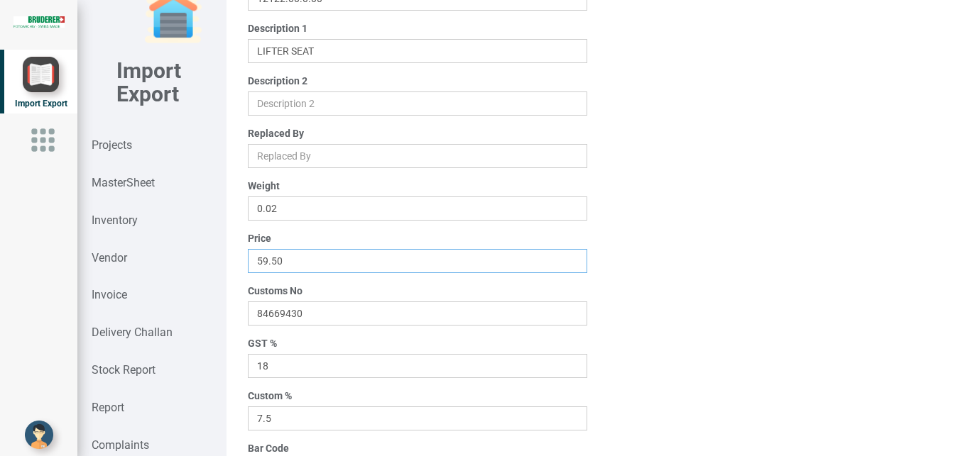
scroll to position [226, 0]
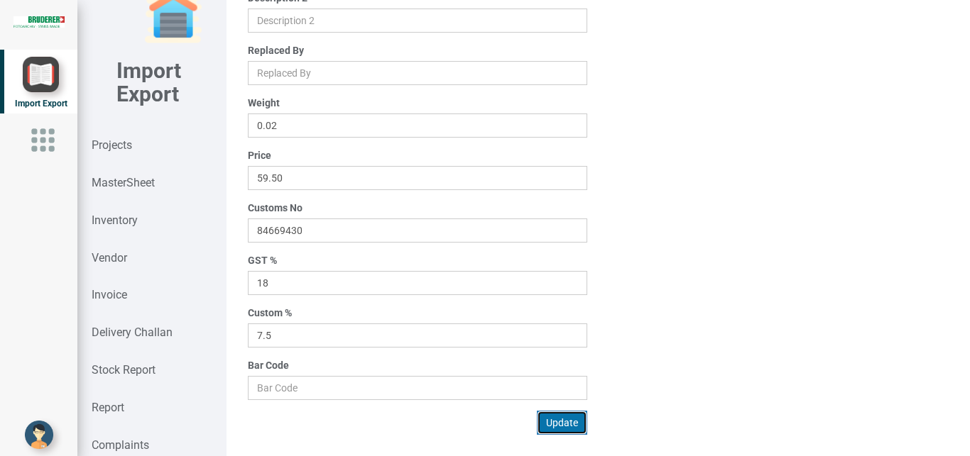
click at [560, 424] on button "Update" at bounding box center [562, 423] width 50 height 24
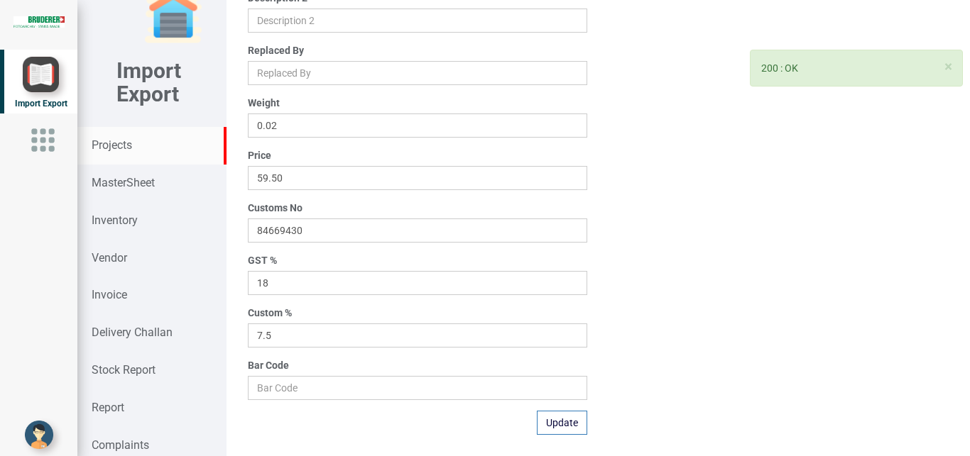
click at [115, 142] on strong "Projects" at bounding box center [112, 144] width 40 height 13
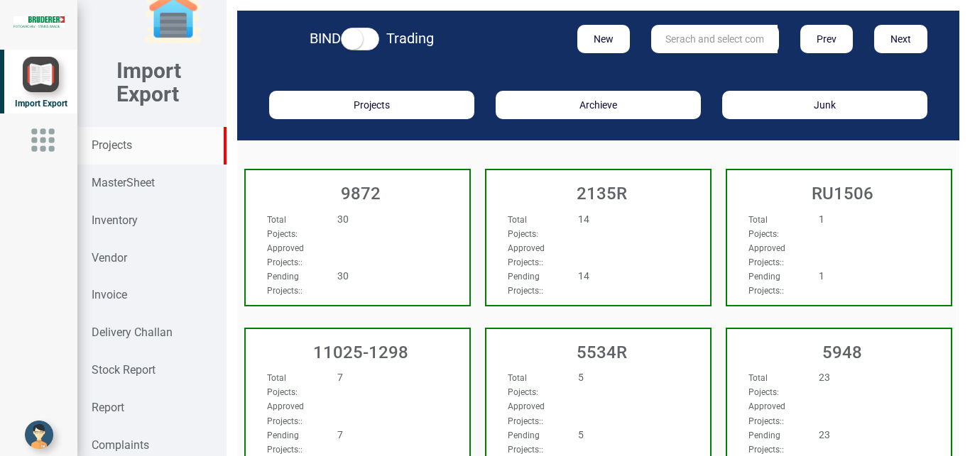
click at [679, 33] on input "text" at bounding box center [714, 39] width 126 height 28
click at [668, 67] on strong "9927" at bounding box center [677, 67] width 23 height 11
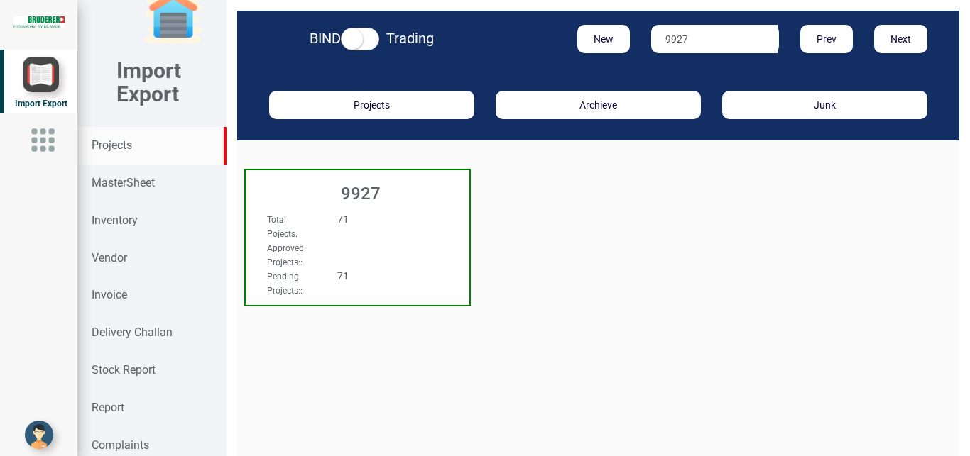
click at [439, 230] on div "Total Pojects : 71 Approved Projects: : Pending Projects: : 71" at bounding box center [358, 225] width 224 height 55
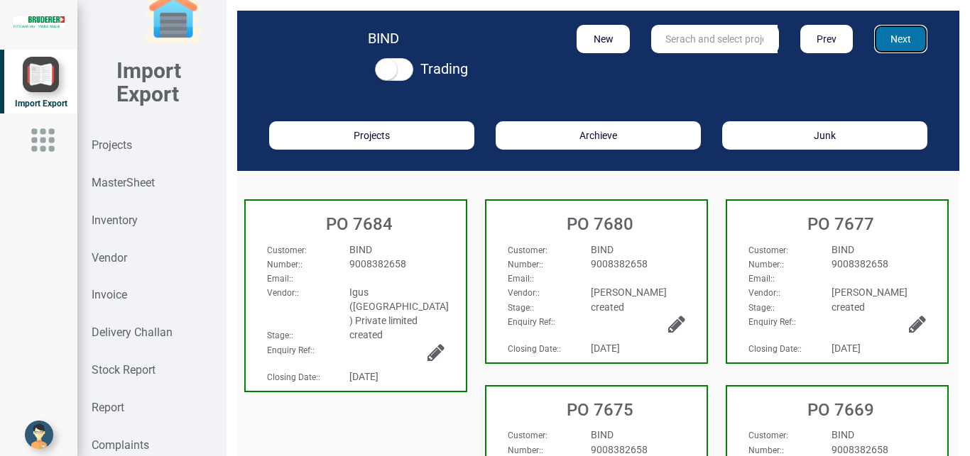
click at [891, 46] on button "Next" at bounding box center [900, 39] width 53 height 28
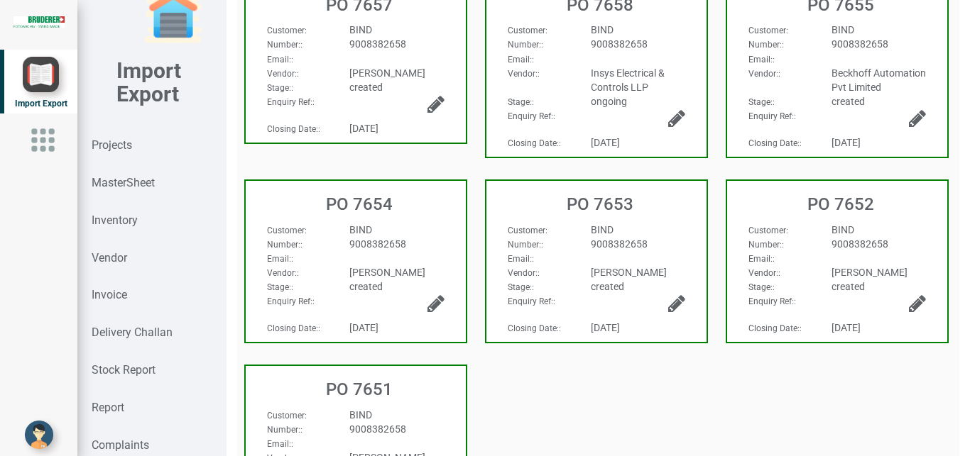
scroll to position [419, 0]
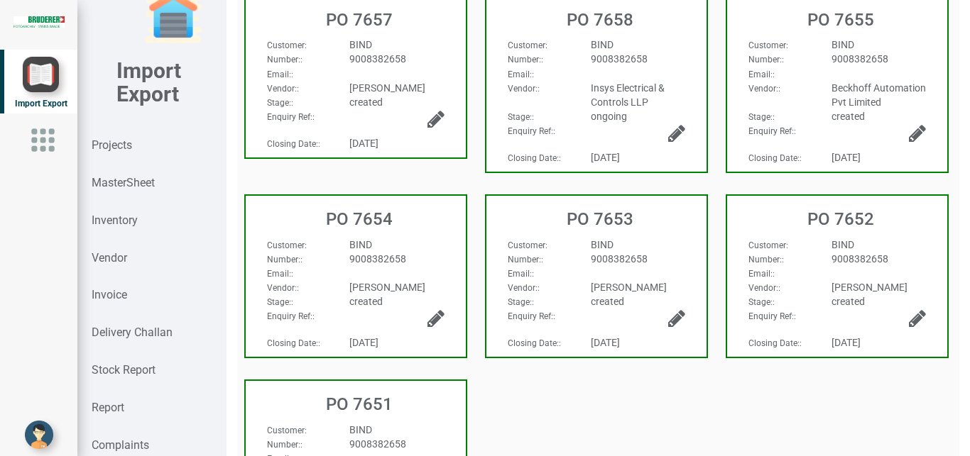
click at [667, 252] on div "BIND" at bounding box center [638, 245] width 116 height 14
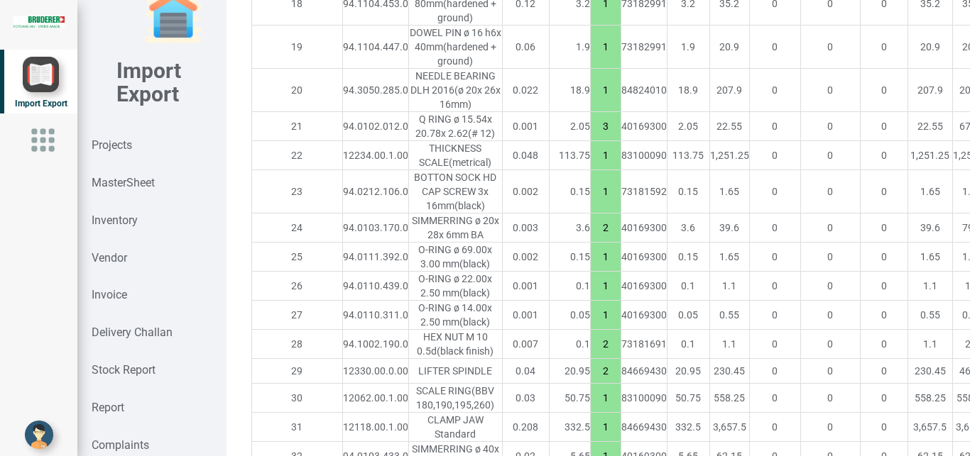
scroll to position [2518, 0]
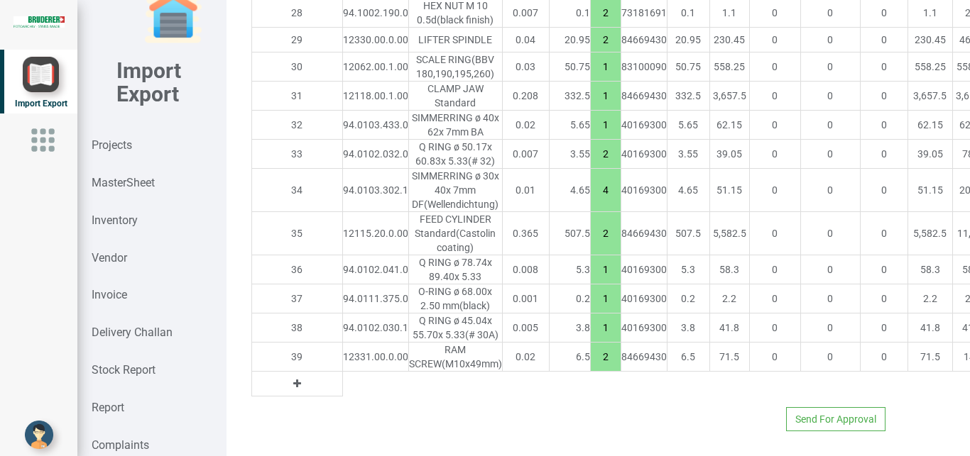
click at [289, 376] on button at bounding box center [297, 384] width 16 height 16
click at [343, 372] on input "text" at bounding box center [375, 384] width 65 height 24
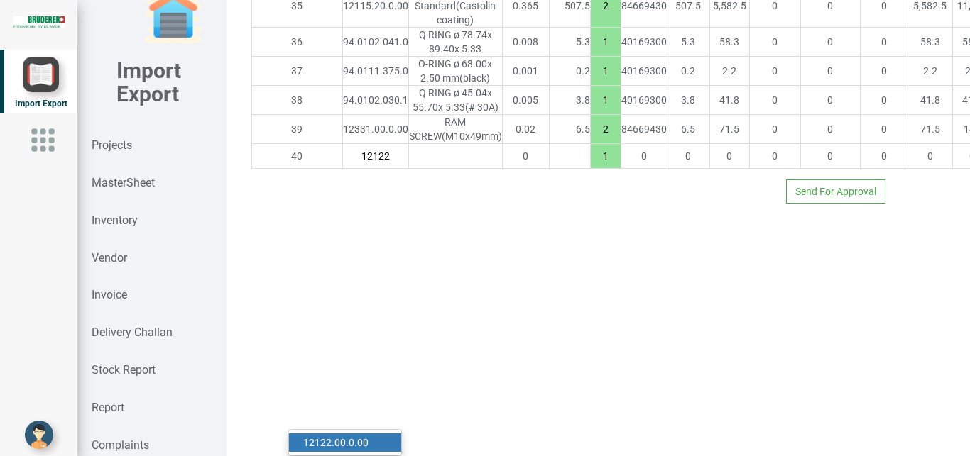
click at [346, 434] on link "12122 .00.0.00" at bounding box center [345, 443] width 112 height 18
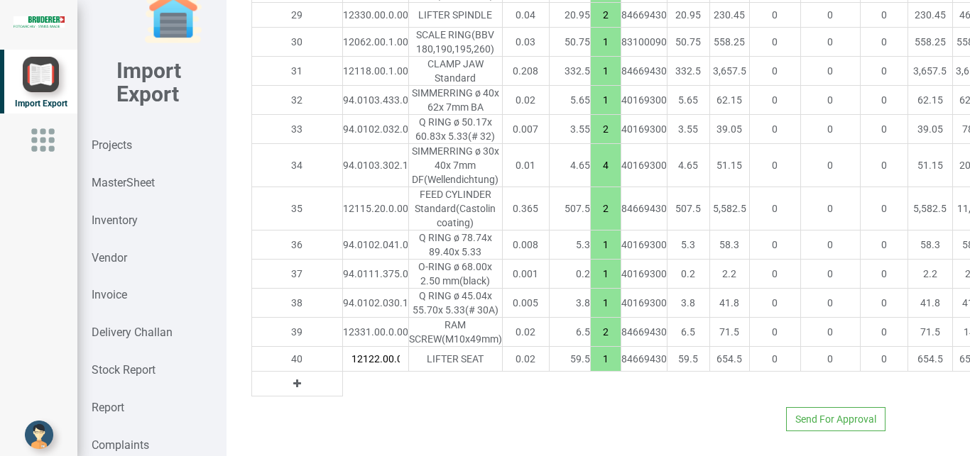
scroll to position [0, 17]
drag, startPoint x: 527, startPoint y: 371, endPoint x: 541, endPoint y: 371, distance: 14.2
click at [591, 371] on input "1" at bounding box center [606, 359] width 30 height 24
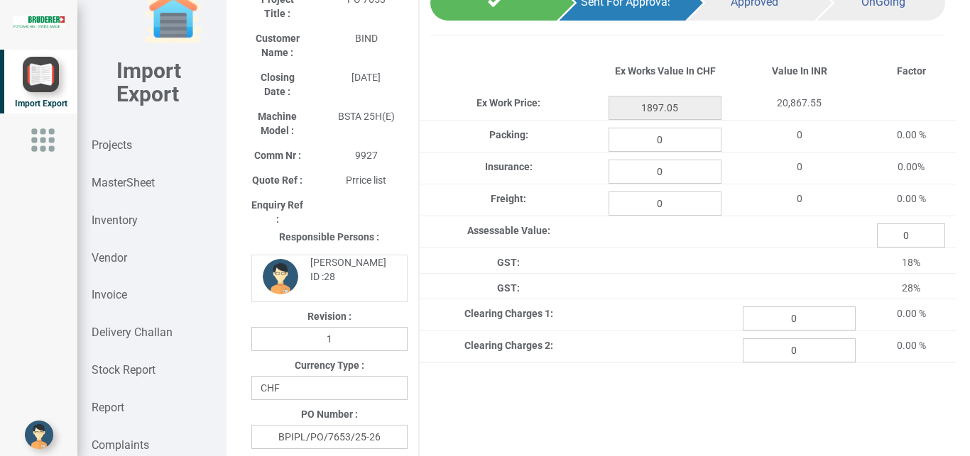
scroll to position [0, 0]
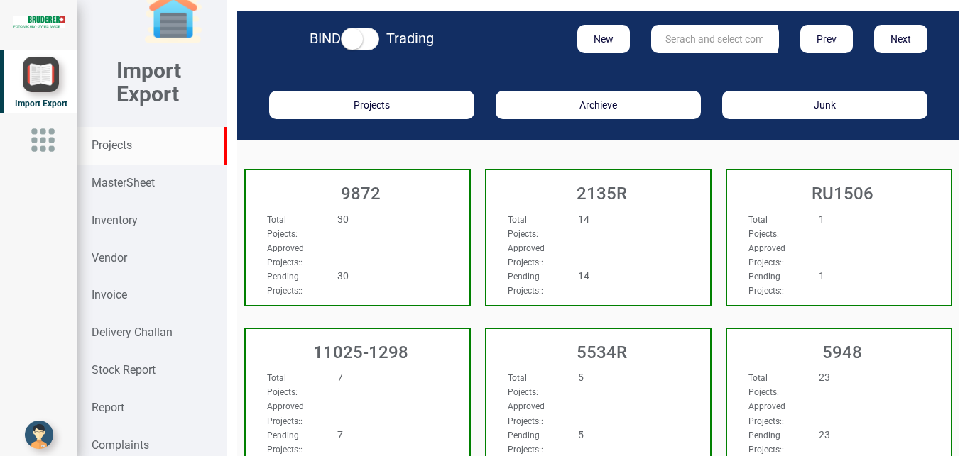
click at [704, 32] on input "text" at bounding box center [714, 39] width 126 height 28
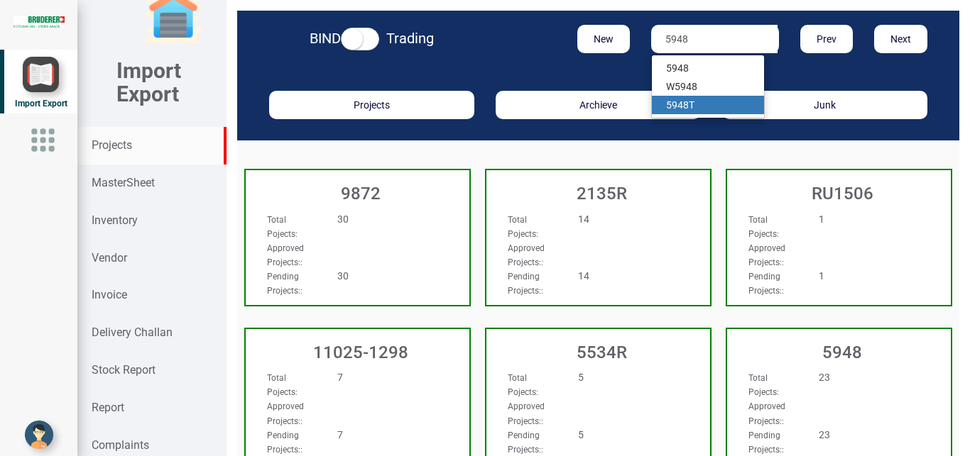
click at [674, 109] on strong "5948" at bounding box center [677, 104] width 23 height 11
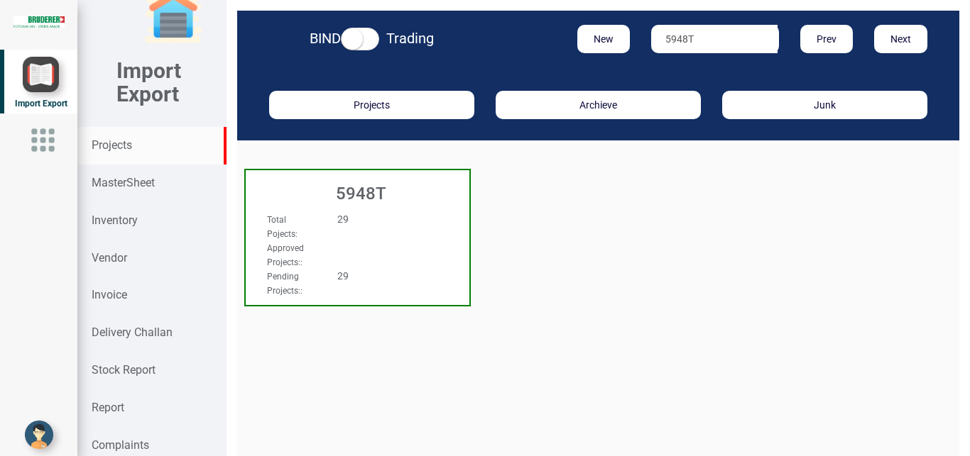
click at [330, 233] on div "Total Pojects : 29" at bounding box center [340, 226] width 169 height 28
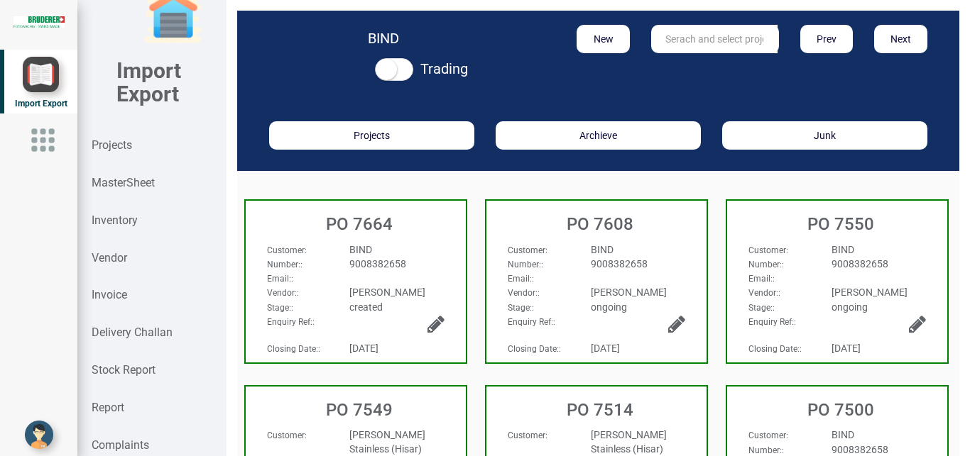
click at [437, 273] on div "Email: :" at bounding box center [355, 278] width 199 height 14
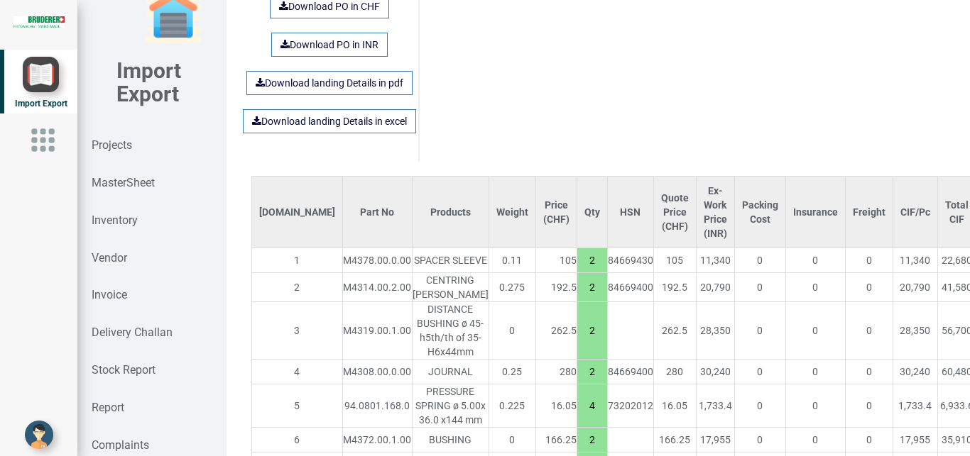
scroll to position [1186, 0]
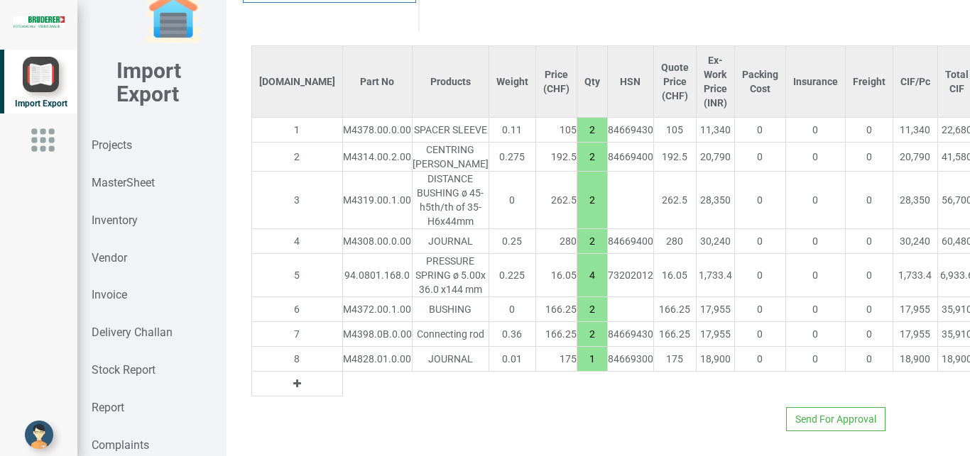
drag, startPoint x: 890, startPoint y: 257, endPoint x: 919, endPoint y: 253, distance: 29.3
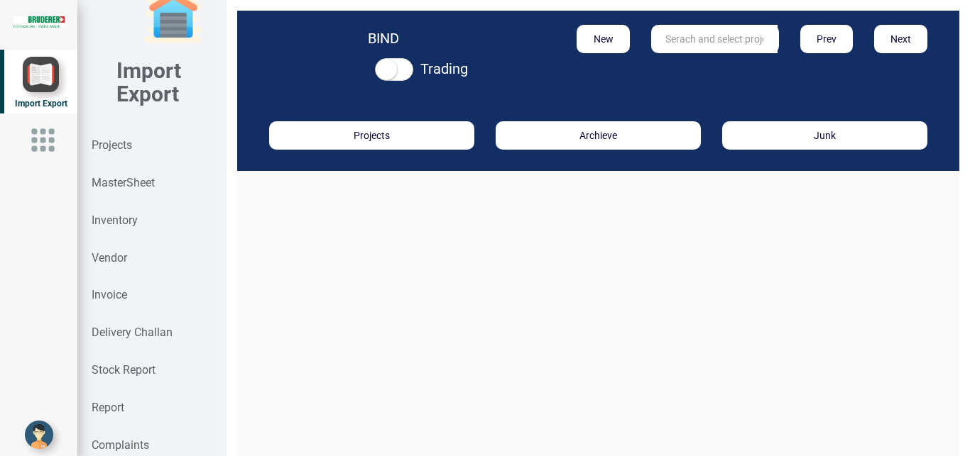
click at [669, 40] on input "text" at bounding box center [714, 39] width 126 height 28
click at [117, 141] on strong "Projects" at bounding box center [112, 144] width 40 height 13
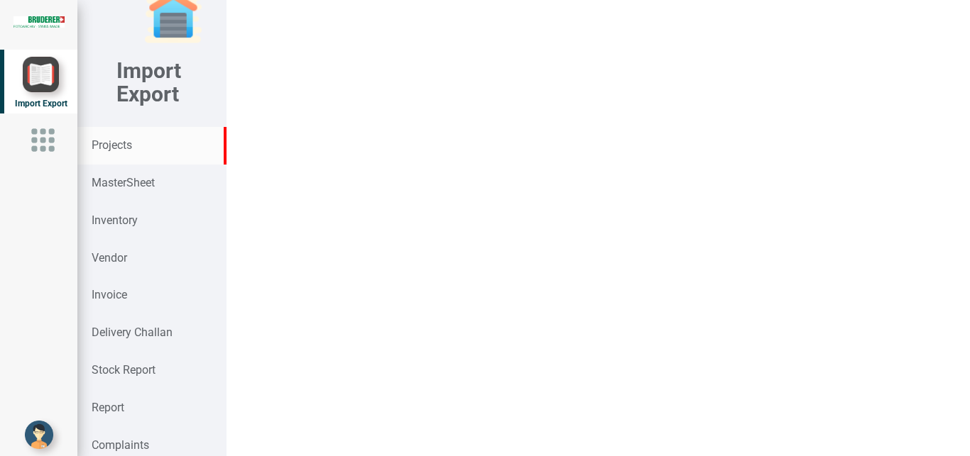
click input "text"
click link "BSV"
click div "1"
click span "[PERSON_NAME]"
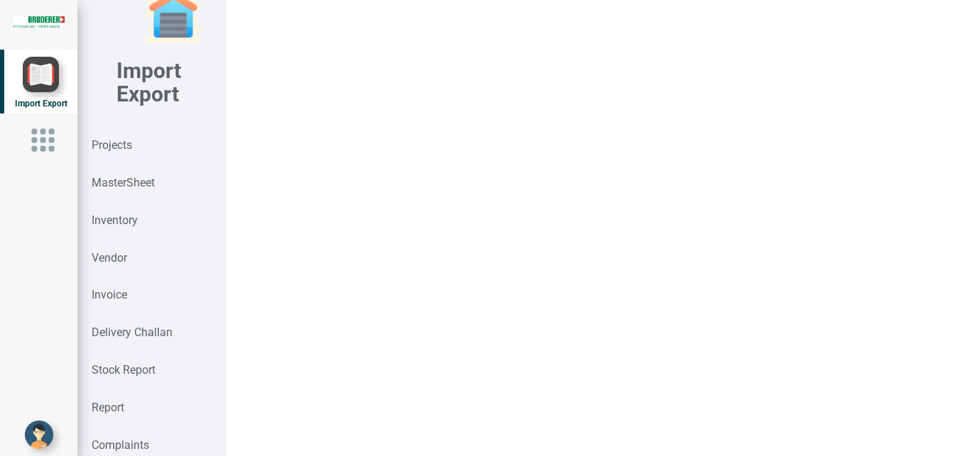
drag, startPoint x: 938, startPoint y: 358, endPoint x: 969, endPoint y: 362, distance: 31.5
click input "7.5"
drag, startPoint x: 775, startPoint y: 293, endPoint x: 801, endPoint y: 293, distance: 26.3
click input "7.5"
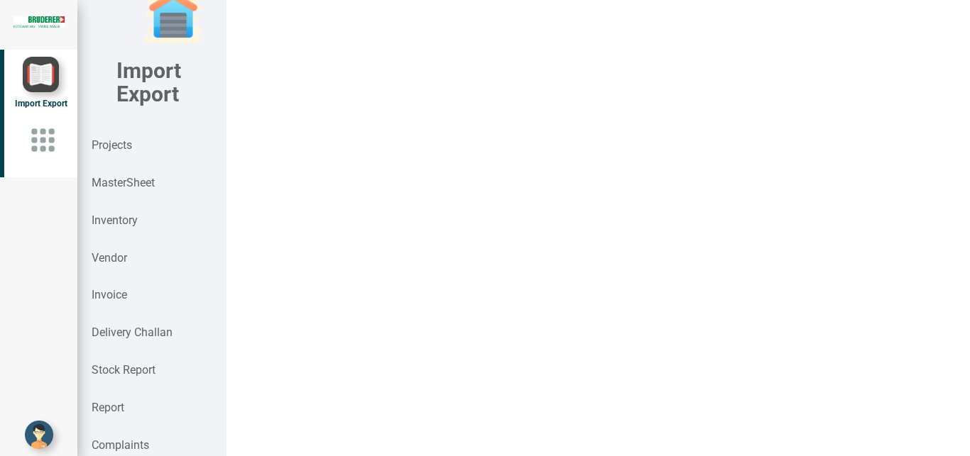
scroll to position [21, 0]
click input "text"
click strong "9927"
click div "71"
drag, startPoint x: 882, startPoint y: 39, endPoint x: 969, endPoint y: 133, distance: 128.1
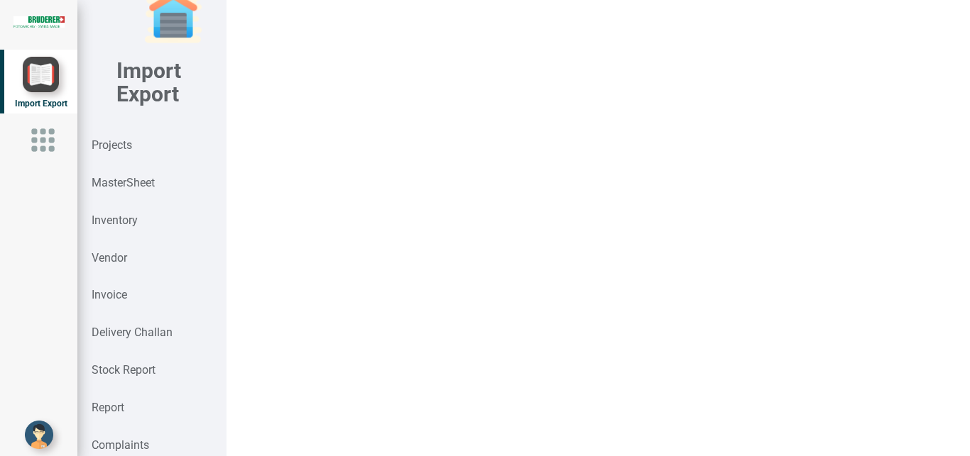
click button "Next"
click div "9008382658"
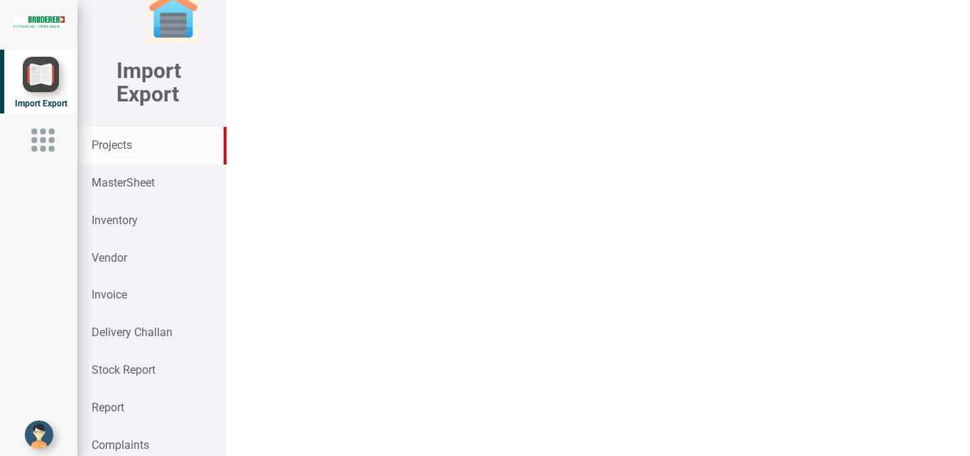
click input "text"
drag, startPoint x: 710, startPoint y: 66, endPoint x: 725, endPoint y: 92, distance: 29.6
click link "BIS"
click div "Total Pojects : 4 Approved Projects: : Pending Projects: : 4"
click div "BIND"
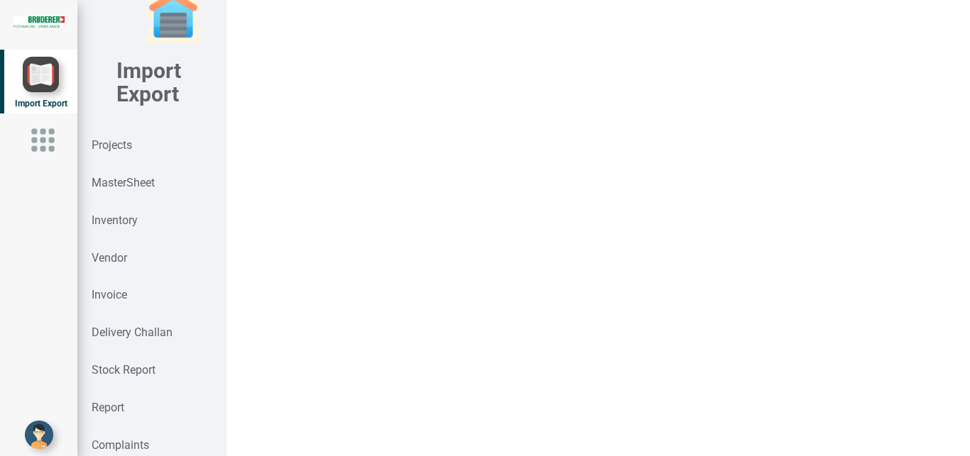
scroll to position [1101, 0]
